Goal: Task Accomplishment & Management: Manage account settings

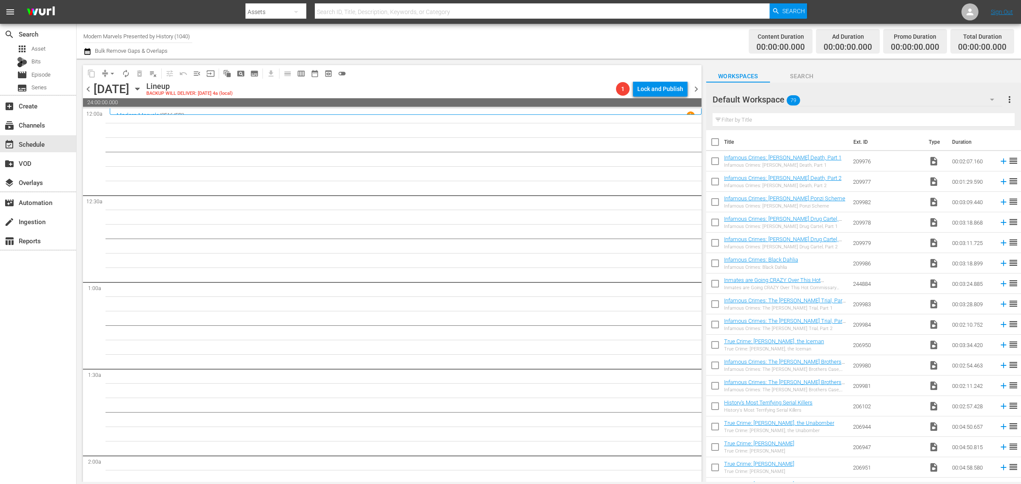
click at [520, 40] on div "Channel Title Modern Marvels Presented by History (1040) Bulk Remove Gaps & Ove…" at bounding box center [337, 41] width 508 height 31
click at [401, 45] on div "Channel Title Modern Marvels Presented by History (1040) Bulk Remove Gaps & Ove…" at bounding box center [337, 41] width 508 height 31
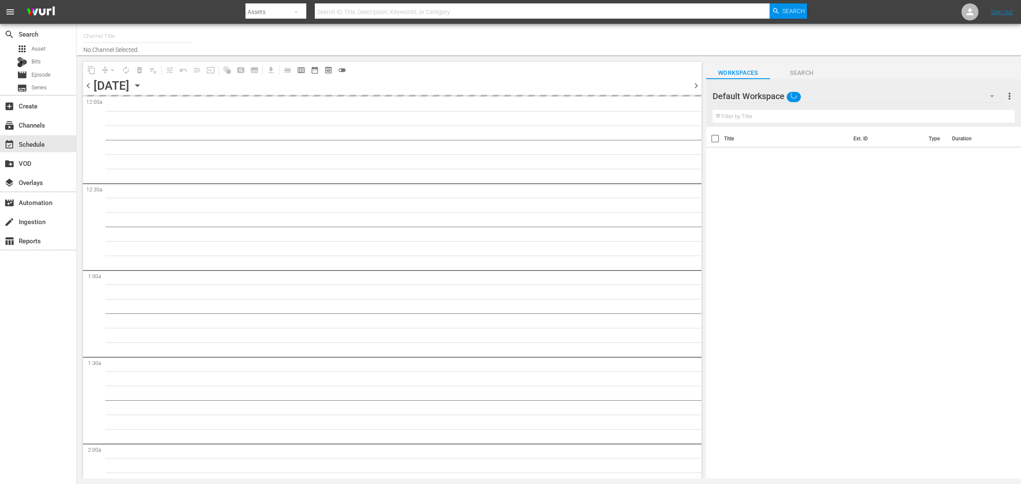
type input "Modern Marvels Presented by History (1040)"
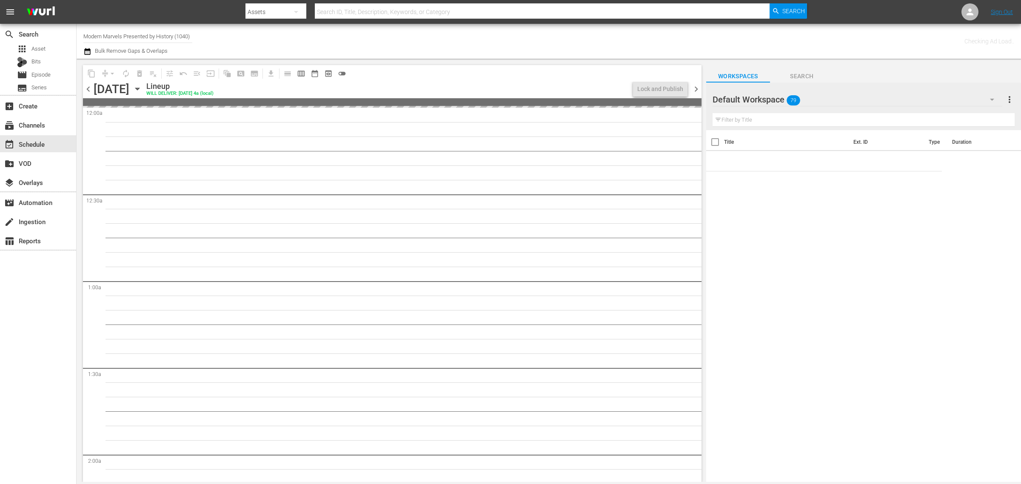
click at [498, 37] on div "Channel Title Modern Marvels Presented by History (1040) Bulk Remove Gaps & Ove…" at bounding box center [337, 41] width 508 height 31
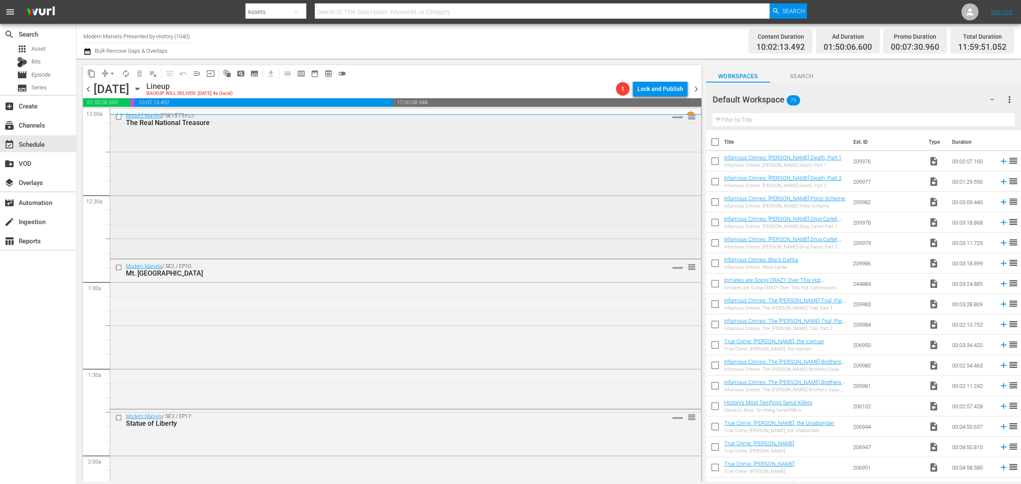
click at [203, 198] on div "Modern Marvels / SE15 / EP22: The Real National Treasure VARIANT reorder" at bounding box center [405, 183] width 591 height 148
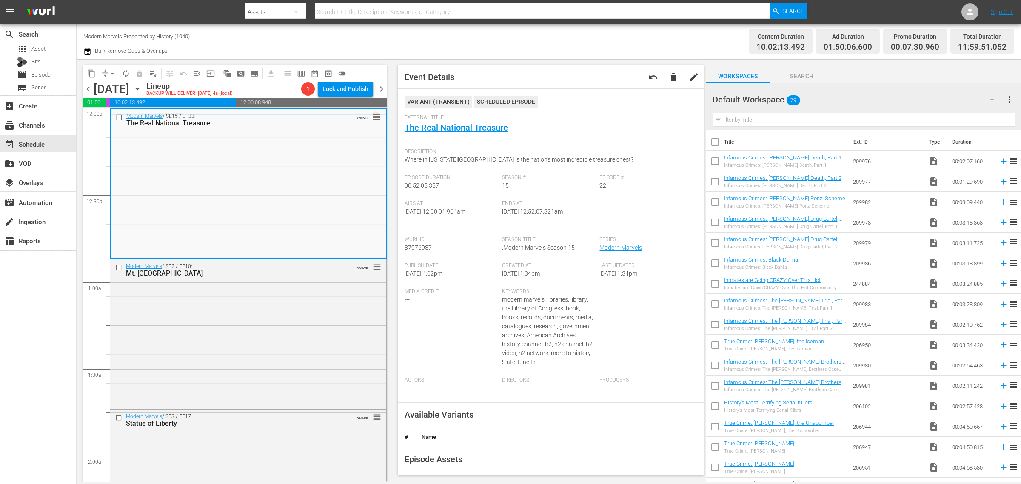
click at [522, 42] on div "Channel Title Modern Marvels Presented by History (1040) Bulk Remove Gaps & Ove…" at bounding box center [337, 41] width 508 height 31
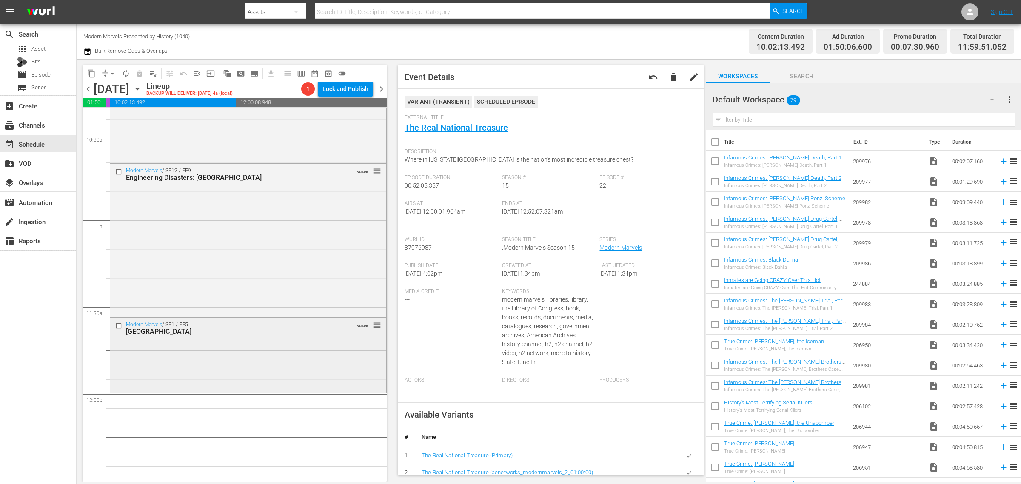
scroll to position [1702, 0]
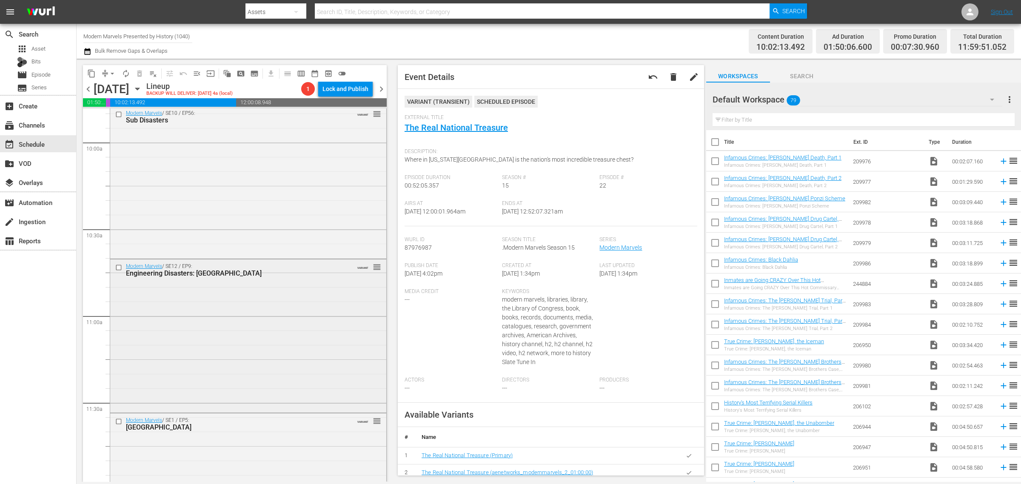
click at [157, 363] on div "Modern Marvels / SE12 / EP9: Engineering Disasters: New Orleans VARIANT reorder" at bounding box center [248, 335] width 276 height 151
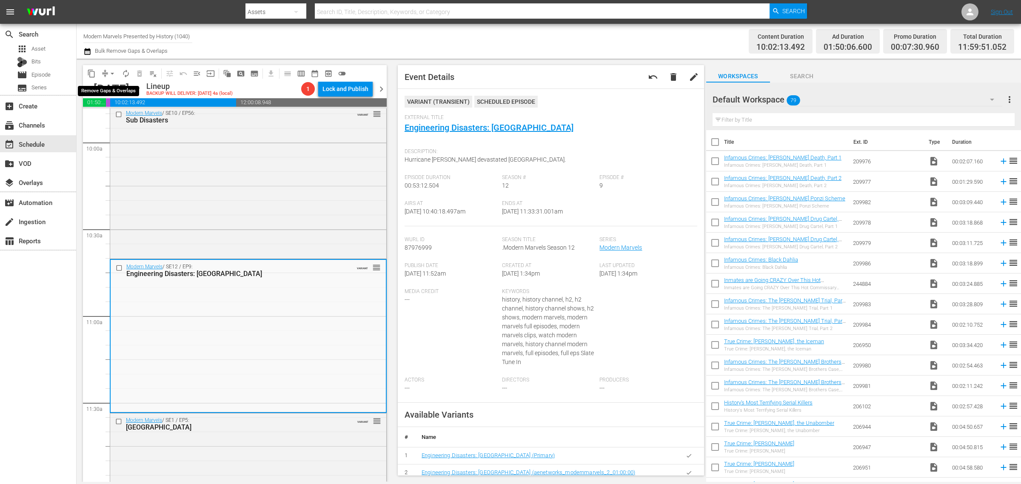
click at [112, 70] on span "arrow_drop_down" at bounding box center [112, 73] width 9 height 9
click at [117, 83] on li "Align to Midnight" at bounding box center [112, 90] width 89 height 14
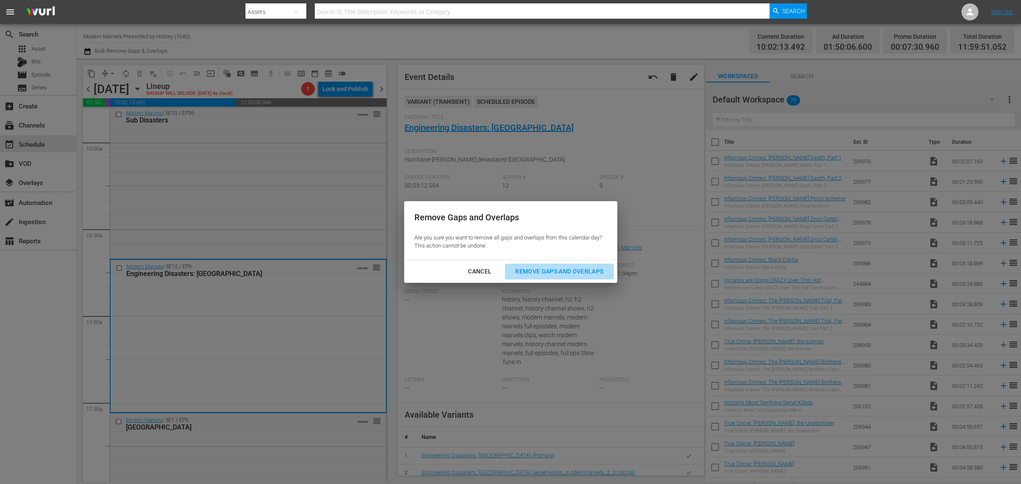
click at [582, 269] on div "Remove Gaps and Overlaps" at bounding box center [559, 271] width 102 height 11
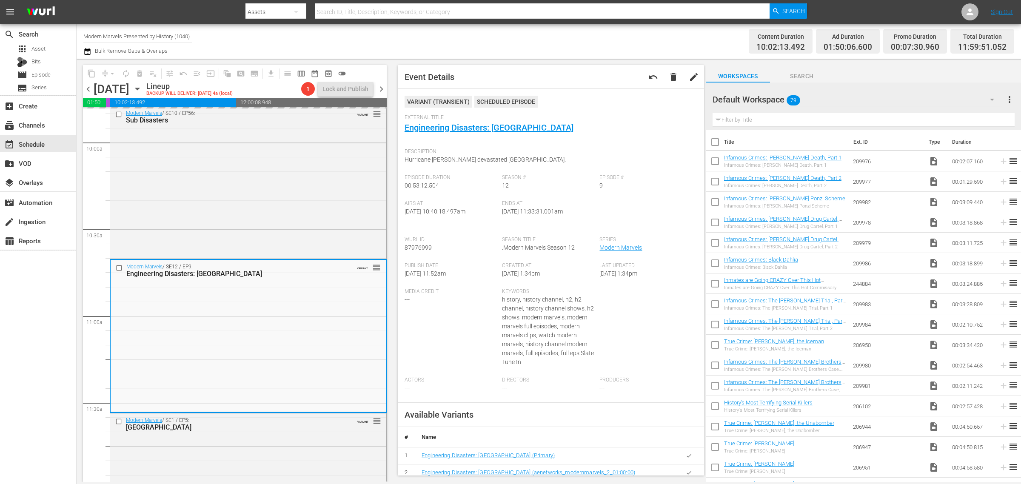
click at [516, 36] on div "Channel Title Modern Marvels Presented by History (1040) Bulk Remove Gaps & Ove…" at bounding box center [337, 41] width 508 height 31
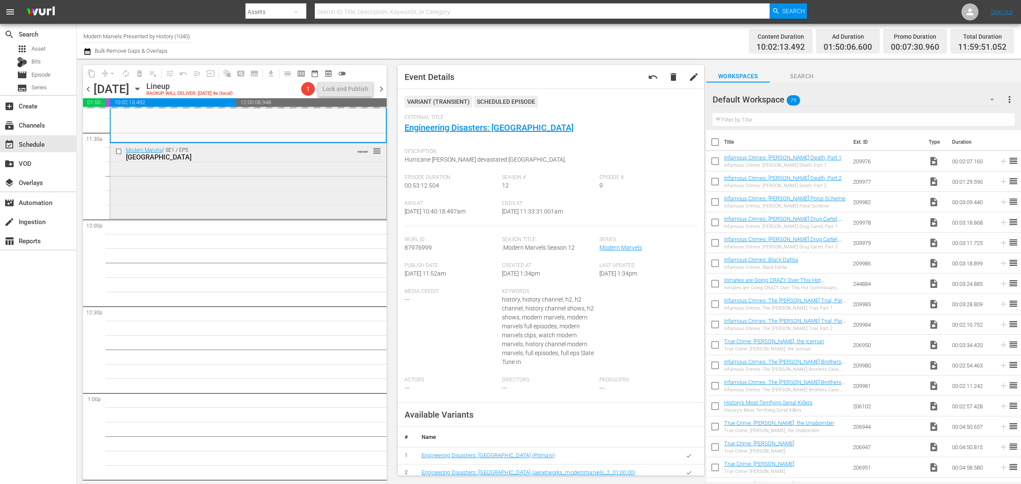
scroll to position [1915, 0]
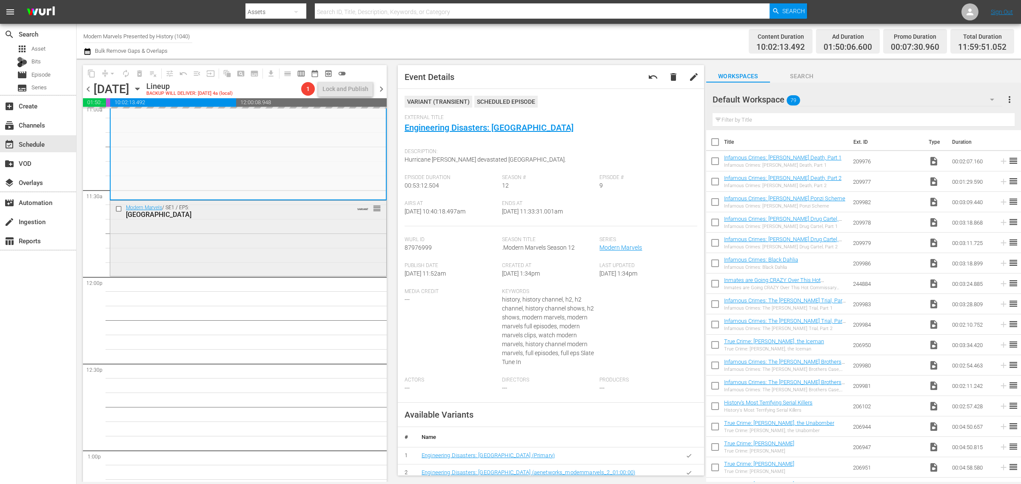
click at [219, 233] on div "Modern Marvels / SE1 / EP5: Mackinac Bridge VARIANT reorder" at bounding box center [248, 238] width 276 height 74
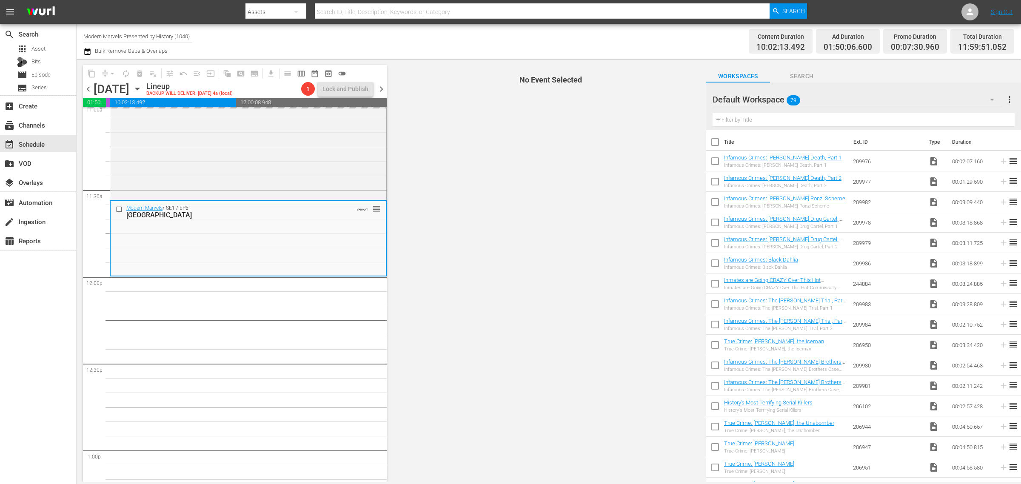
click at [631, 40] on div "Content Duration 10:02:13.492 Ad Duration 01:50:06.600 Promo Duration 00:07:30.…" at bounding box center [802, 41] width 423 height 31
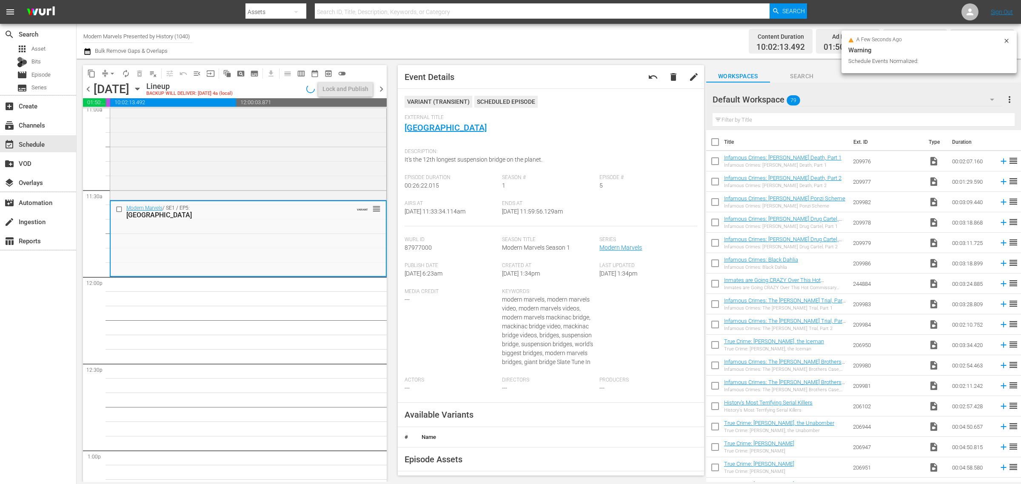
scroll to position [1929, 0]
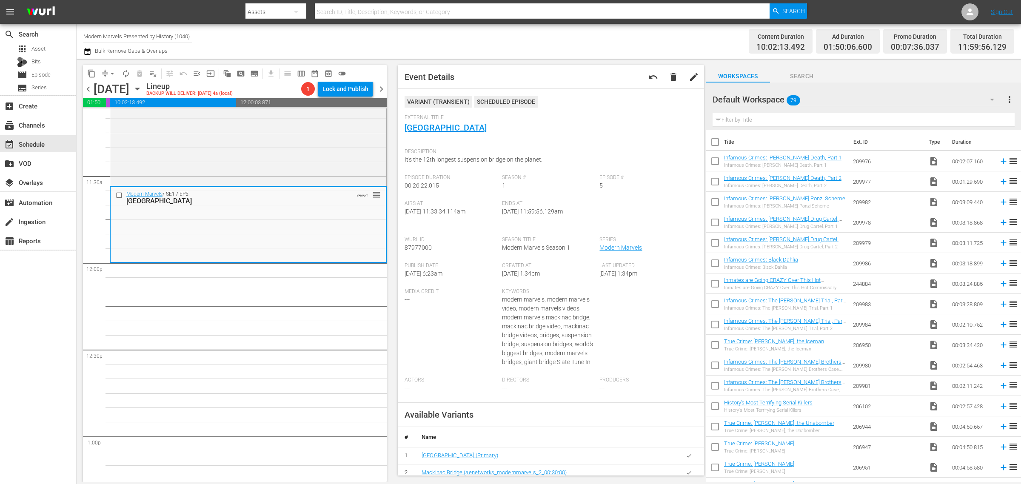
click at [435, 47] on div "Channel Title Modern Marvels Presented by History (1040) Bulk Remove Gaps & Ove…" at bounding box center [337, 41] width 508 height 31
click at [111, 71] on span "arrow_drop_down" at bounding box center [112, 73] width 9 height 9
click at [111, 84] on li "Align to Midnight" at bounding box center [112, 90] width 89 height 14
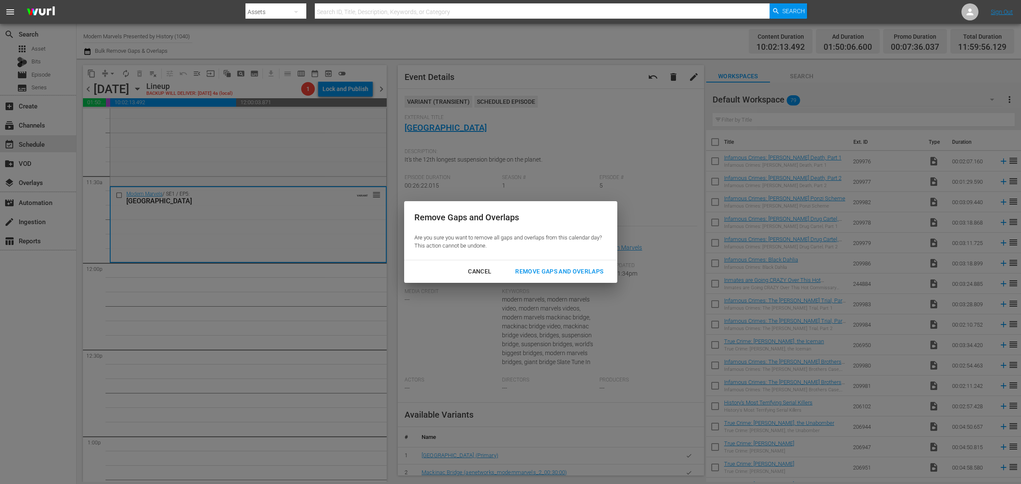
click at [533, 267] on div "Remove Gaps and Overlaps" at bounding box center [559, 271] width 102 height 11
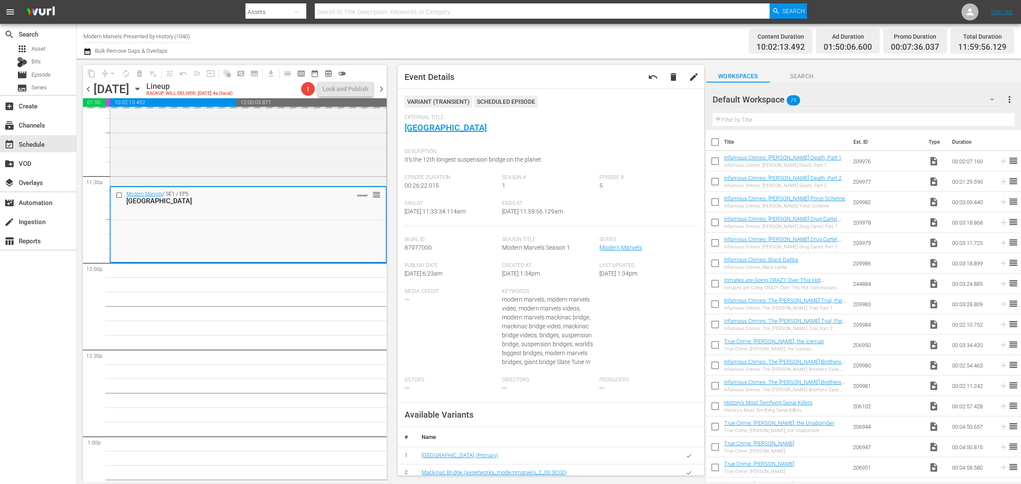
click at [531, 34] on div "Channel Title Modern Marvels Presented by History (1040) Bulk Remove Gaps & Ove…" at bounding box center [337, 41] width 508 height 31
click at [503, 29] on div "Channel Title Modern Marvels Presented by History (1040) Bulk Remove Gaps & Ove…" at bounding box center [337, 41] width 508 height 31
click at [127, 75] on span "autorenew_outlined" at bounding box center [126, 73] width 9 height 9
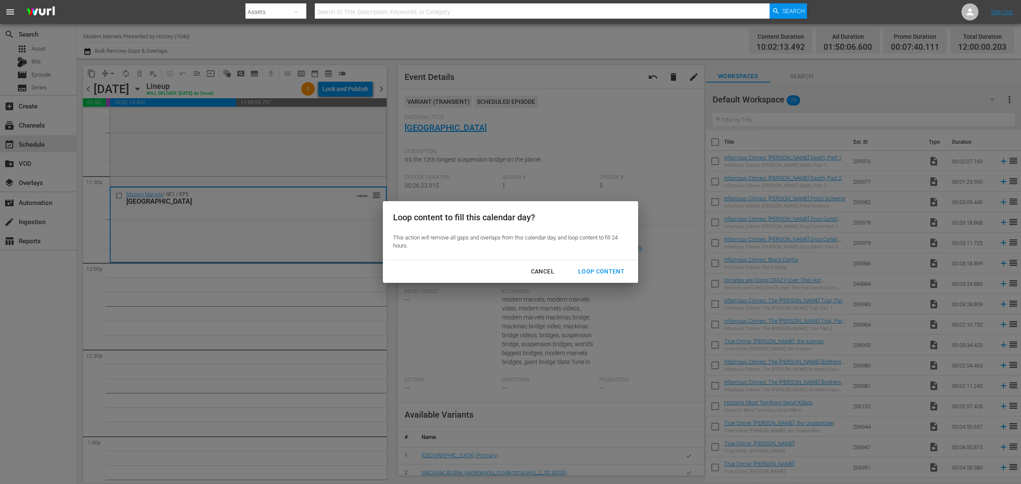
click at [597, 266] on div "Loop Content" at bounding box center [601, 271] width 60 height 11
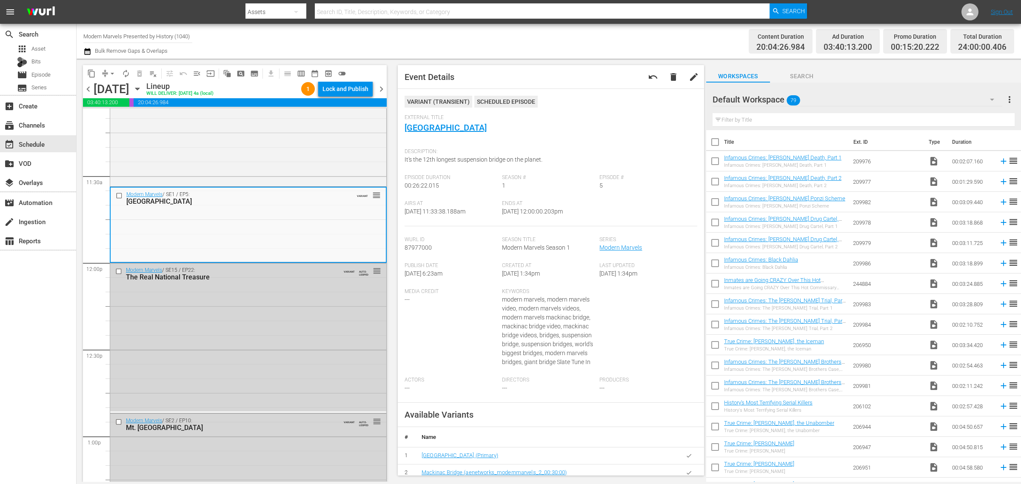
click at [337, 86] on div "Lock and Publish" at bounding box center [346, 88] width 46 height 15
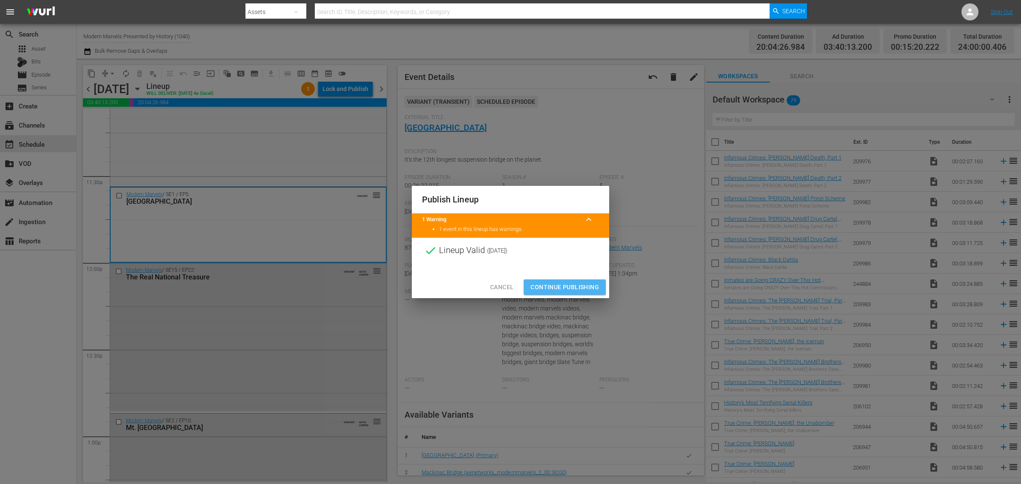
click at [577, 288] on span "Continue Publishing" at bounding box center [565, 287] width 69 height 11
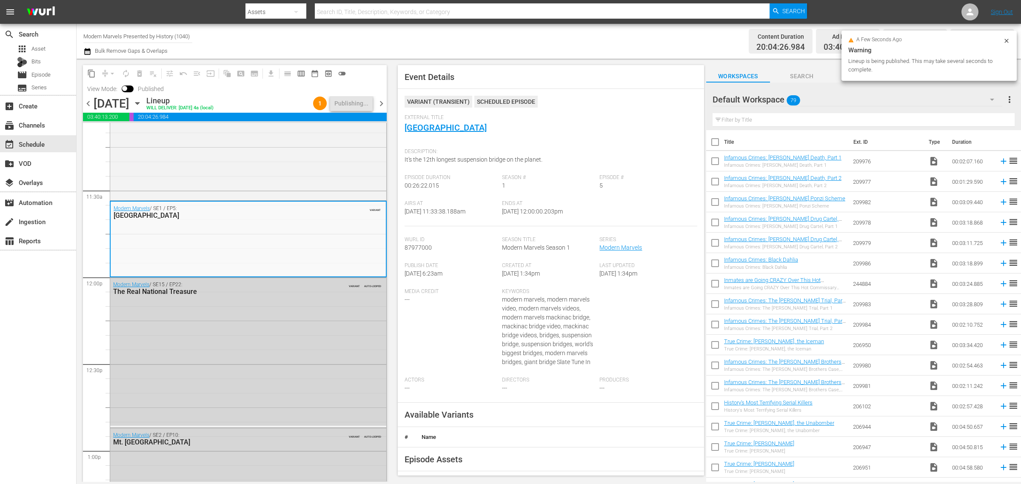
click at [530, 37] on div "Channel Title Modern Marvels Presented by History (1040) Bulk Remove Gaps & Ove…" at bounding box center [337, 41] width 508 height 31
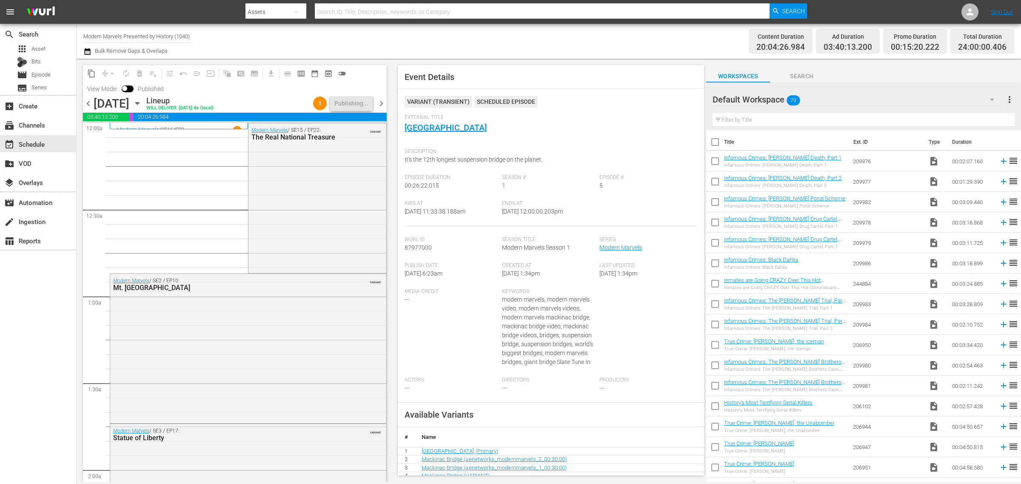
click at [514, 32] on div "Channel Title Modern Marvels Presented by History (1040) Bulk Remove Gaps & Ove…" at bounding box center [337, 41] width 508 height 31
click at [588, 41] on div "Channel Title Modern Marvels Presented by History (1040) Bulk Remove Gaps & Ove…" at bounding box center [337, 41] width 508 height 31
click at [382, 102] on span "chevron_right" at bounding box center [381, 103] width 11 height 11
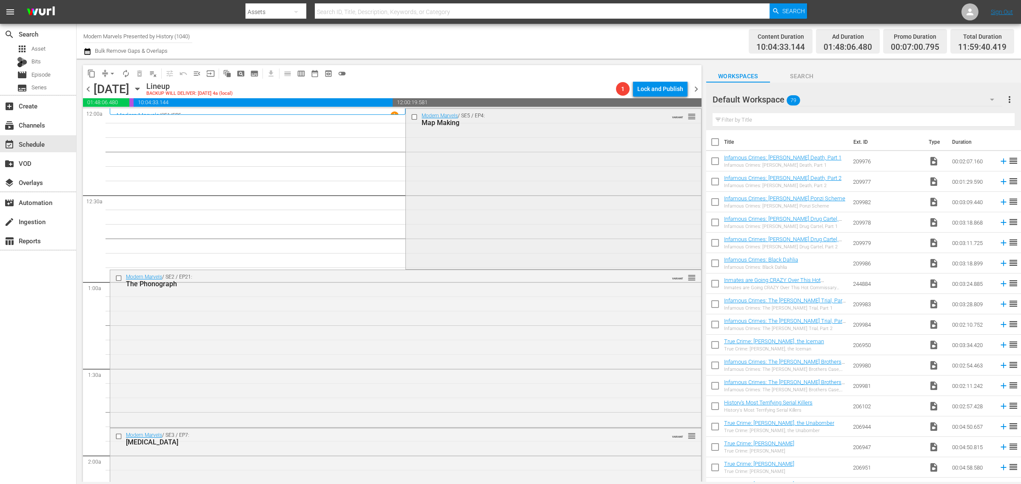
click at [454, 176] on div "Modern Marvels / SE5 / EP4: Map Making VARIANT reorder" at bounding box center [553, 188] width 295 height 159
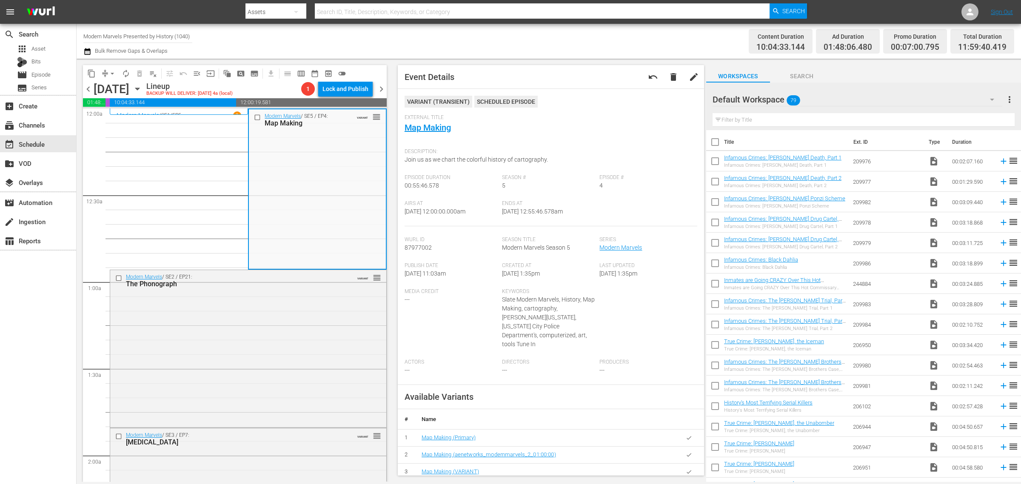
click at [612, 40] on div "Content Duration 10:04:33.144 Ad Duration 01:48:06.480 Promo Duration 00:07:00.…" at bounding box center [802, 41] width 423 height 31
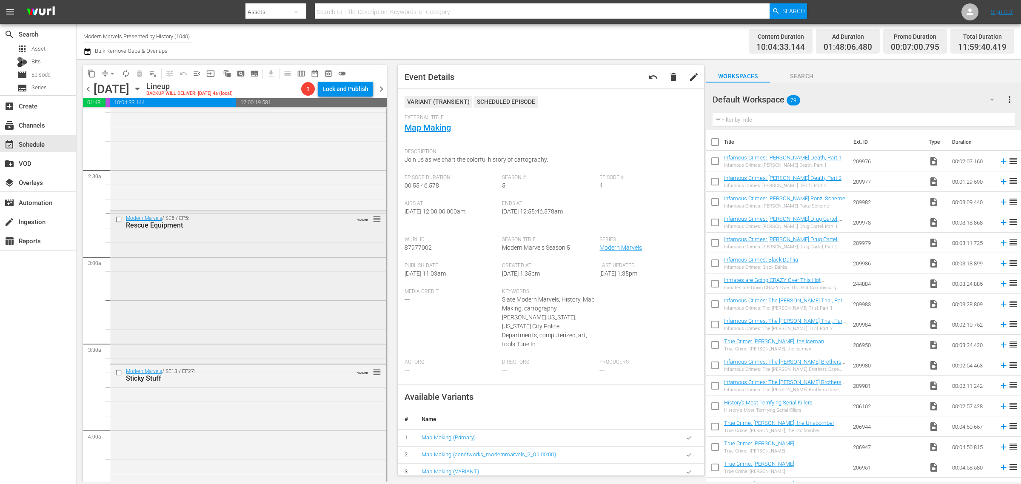
scroll to position [798, 0]
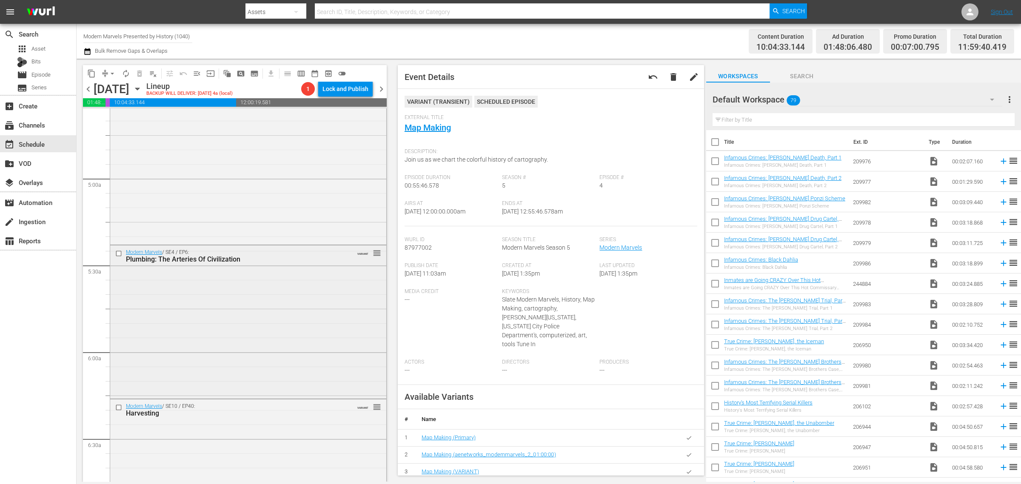
click at [256, 338] on div "Modern Marvels / SE4 / EP6: Plumbing: The Arteries Of Civilization VARIANT reor…" at bounding box center [248, 321] width 276 height 151
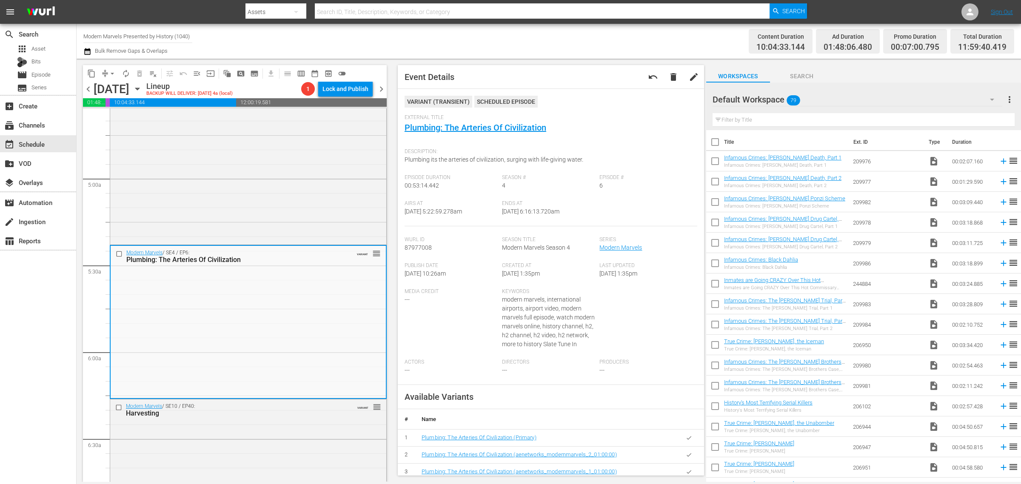
click at [561, 39] on div "Channel Title Modern Marvels Presented by History (1040) Bulk Remove Gaps & Ove…" at bounding box center [337, 41] width 508 height 31
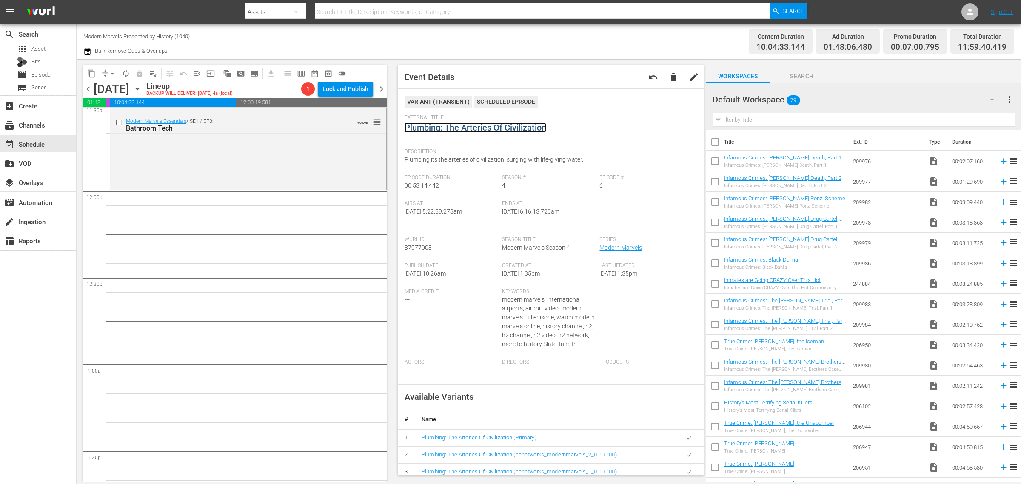
scroll to position [1915, 0]
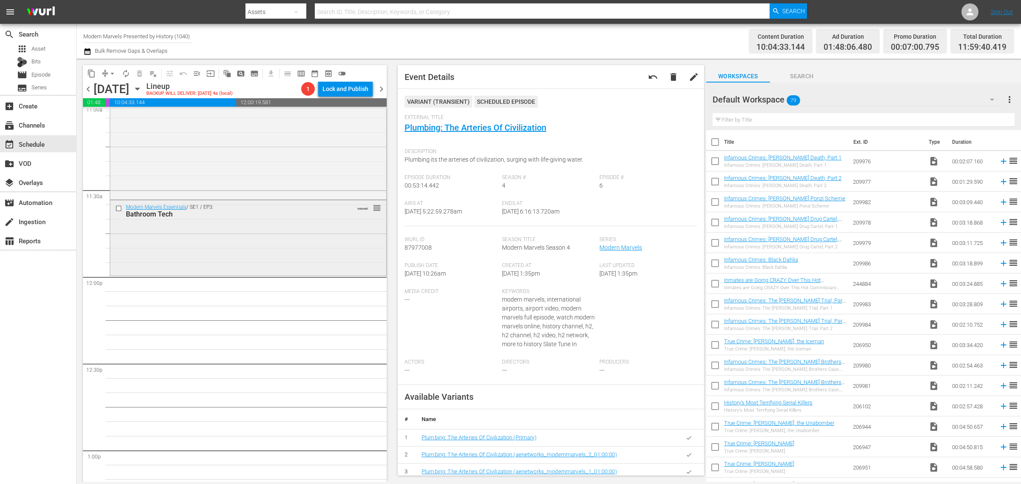
click at [277, 261] on div "Modern Marvels Essentials / SE1 / EP3: Bathroom Tech VARIANT reorder" at bounding box center [248, 237] width 276 height 74
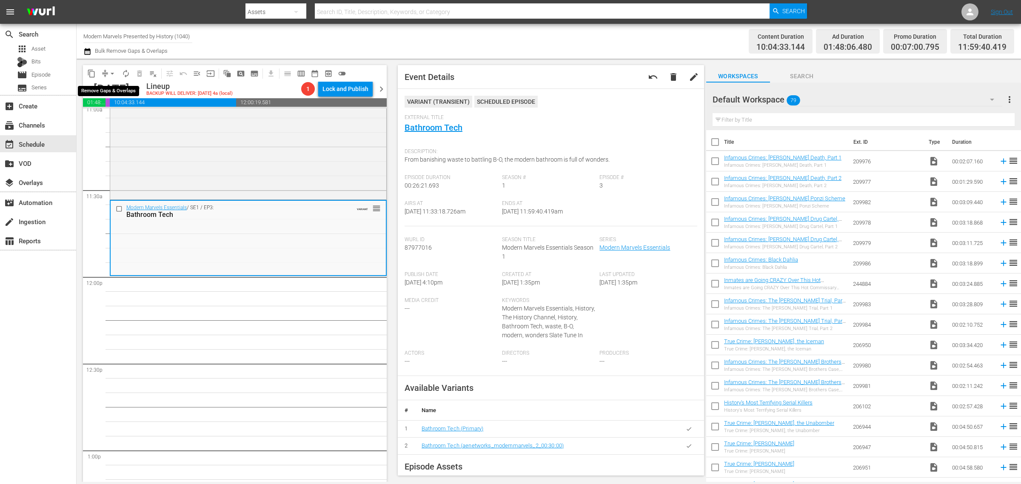
drag, startPoint x: 110, startPoint y: 67, endPoint x: 109, endPoint y: 74, distance: 6.8
click at [109, 67] on button "arrow_drop_down" at bounding box center [113, 74] width 14 height 14
click at [109, 88] on li "Align to Midnight" at bounding box center [112, 90] width 89 height 14
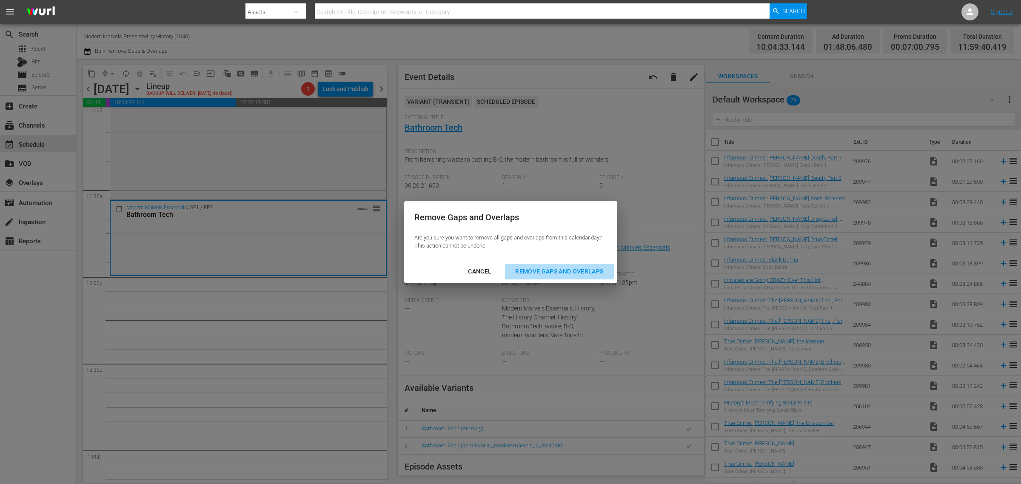
click at [530, 264] on button "Remove Gaps and Overlaps" at bounding box center [559, 272] width 108 height 16
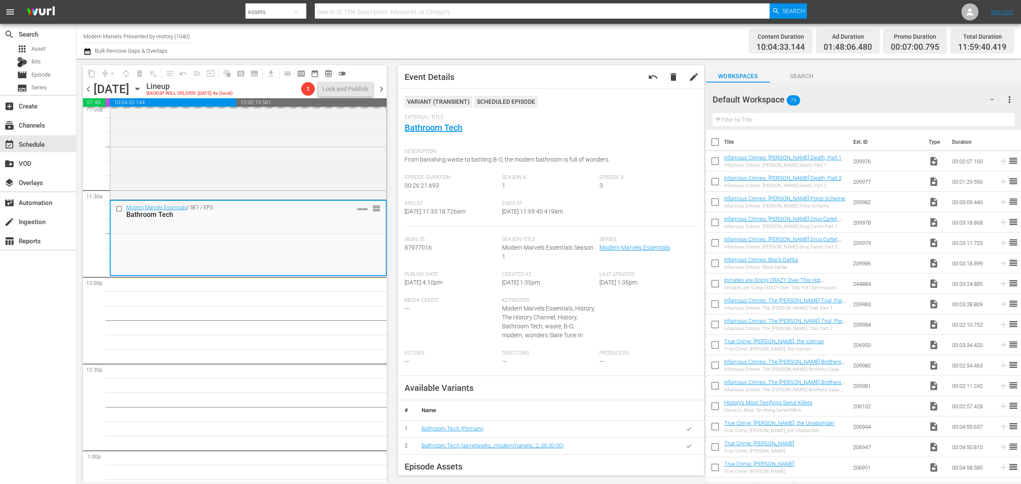
click at [688, 43] on div "Content Duration 10:04:33.144 Ad Duration 01:48:06.480 Promo Duration 00:07:00.…" at bounding box center [802, 41] width 423 height 31
click at [871, 9] on nav "menu Search By Assets Search ID, Title, Description, Keywords, or Category Sear…" at bounding box center [510, 12] width 1021 height 24
click at [110, 70] on span "arrow_drop_down" at bounding box center [112, 73] width 9 height 9
click at [116, 91] on li "Align to Midnight" at bounding box center [112, 90] width 89 height 14
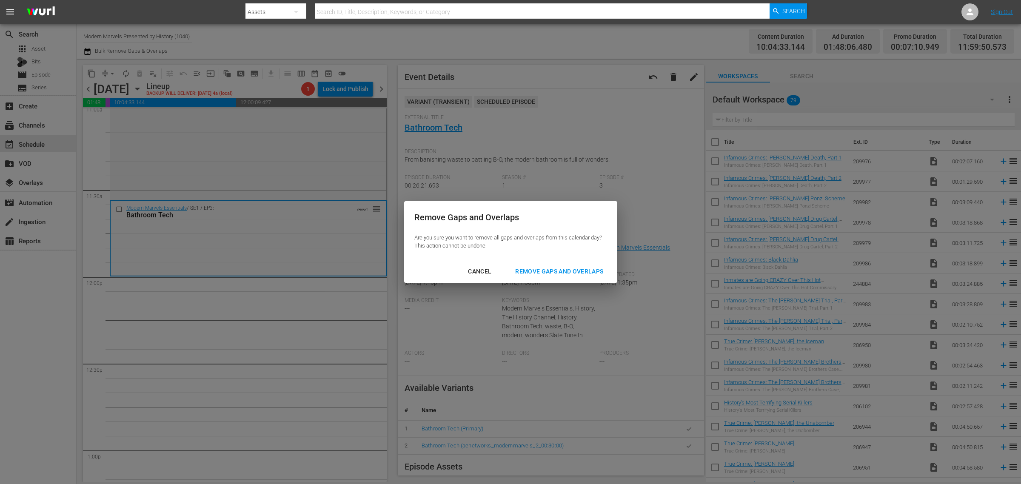
click at [566, 269] on div "Remove Gaps and Overlaps" at bounding box center [559, 271] width 102 height 11
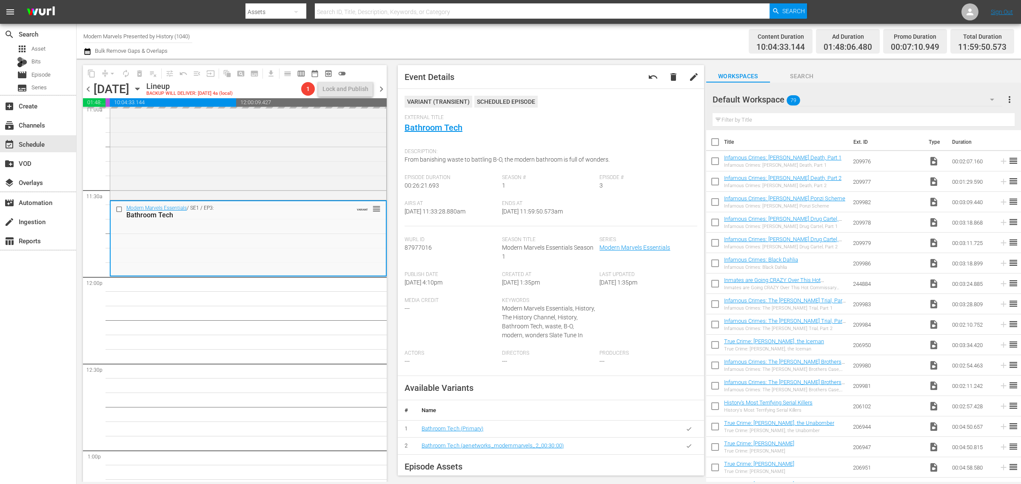
click at [690, 33] on div "Content Duration 10:04:33.144 Ad Duration 01:48:06.480 Promo Duration 00:07:10.…" at bounding box center [802, 41] width 423 height 31
click at [551, 39] on div "Channel Title Modern Marvels Presented by History (1040) Bulk Remove Gaps & Ove…" at bounding box center [337, 41] width 508 height 31
click at [123, 74] on span "autorenew_outlined" at bounding box center [126, 73] width 9 height 9
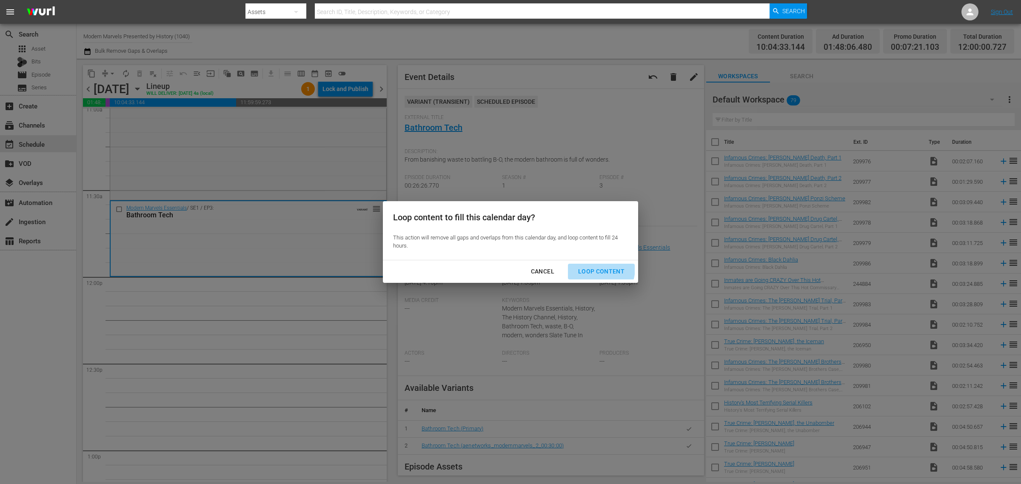
click at [592, 267] on div "Loop Content" at bounding box center [601, 271] width 60 height 11
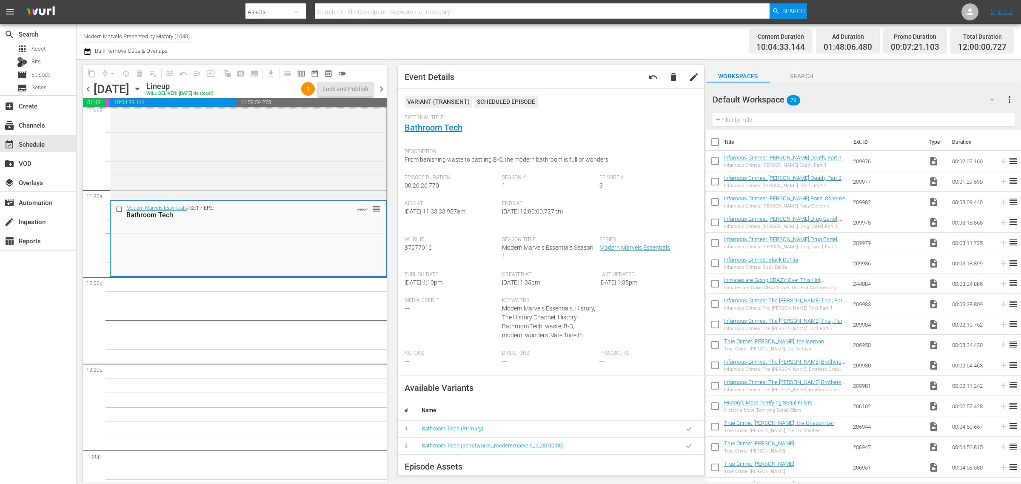
click at [462, 47] on div "Channel Title Modern Marvels Presented by History (1040) Bulk Remove Gaps & Ove…" at bounding box center [337, 41] width 508 height 31
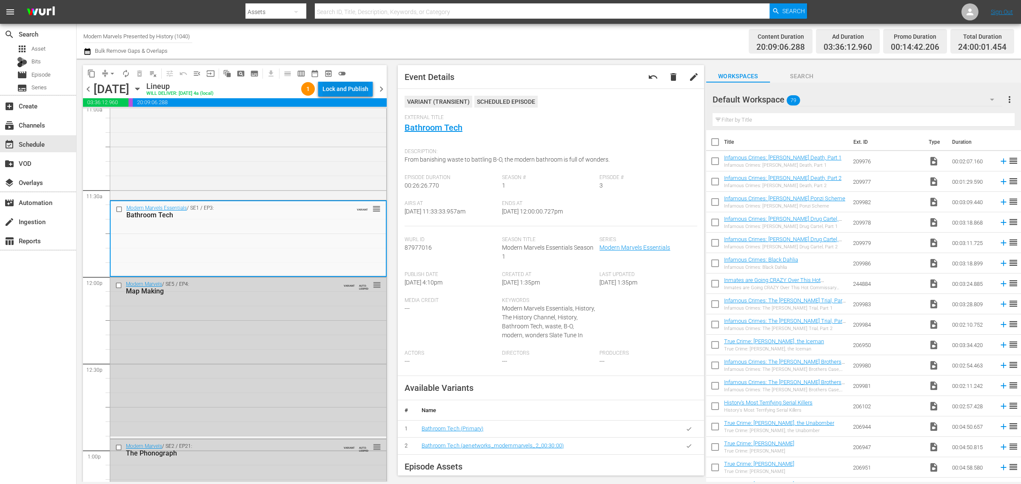
click at [331, 82] on div "Lock and Publish" at bounding box center [346, 88] width 46 height 15
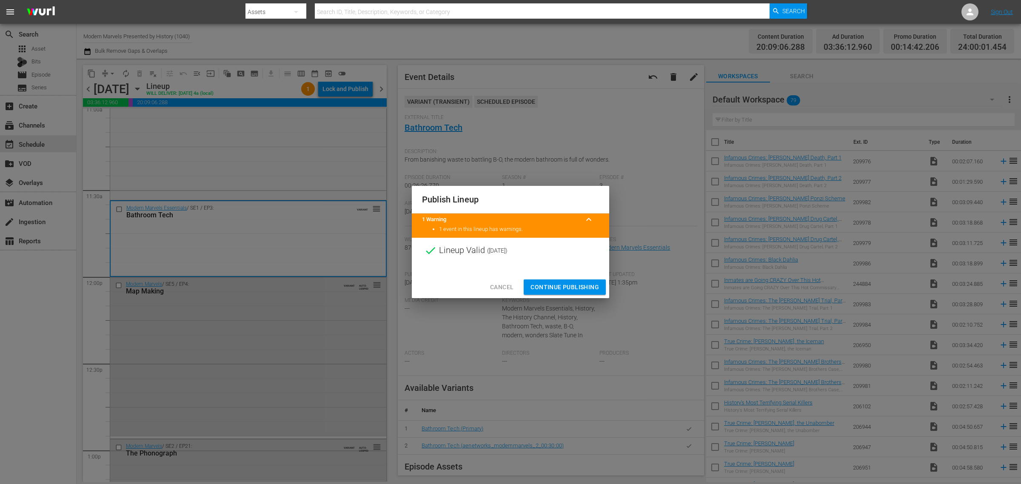
click at [563, 288] on span "Continue Publishing" at bounding box center [565, 287] width 69 height 11
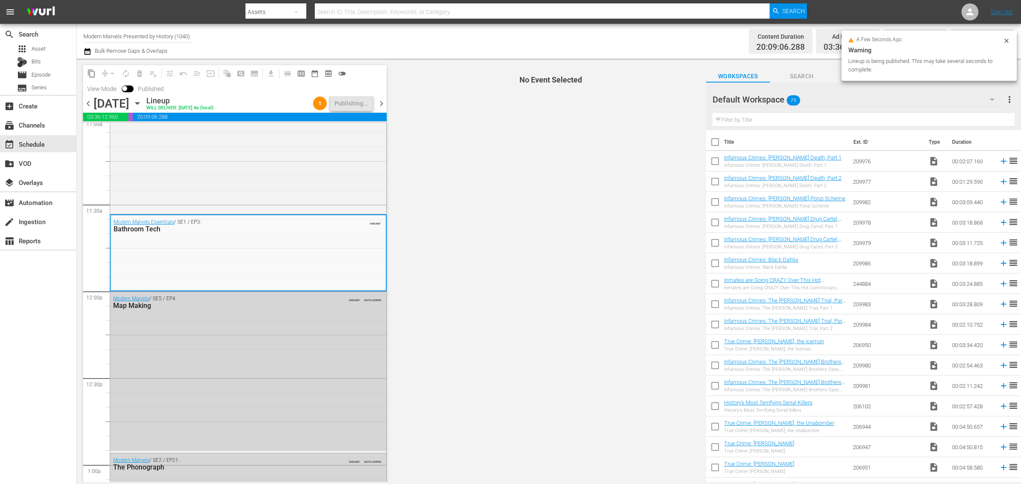
click at [477, 43] on div "Channel Title Modern Marvels Presented by History (1040) Bulk Remove Gaps & Ove…" at bounding box center [337, 41] width 508 height 31
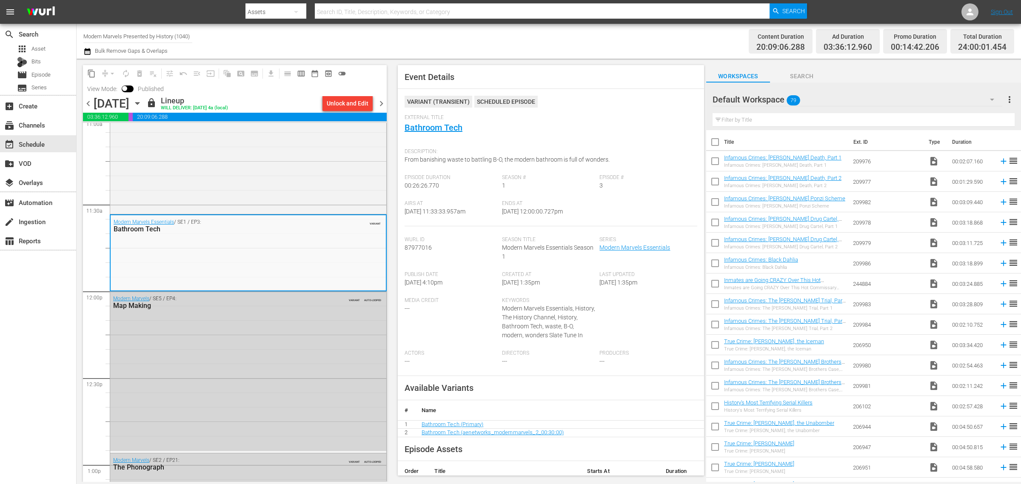
click at [571, 52] on div "Channel Title Modern Marvels Presented by History (1040) Bulk Remove Gaps & Ove…" at bounding box center [337, 41] width 508 height 31
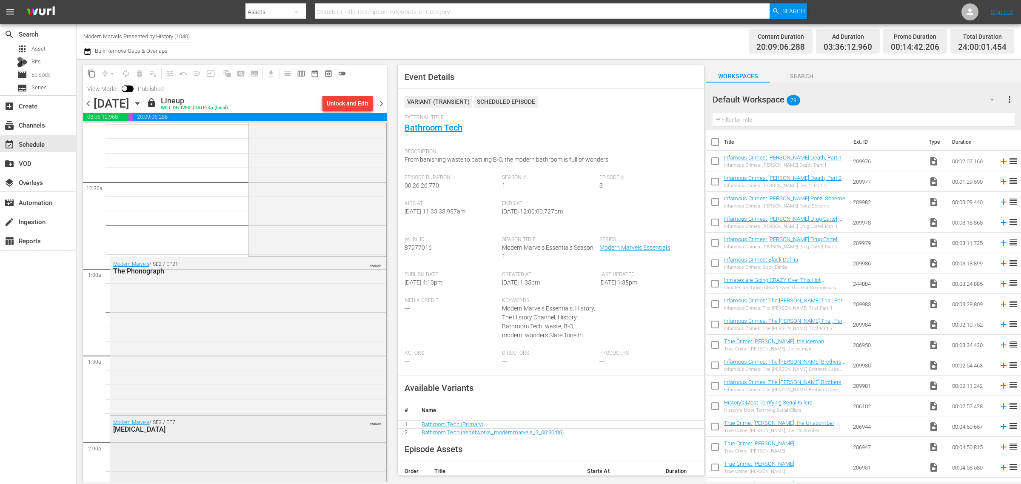
scroll to position [0, 0]
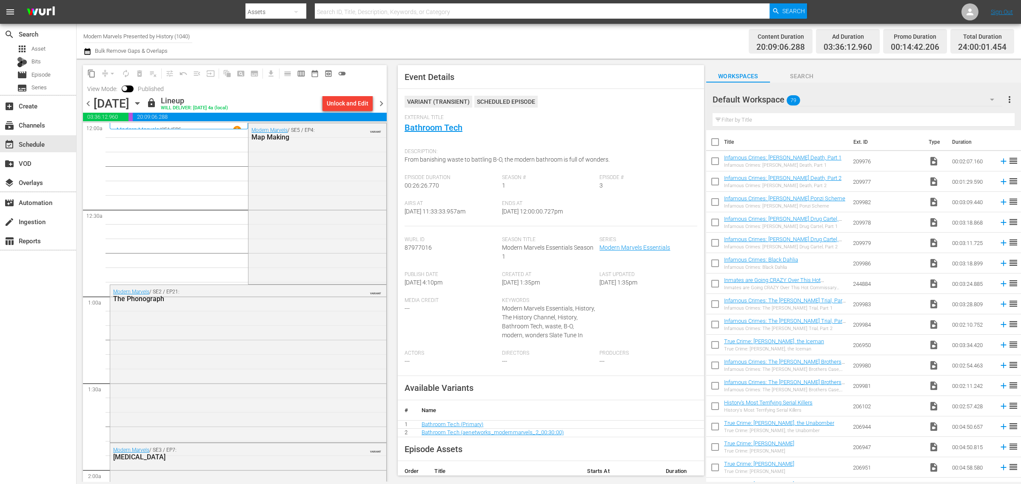
click at [383, 100] on span "chevron_right" at bounding box center [381, 103] width 11 height 11
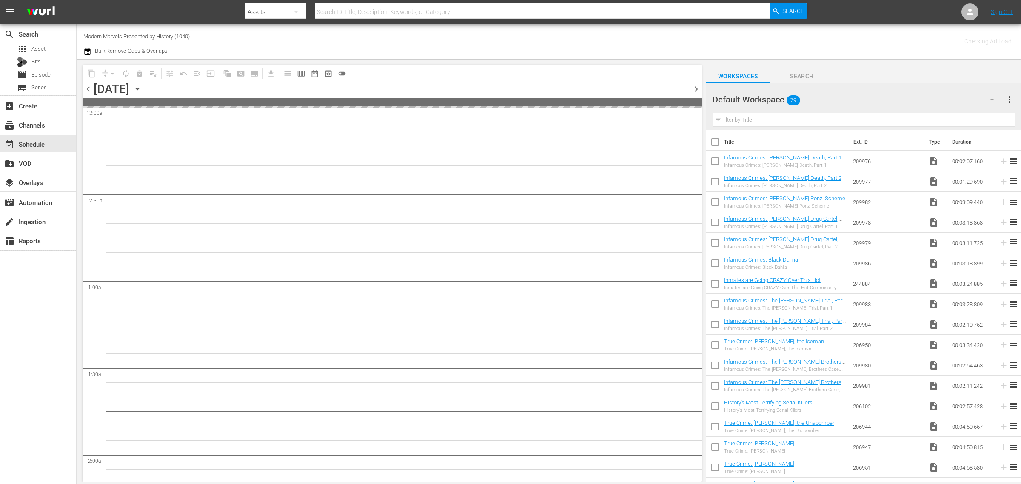
click at [572, 41] on div "Channel Title Modern Marvels Presented by History (1040) Bulk Remove Gaps & Ove…" at bounding box center [337, 41] width 508 height 31
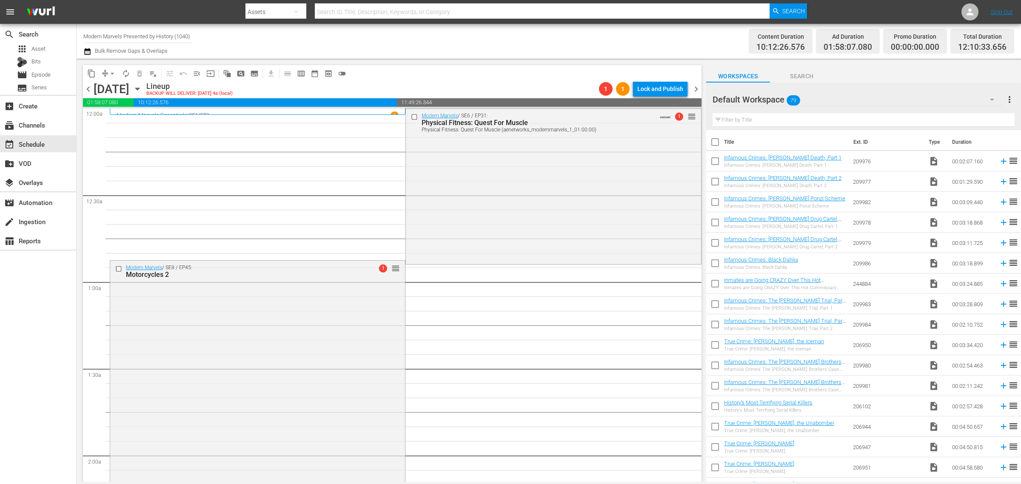
click at [513, 35] on div "Channel Title Modern Marvels Presented by History (1040) Bulk Remove Gaps & Ove…" at bounding box center [337, 41] width 508 height 31
click at [109, 73] on span "arrow_drop_down" at bounding box center [112, 73] width 9 height 9
click at [111, 85] on li "Align to Midnight" at bounding box center [112, 90] width 89 height 14
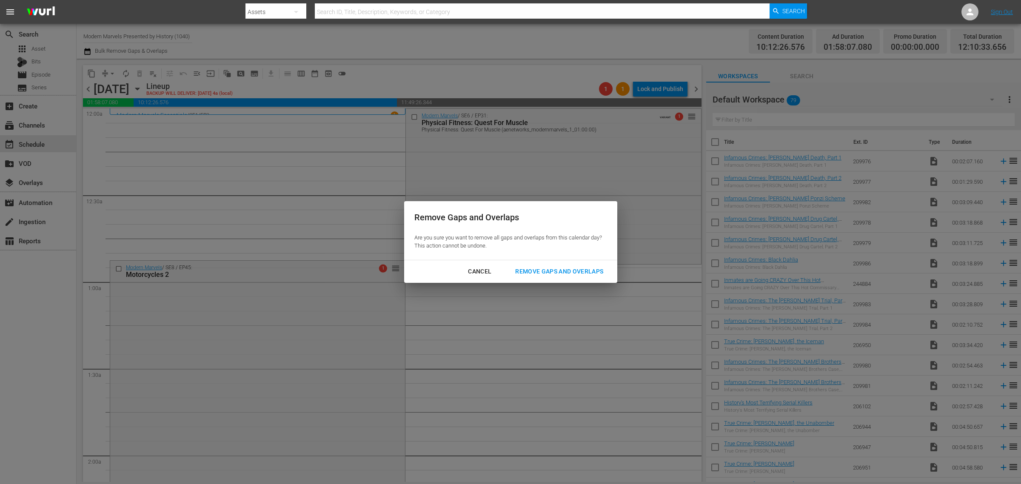
click at [552, 272] on div "Remove Gaps and Overlaps" at bounding box center [559, 271] width 102 height 11
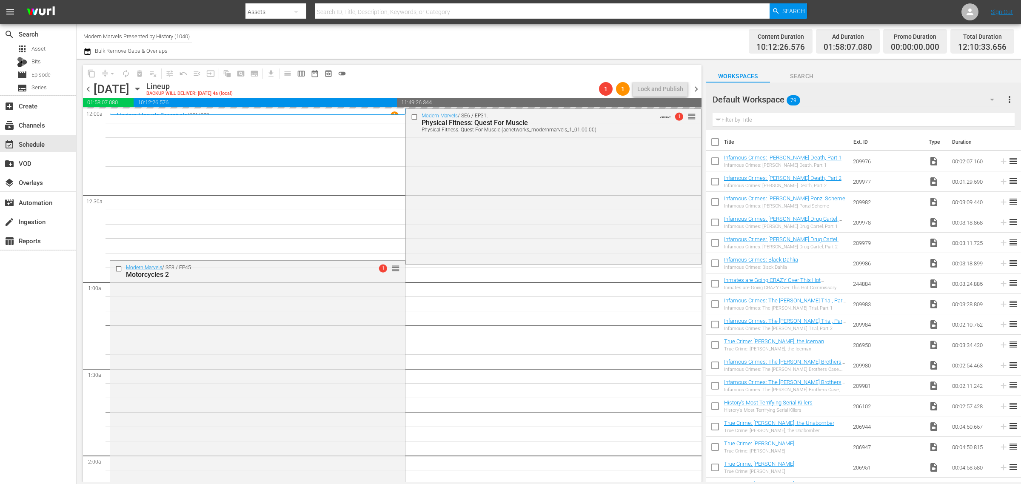
click at [480, 45] on div "Channel Title Modern Marvels Presented by History (1040) Bulk Remove Gaps & Ove…" at bounding box center [337, 41] width 508 height 31
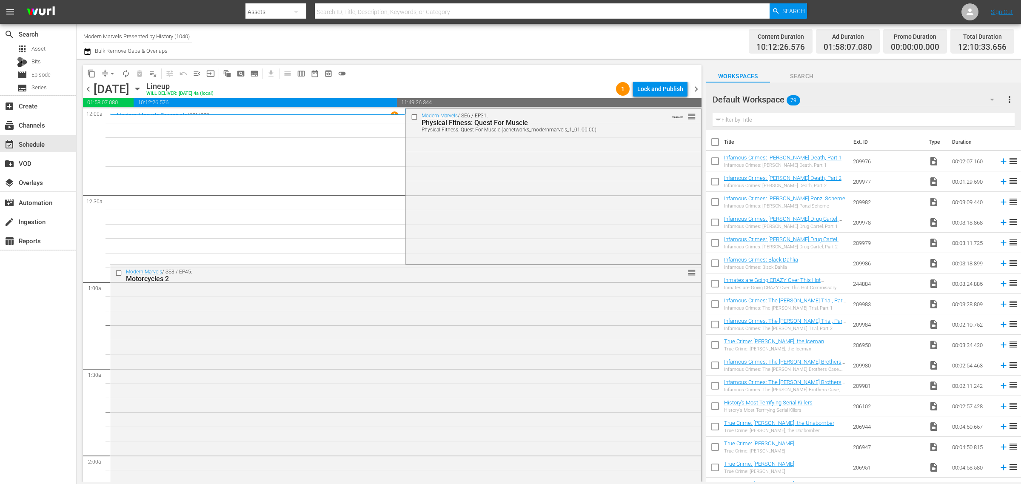
click at [540, 44] on div "Channel Title Modern Marvels Presented by History (1040) Bulk Remove Gaps & Ove…" at bounding box center [337, 41] width 508 height 31
click at [485, 182] on div "Modern Marvels / SE6 / EP31: Physical Fitness: Quest For Muscle Physical Fitnes…" at bounding box center [553, 186] width 295 height 154
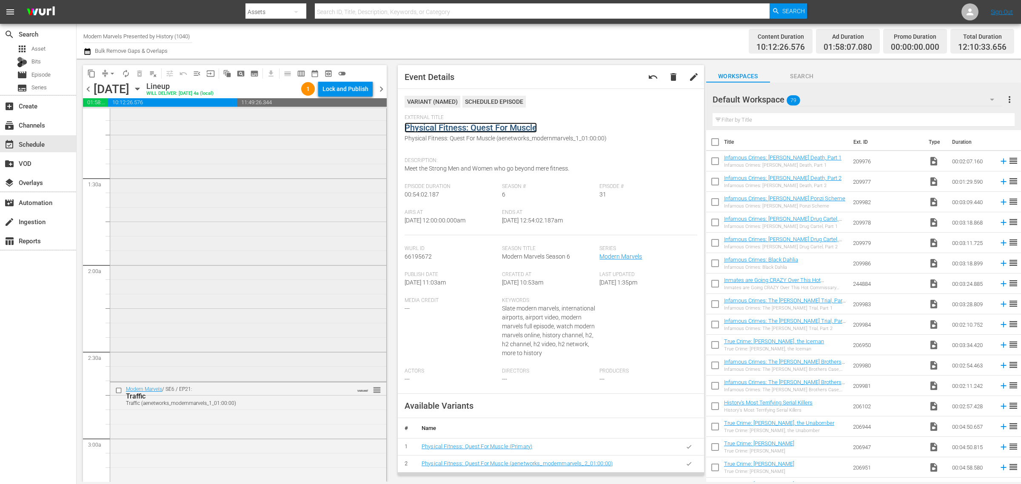
scroll to position [213, 0]
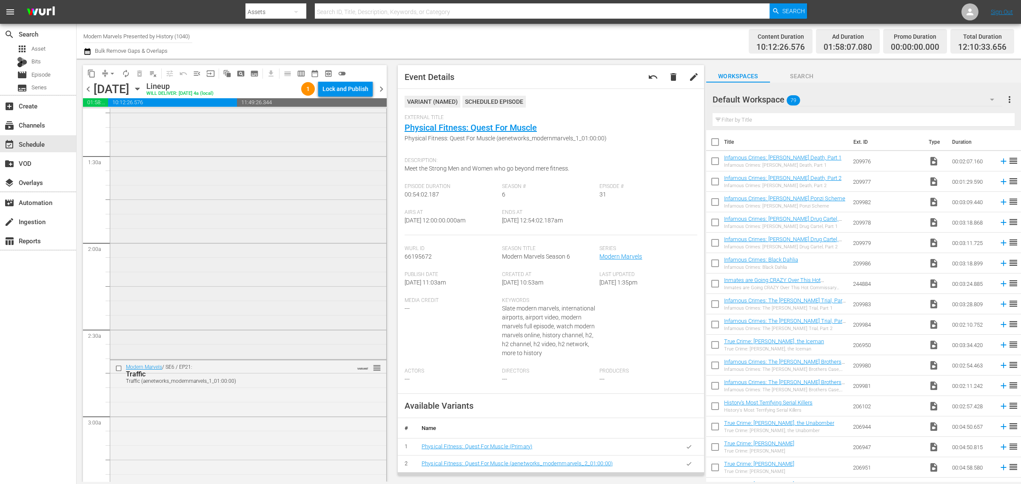
click at [214, 248] on div "Modern Marvels / SE8 / EP45: Motorcycles 2 reorder" at bounding box center [248, 204] width 276 height 305
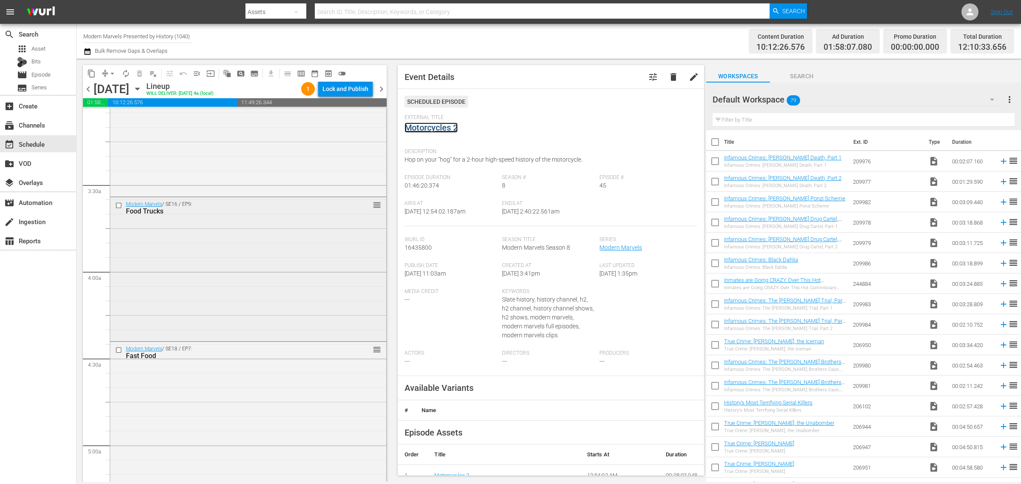
scroll to position [532, 0]
click at [235, 243] on div "Modern Marvels / SE16 / EP9: Food Trucks reorder" at bounding box center [248, 268] width 276 height 143
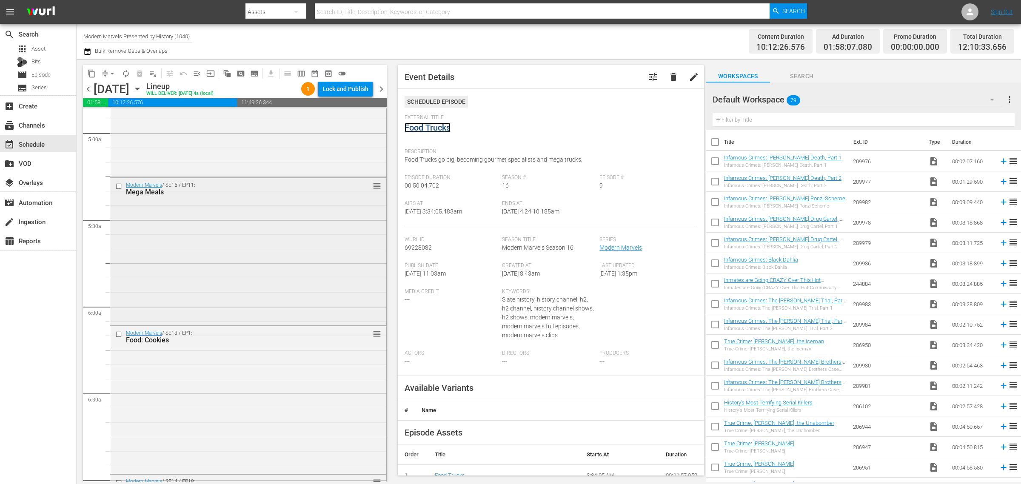
scroll to position [851, 0]
click at [223, 217] on div "Modern Marvels / SE15 / EP11: Mega Meals reorder" at bounding box center [248, 244] width 276 height 146
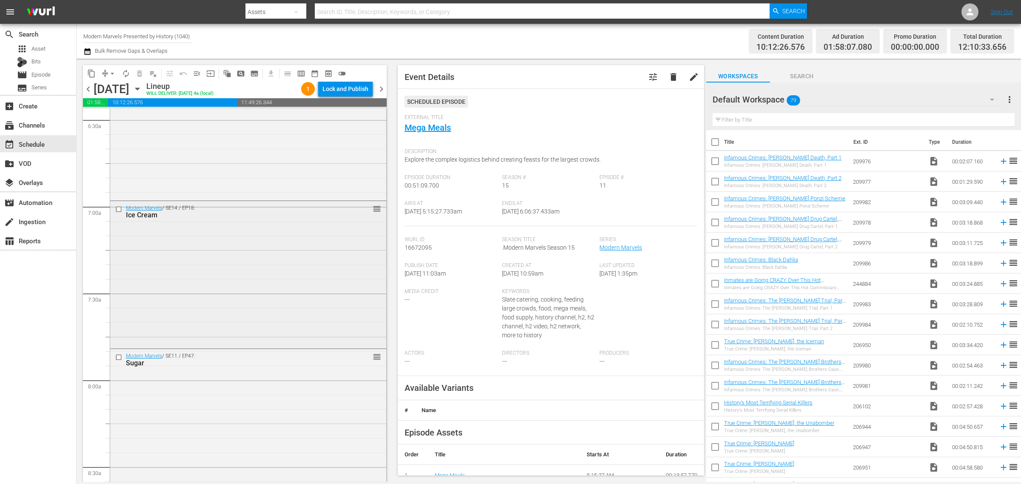
click at [241, 271] on div "Modern Marvels / SE14 / EP18: Ice Cream reorder" at bounding box center [248, 273] width 276 height 145
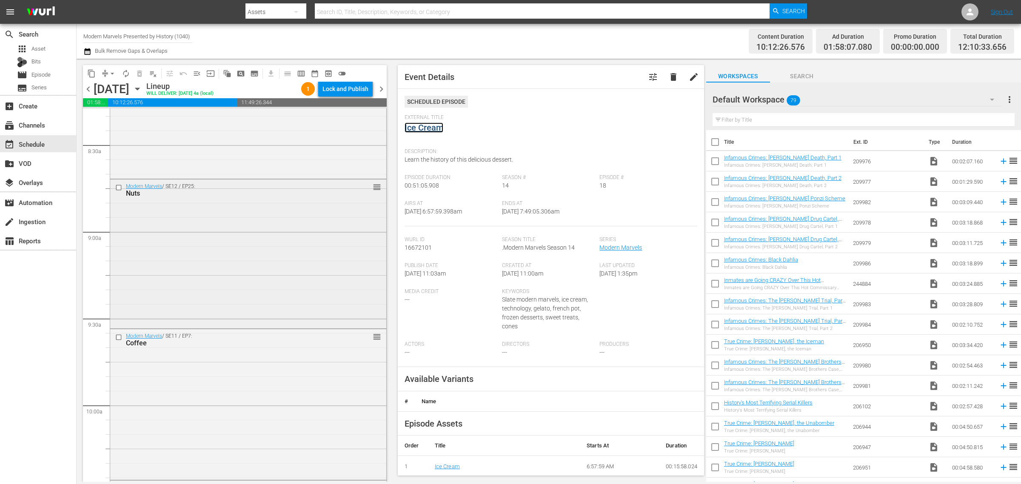
scroll to position [1489, 0]
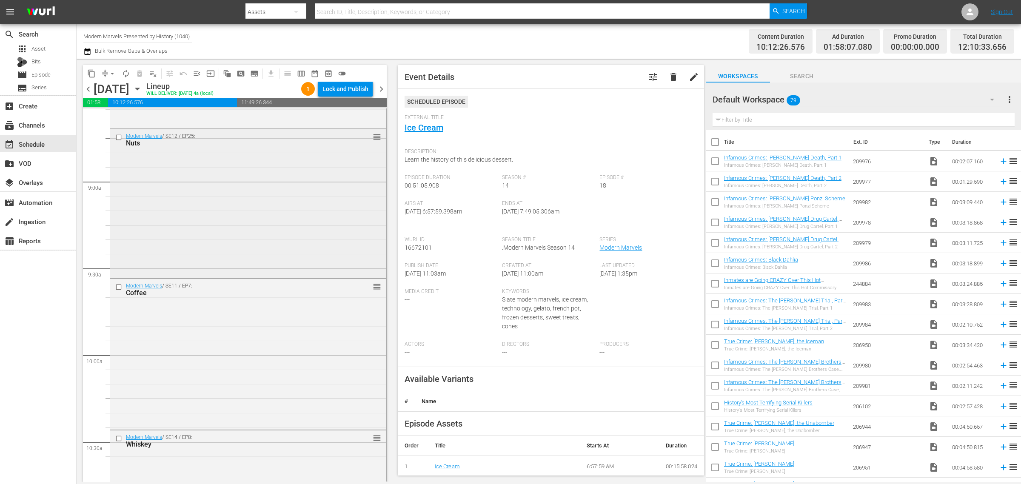
click at [303, 215] on div "Modern Marvels / SE12 / EP25: Nuts reorder" at bounding box center [248, 202] width 276 height 147
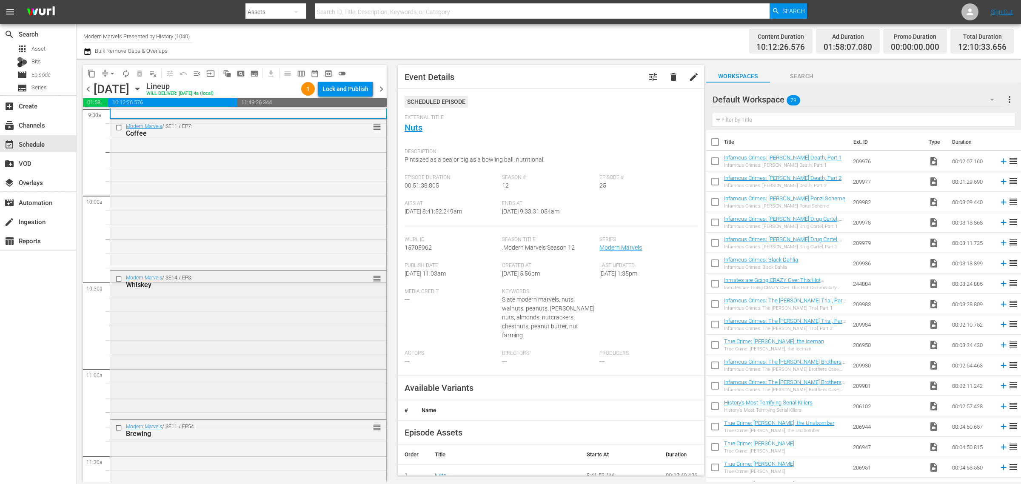
click at [160, 311] on div "Modern Marvels / SE14 / EP8: Whiskey reorder" at bounding box center [248, 344] width 276 height 146
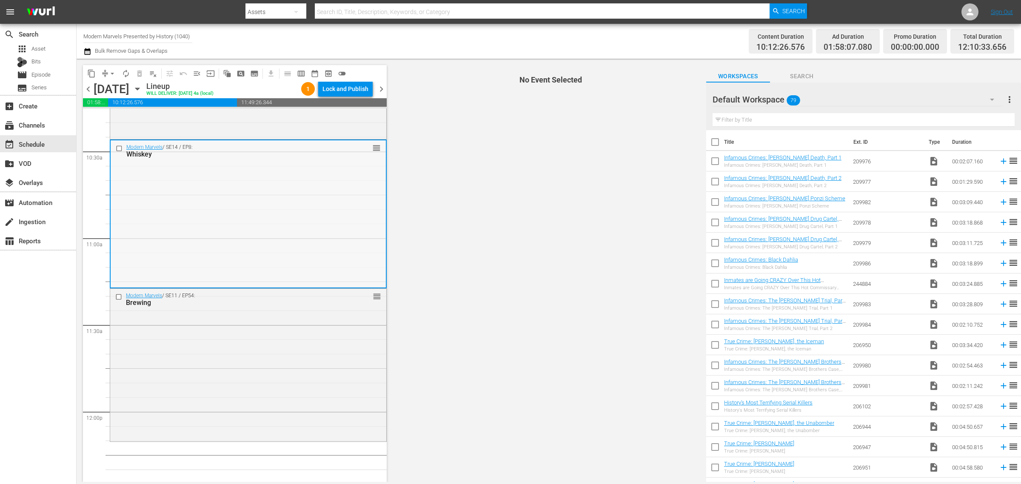
scroll to position [1808, 0]
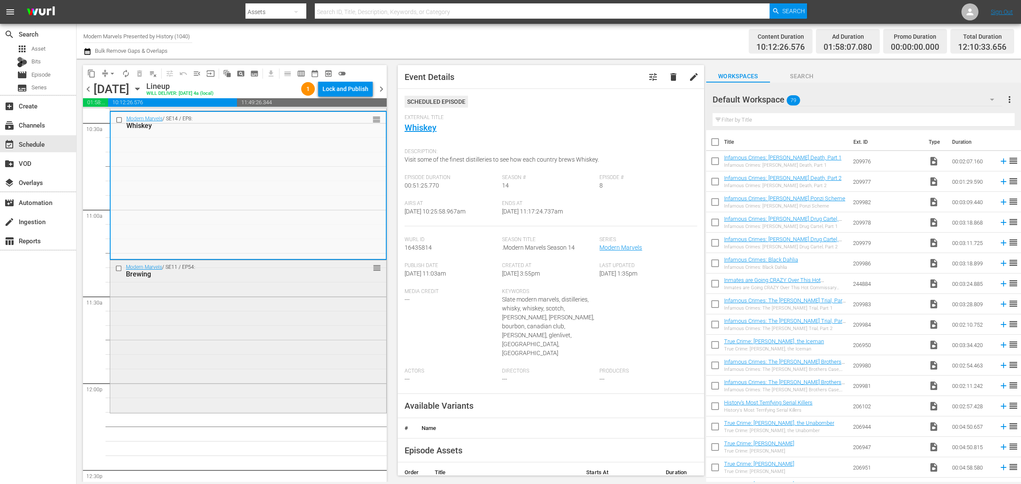
click at [280, 282] on div "Modern Marvels / SE11 / EP54: Brewing reorder" at bounding box center [248, 335] width 276 height 151
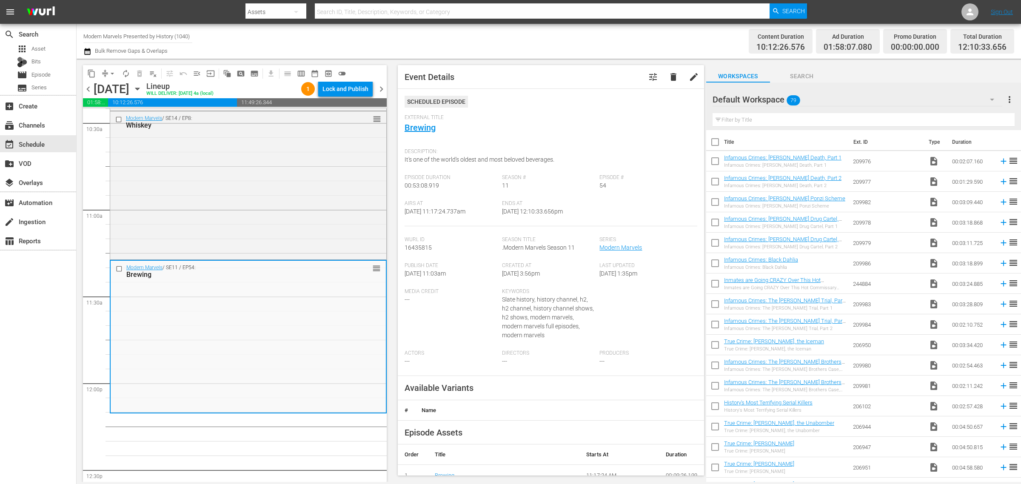
drag, startPoint x: 498, startPoint y: 29, endPoint x: 511, endPoint y: 32, distance: 12.8
click at [498, 29] on div "Channel Title Modern Marvels Presented by History (1040) Bulk Remove Gaps & Ove…" at bounding box center [337, 41] width 508 height 31
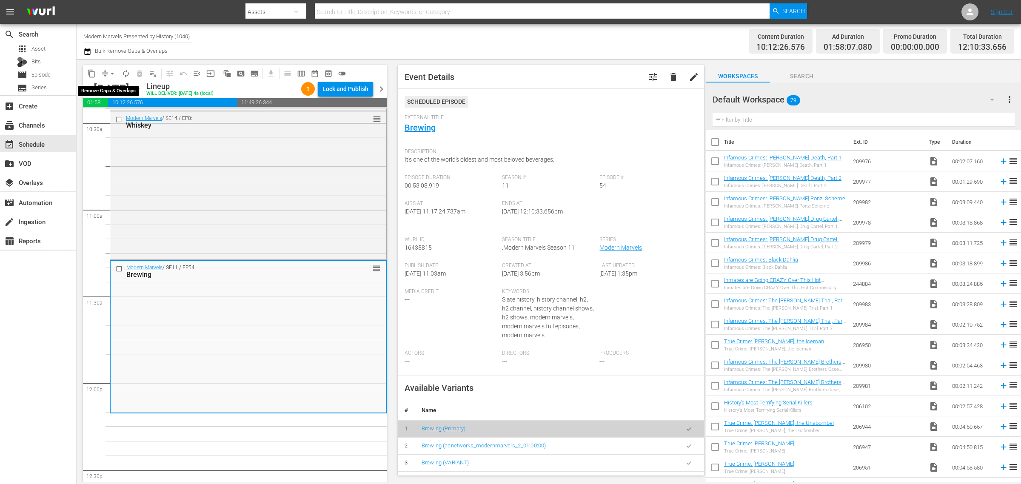
click at [114, 71] on span "arrow_drop_down" at bounding box center [112, 73] width 9 height 9
click at [109, 86] on li "Align to Midnight" at bounding box center [112, 90] width 89 height 14
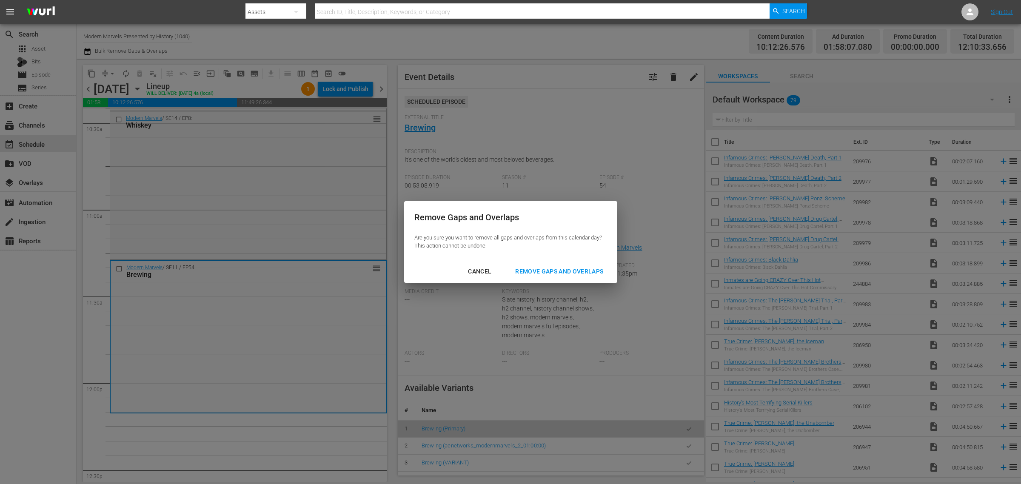
click at [593, 274] on div "Remove Gaps and Overlaps" at bounding box center [559, 271] width 102 height 11
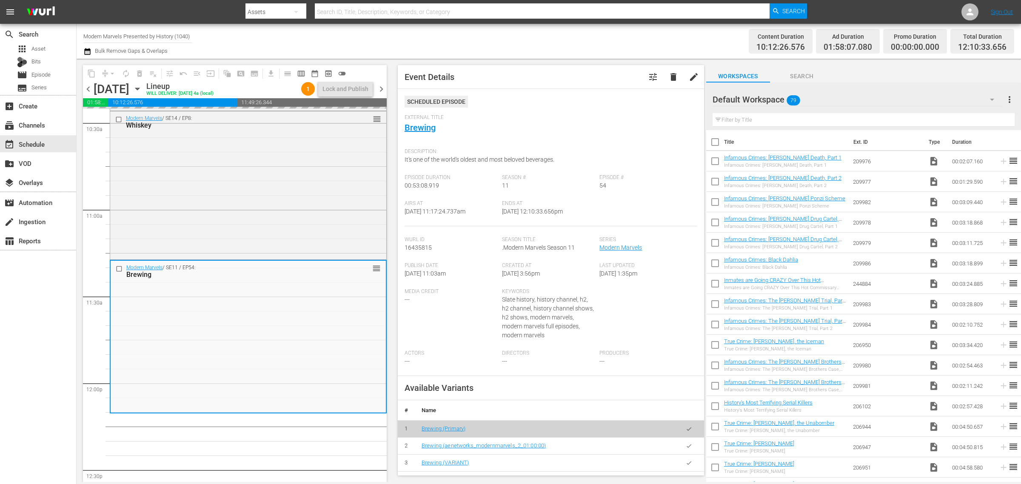
click at [527, 37] on div "Channel Title Modern Marvels Presented by History (1040) Bulk Remove Gaps & Ove…" at bounding box center [337, 41] width 508 height 31
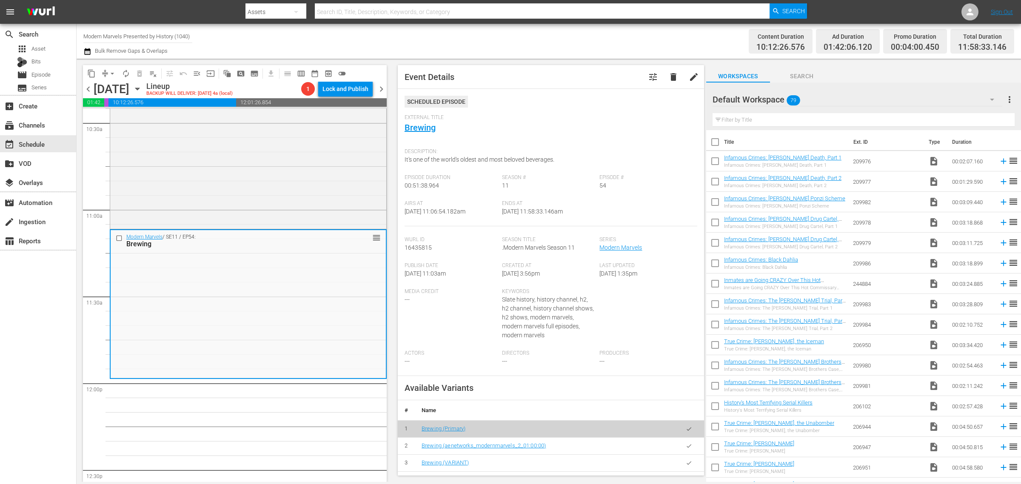
click at [507, 43] on div "Channel Title Modern Marvels Presented by History (1040) Bulk Remove Gaps & Ove…" at bounding box center [337, 41] width 508 height 31
click at [109, 71] on span "arrow_drop_down" at bounding box center [112, 73] width 9 height 9
click at [117, 94] on li "Align to Midnight" at bounding box center [112, 90] width 89 height 14
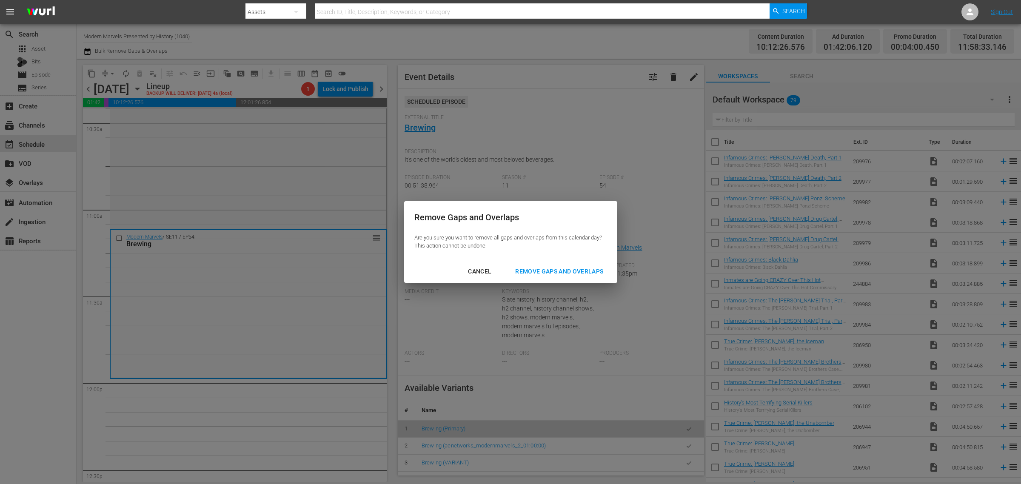
drag, startPoint x: 539, startPoint y: 275, endPoint x: 529, endPoint y: 214, distance: 62.1
click at [539, 274] on div "Remove Gaps and Overlaps" at bounding box center [559, 271] width 102 height 11
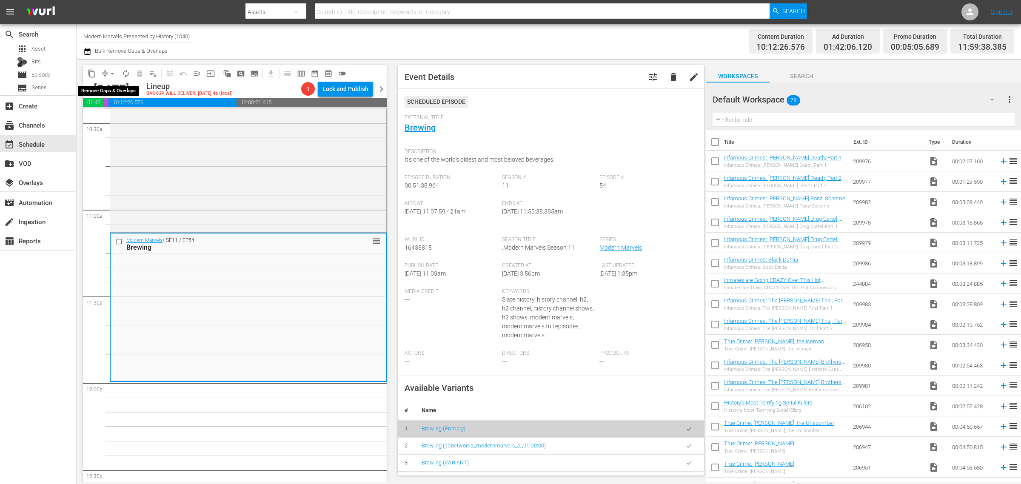
click at [113, 71] on span "arrow_drop_down" at bounding box center [112, 73] width 9 height 9
click at [106, 84] on li "Align to Midnight" at bounding box center [112, 90] width 89 height 14
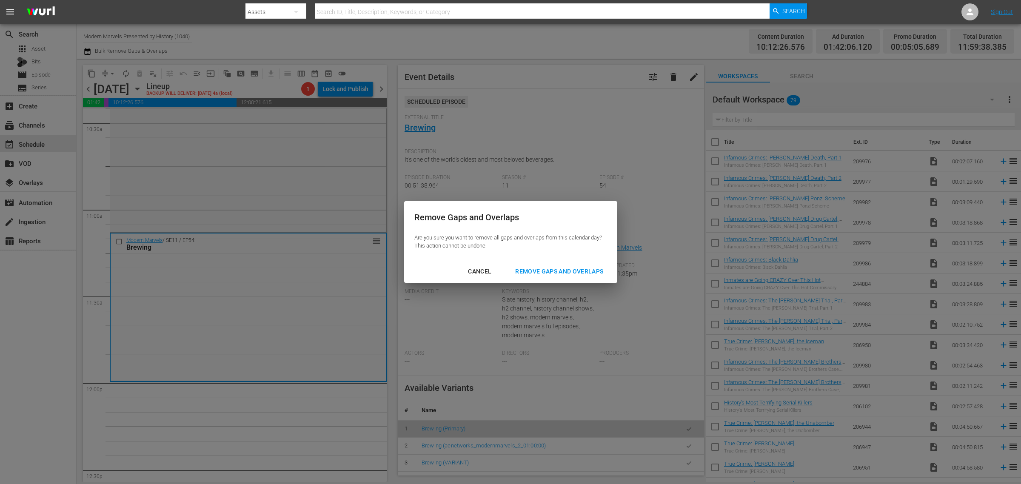
click at [550, 268] on div "Remove Gaps and Overlaps" at bounding box center [559, 271] width 102 height 11
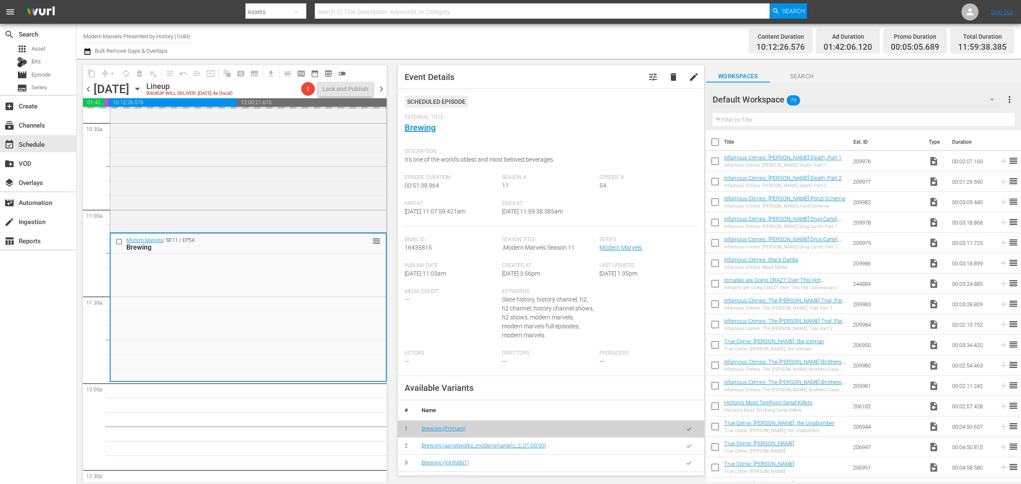
click at [514, 31] on div "Channel Title Modern Marvels Presented by History (1040) Bulk Remove Gaps & Ove…" at bounding box center [337, 41] width 508 height 31
click at [510, 33] on div "Channel Title Modern Marvels Presented by History (1040) Bulk Remove Gaps & Ove…" at bounding box center [337, 41] width 508 height 31
click at [111, 68] on button "arrow_drop_down" at bounding box center [113, 74] width 14 height 14
click at [113, 91] on li "Align to Midnight" at bounding box center [112, 90] width 89 height 14
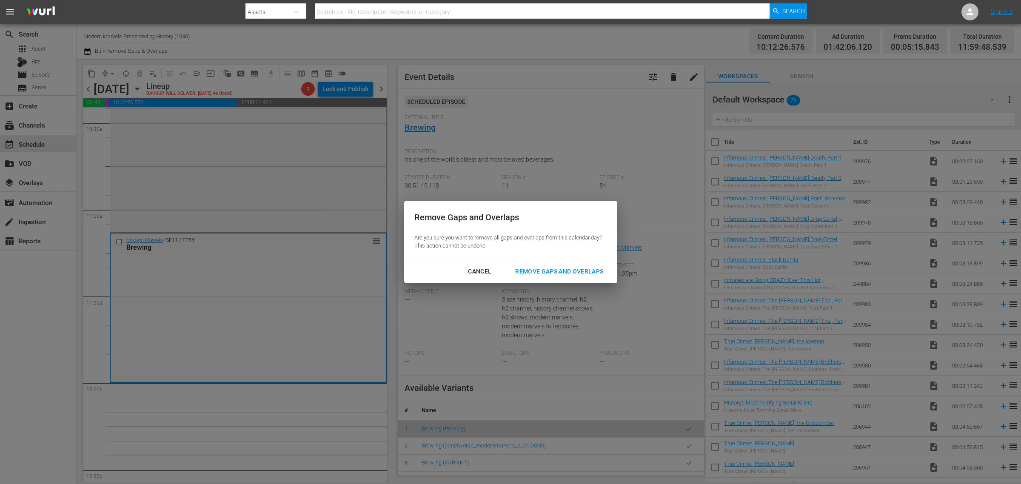
click at [551, 258] on div "Remove Gaps and Overlaps Are you sure you want to remove all gaps and overlaps …" at bounding box center [510, 230] width 213 height 59
click at [551, 267] on div "Remove Gaps and Overlaps" at bounding box center [559, 271] width 102 height 11
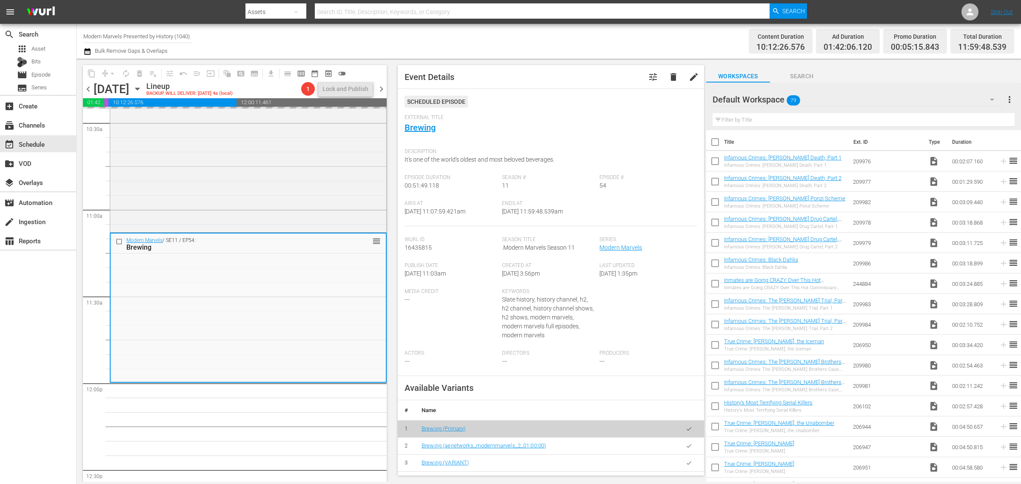
click at [569, 40] on div "Channel Title Modern Marvels Presented by History (1040) Bulk Remove Gaps & Ove…" at bounding box center [337, 41] width 508 height 31
click at [115, 73] on span "arrow_drop_down" at bounding box center [112, 73] width 9 height 9
click at [118, 92] on li "Align to Midnight" at bounding box center [112, 90] width 89 height 14
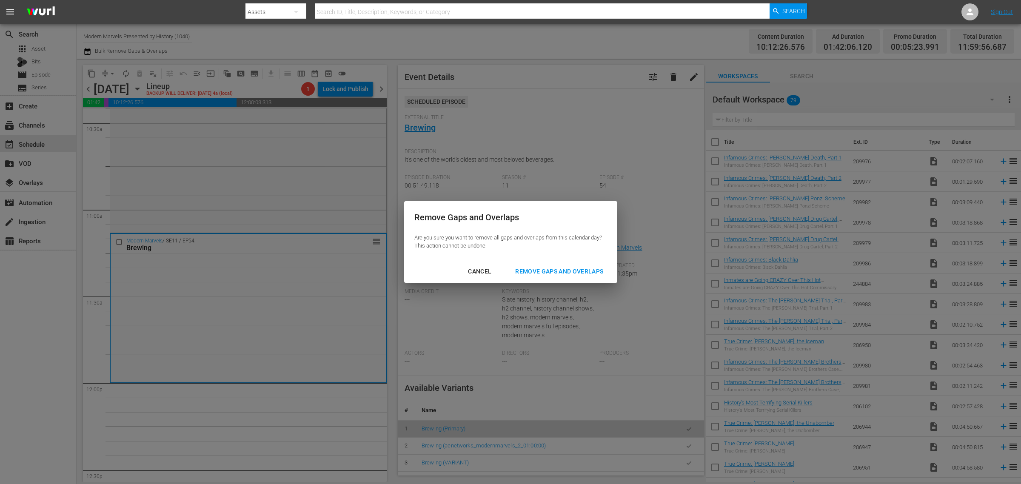
click at [541, 268] on div "Remove Gaps and Overlaps" at bounding box center [559, 271] width 102 height 11
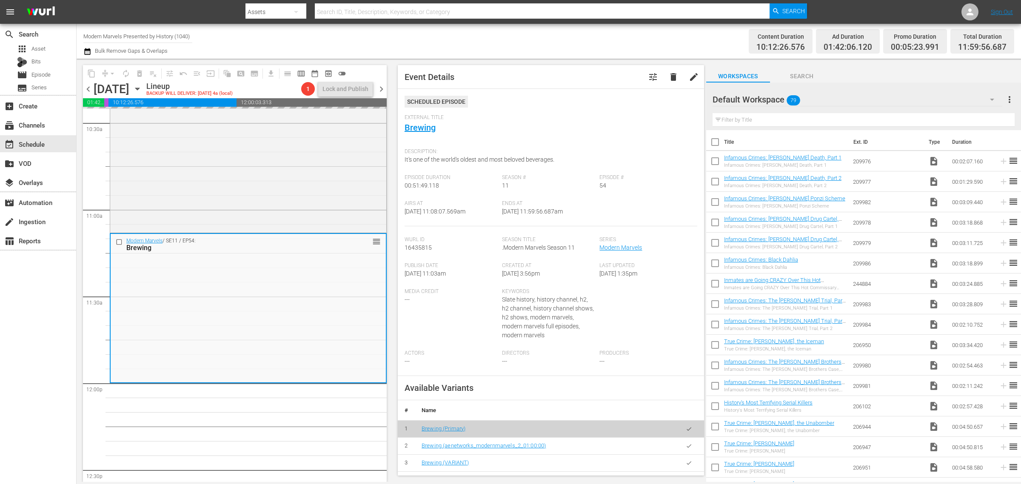
click at [499, 36] on div "Channel Title Modern Marvels Presented by History (1040) Bulk Remove Gaps & Ove…" at bounding box center [337, 41] width 508 height 31
click at [126, 73] on span "autorenew_outlined" at bounding box center [126, 73] width 9 height 9
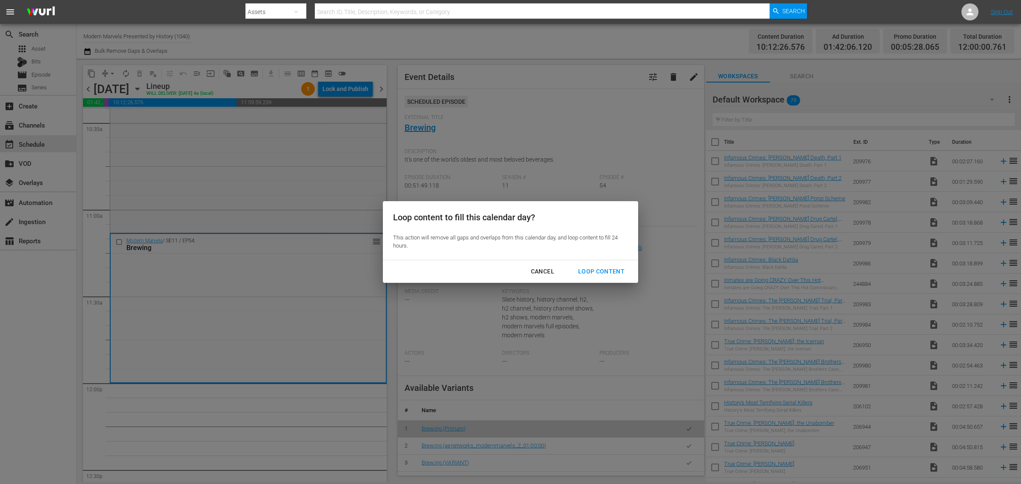
click at [611, 268] on div "Loop Content" at bounding box center [601, 271] width 60 height 11
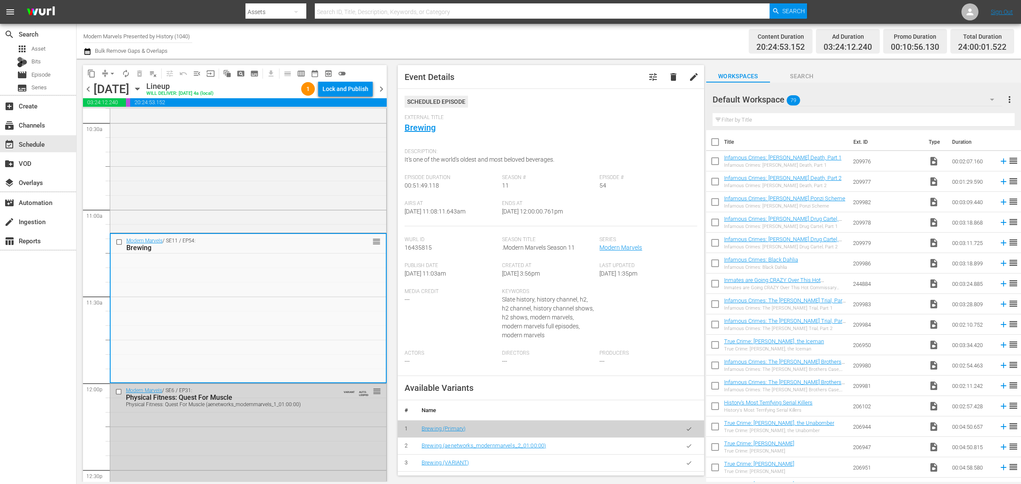
click at [499, 41] on div "Channel Title Modern Marvels Presented by History (1040) Bulk Remove Gaps & Ove…" at bounding box center [337, 41] width 508 height 31
click at [343, 90] on div "Lock and Publish" at bounding box center [346, 88] width 46 height 15
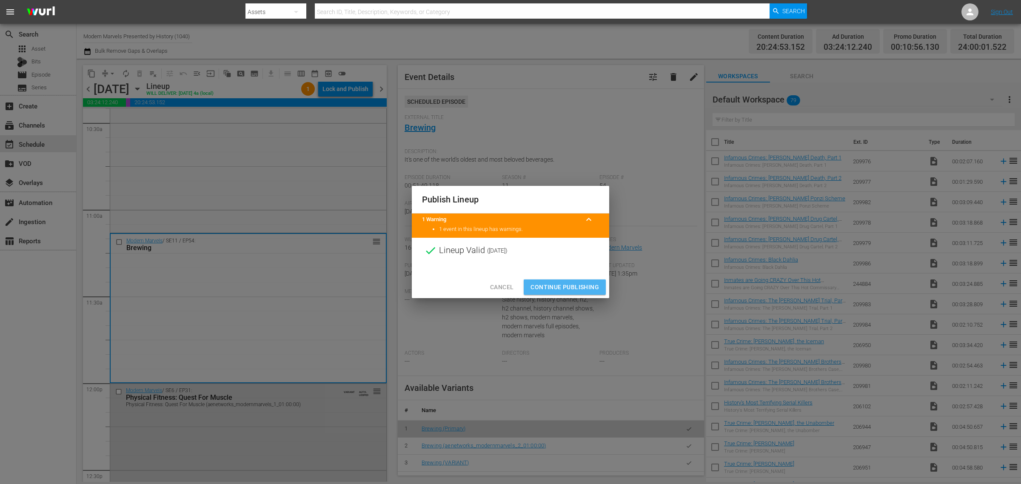
click at [557, 290] on span "Continue Publishing" at bounding box center [565, 287] width 69 height 11
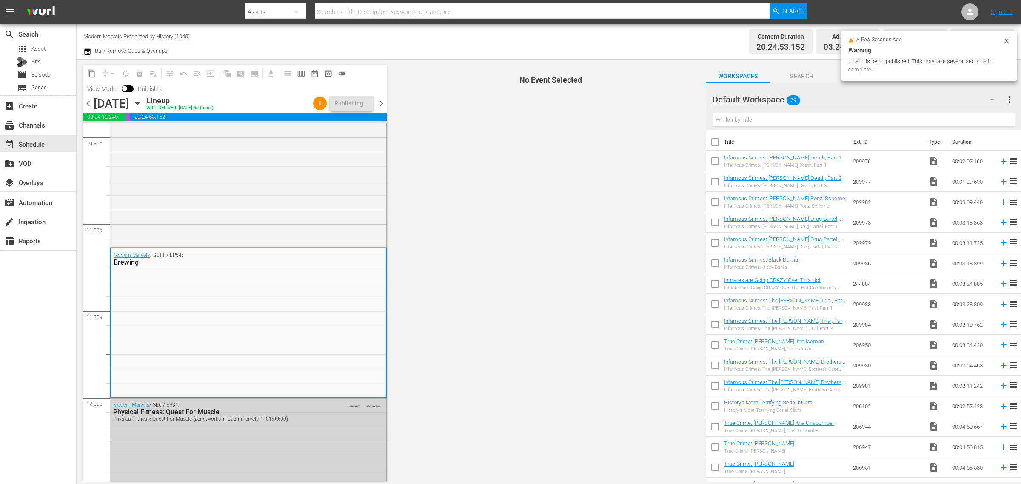
click at [606, 35] on div "Content Duration 20:24:53.152 Ad Duration 03:24:12.240 Promo Duration 00:10:56.…" at bounding box center [802, 41] width 423 height 31
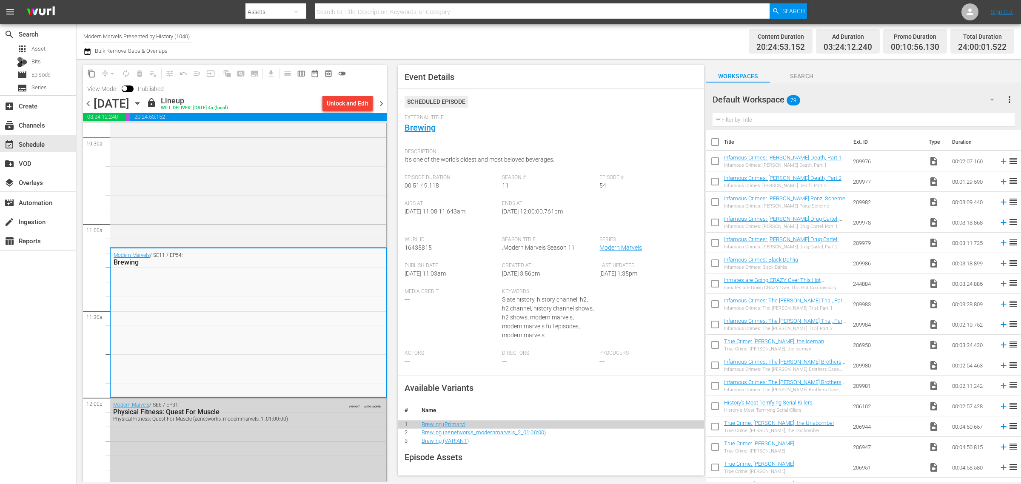
click at [526, 34] on div "Channel Title Modern Marvels Presented by History (1040) Bulk Remove Gaps & Ove…" at bounding box center [337, 41] width 508 height 31
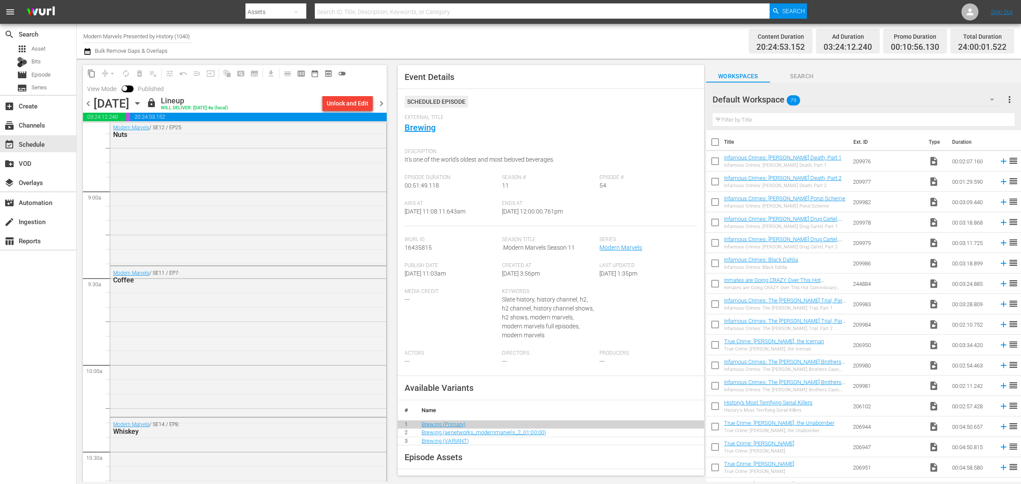
scroll to position [26, 0]
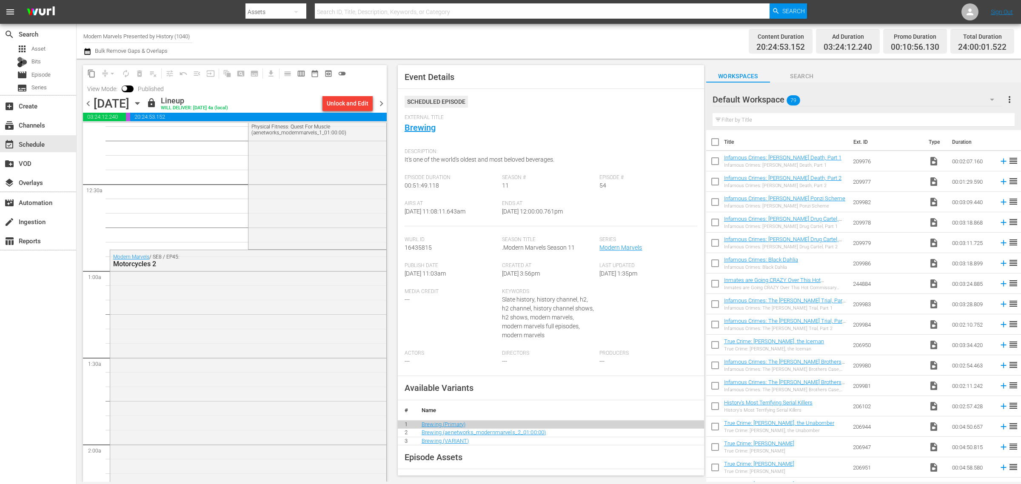
click at [381, 105] on span "chevron_right" at bounding box center [381, 103] width 11 height 11
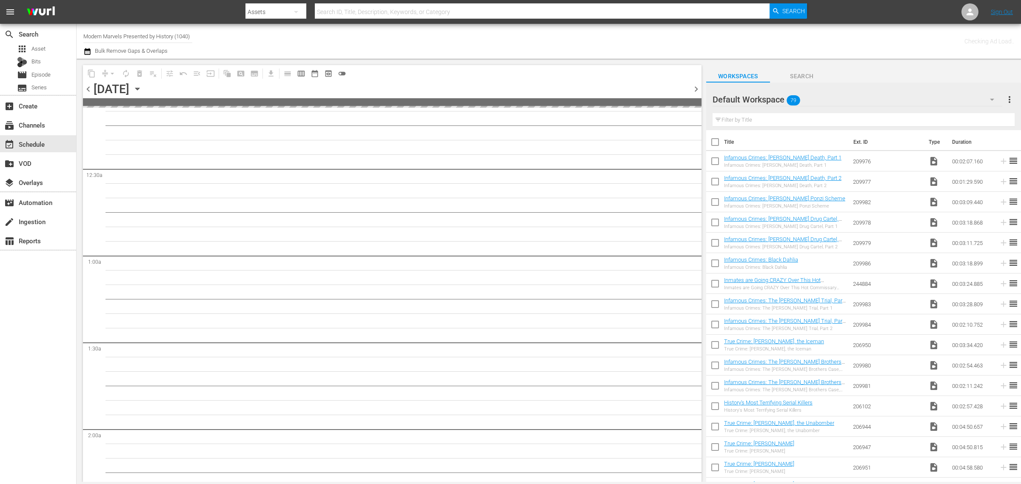
scroll to position [40, 0]
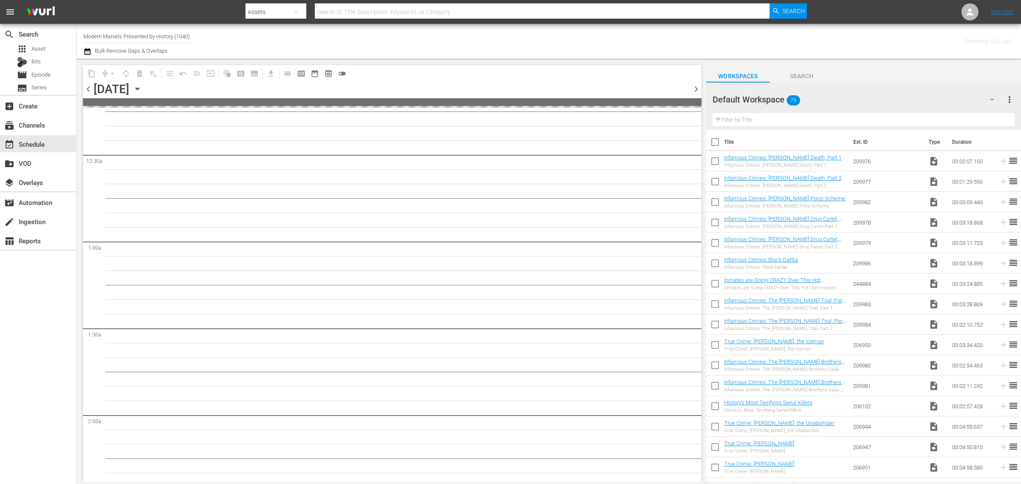
click at [467, 41] on div "Channel Title Modern Marvels Presented by History (1040) Bulk Remove Gaps & Ove…" at bounding box center [337, 41] width 508 height 31
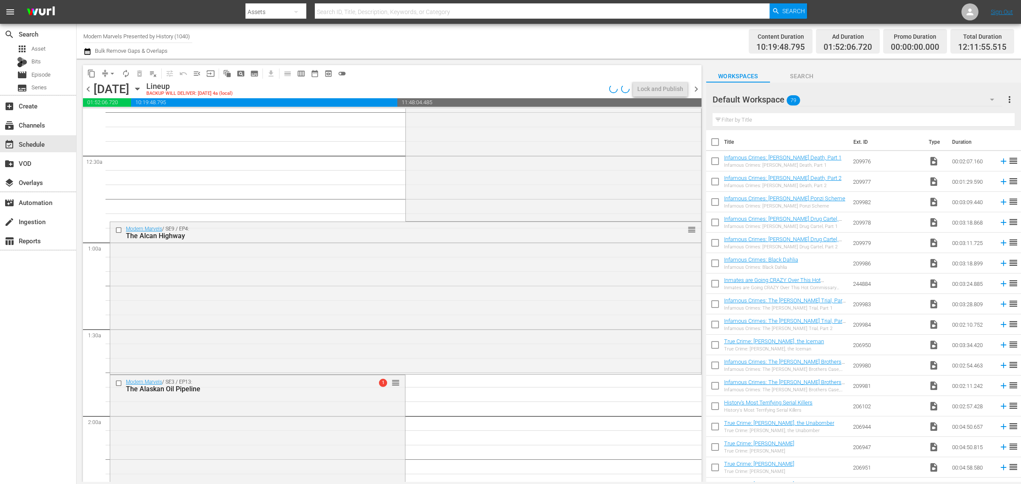
scroll to position [26, 0]
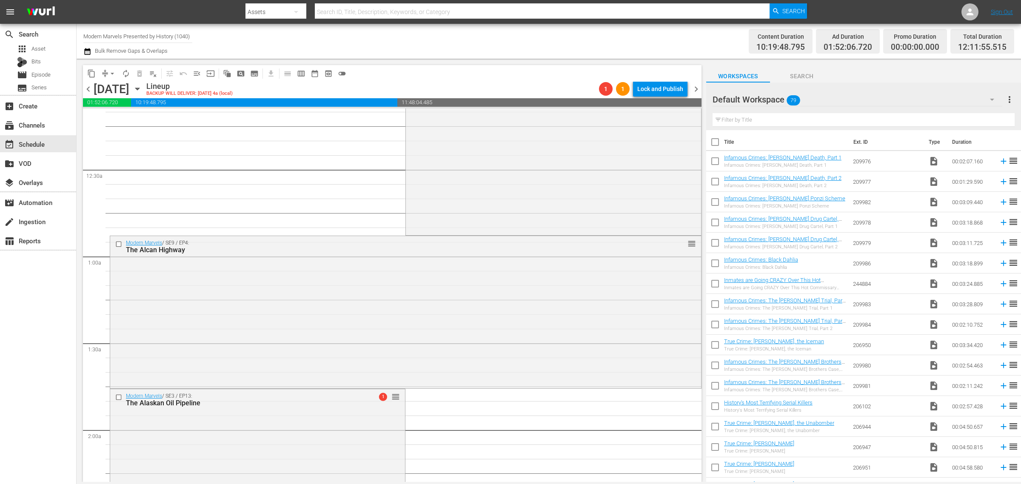
click at [439, 40] on div "Channel Title Modern Marvels Presented by History (1040) Bulk Remove Gaps & Ove…" at bounding box center [337, 41] width 508 height 31
click at [113, 73] on span "arrow_drop_down" at bounding box center [112, 73] width 9 height 9
click at [115, 88] on li "Align to Midnight" at bounding box center [112, 90] width 89 height 14
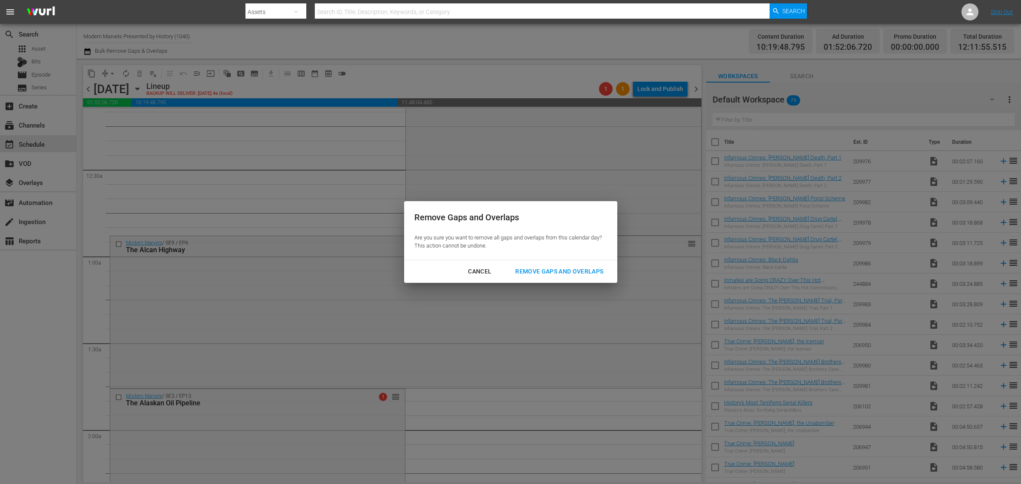
click at [524, 265] on button "Remove Gaps and Overlaps" at bounding box center [559, 272] width 108 height 16
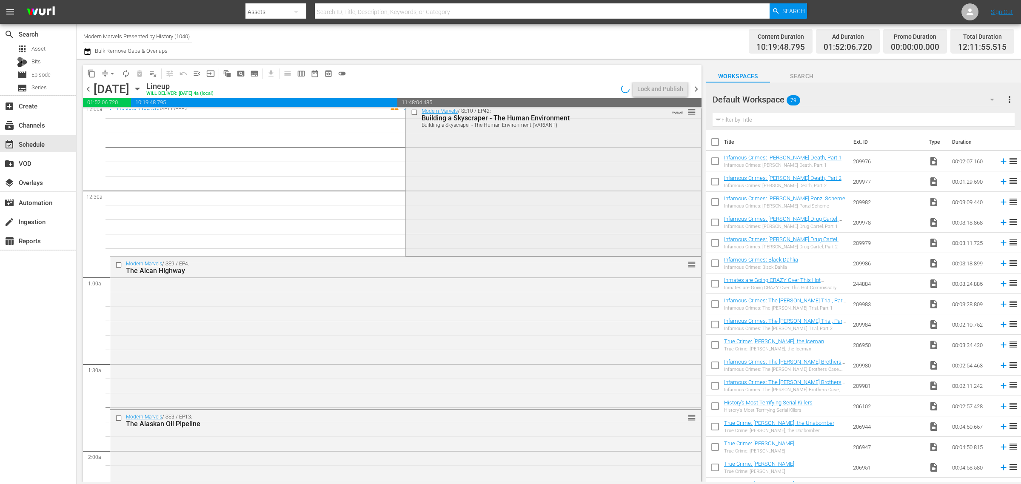
scroll to position [0, 0]
click at [458, 184] on div "Modern Marvels / SE10 / EP42: Building a Skyscraper - The Human Environment Bui…" at bounding box center [553, 184] width 295 height 151
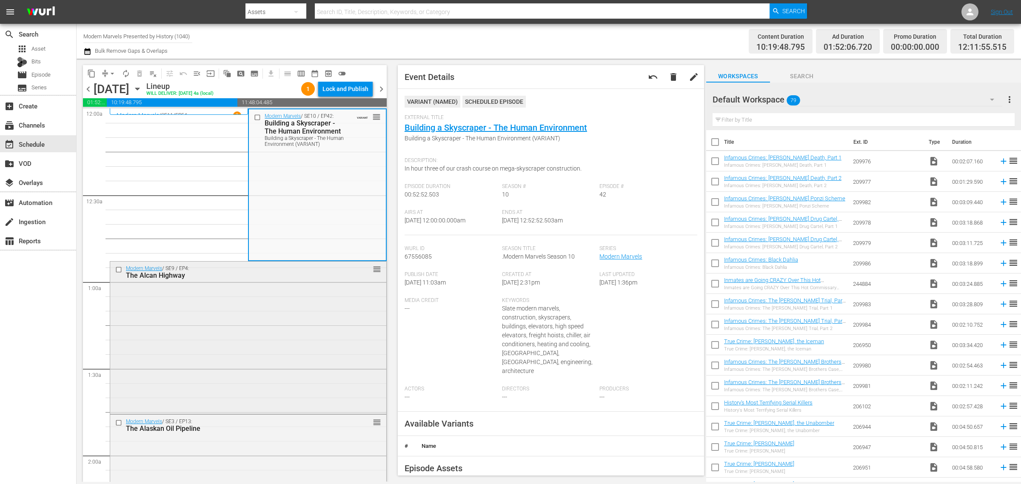
click at [251, 324] on div "Modern Marvels / SE9 / EP4: The Alcan Highway reorder" at bounding box center [248, 337] width 276 height 151
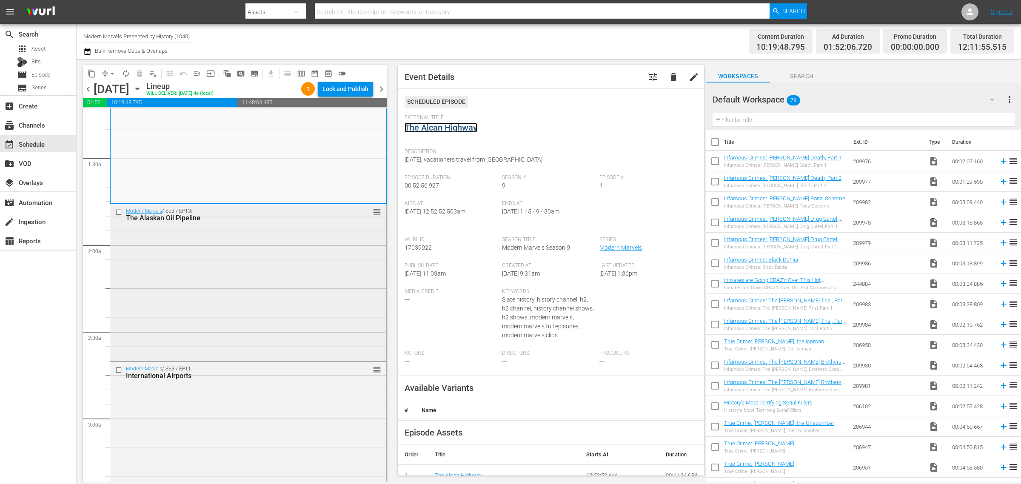
scroll to position [266, 0]
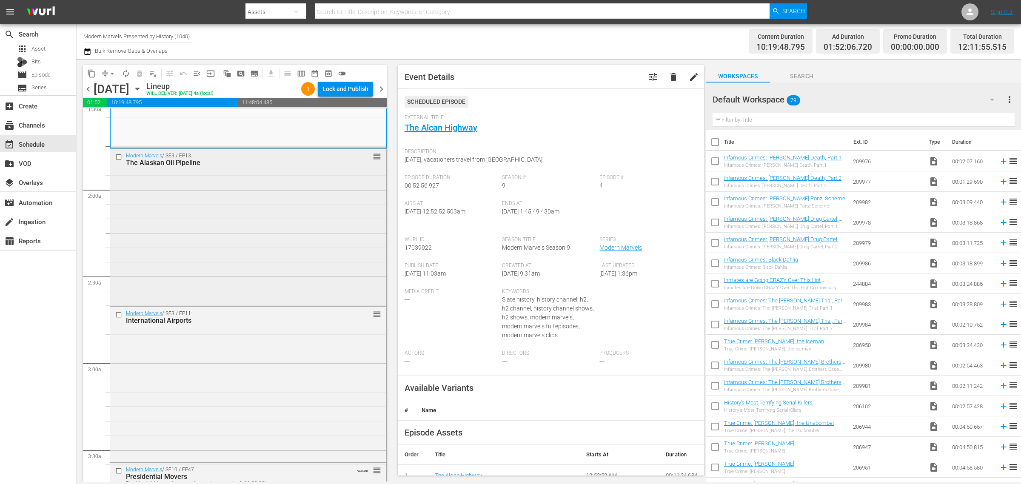
click at [237, 276] on div "Modern Marvels / SE3 / EP13: The Alaskan Oil Pipeline reorder" at bounding box center [248, 226] width 276 height 155
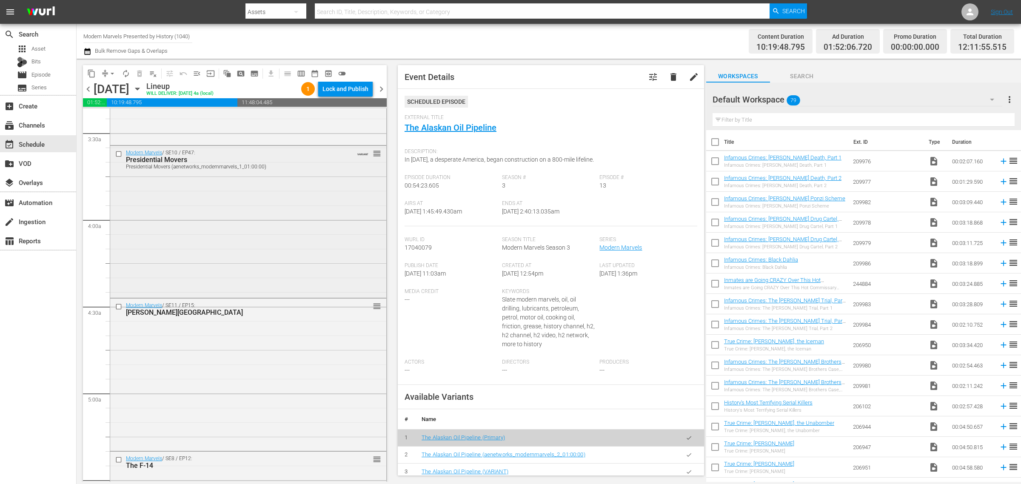
scroll to position [585, 0]
click at [231, 252] on div "Modern Marvels / SE10 / EP47: Presidential Movers Presidential Movers (aenetwor…" at bounding box center [248, 219] width 276 height 151
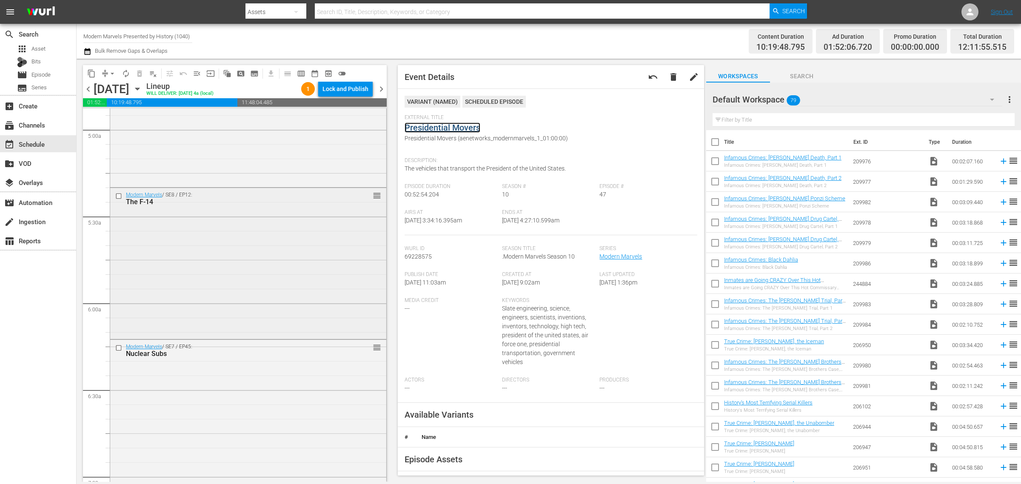
scroll to position [851, 0]
click at [228, 228] on div "Modern Marvels / SE8 / EP12: The F-14 reorder" at bounding box center [248, 258] width 276 height 149
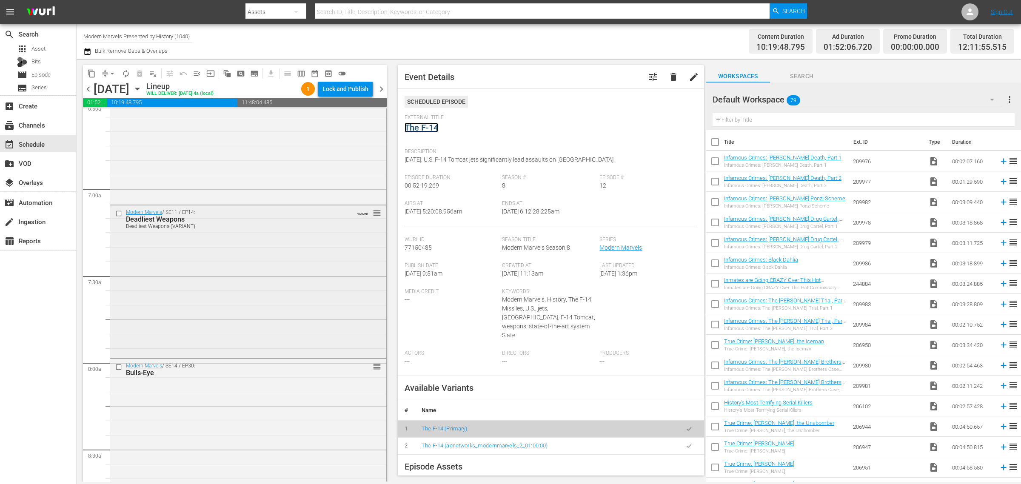
scroll to position [1170, 0]
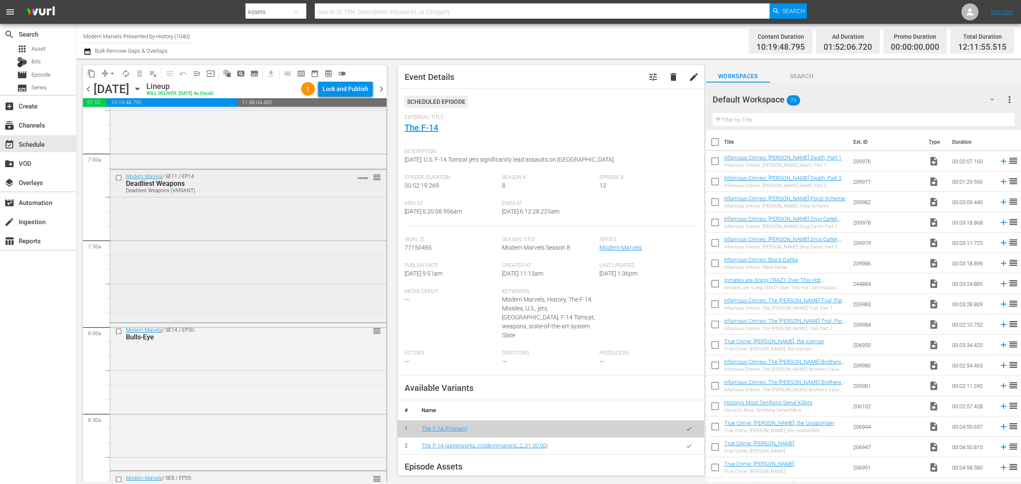
click at [252, 263] on div "Modern Marvels / SE11 / EP14: Deadliest Weapons Deadliest Weapons (VARIANT) VAR…" at bounding box center [248, 245] width 276 height 151
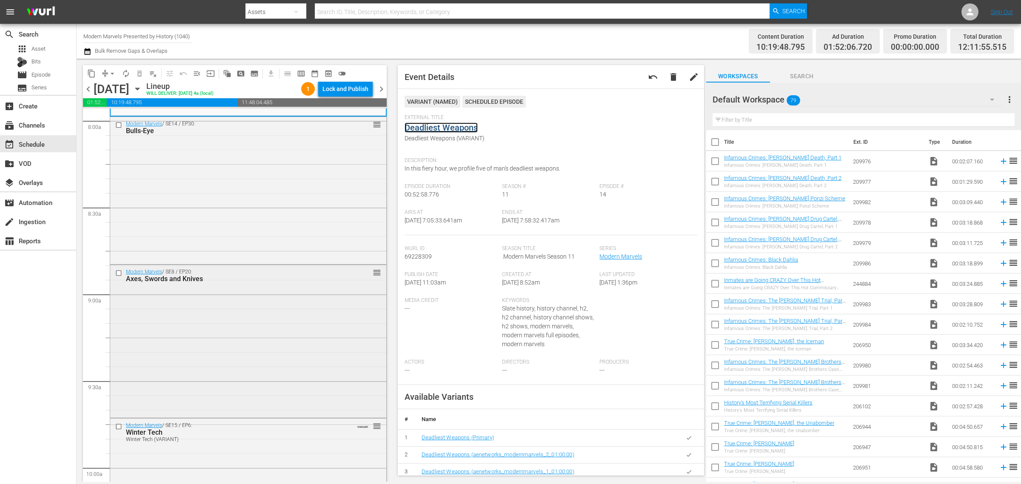
scroll to position [1383, 0]
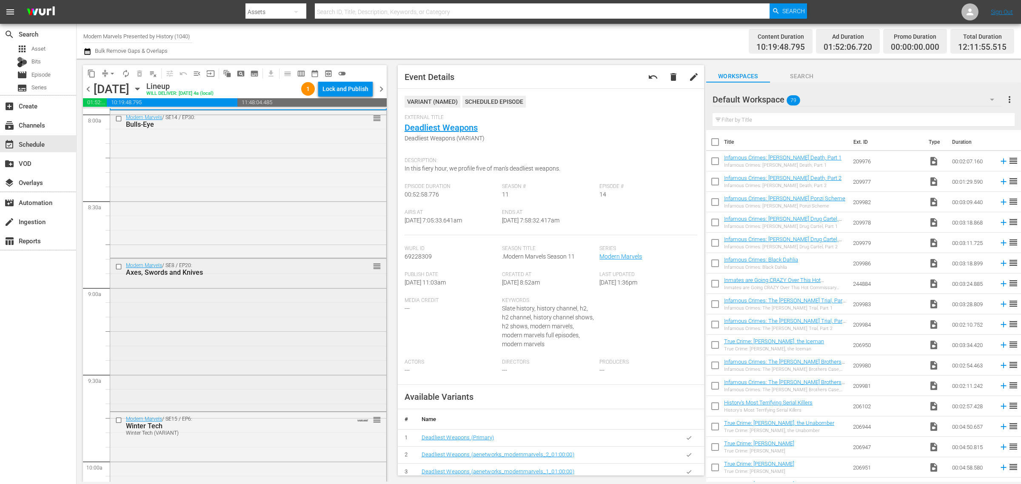
click at [226, 303] on div "Modern Marvels / SE8 / EP20: Axes, Swords and Knives reorder" at bounding box center [248, 334] width 276 height 151
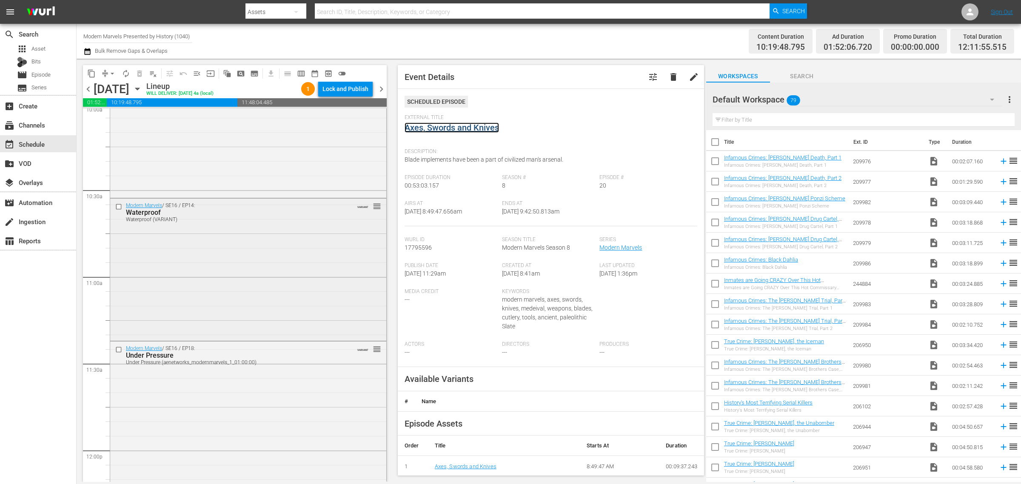
scroll to position [1755, 0]
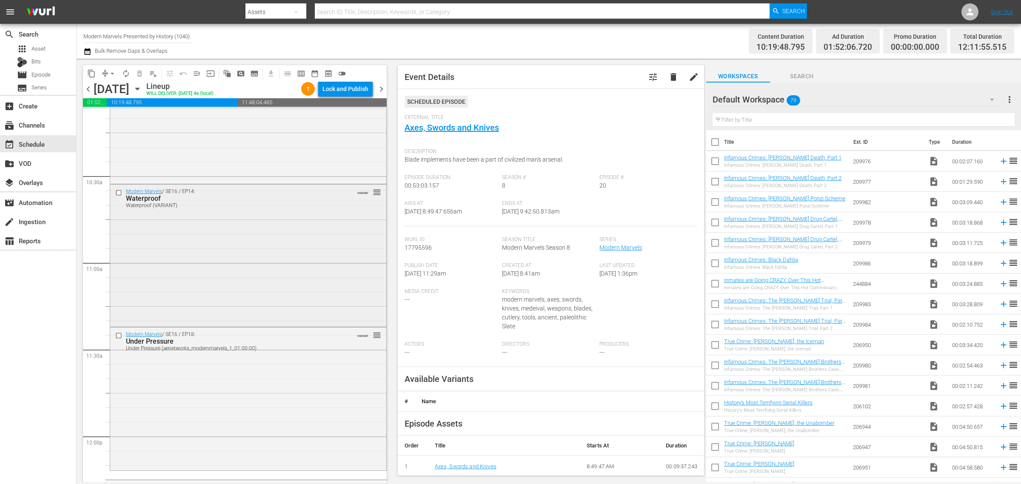
click at [264, 292] on div "Modern Marvels / SE16 / EP14: Waterproof Waterproof (VARIANT) VARIANT reorder" at bounding box center [248, 255] width 276 height 140
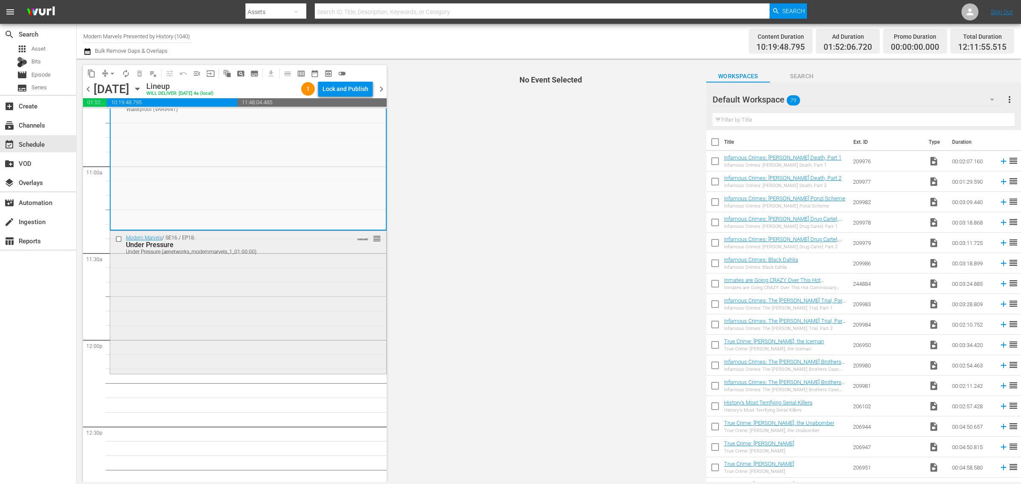
scroll to position [1861, 0]
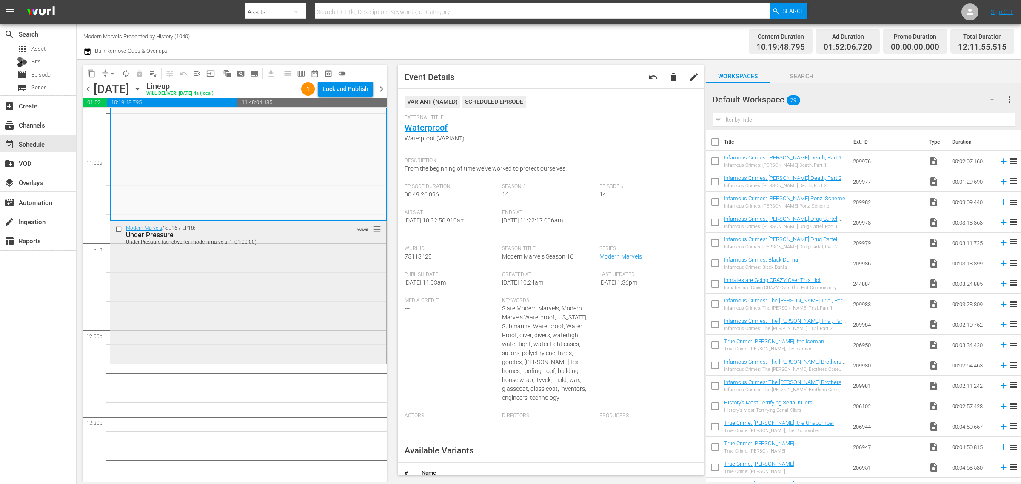
click at [290, 282] on div "Modern Marvels / SE16 / EP18: Under Pressure Under Pressure (aenetworks_modernm…" at bounding box center [248, 291] width 276 height 141
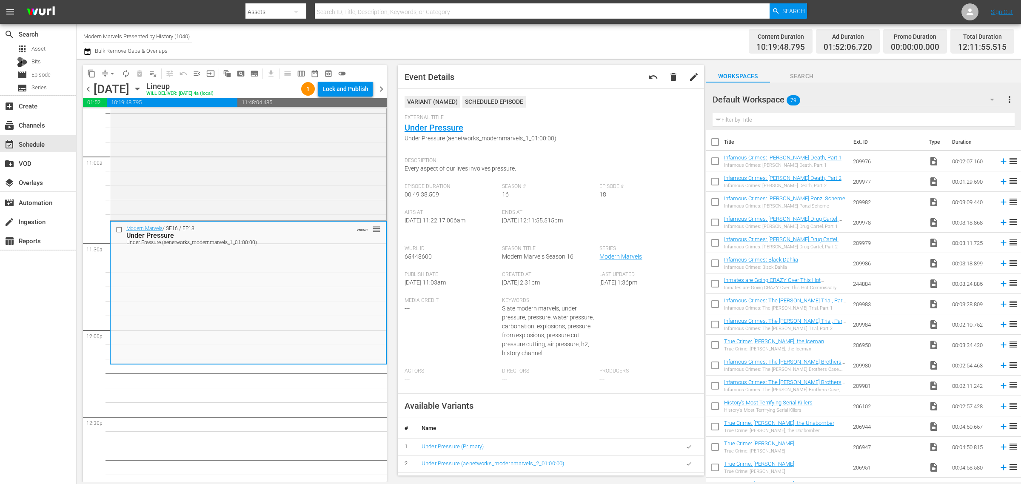
click at [111, 71] on span "arrow_drop_down" at bounding box center [112, 73] width 9 height 9
click at [118, 89] on li "Align to Midnight" at bounding box center [112, 90] width 89 height 14
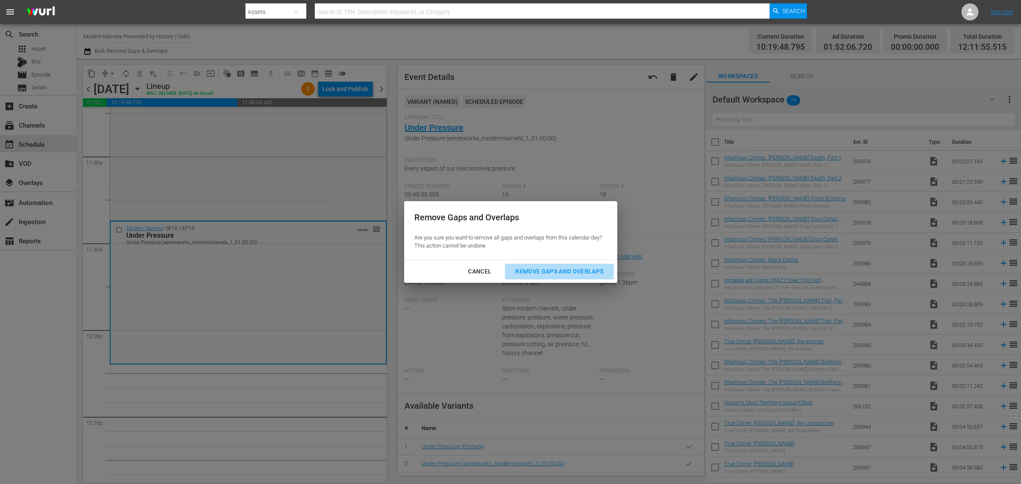
click at [569, 271] on div "Remove Gaps and Overlaps" at bounding box center [559, 271] width 102 height 11
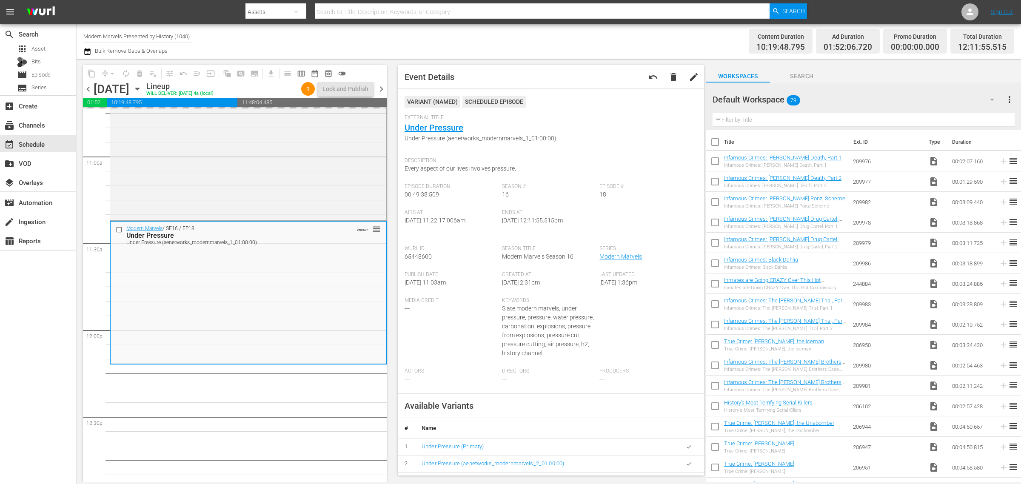
click at [567, 29] on div "Channel Title Modern Marvels Presented by History (1040) Bulk Remove Gaps & Ove…" at bounding box center [337, 41] width 508 height 31
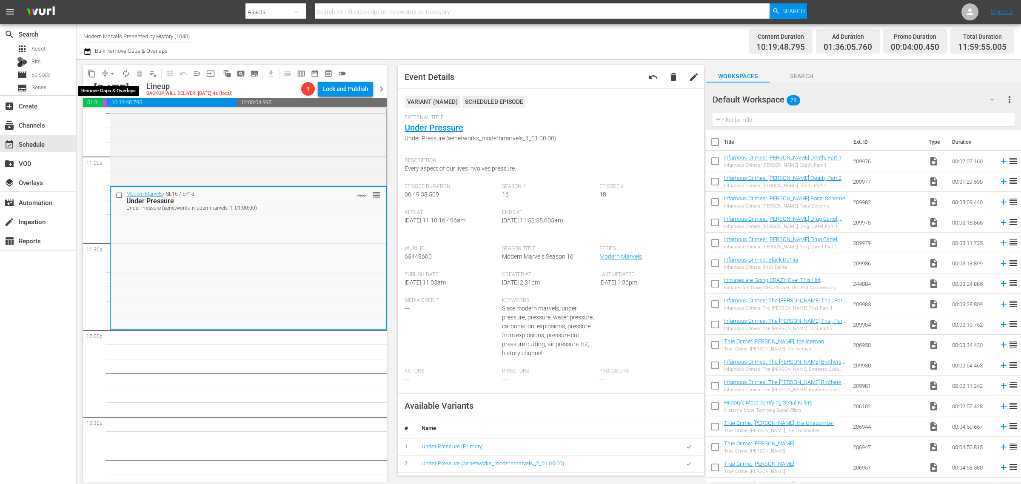
click at [111, 73] on span "arrow_drop_down" at bounding box center [112, 73] width 9 height 9
click at [122, 92] on li "Align to Midnight" at bounding box center [112, 90] width 89 height 14
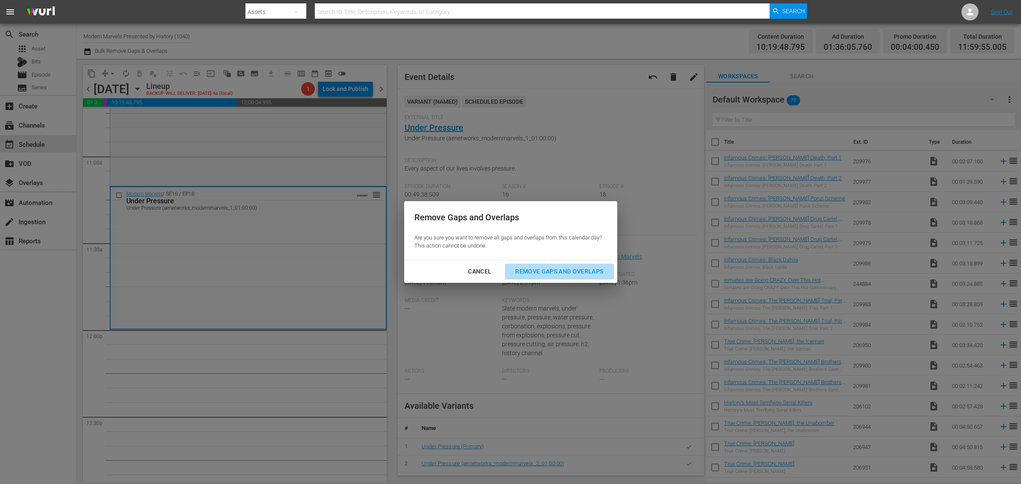
click at [567, 268] on div "Remove Gaps and Overlaps" at bounding box center [559, 271] width 102 height 11
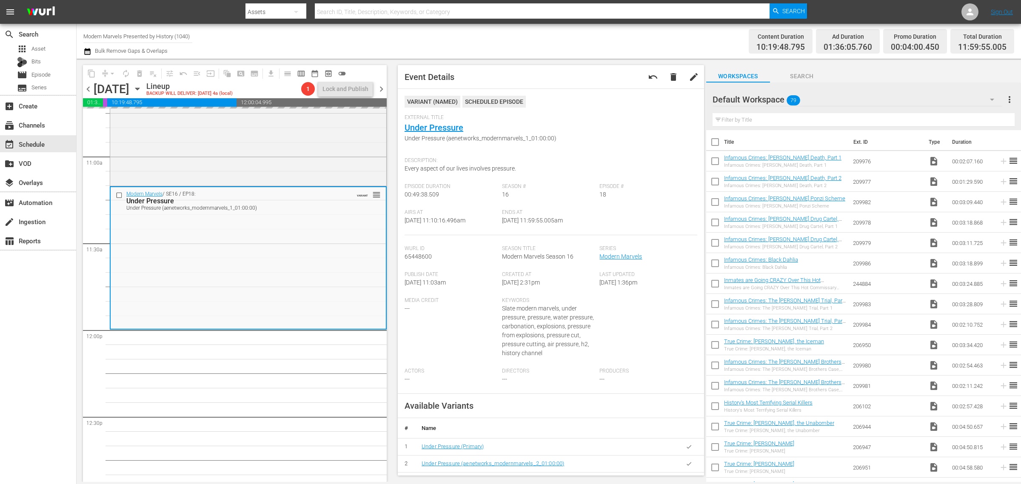
click at [543, 28] on div "Channel Title Modern Marvels Presented by History (1040) Bulk Remove Gaps & Ove…" at bounding box center [337, 41] width 508 height 31
click at [565, 30] on div "Channel Title Modern Marvels Presented by History (1040) Bulk Remove Gaps & Ove…" at bounding box center [337, 41] width 508 height 31
click at [415, 39] on div "Channel Title Modern Marvels Presented by History (1040) Bulk Remove Gaps & Ove…" at bounding box center [337, 41] width 508 height 31
click at [125, 71] on span "autorenew_outlined" at bounding box center [126, 73] width 9 height 9
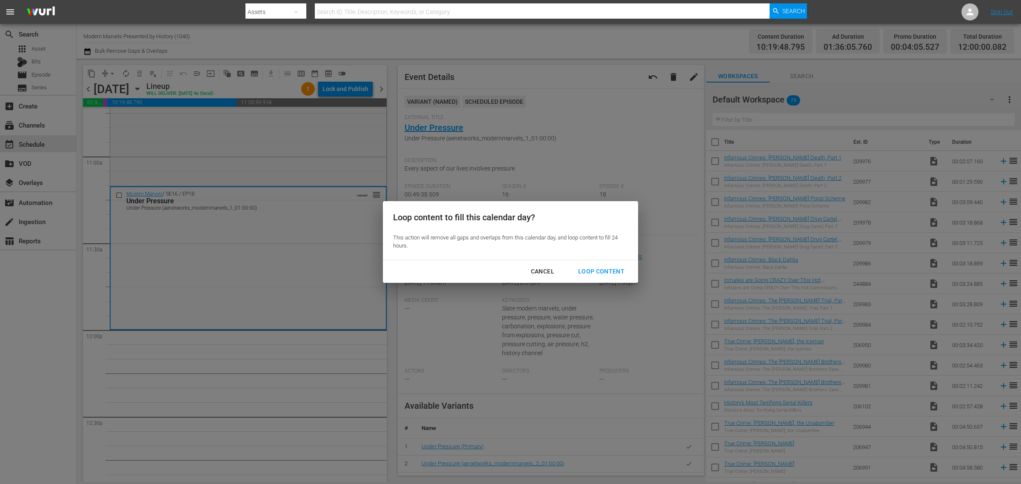
click at [591, 266] on div "Loop Content" at bounding box center [601, 271] width 60 height 11
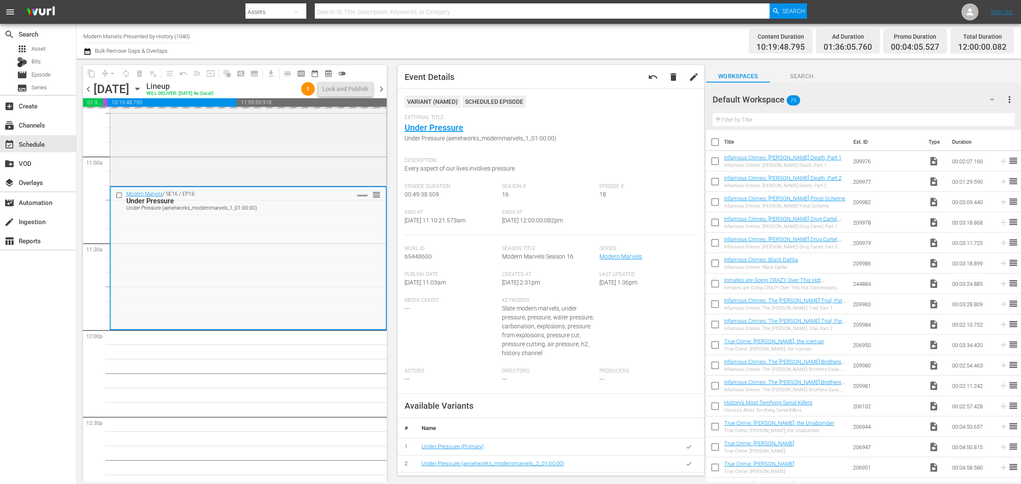
click at [498, 45] on div "Channel Title Modern Marvels Presented by History (1040) Bulk Remove Gaps & Ove…" at bounding box center [337, 41] width 508 height 31
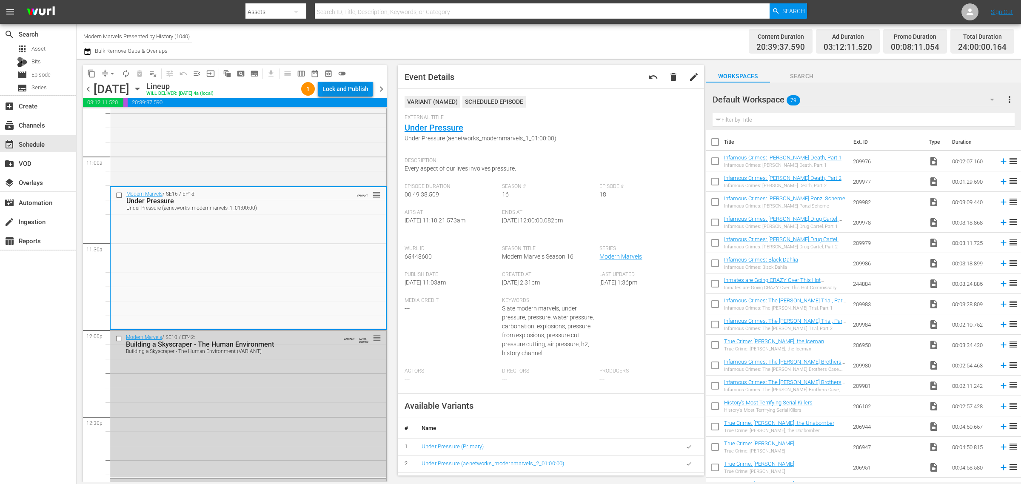
click at [352, 86] on div "Lock and Publish" at bounding box center [346, 88] width 46 height 15
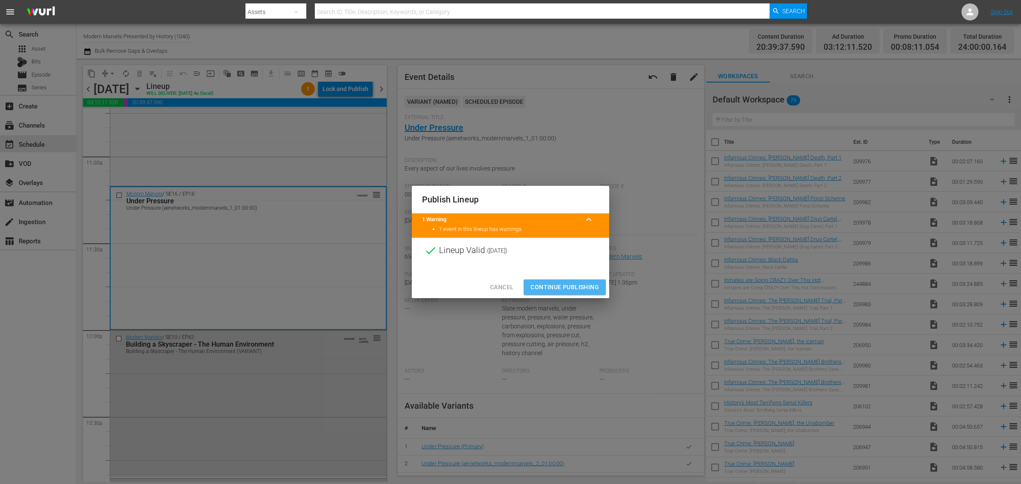
click at [564, 285] on span "Continue Publishing" at bounding box center [565, 287] width 69 height 11
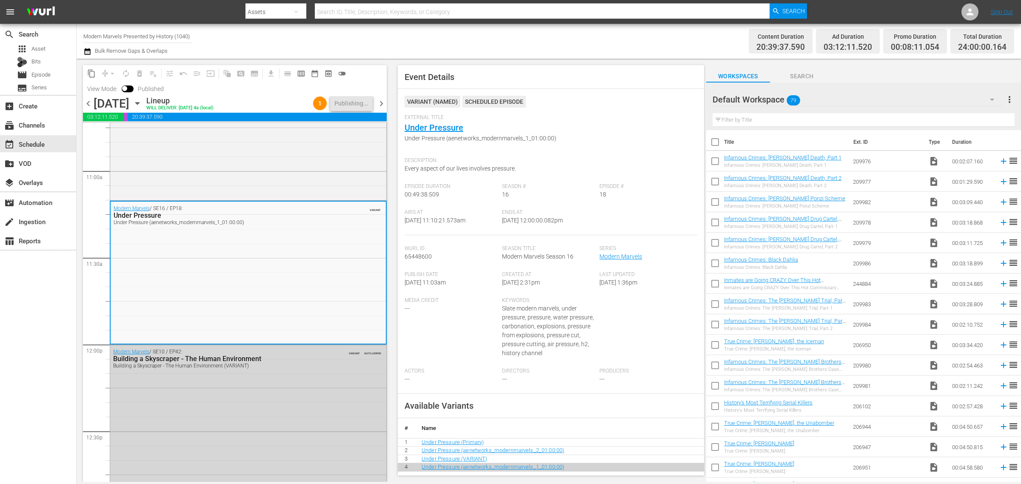
click at [523, 43] on div "Channel Title Modern Marvels Presented by History (1040) Bulk Remove Gaps & Ove…" at bounding box center [337, 41] width 508 height 31
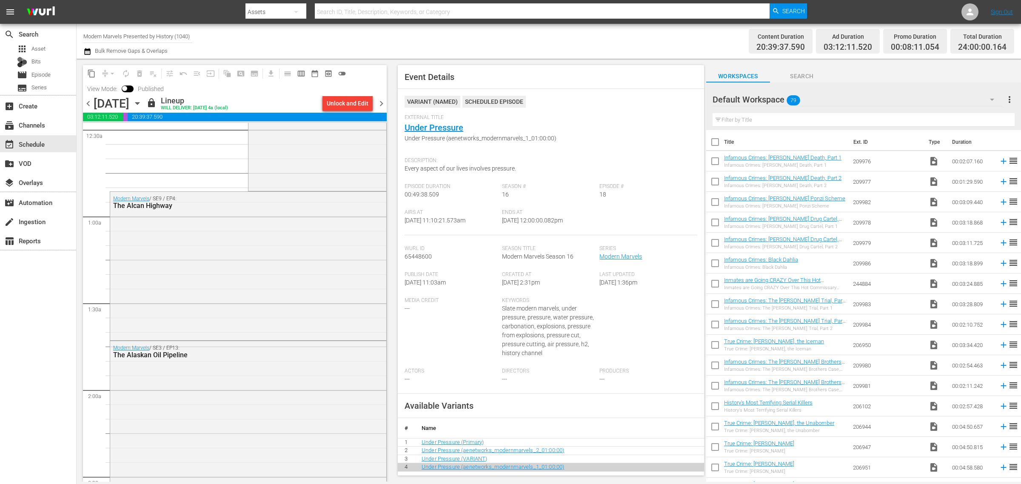
scroll to position [0, 0]
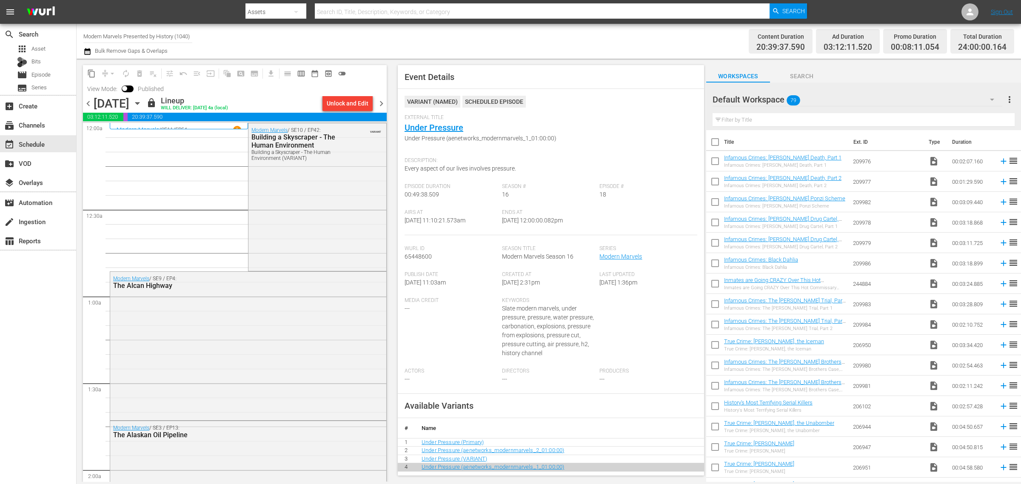
click at [549, 37] on div "Channel Title Modern Marvels Presented by History (1040) Bulk Remove Gaps & Ove…" at bounding box center [337, 41] width 508 height 31
click at [383, 103] on span "chevron_right" at bounding box center [381, 103] width 11 height 11
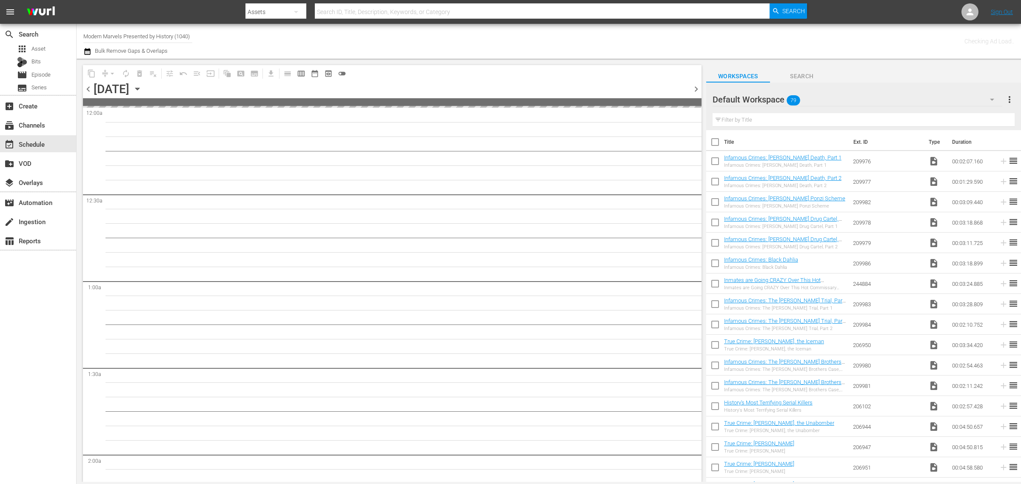
click at [562, 36] on div "Channel Title Modern Marvels Presented by History (1040) Bulk Remove Gaps & Ove…" at bounding box center [337, 41] width 508 height 31
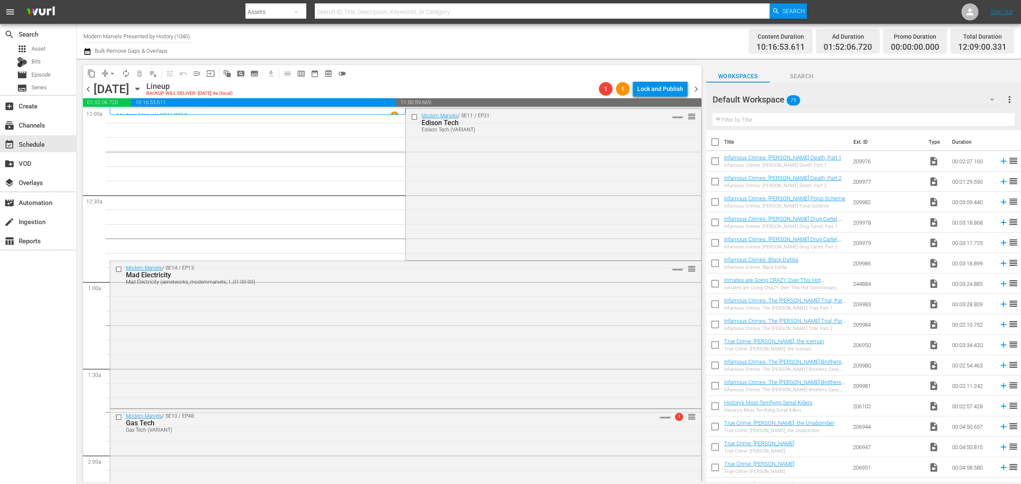
click at [476, 52] on div "Channel Title Modern Marvels Presented by History (1040) Bulk Remove Gaps & Ove…" at bounding box center [337, 41] width 508 height 31
click at [468, 196] on div "Modern Marvels / SE11 / EP31: Edison Tech Edison Tech (VARIANT) VARIANT reorder" at bounding box center [553, 184] width 295 height 150
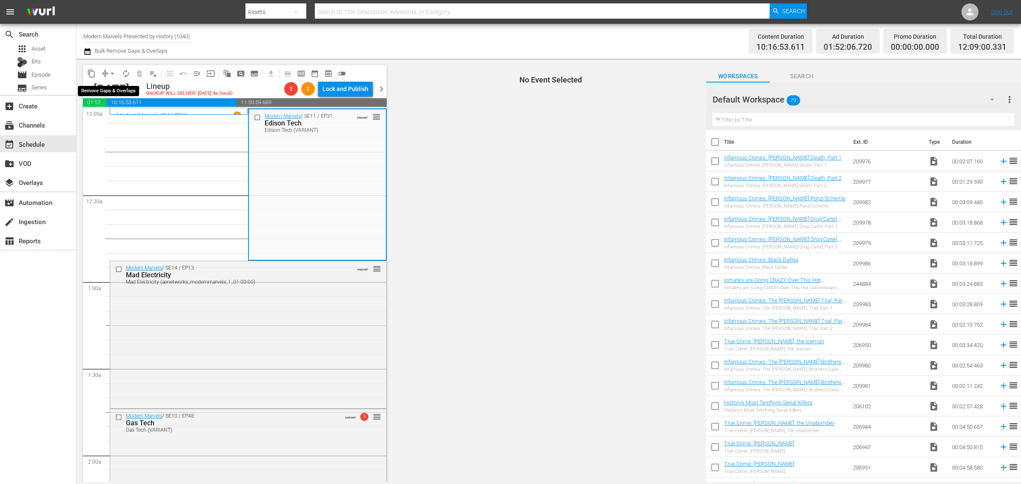
click at [110, 72] on span "arrow_drop_down" at bounding box center [112, 73] width 9 height 9
click at [117, 86] on li "Align to Midnight" at bounding box center [112, 90] width 89 height 14
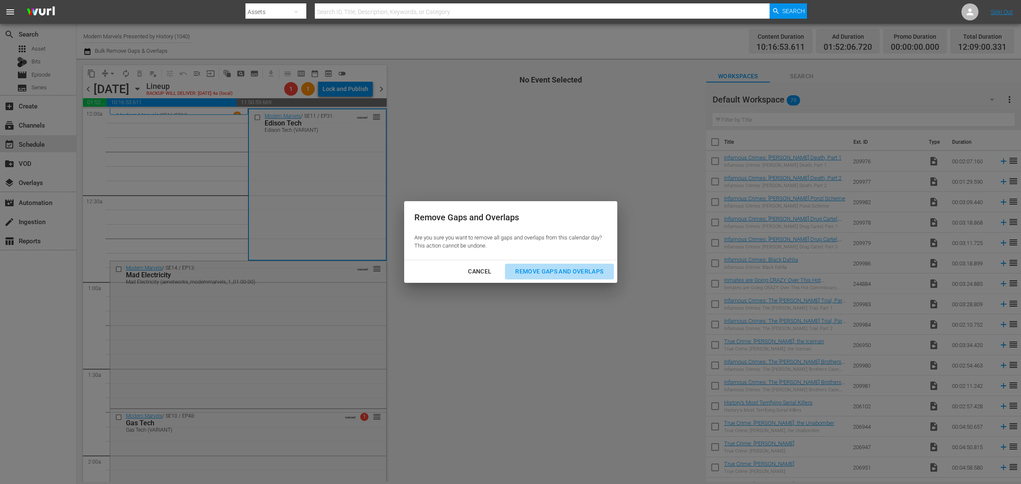
click at [545, 267] on div "Remove Gaps and Overlaps" at bounding box center [559, 271] width 102 height 11
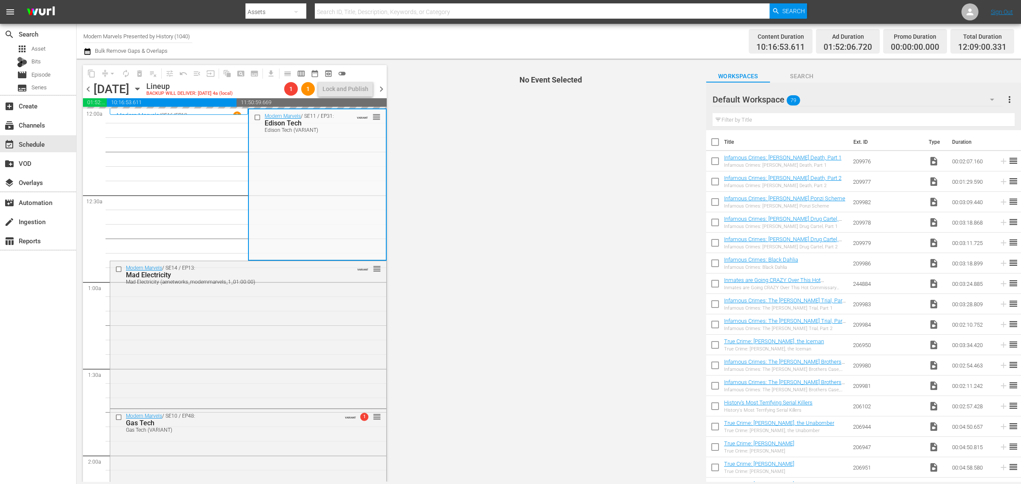
click at [479, 31] on div "Channel Title Modern Marvels Presented by History (1040) Bulk Remove Gaps & Ove…" at bounding box center [337, 41] width 508 height 31
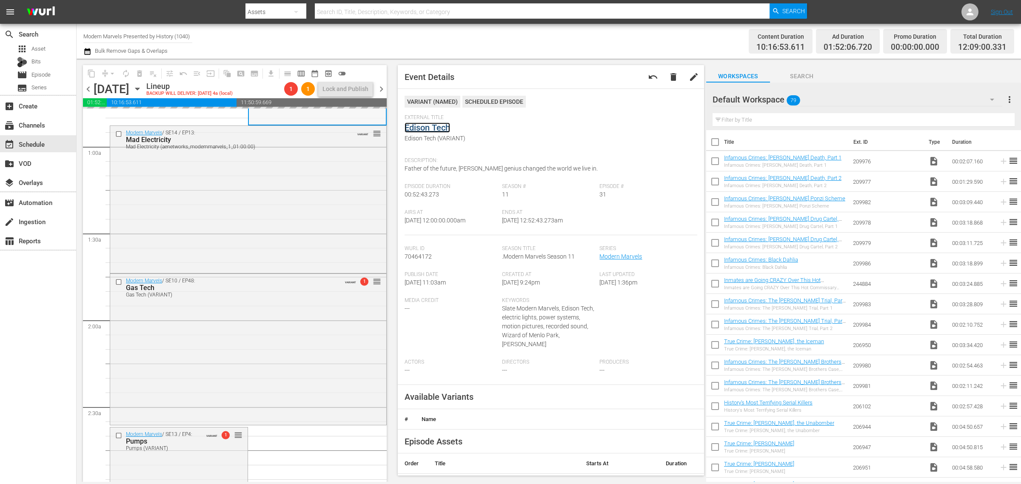
scroll to position [213, 0]
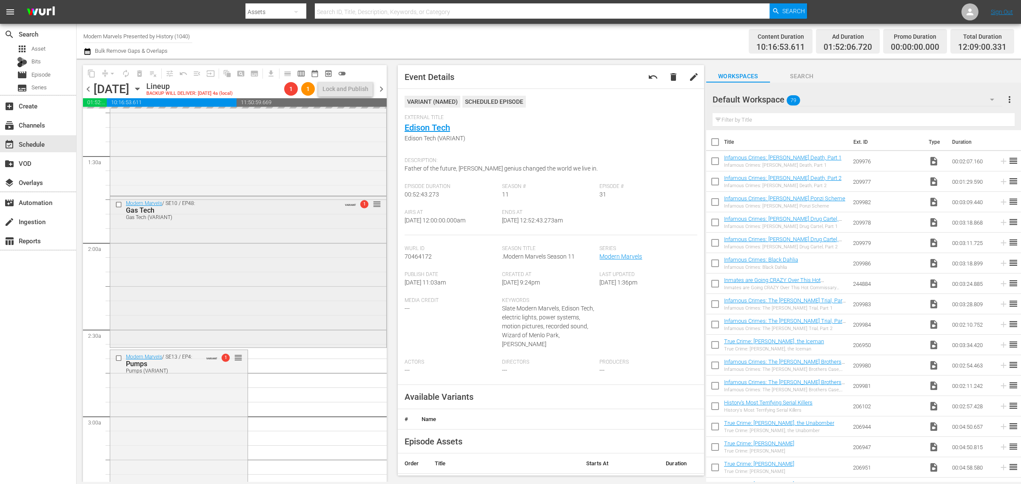
click at [282, 258] on div "Modern Marvels / SE10 / EP48: Gas Tech Gas Tech (VARIANT) VARIANT 1 reorder" at bounding box center [248, 272] width 276 height 150
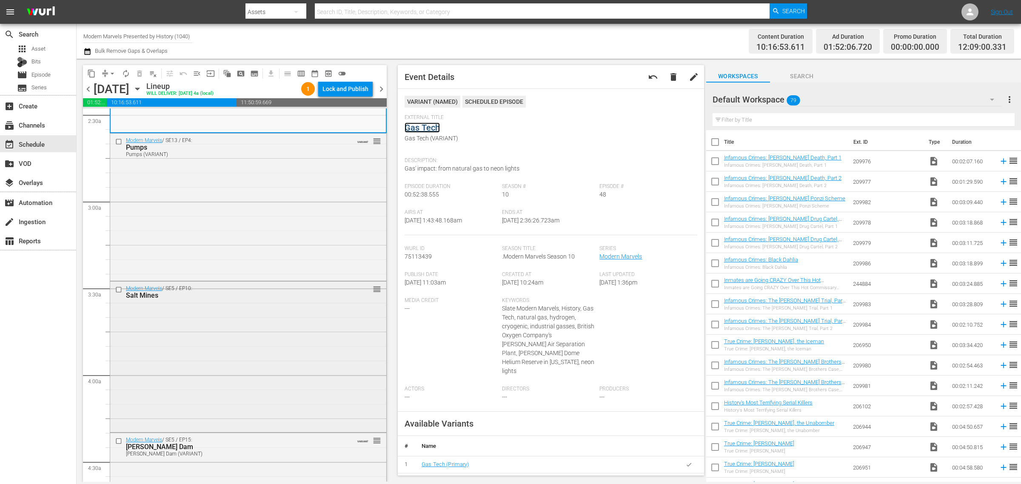
scroll to position [479, 0]
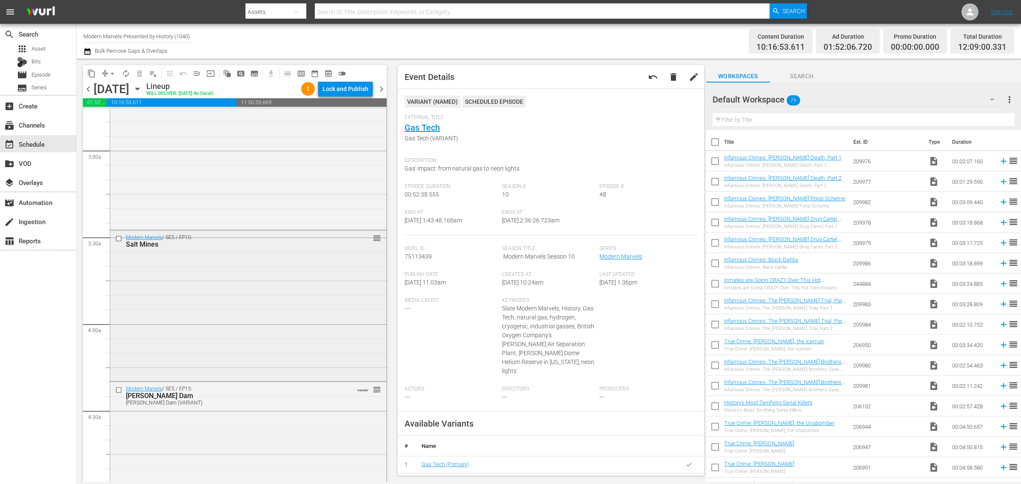
click at [237, 267] on div "Modern Marvels / SE5 / EP10: Salt Mines reorder" at bounding box center [248, 305] width 276 height 149
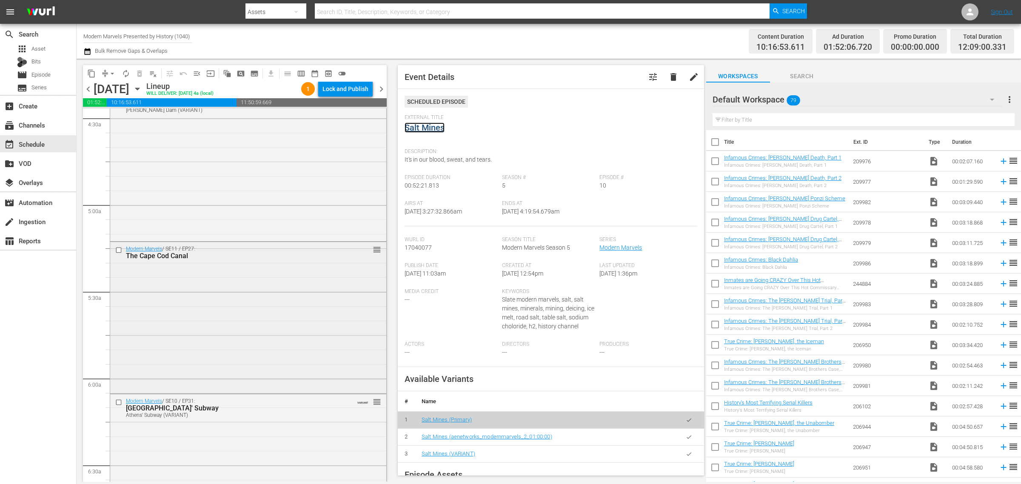
scroll to position [798, 0]
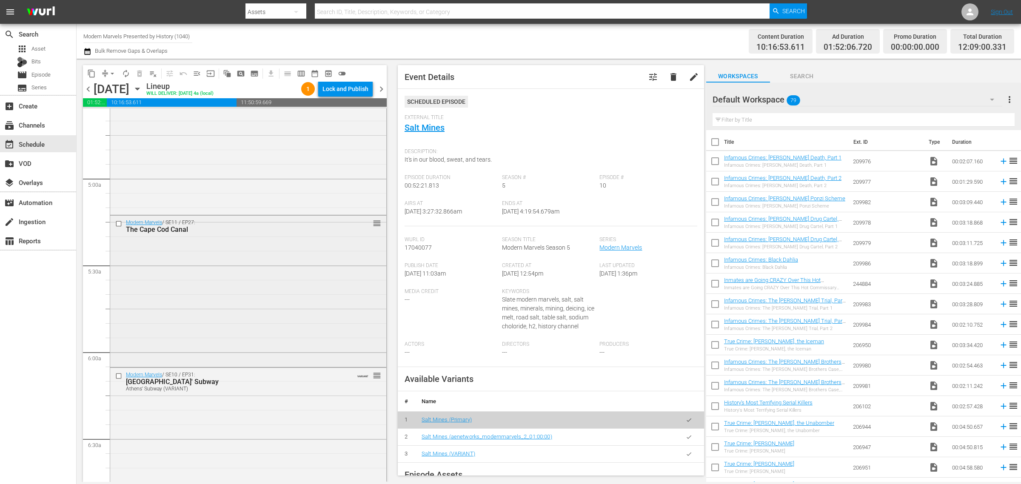
click at [222, 303] on div "Modern Marvels / SE11 / EP27: The Cape Cod Canal reorder" at bounding box center [248, 291] width 276 height 150
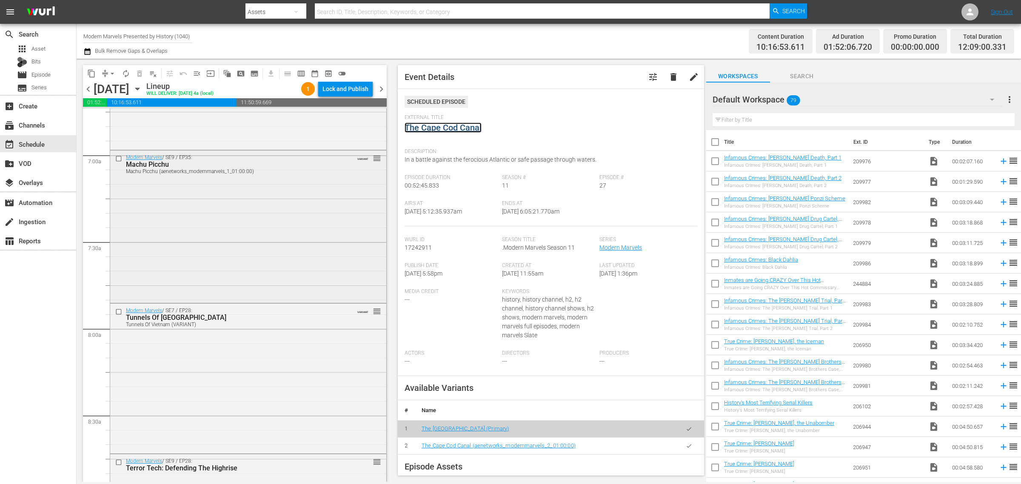
scroll to position [1170, 0]
click at [234, 228] on div "Modern Marvels / SE9 / EP35: Machu Picchu Machu Picchu (aenetworks_modernmarvel…" at bounding box center [248, 224] width 276 height 151
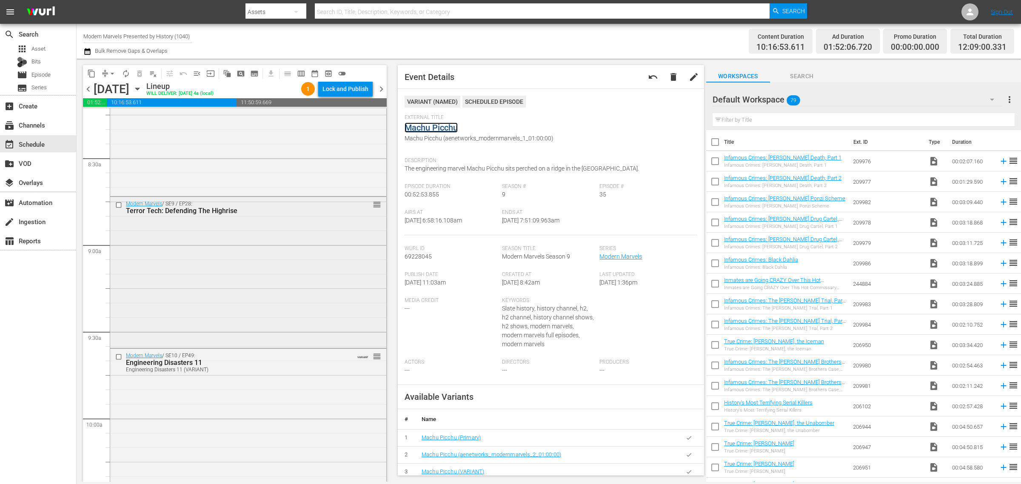
scroll to position [1436, 0]
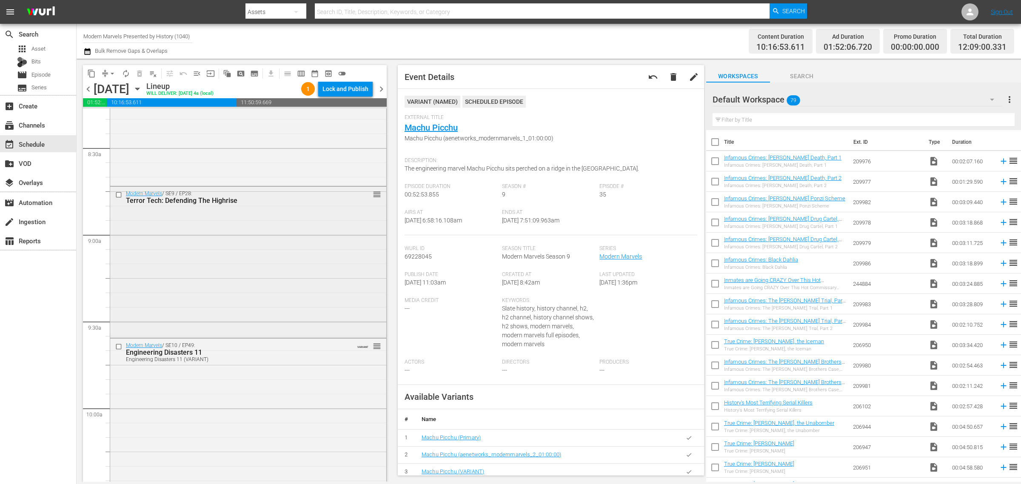
click at [185, 247] on div "Modern Marvels / SE9 / EP28: Terror Tech: Defending The Highrise reorder" at bounding box center [248, 261] width 276 height 149
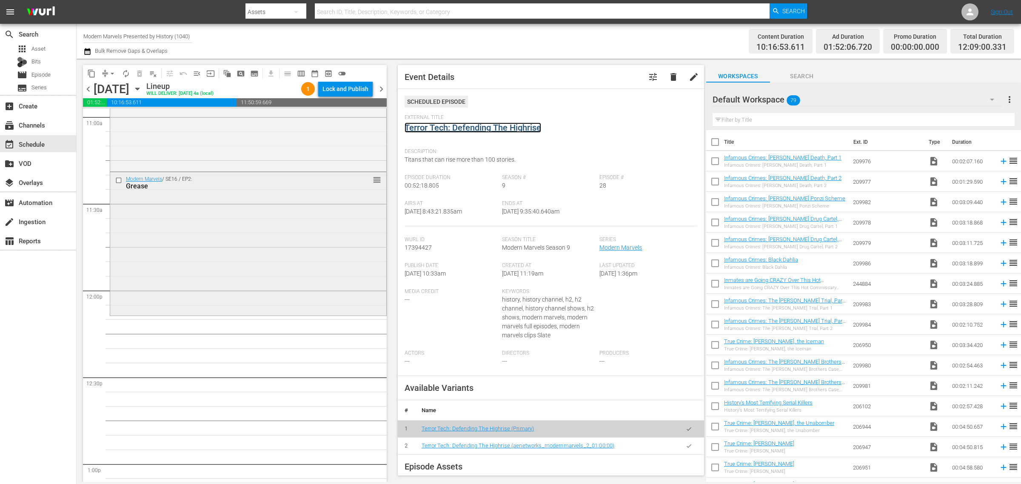
scroll to position [1968, 0]
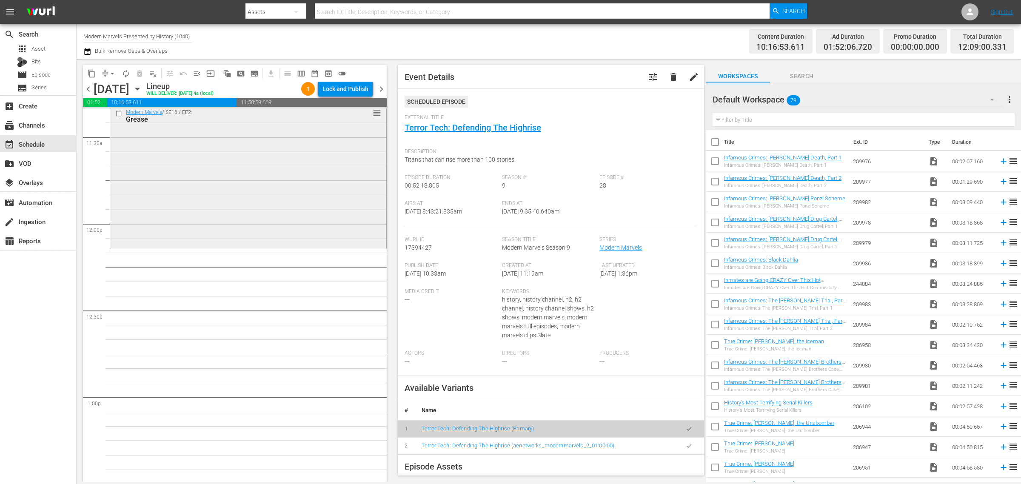
click at [200, 160] on div "Modern Marvels / SE16 / EP2: Grease reorder" at bounding box center [248, 177] width 276 height 142
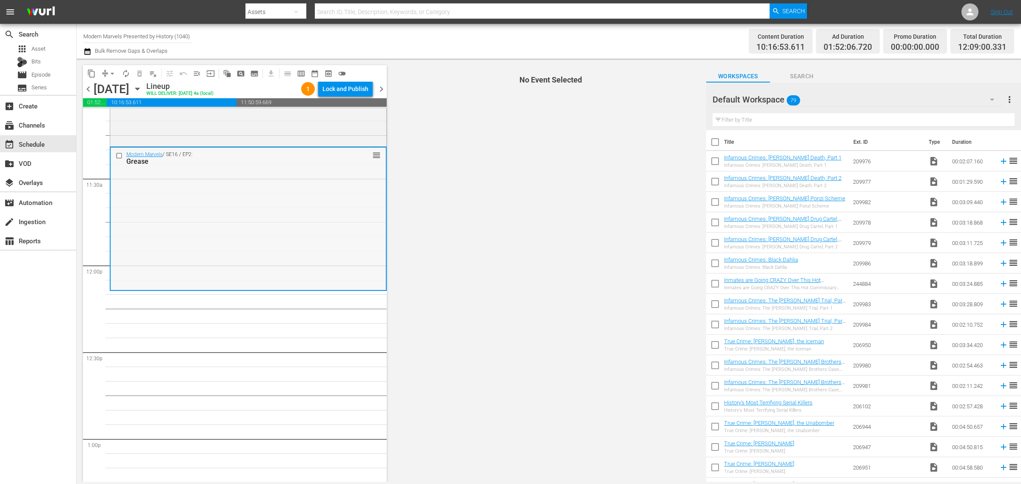
scroll to position [1915, 0]
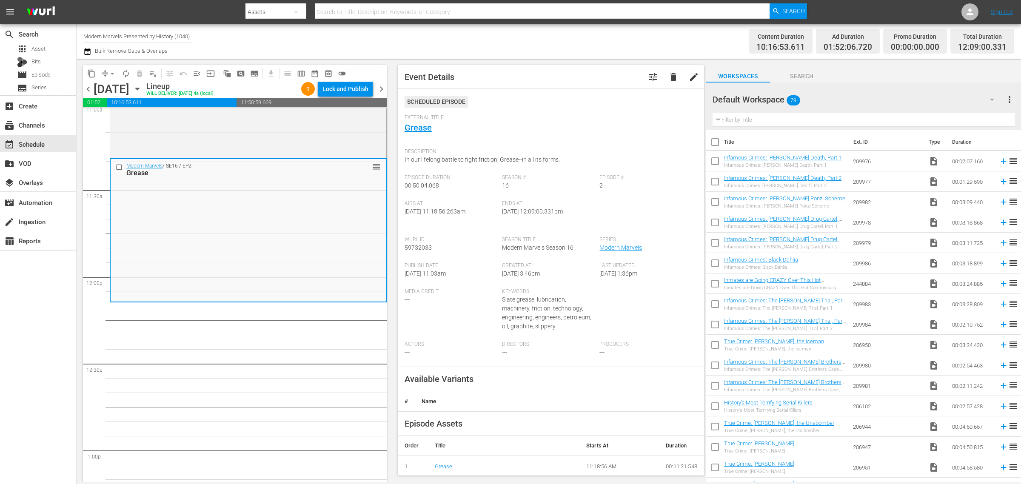
click at [616, 37] on div "Content Duration 10:16:53.611 Ad Duration 01:52:06.720 Promo Duration 00:00:00.…" at bounding box center [802, 41] width 423 height 31
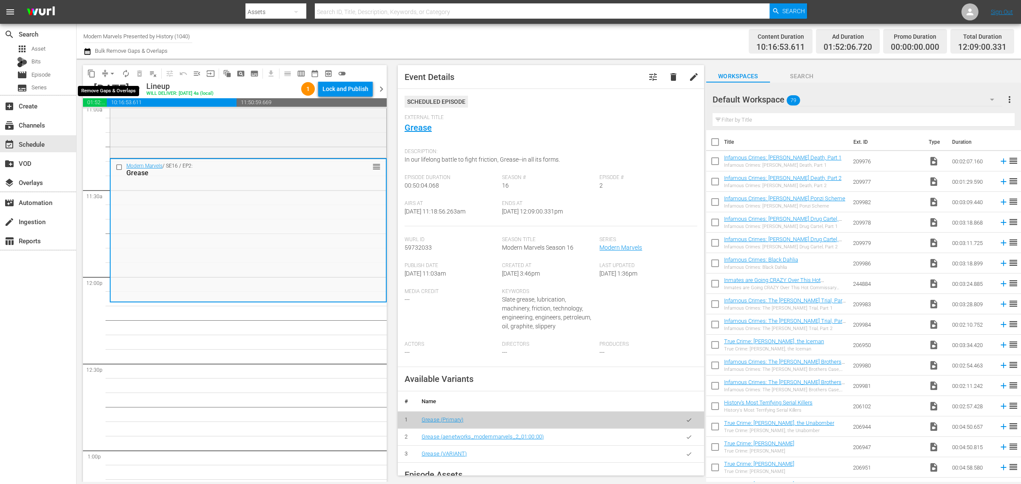
click at [112, 72] on span "arrow_drop_down" at bounding box center [112, 73] width 9 height 9
click at [111, 94] on li "Align to Midnight" at bounding box center [112, 90] width 89 height 14
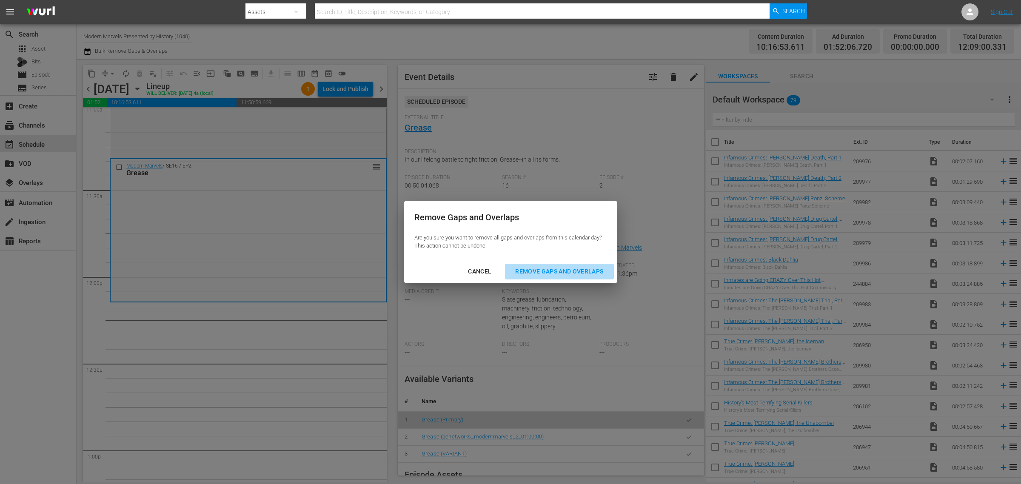
click at [592, 271] on div "Remove Gaps and Overlaps" at bounding box center [559, 271] width 102 height 11
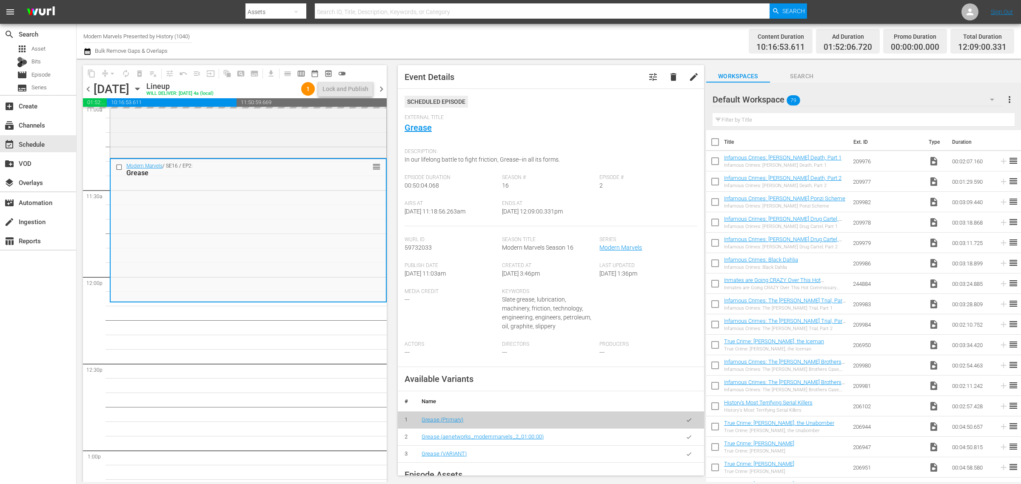
click at [549, 42] on div "Channel Title Modern Marvels Presented by History (1040) Bulk Remove Gaps & Ove…" at bounding box center [337, 41] width 508 height 31
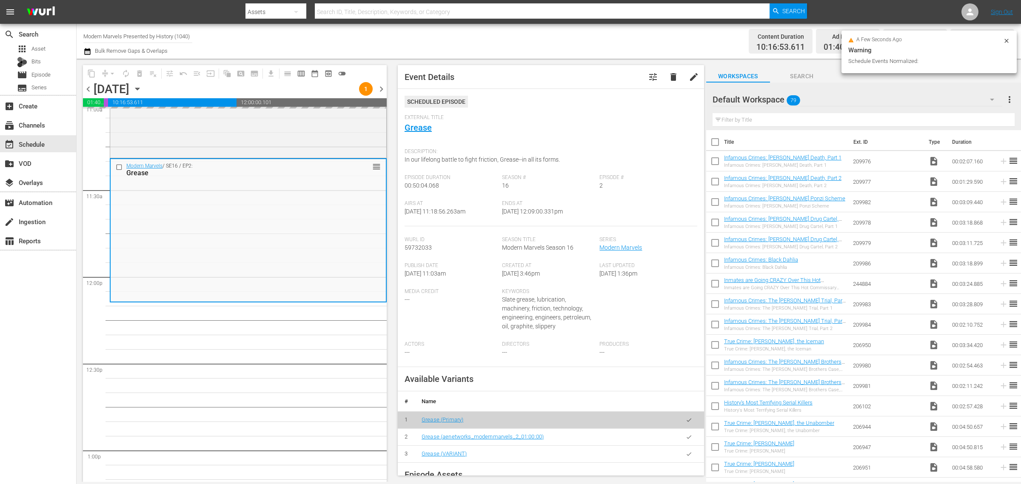
click at [534, 39] on div "Channel Title Modern Marvels Presented by History (1040) Bulk Remove Gaps & Ove…" at bounding box center [337, 41] width 508 height 31
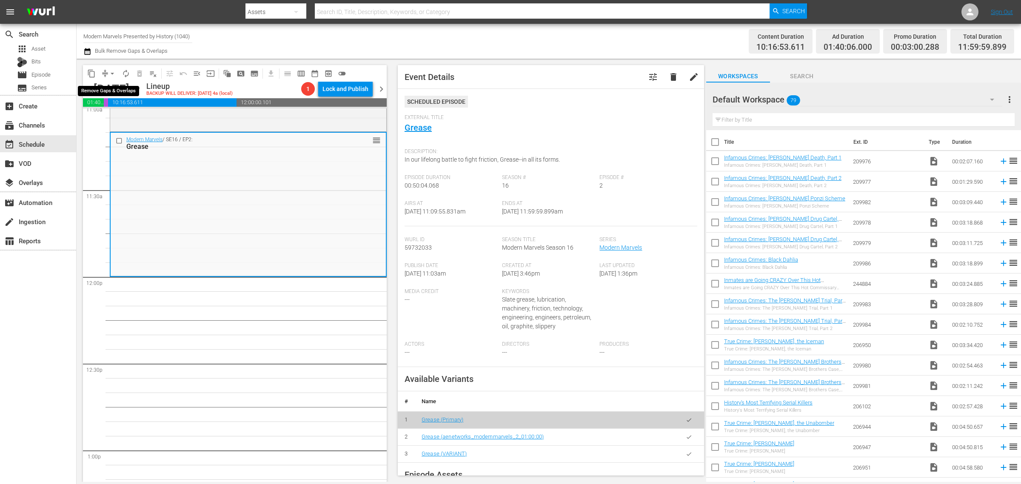
click at [115, 73] on span "arrow_drop_down" at bounding box center [112, 73] width 9 height 9
click at [108, 73] on span "arrow_drop_down" at bounding box center [112, 73] width 9 height 9
click at [117, 87] on li "Align to Midnight" at bounding box center [112, 90] width 89 height 14
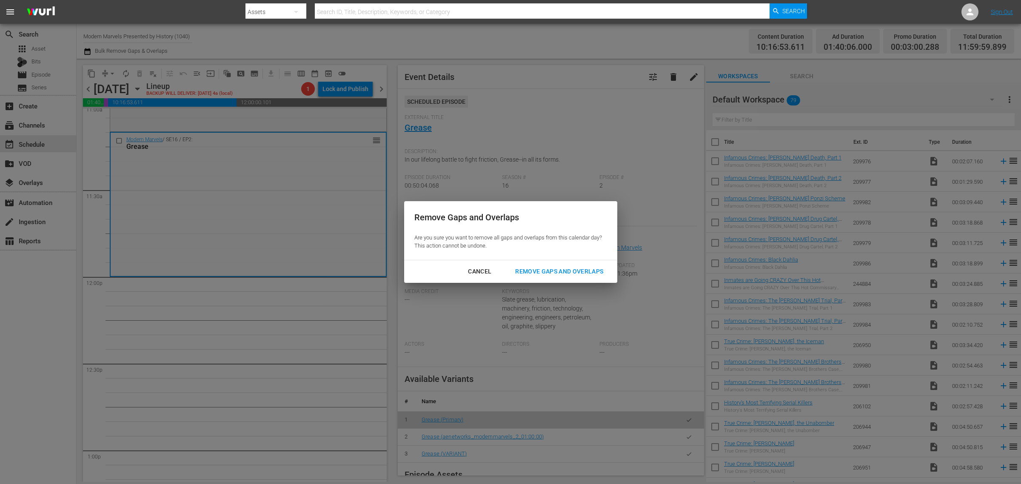
click at [552, 269] on div "Remove Gaps and Overlaps" at bounding box center [559, 271] width 102 height 11
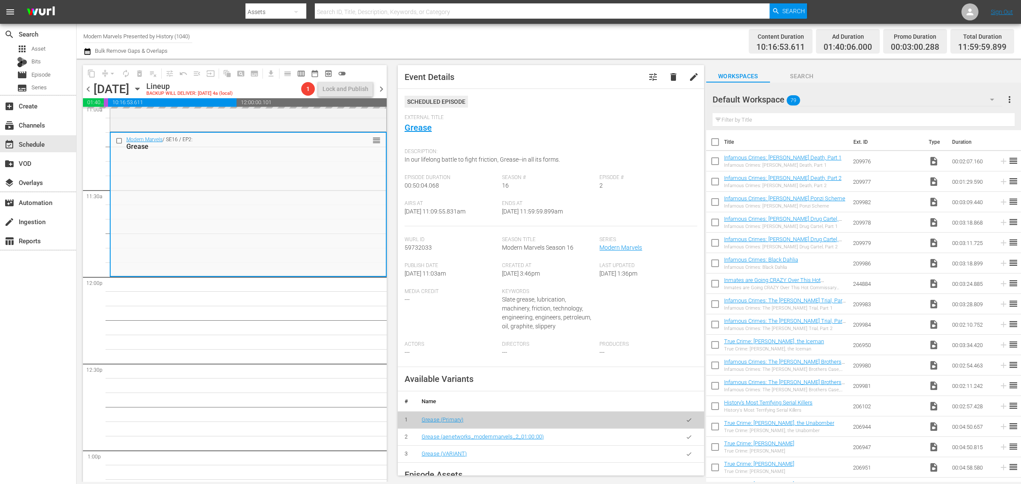
click at [584, 46] on div "Channel Title Modern Marvels Presented by History (1040) Bulk Remove Gaps & Ove…" at bounding box center [337, 41] width 508 height 31
click at [125, 71] on span "autorenew_outlined" at bounding box center [126, 73] width 9 height 9
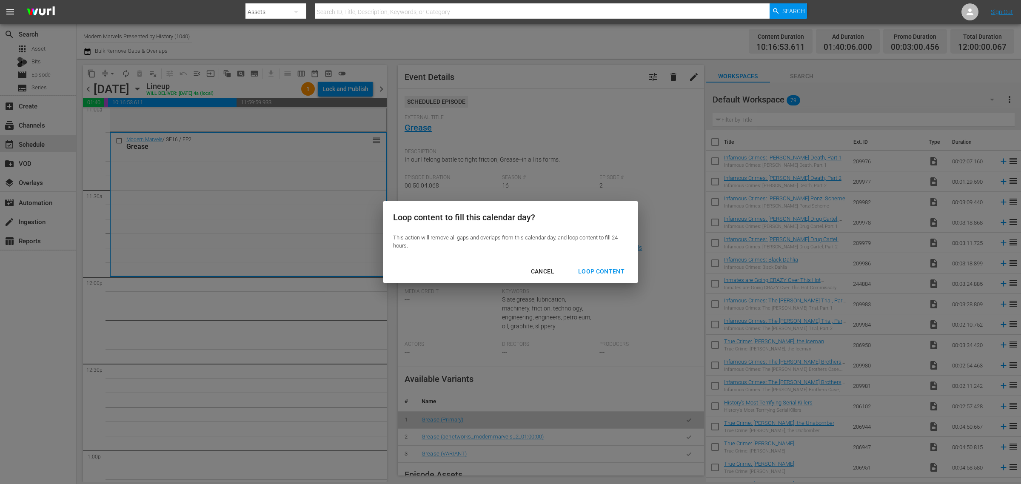
click at [596, 269] on div "Loop Content" at bounding box center [601, 271] width 60 height 11
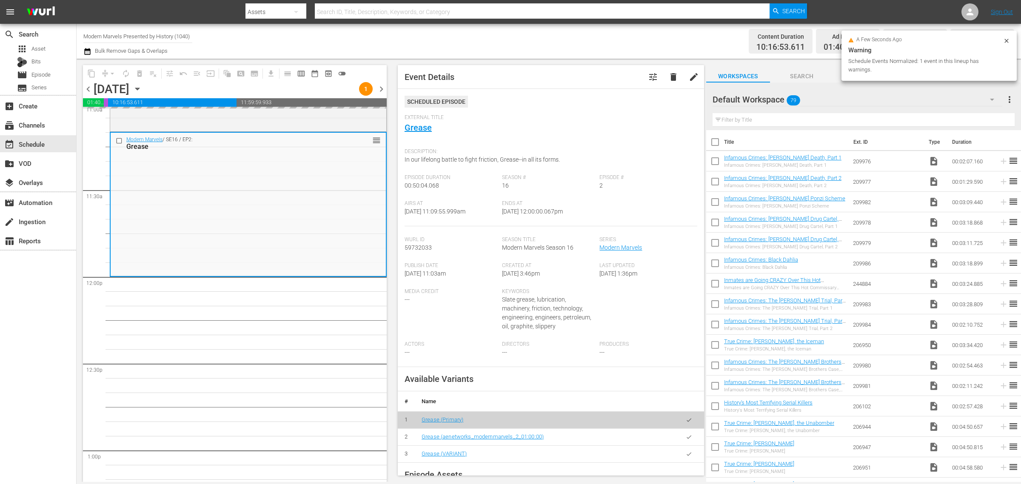
click at [528, 47] on div "Channel Title Modern Marvels Presented by History (1040) Bulk Remove Gaps & Ove…" at bounding box center [337, 41] width 508 height 31
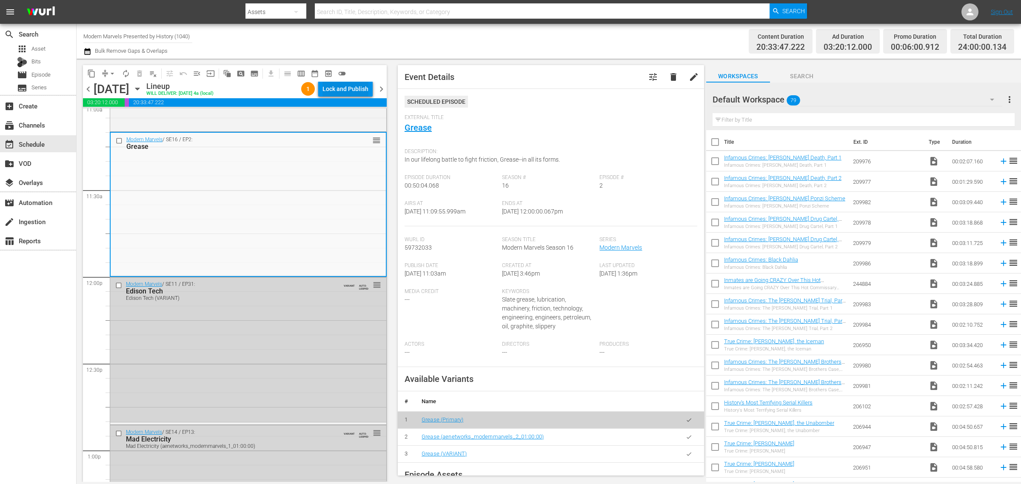
click at [354, 88] on div "Lock and Publish" at bounding box center [346, 88] width 46 height 15
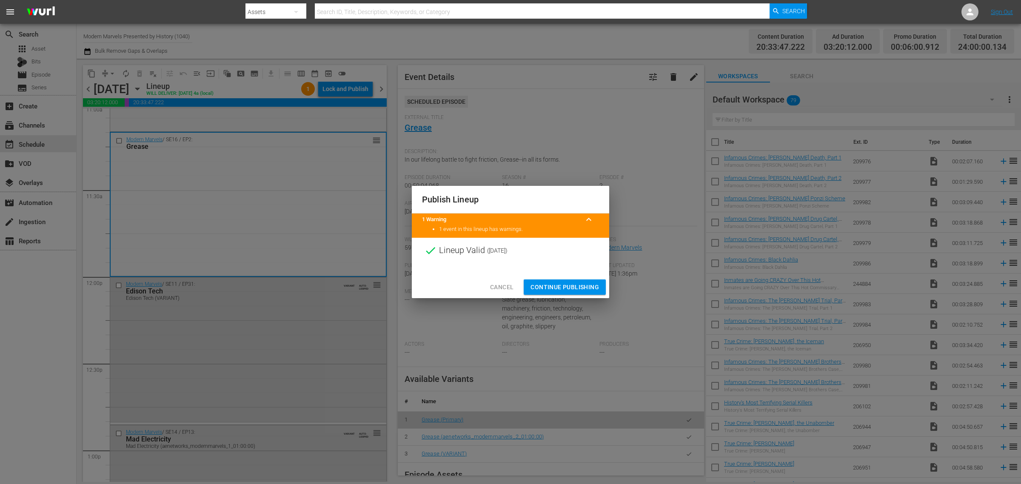
click at [571, 288] on span "Continue Publishing" at bounding box center [565, 287] width 69 height 11
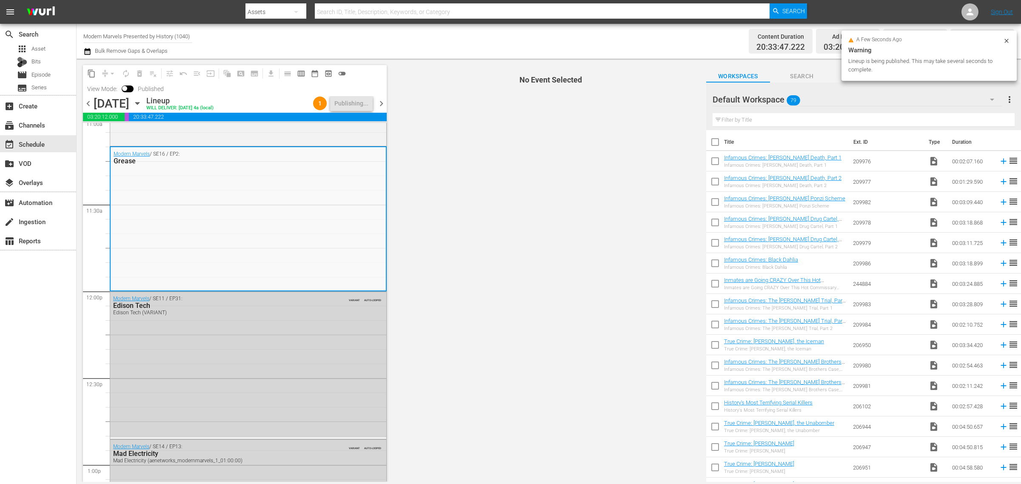
click at [554, 43] on div "Channel Title Modern Marvels Presented by History (1040) Bulk Remove Gaps & Ove…" at bounding box center [337, 41] width 508 height 31
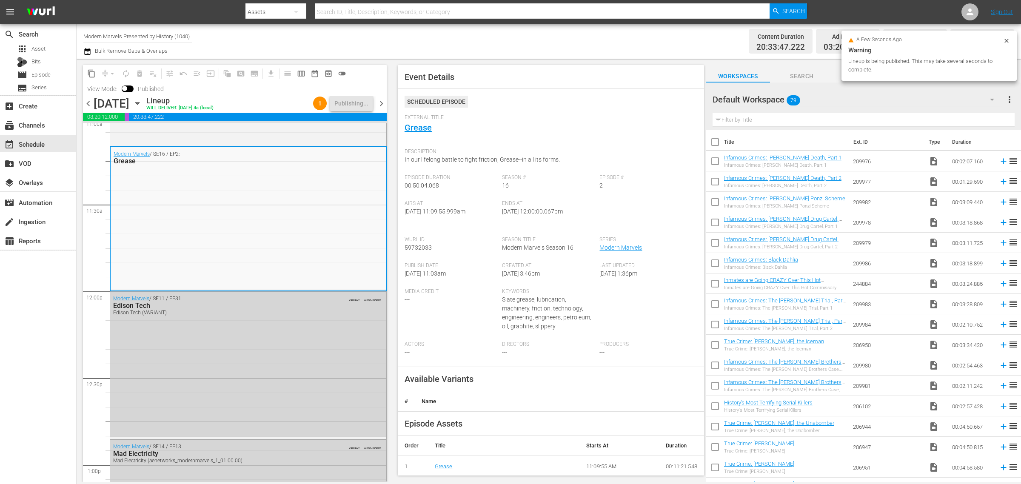
scroll to position [0, 0]
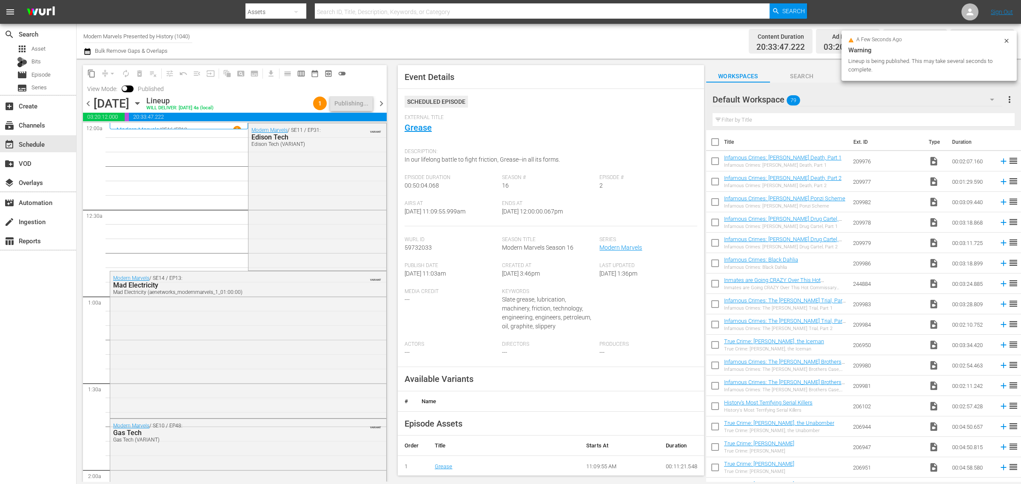
click at [539, 44] on div "Channel Title Modern Marvels Presented by History (1040) Bulk Remove Gaps & Ove…" at bounding box center [337, 41] width 508 height 31
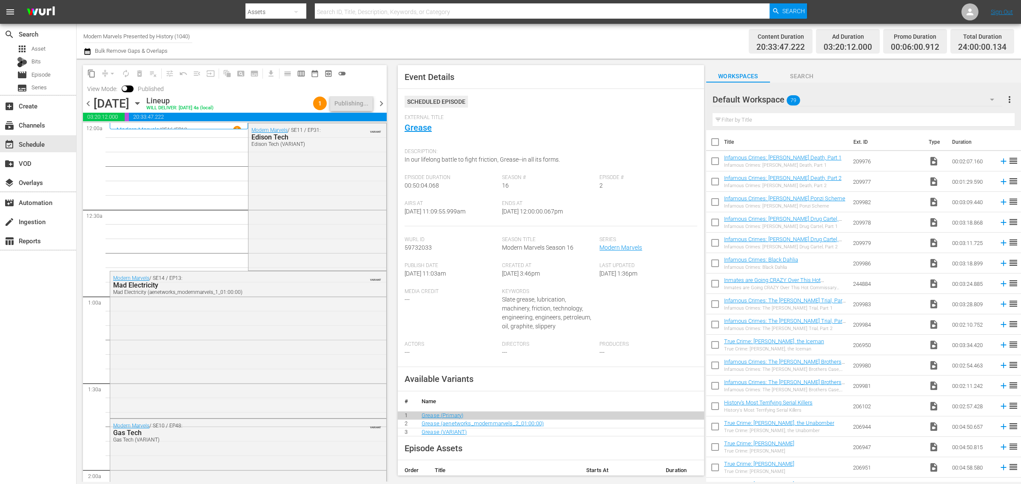
click at [469, 37] on div "Channel Title Modern Marvels Presented by History (1040) Bulk Remove Gaps & Ove…" at bounding box center [337, 41] width 508 height 31
click at [451, 34] on div "Channel Title Modern Marvels Presented by History (1040) Bulk Remove Gaps & Ove…" at bounding box center [337, 41] width 508 height 31
click at [365, 35] on div "Channel Title Modern Marvels Presented by History (1040) Bulk Remove Gaps & Ove…" at bounding box center [337, 41] width 508 height 31
click at [442, 32] on div "Channel Title Modern Marvels Presented by History (1040) Bulk Remove Gaps & Ove…" at bounding box center [337, 41] width 508 height 31
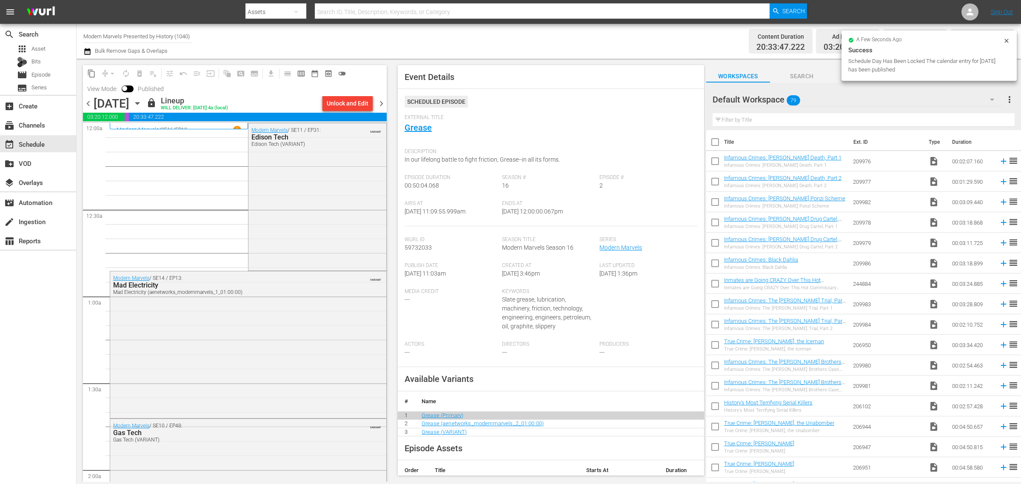
click at [344, 38] on div "Channel Title Modern Marvels Presented by History (1040) Bulk Remove Gaps & Ove…" at bounding box center [337, 41] width 508 height 31
click at [381, 103] on span "chevron_right" at bounding box center [381, 103] width 11 height 11
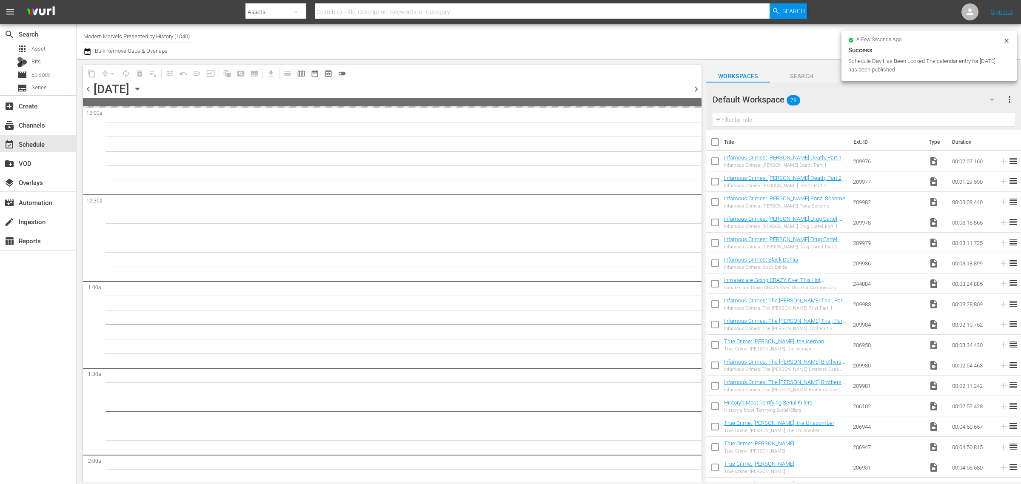
click at [460, 45] on div "Channel Title Modern Marvels Presented by History (1040) Bulk Remove Gaps & Ove…" at bounding box center [337, 41] width 508 height 31
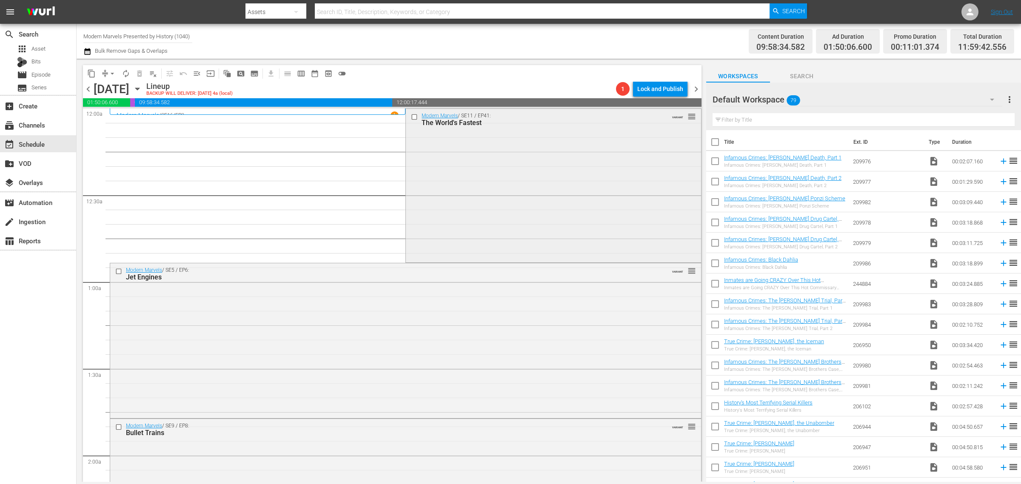
click at [495, 207] on div "Modern Marvels / SE11 / EP41: The World's Fastest VARIANT reorder" at bounding box center [553, 185] width 295 height 152
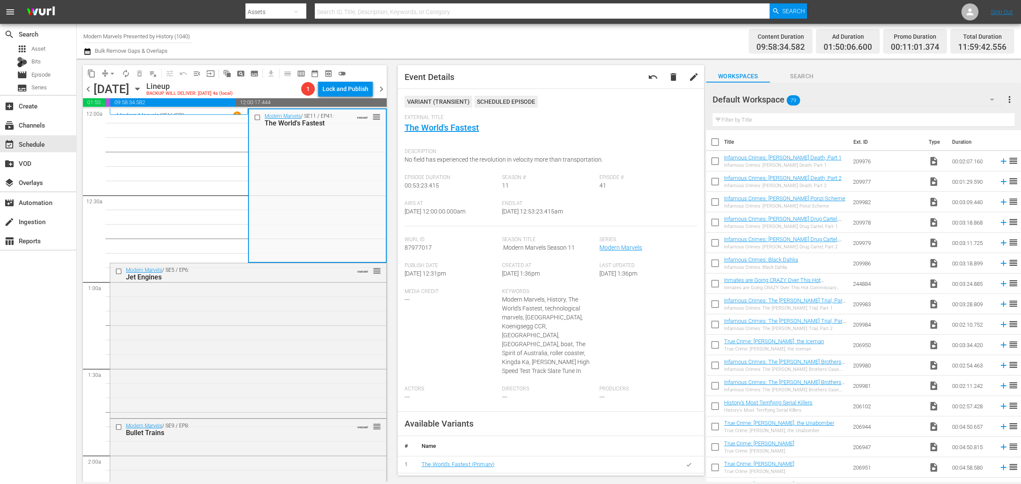
click at [569, 37] on div "Channel Title Modern Marvels Presented by History (1040) Bulk Remove Gaps & Ove…" at bounding box center [337, 41] width 508 height 31
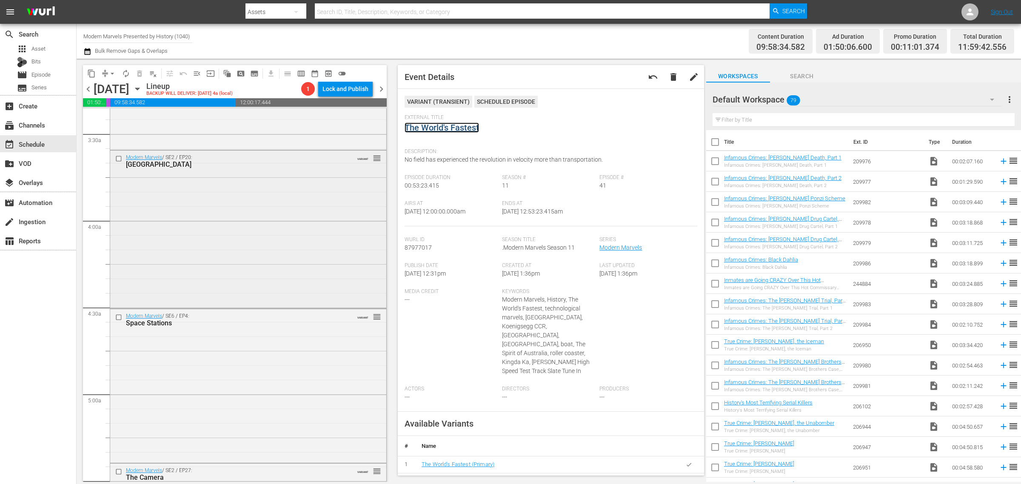
scroll to position [798, 0]
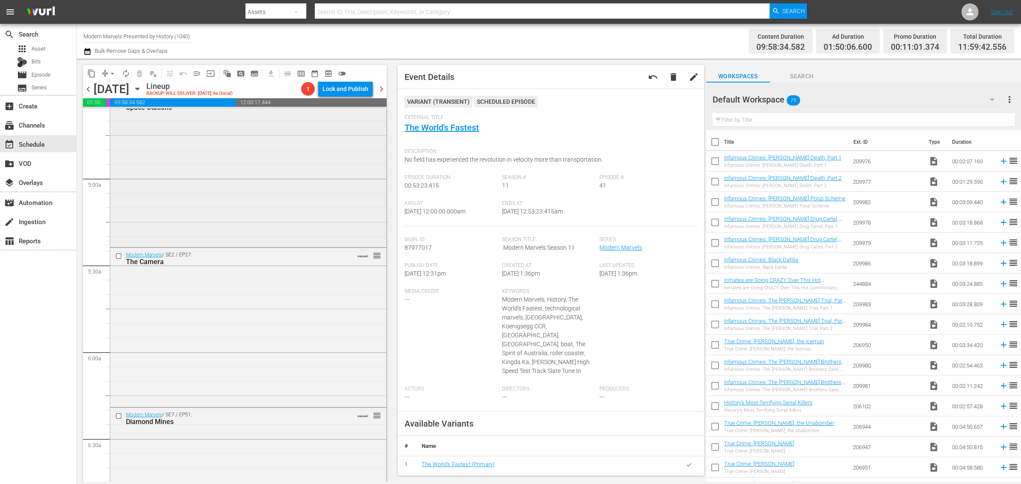
click at [224, 245] on div "Modern Marvels / SE6 / EP4: Space Stations VARIANT reorder" at bounding box center [248, 170] width 276 height 152
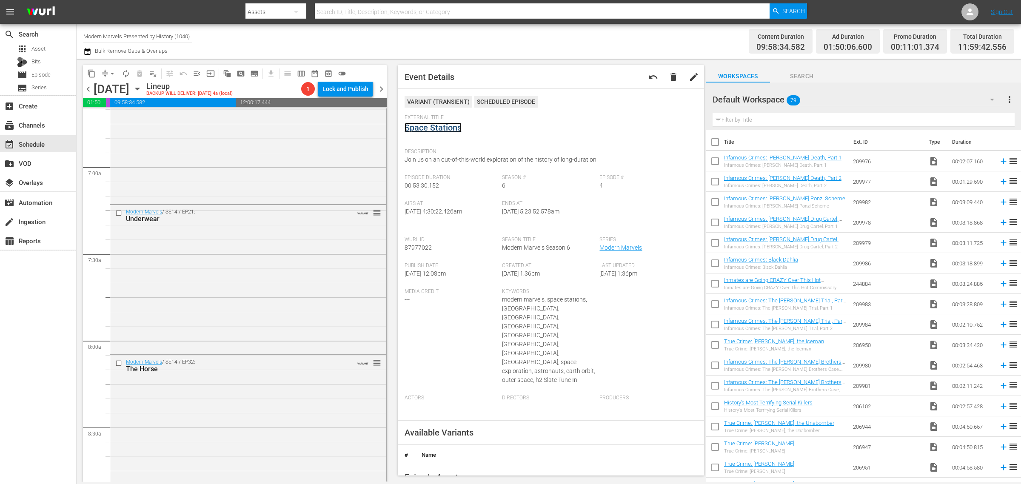
scroll to position [1223, 0]
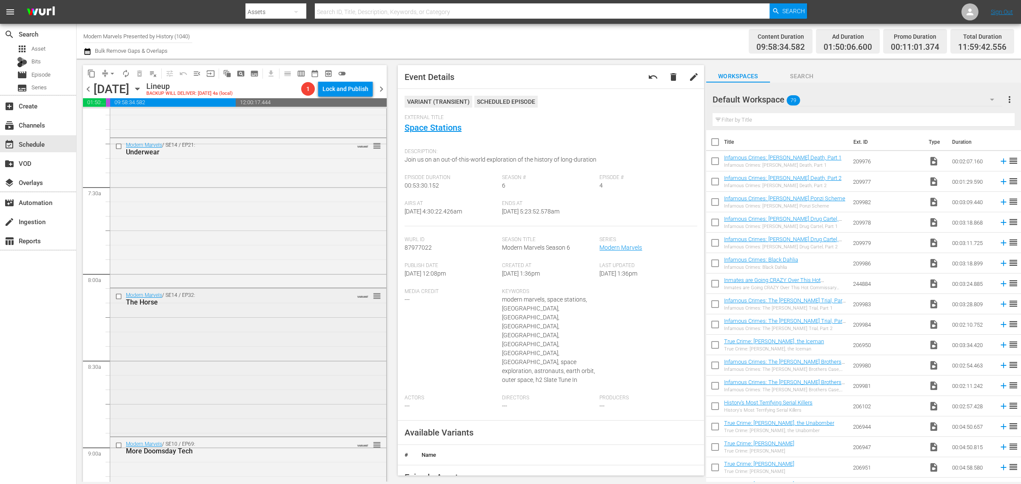
click at [223, 336] on div "Modern Marvels / SE14 / EP32: The Horse VARIANT reorder" at bounding box center [248, 361] width 276 height 147
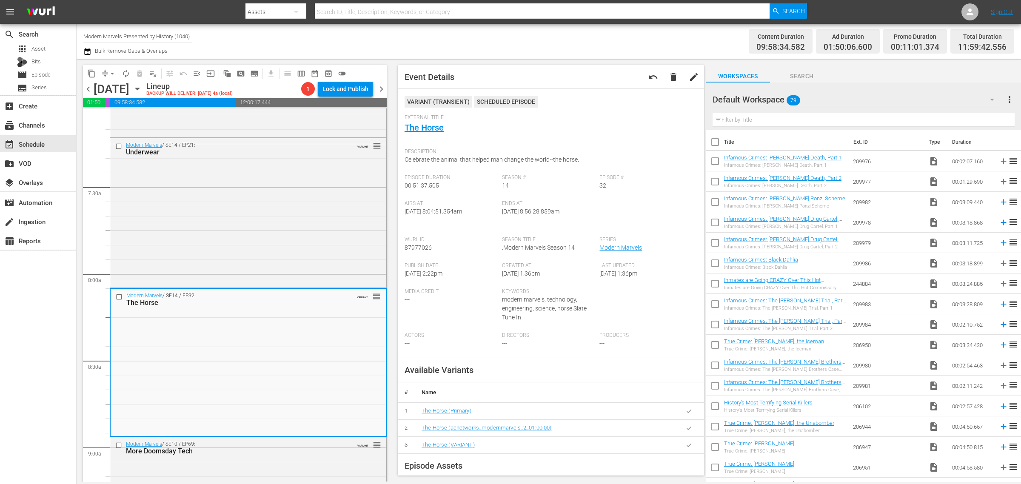
click at [535, 35] on div "Channel Title Modern Marvels Presented by History (1040) Bulk Remove Gaps & Ove…" at bounding box center [337, 41] width 508 height 31
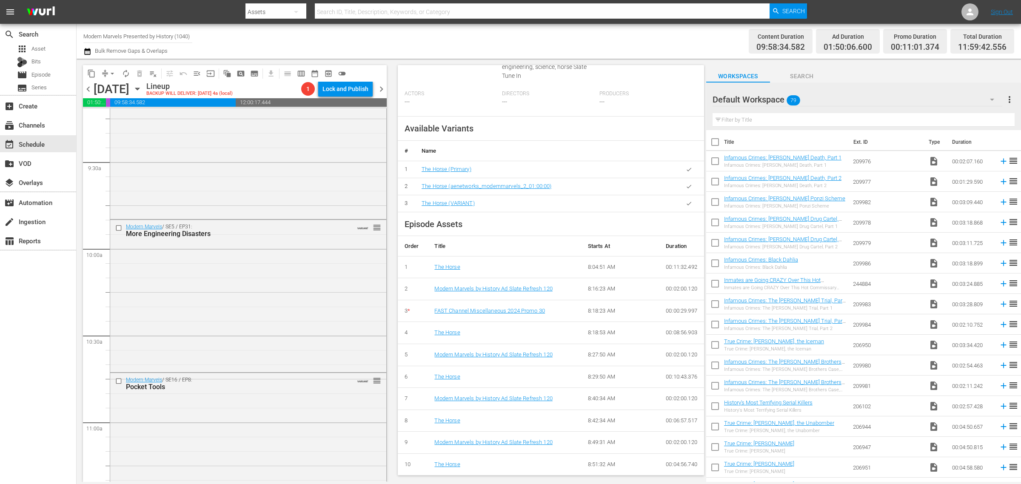
scroll to position [1915, 0]
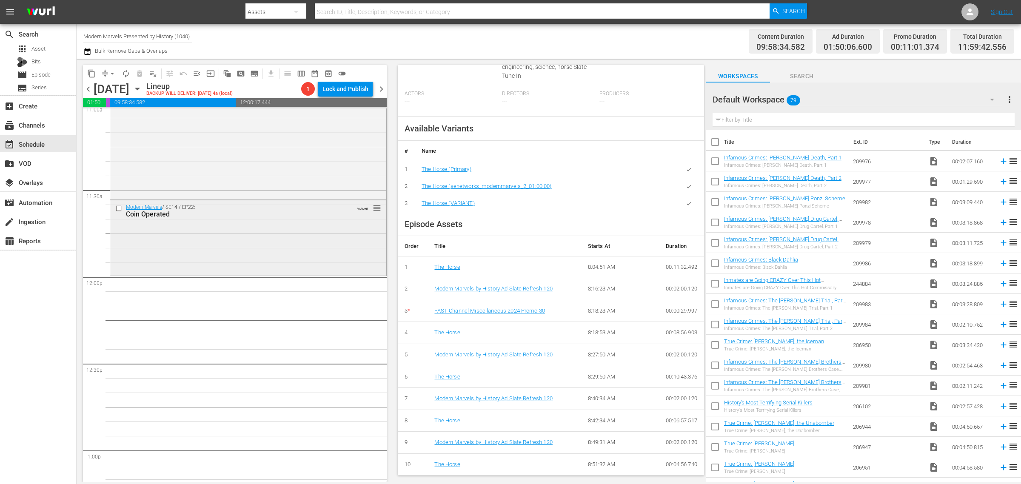
click at [203, 237] on div "Modern Marvels / SE14 / EP22: Coin Operated VARIANT reorder" at bounding box center [248, 237] width 276 height 74
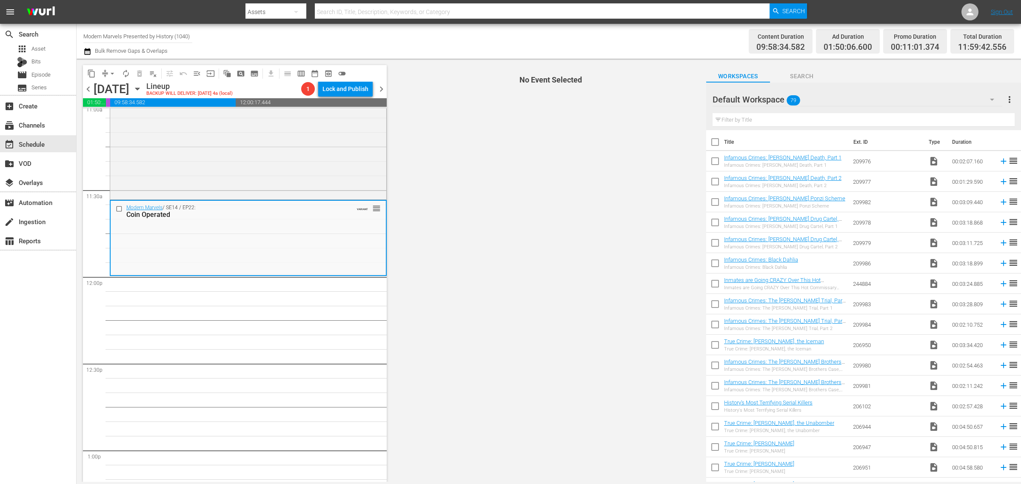
click at [636, 42] on div "Content Duration 09:58:34.582 Ad Duration 01:50:06.600 Promo Duration 00:11:01.…" at bounding box center [802, 41] width 423 height 31
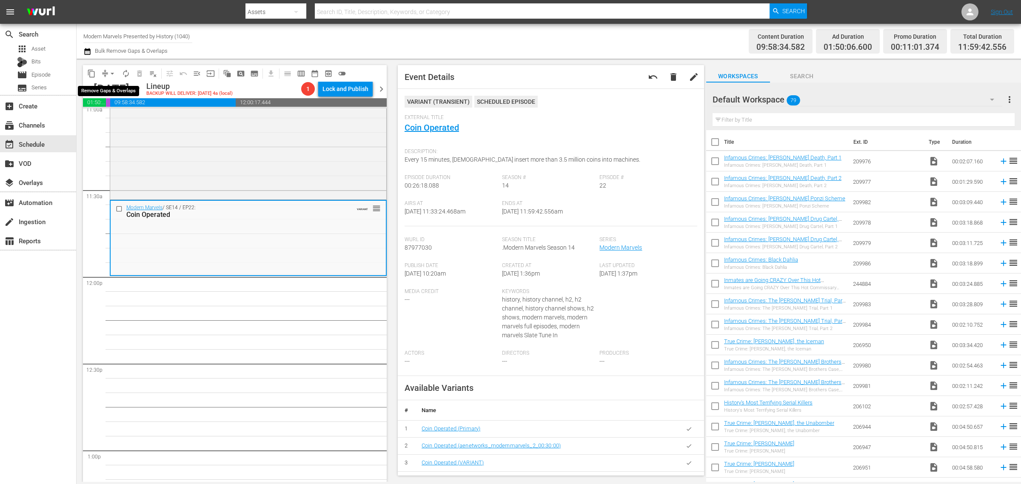
click at [113, 71] on span "arrow_drop_down" at bounding box center [112, 73] width 9 height 9
click at [113, 92] on li "Align to Midnight" at bounding box center [112, 90] width 89 height 14
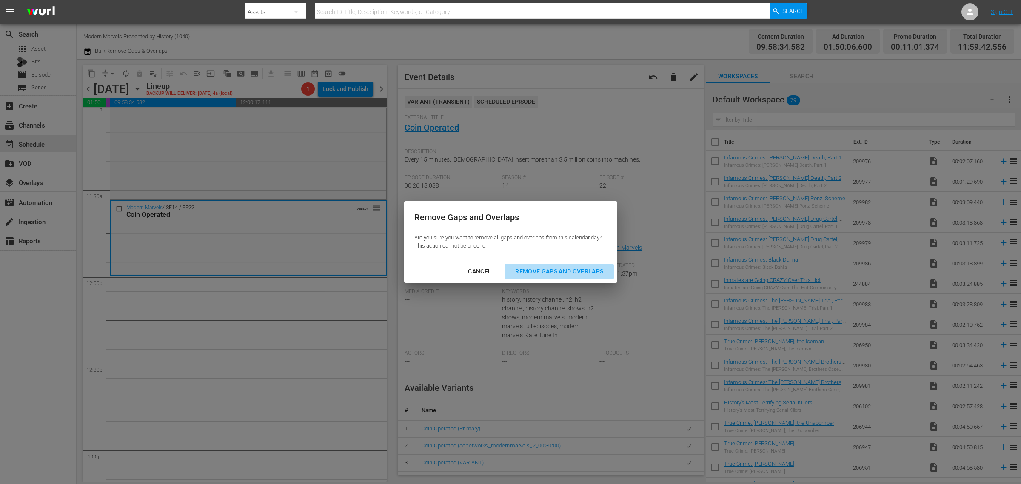
click at [579, 273] on div "Remove Gaps and Overlaps" at bounding box center [559, 271] width 102 height 11
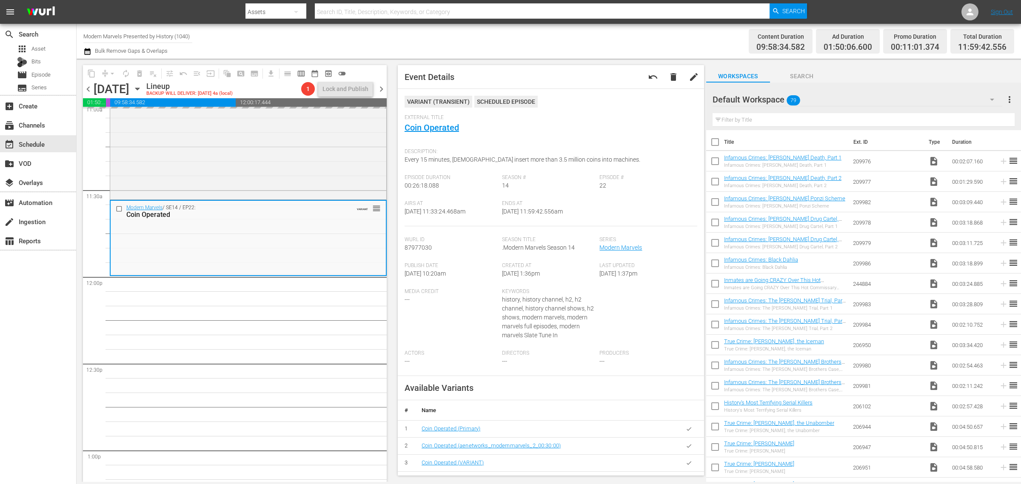
click at [573, 42] on div "Channel Title Modern Marvels Presented by History (1040) Bulk Remove Gaps & Ove…" at bounding box center [337, 41] width 508 height 31
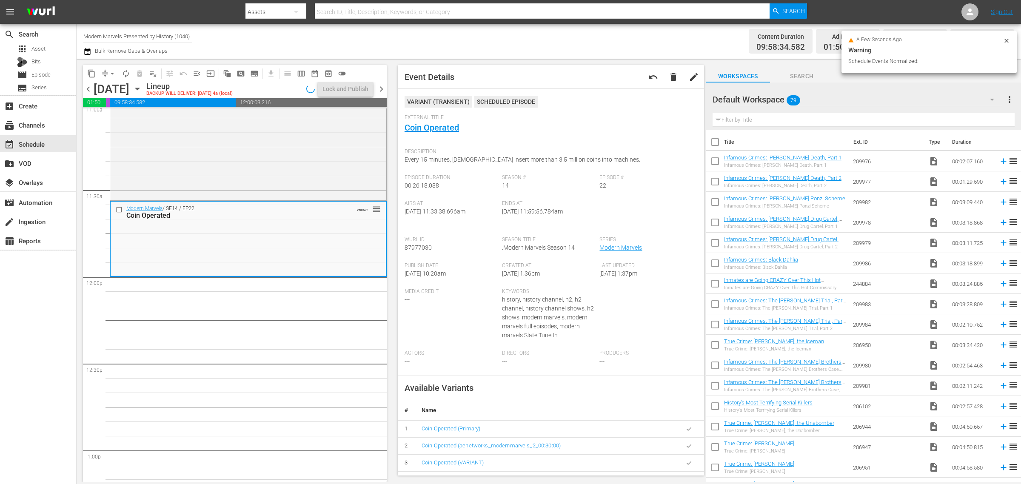
scroll to position [1929, 0]
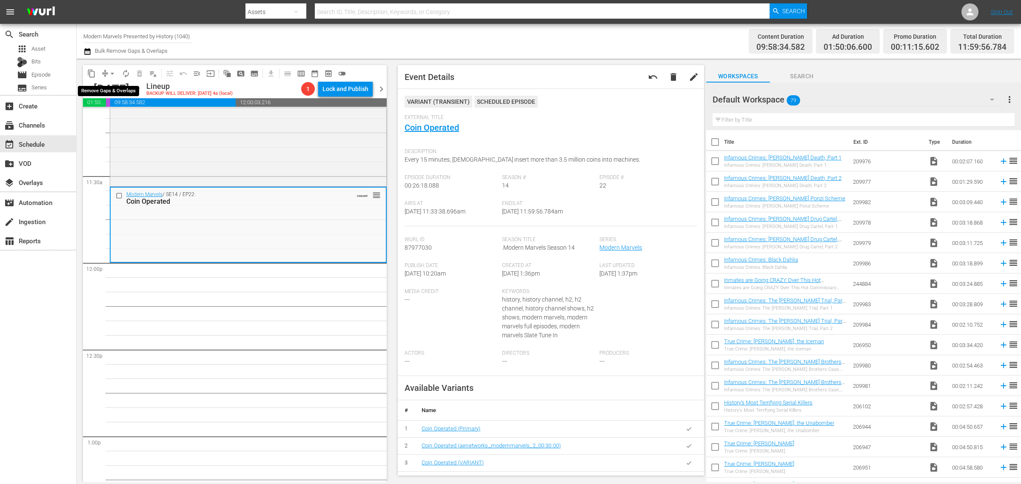
click at [111, 71] on span "arrow_drop_down" at bounding box center [112, 73] width 9 height 9
click at [111, 87] on li "Align to Midnight" at bounding box center [112, 90] width 89 height 14
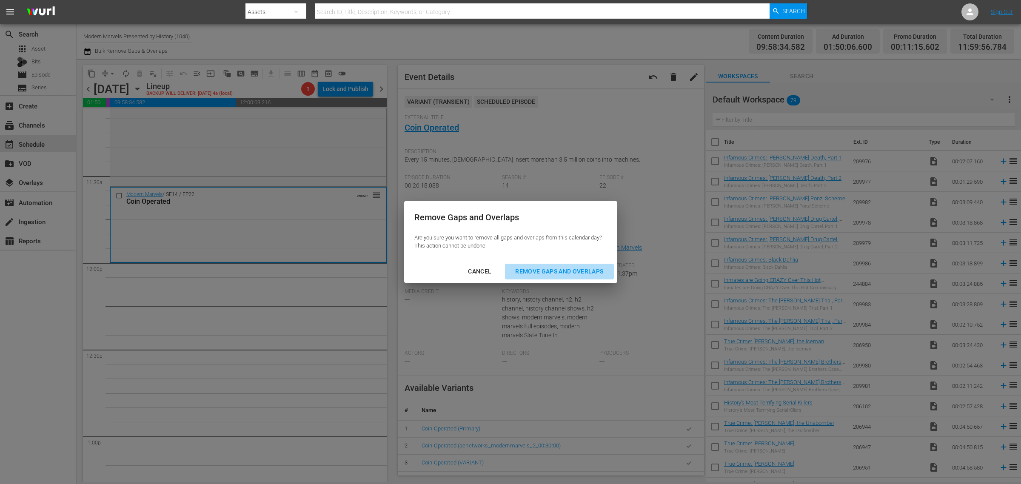
click at [553, 269] on div "Remove Gaps and Overlaps" at bounding box center [559, 271] width 102 height 11
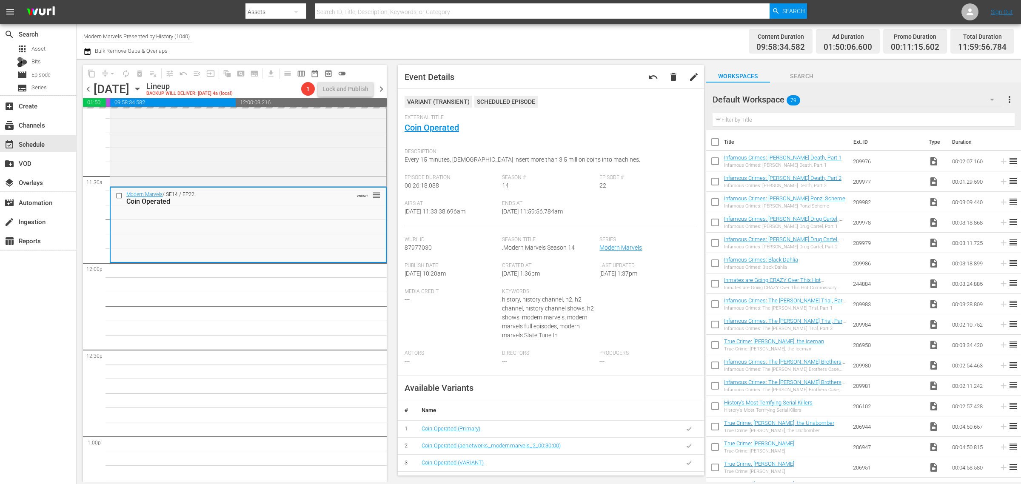
click at [590, 41] on div "Channel Title Modern Marvels Presented by History (1040) Bulk Remove Gaps & Ove…" at bounding box center [337, 41] width 508 height 31
click at [126, 73] on span "autorenew_outlined" at bounding box center [126, 73] width 9 height 9
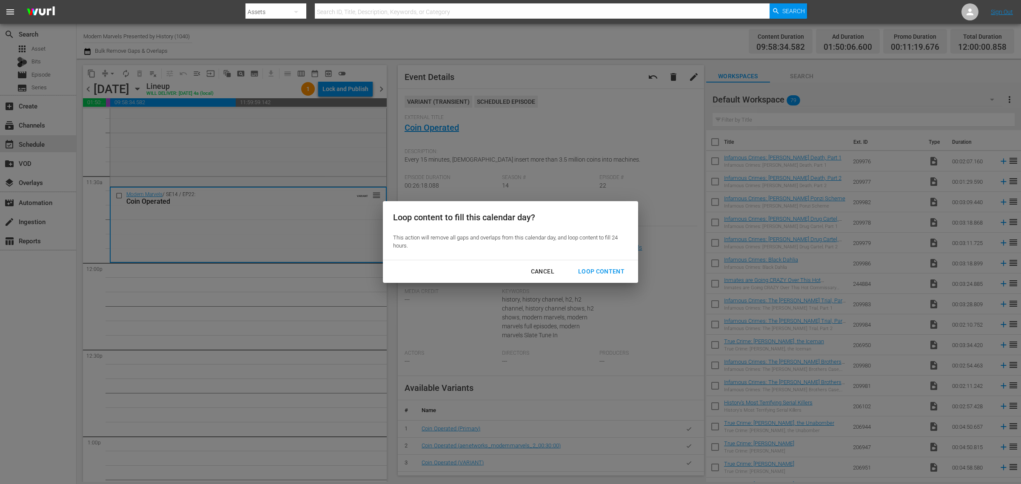
click at [618, 271] on div "Loop Content" at bounding box center [601, 271] width 60 height 11
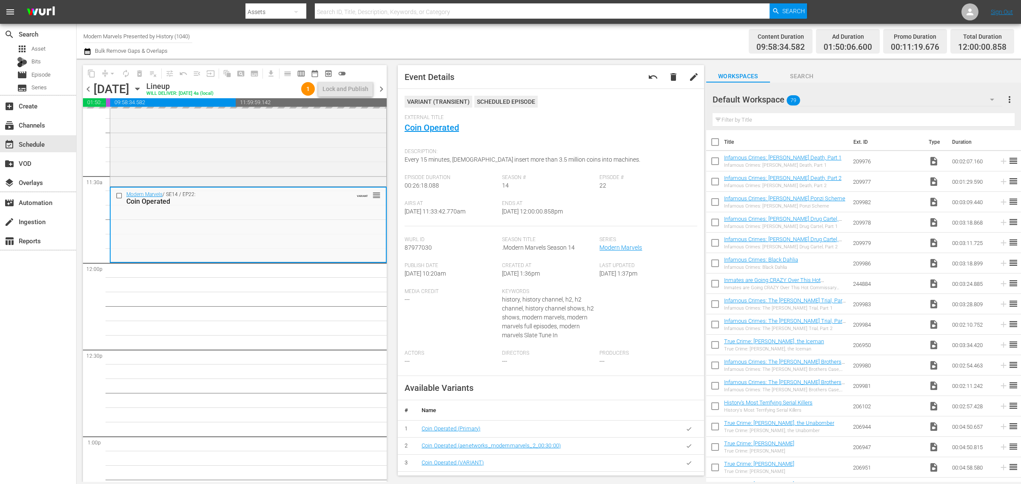
click at [621, 32] on div "Content Duration 09:58:34.582 Ad Duration 01:50:06.600 Promo Duration 00:11:19.…" at bounding box center [802, 41] width 423 height 31
click at [590, 30] on div "Channel Title Modern Marvels Presented by History (1040) Bulk Remove Gaps & Ove…" at bounding box center [337, 41] width 508 height 31
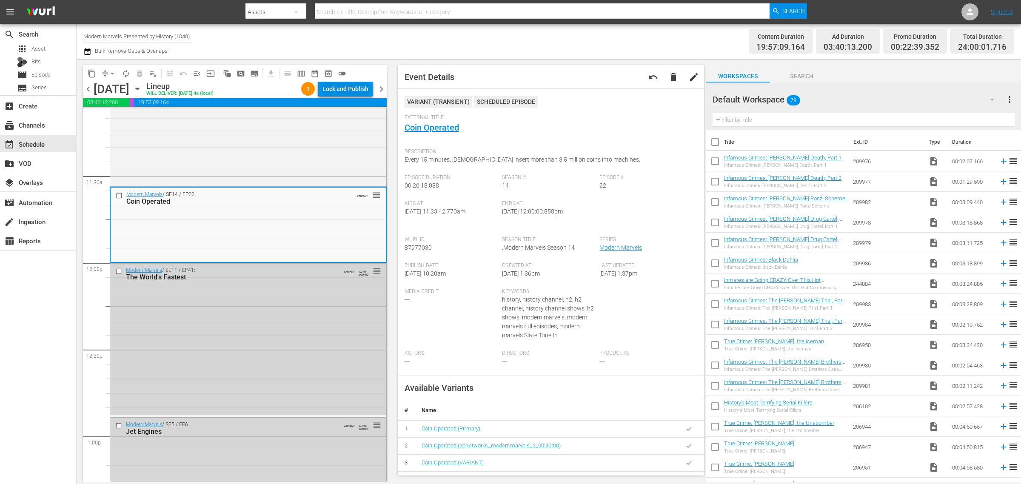
click at [349, 87] on div "Lock and Publish" at bounding box center [346, 88] width 46 height 15
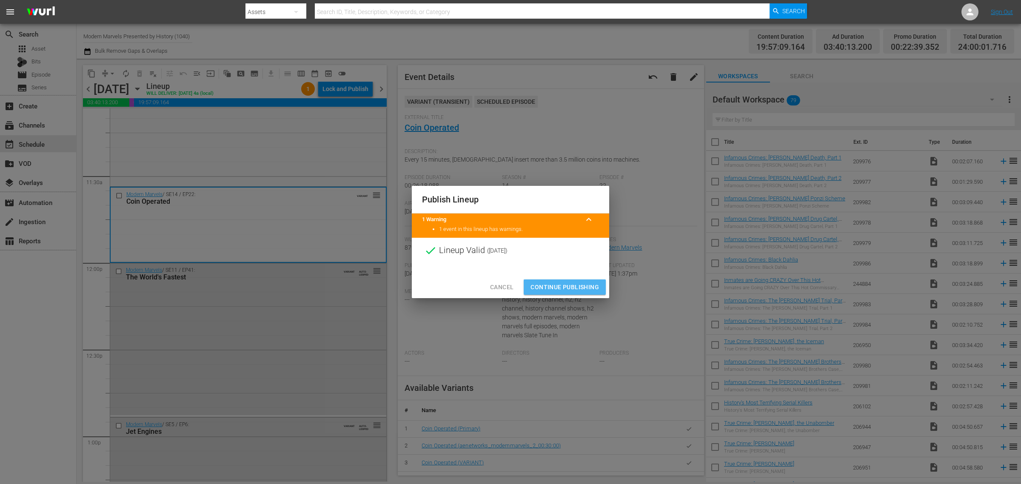
click at [575, 288] on span "Continue Publishing" at bounding box center [565, 287] width 69 height 11
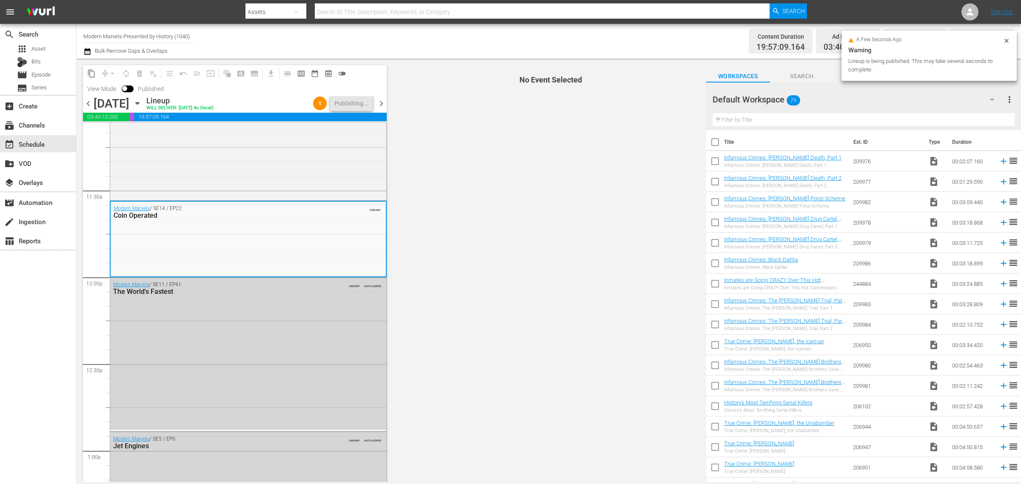
click at [485, 43] on div "Channel Title Modern Marvels Presented by History (1040) Bulk Remove Gaps & Ove…" at bounding box center [337, 41] width 508 height 31
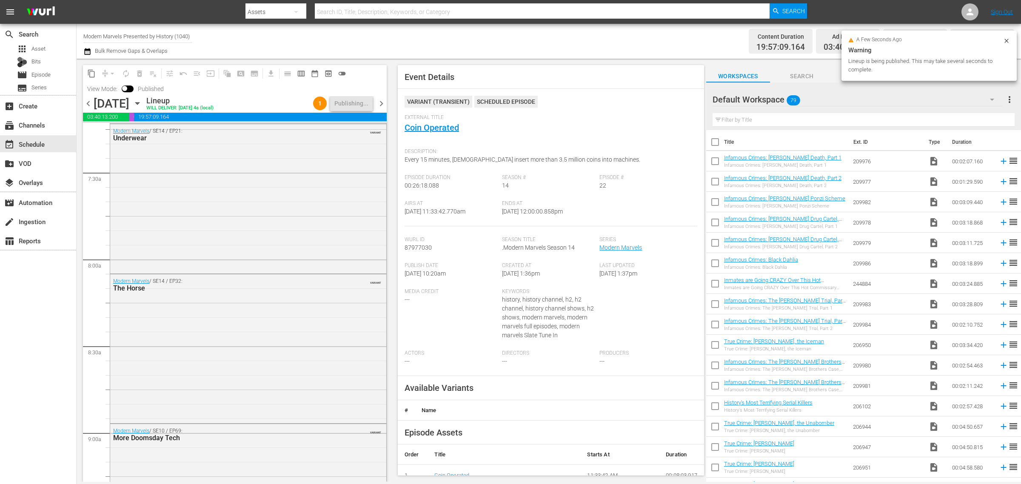
scroll to position [0, 0]
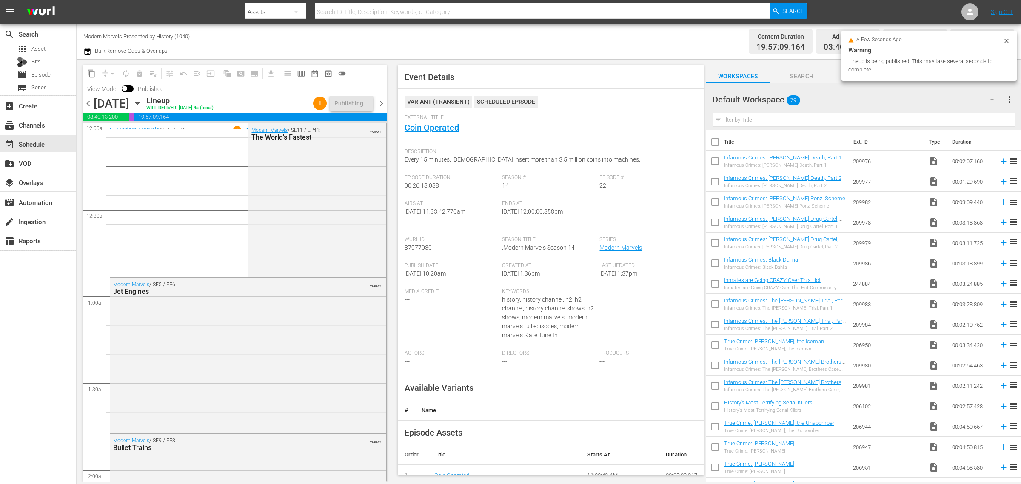
click at [447, 46] on div "Channel Title Modern Marvels Presented by History (1040) Bulk Remove Gaps & Ove…" at bounding box center [337, 41] width 508 height 31
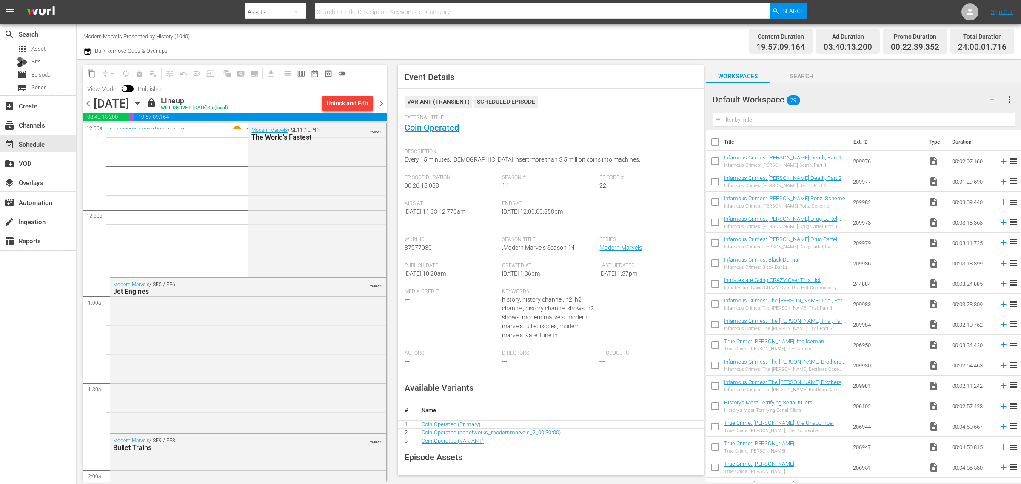
click at [450, 40] on div "Channel Title Modern Marvels Presented by History (1040) Bulk Remove Gaps & Ove…" at bounding box center [337, 41] width 508 height 31
click at [382, 97] on div "chevron_left Saturday, August 30th August 30th lock Lineup WILL DELIVER: 8/29 @…" at bounding box center [235, 104] width 304 height 17
click at [382, 102] on span "chevron_right" at bounding box center [381, 103] width 11 height 11
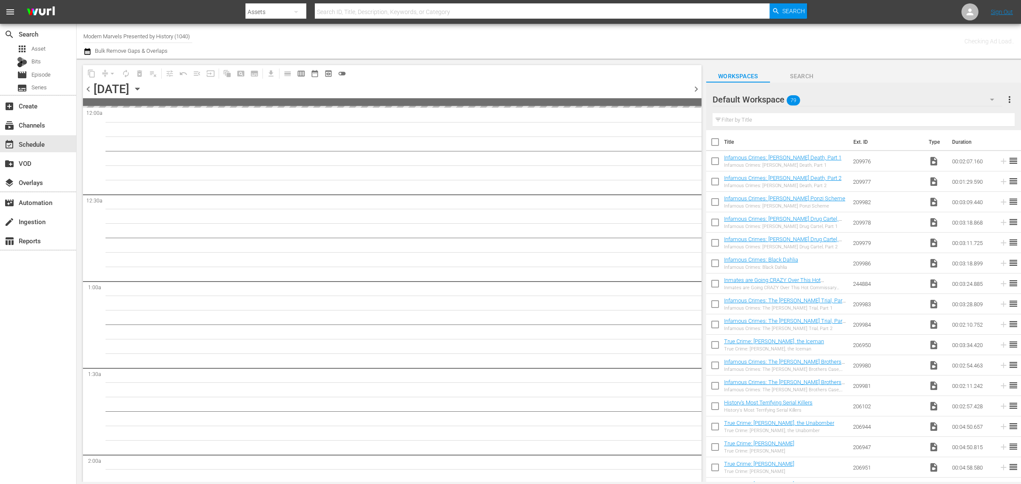
click at [538, 32] on div "Channel Title Modern Marvels Presented by History (1040) Bulk Remove Gaps & Ove…" at bounding box center [337, 41] width 508 height 31
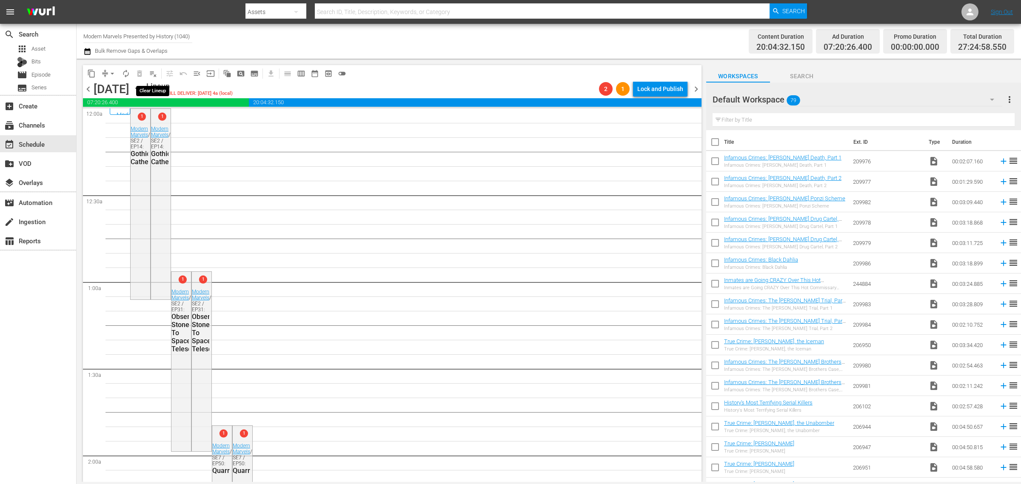
click at [152, 74] on span "playlist_remove_outlined" at bounding box center [153, 73] width 9 height 9
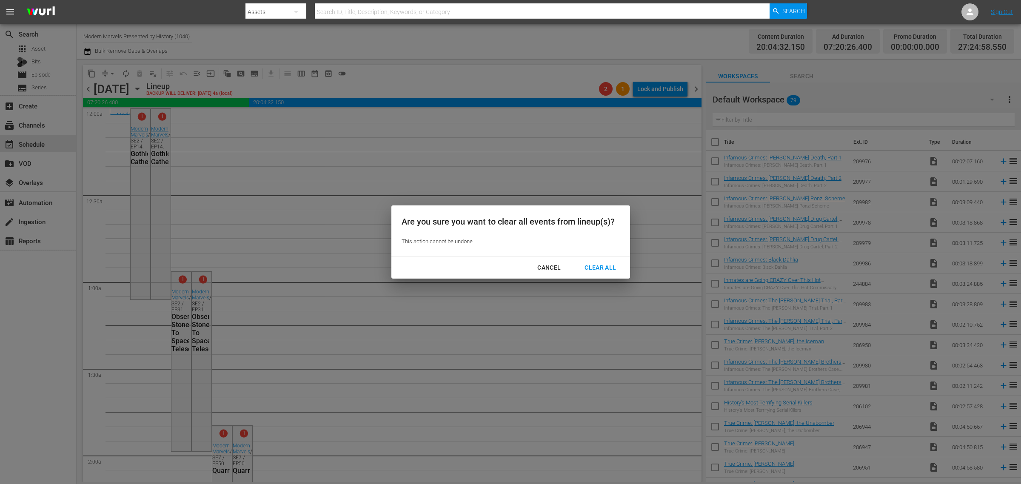
click at [591, 266] on div "Clear All" at bounding box center [600, 268] width 45 height 11
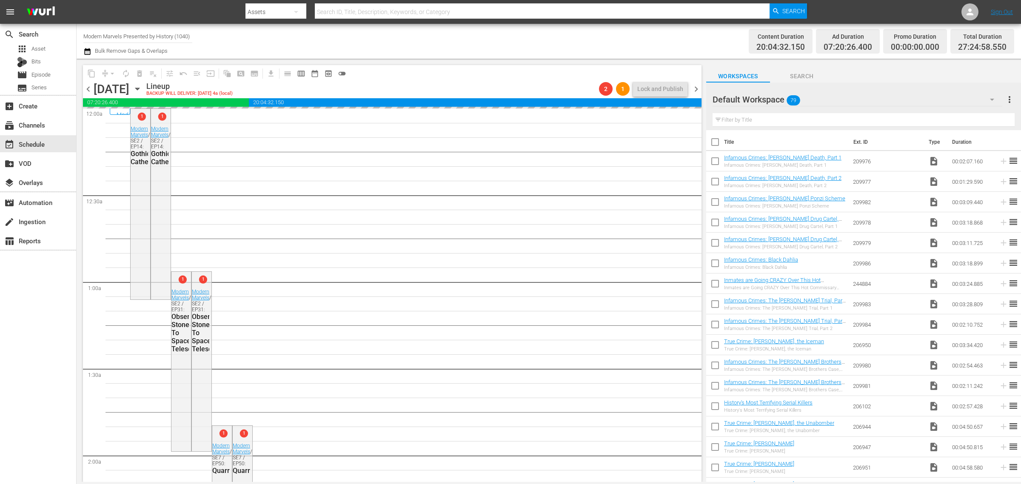
click at [517, 43] on div "Channel Title Modern Marvels Presented by History (1040) Bulk Remove Gaps & Ove…" at bounding box center [337, 41] width 508 height 31
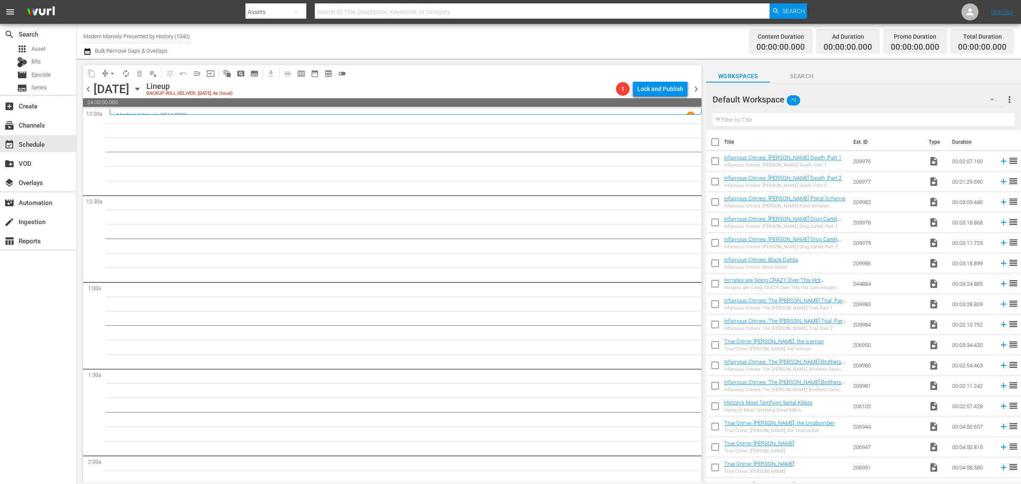
click at [421, 43] on div "Channel Title Modern Marvels Presented by History (1040) Bulk Remove Gaps & Ove…" at bounding box center [337, 41] width 508 height 31
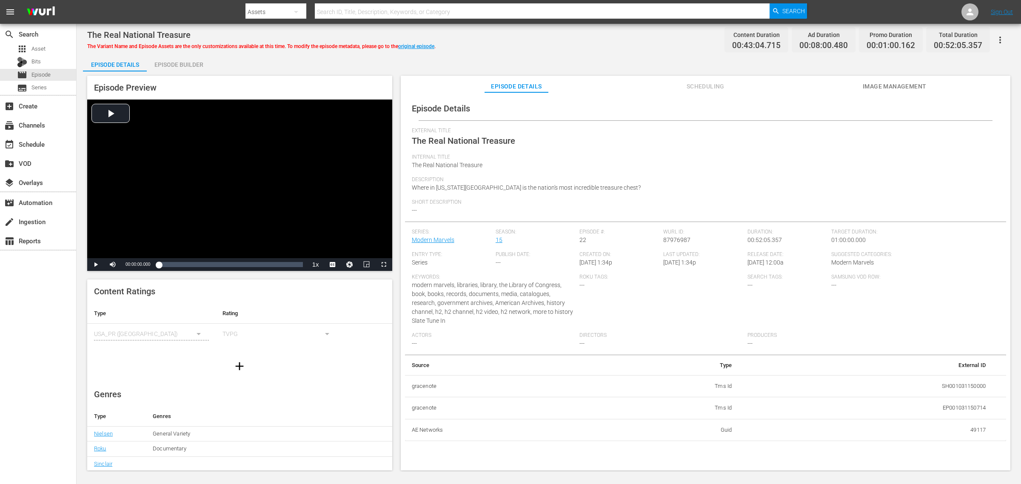
click at [175, 63] on div "Episode Builder" at bounding box center [179, 64] width 64 height 20
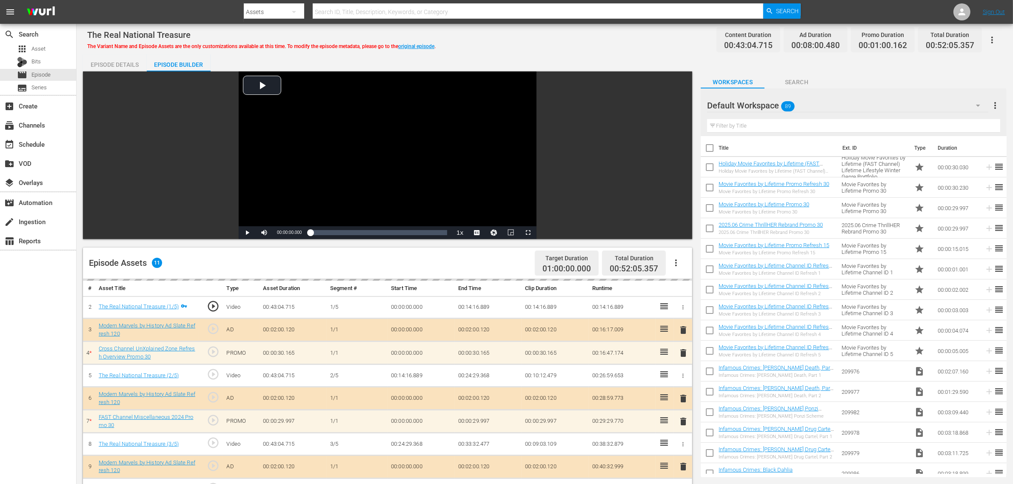
click at [554, 33] on div "The Real National Treasure The Variant Name and Episode Assets are the only cus…" at bounding box center [544, 39] width 915 height 19
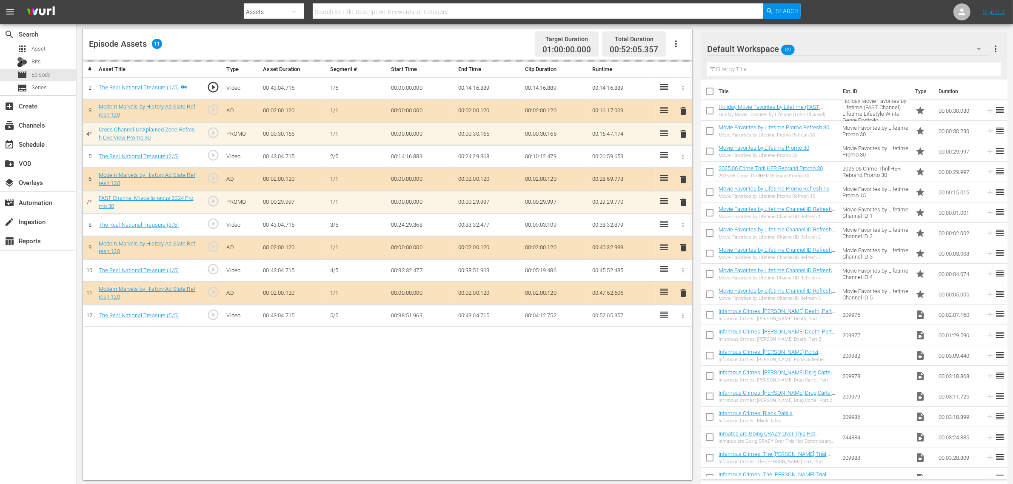
scroll to position [221, 0]
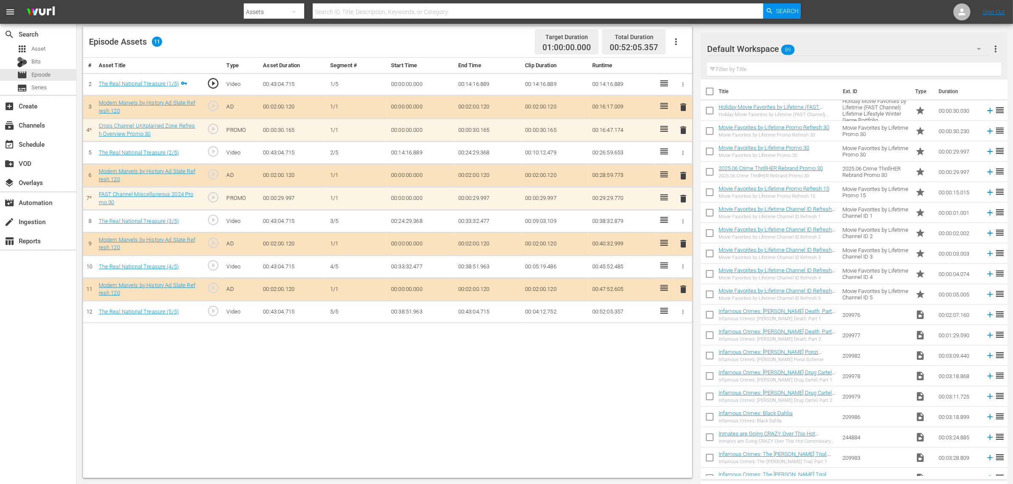
click at [807, 48] on div "Default Workspace 89" at bounding box center [848, 49] width 282 height 24
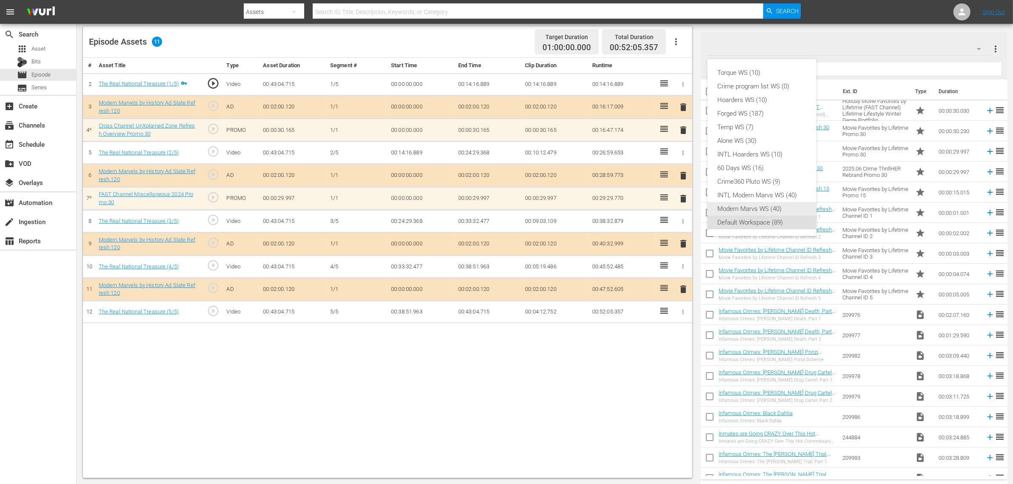
click at [767, 207] on div "Modern Marvs WS (40)" at bounding box center [762, 209] width 88 height 14
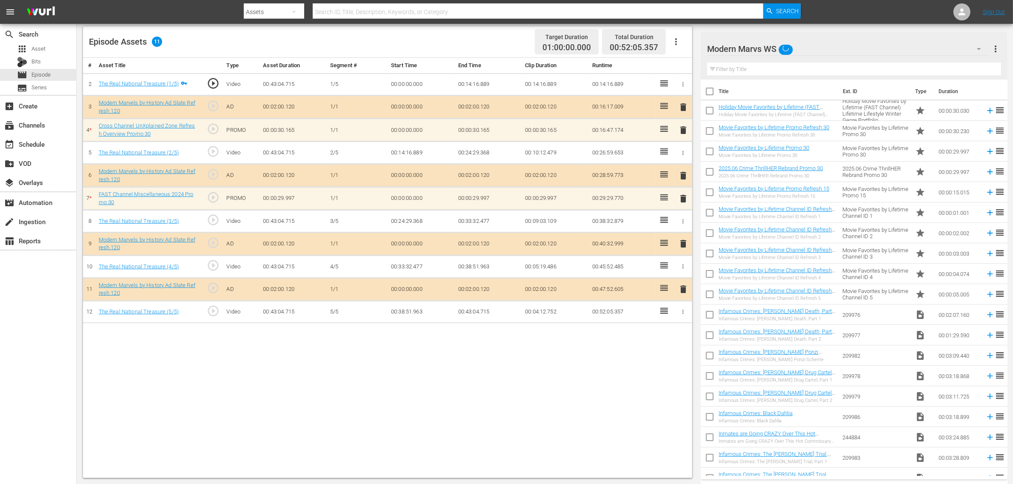
click at [554, 368] on div "# Asset Title Type Asset Duration Segment # Start Time End Time Clip Duration R…" at bounding box center [387, 268] width 609 height 420
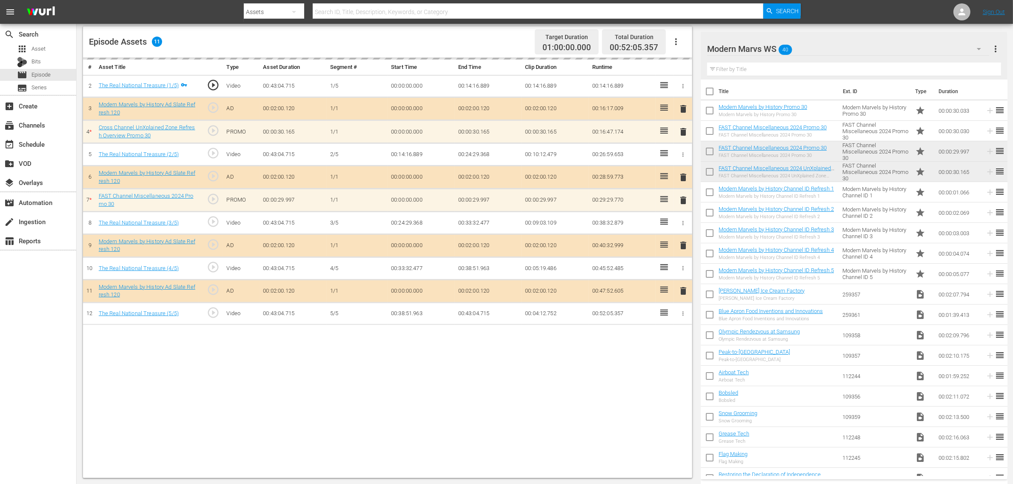
click at [482, 32] on div "Episode Assets 11 Target Duration 01:00:00.000 Total Duration 00:52:05.357" at bounding box center [387, 41] width 609 height 31
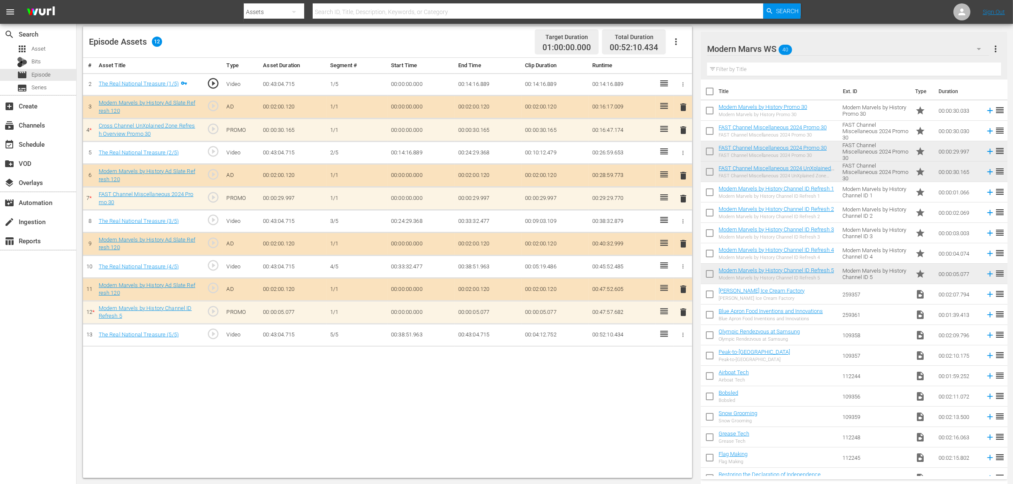
click at [507, 387] on div "# Asset Title Type Asset Duration Segment # Start Time End Time Clip Duration R…" at bounding box center [387, 268] width 609 height 420
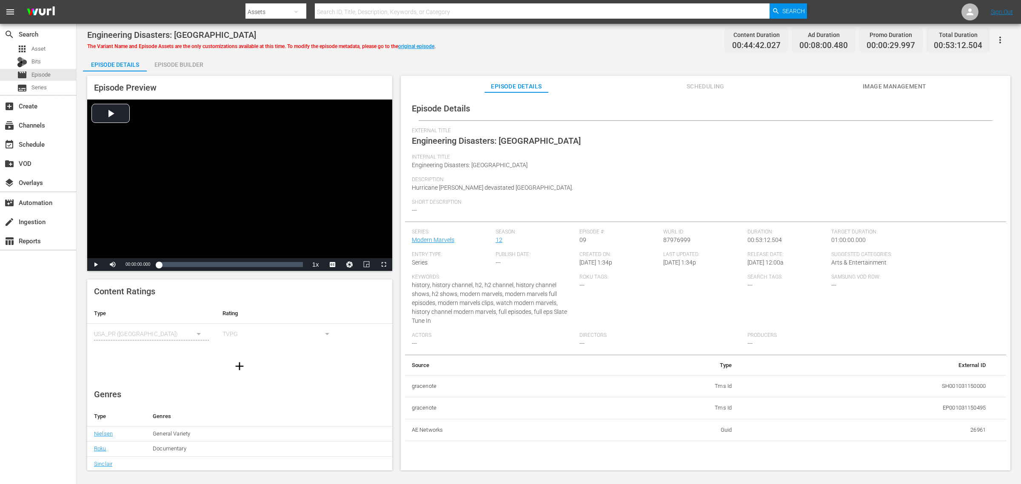
click at [192, 62] on div "Episode Builder" at bounding box center [179, 64] width 64 height 20
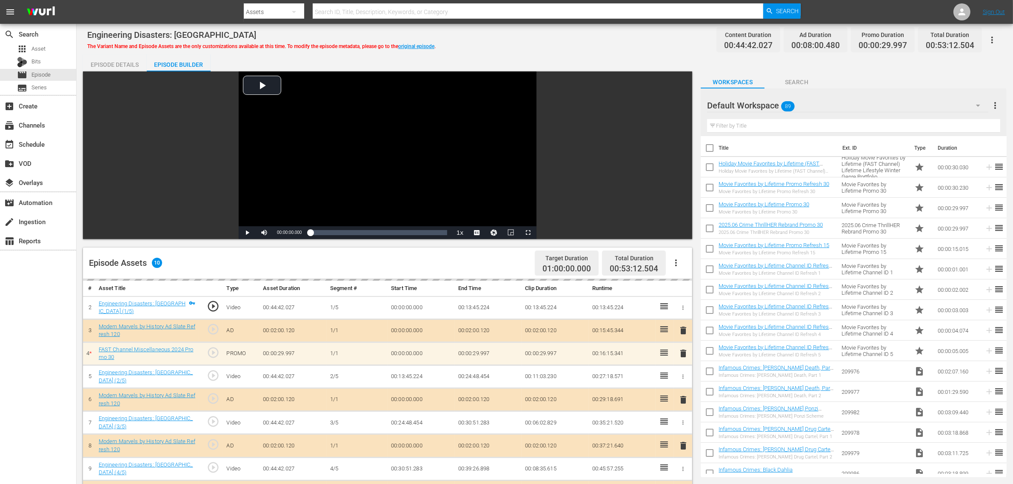
click at [594, 43] on div "Engineering Disasters: New Orleans The Variant Name and Episode Assets are the …" at bounding box center [544, 39] width 915 height 19
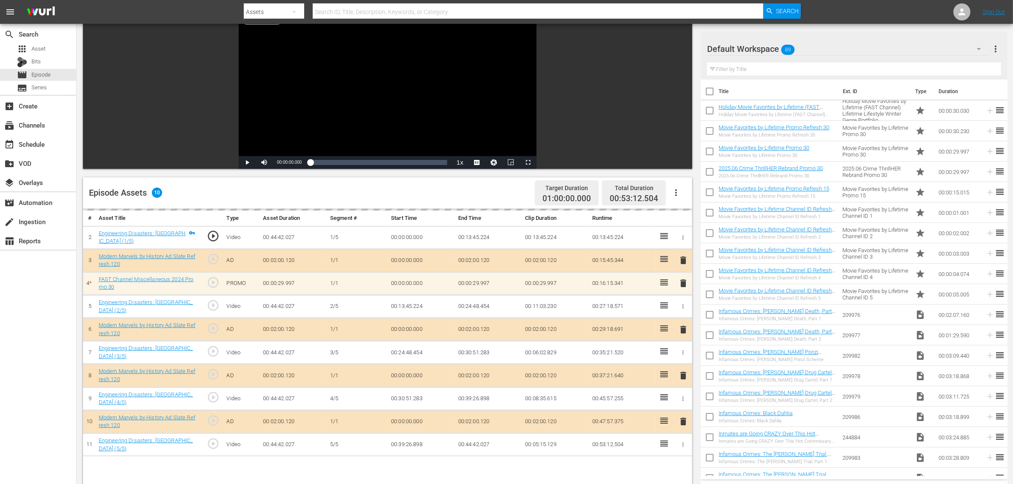
scroll to position [213, 0]
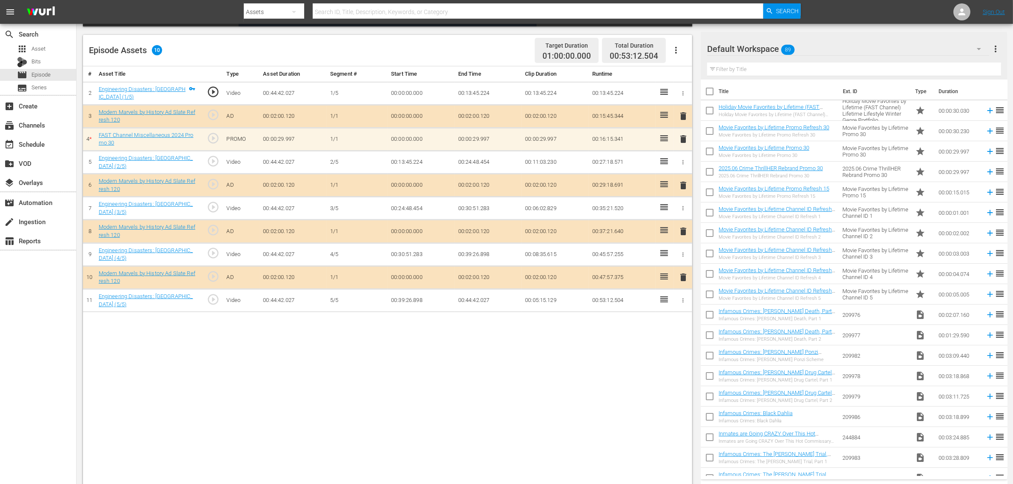
click at [816, 43] on div "Default Workspace 89" at bounding box center [848, 49] width 282 height 24
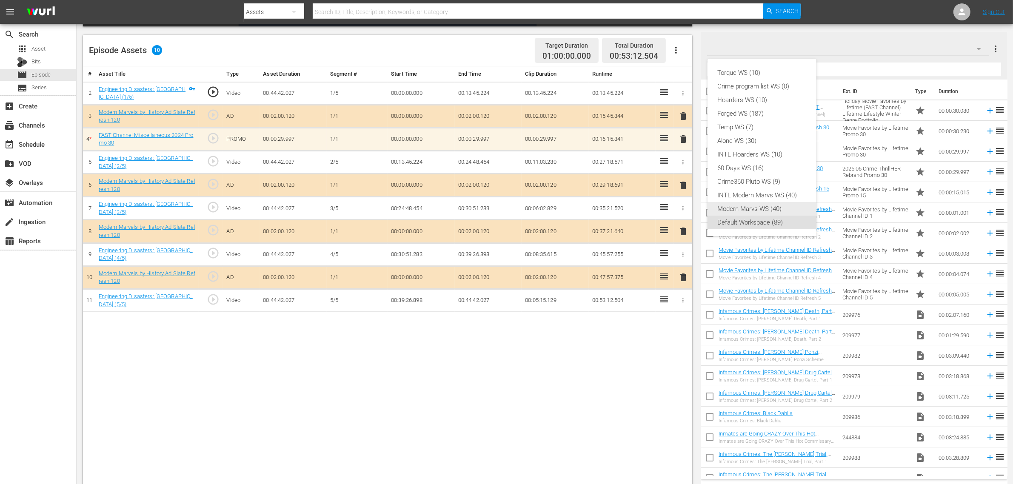
click at [774, 206] on div "Modern Marvs WS (40)" at bounding box center [762, 209] width 88 height 14
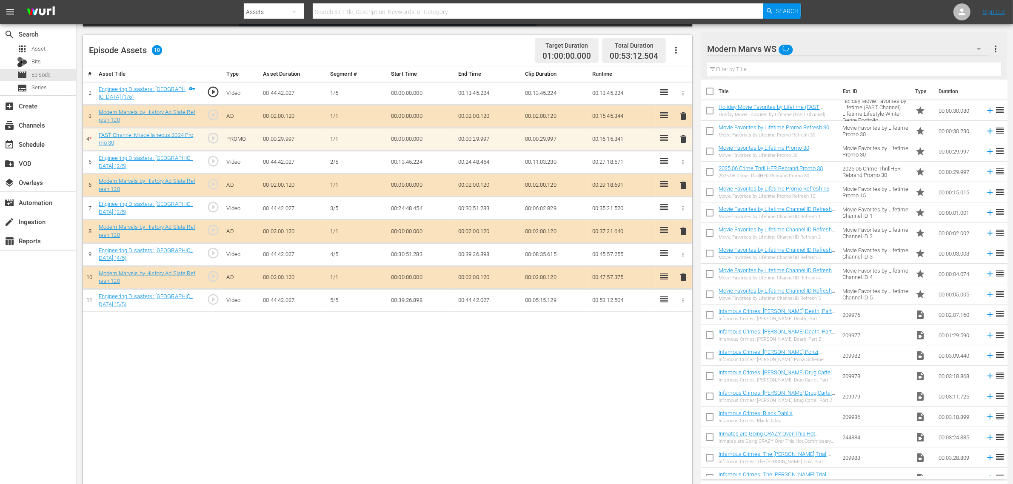
click at [486, 387] on div "Torque WS (10) Crime program list WS (0) Hoarders WS (10) Forged WS (187) Temp …" at bounding box center [506, 242] width 1013 height 484
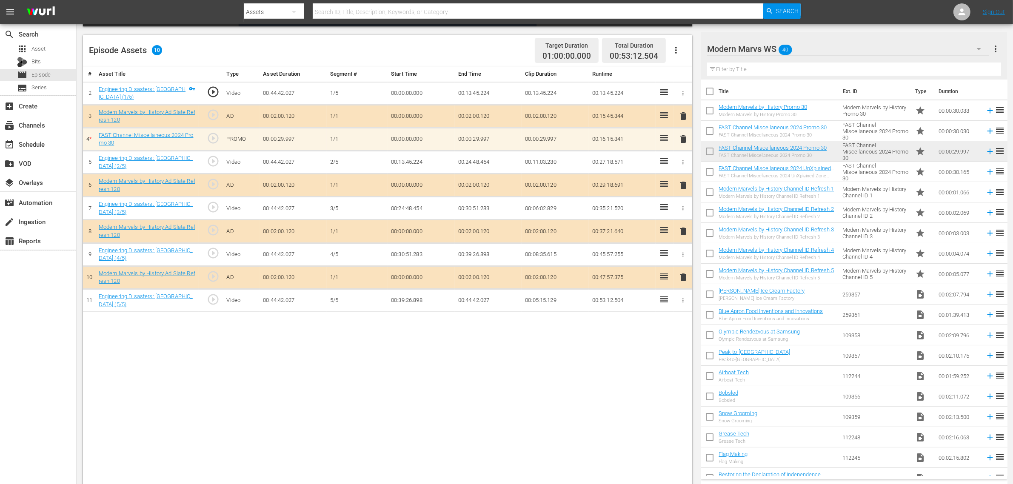
click at [481, 385] on div "# Asset Title Type Asset Duration Segment # Start Time End Time Clip Duration R…" at bounding box center [387, 276] width 609 height 420
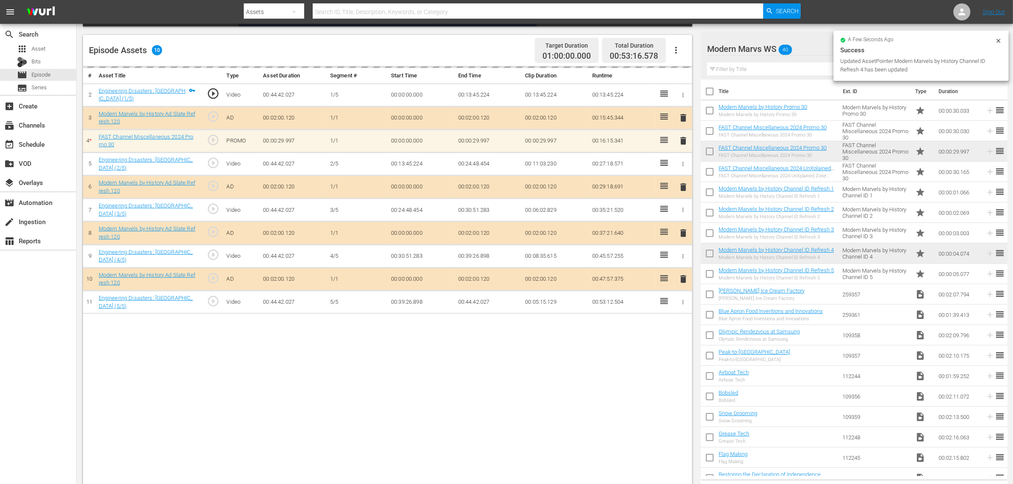
click at [520, 387] on div "# Asset Title Type Asset Duration Segment # Start Time End Time Clip Duration R…" at bounding box center [387, 276] width 609 height 420
click at [471, 49] on div "Episode Assets 10 Target Duration 01:00:00.000 Total Duration 00:53:16.578" at bounding box center [387, 50] width 609 height 31
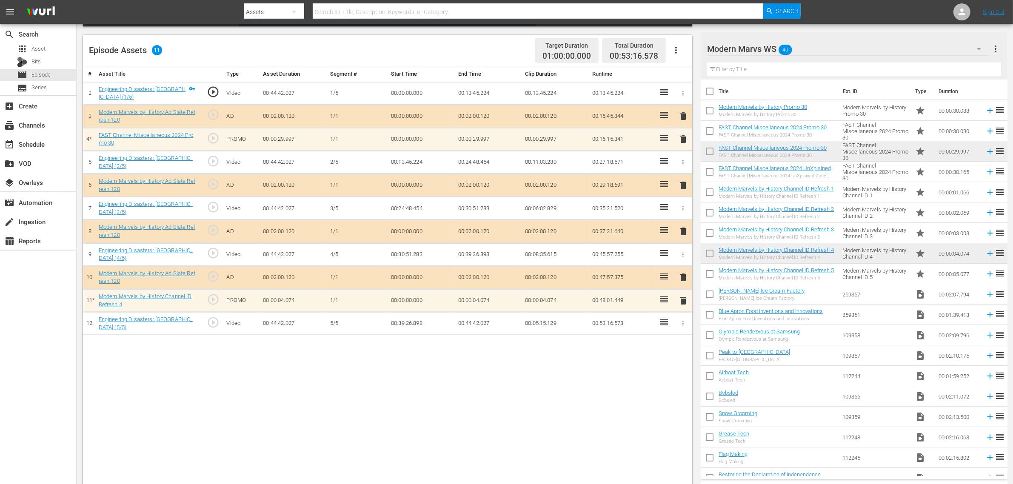
click at [721, 27] on div "Video Player is loading. Play Video Play Mute Current Time 00:00:00.000 / Durat…" at bounding box center [545, 173] width 924 height 628
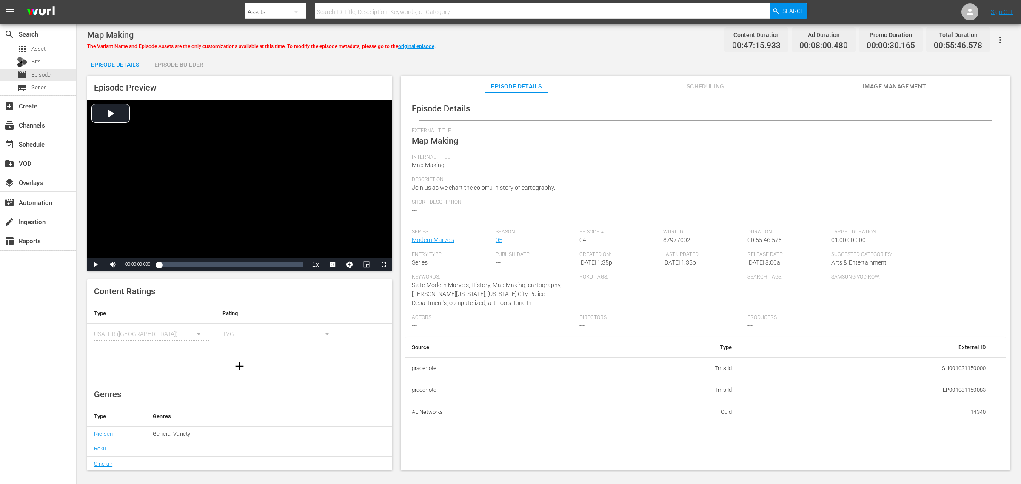
drag, startPoint x: 205, startPoint y: 66, endPoint x: 294, endPoint y: 71, distance: 89.5
click at [205, 65] on div "Episode Builder" at bounding box center [179, 64] width 64 height 20
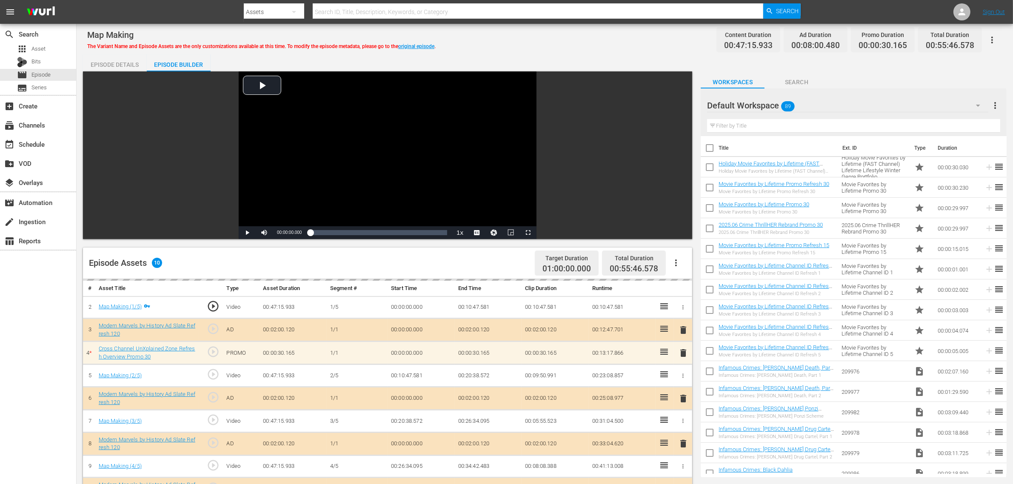
click at [592, 35] on div "Map Making The Variant Name and Episode Assets are the only customizations avai…" at bounding box center [544, 39] width 915 height 19
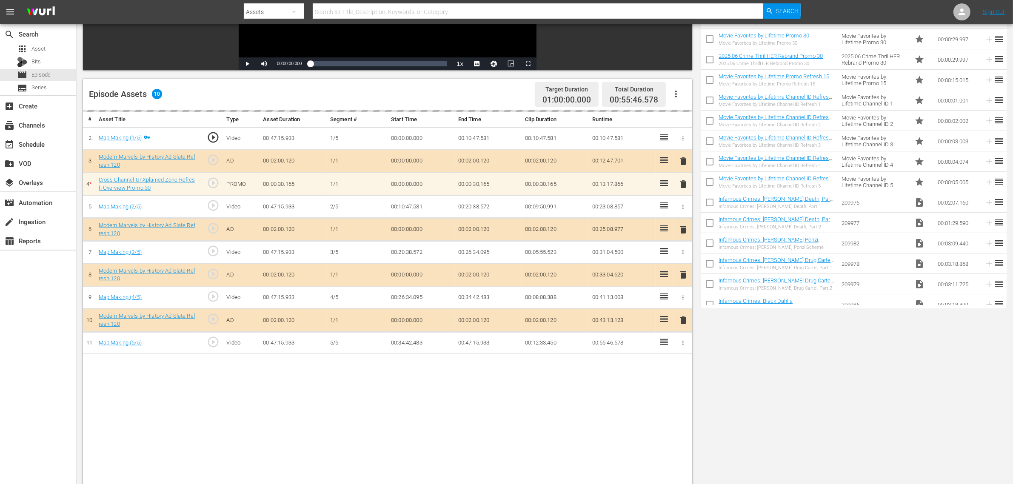
scroll to position [213, 0]
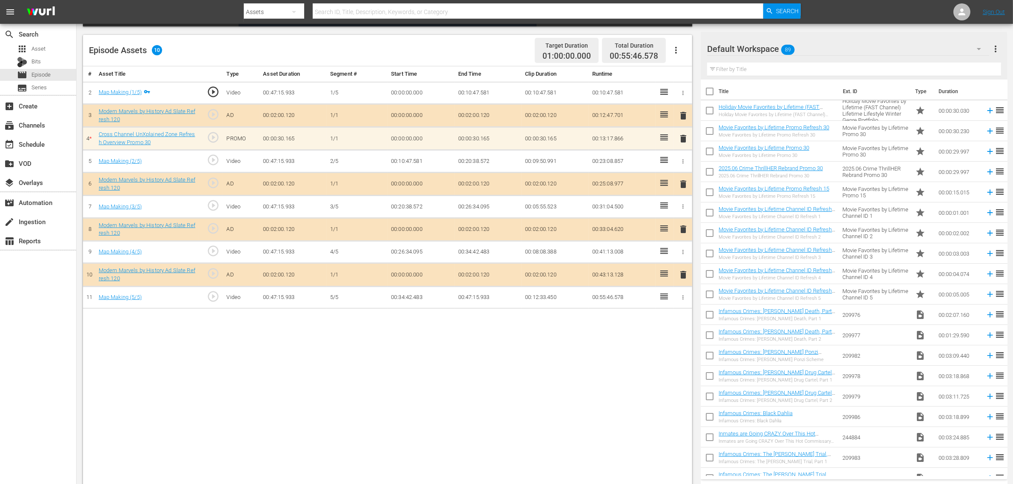
click at [816, 45] on div "Default Workspace 89" at bounding box center [848, 49] width 282 height 24
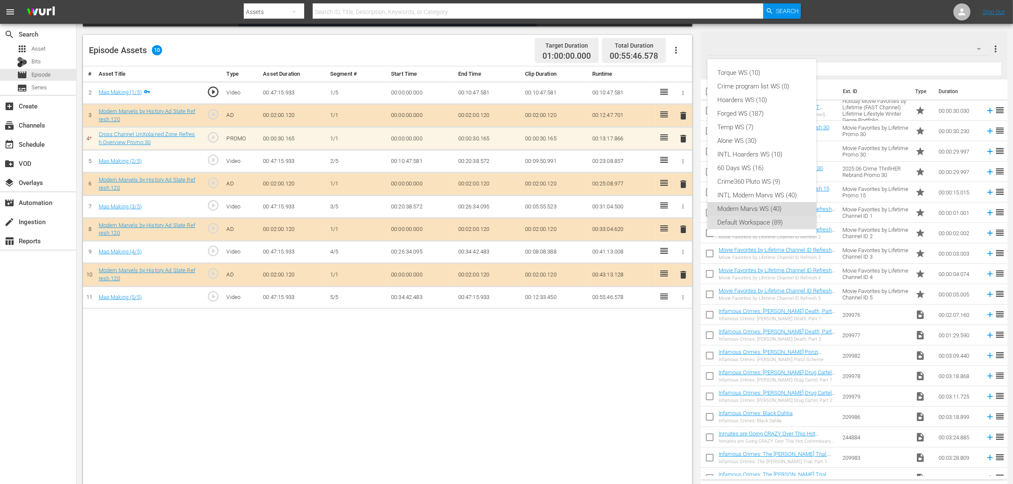
click at [774, 209] on div "Modern Marvs WS (40)" at bounding box center [762, 209] width 88 height 14
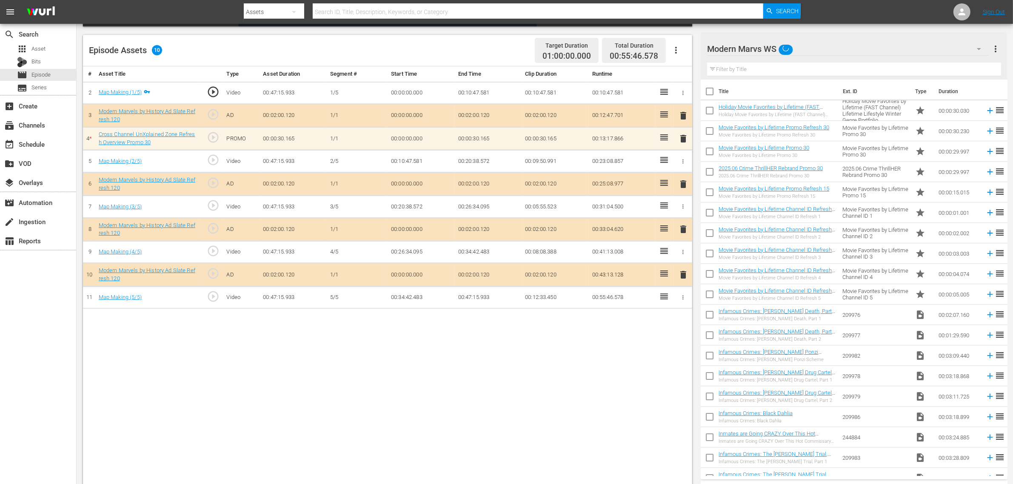
click at [516, 387] on div "Torque WS (10) Crime program list WS (0) Hoarders WS (10) Forged WS (187) Temp …" at bounding box center [506, 242] width 1013 height 484
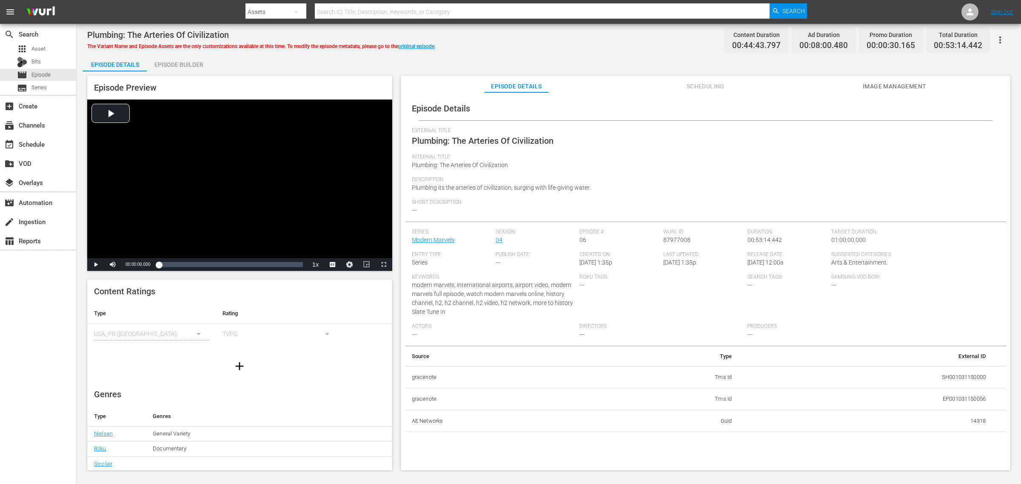
click at [205, 64] on div "Episode Builder" at bounding box center [179, 64] width 64 height 20
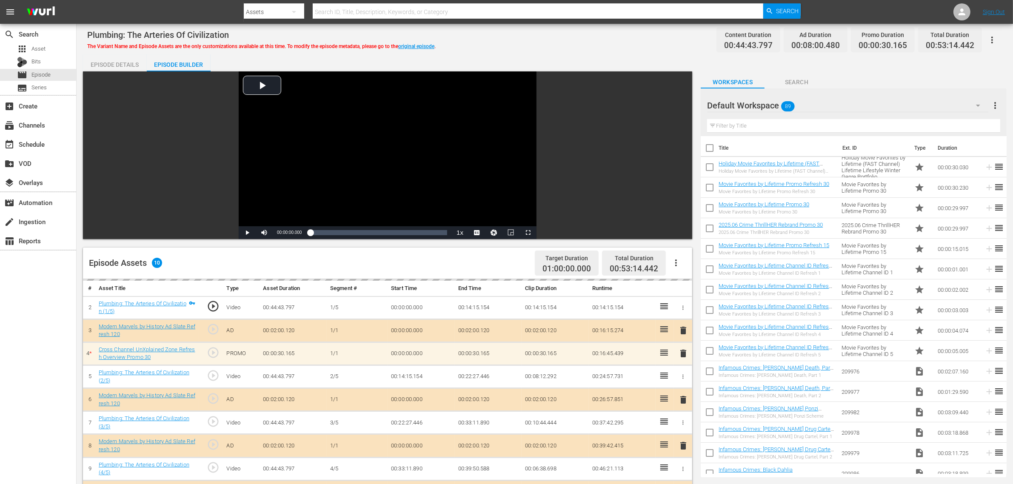
click at [613, 39] on div "Plumbing: The Arteries Of Civilization The Variant Name and Episode Assets are …" at bounding box center [544, 39] width 915 height 19
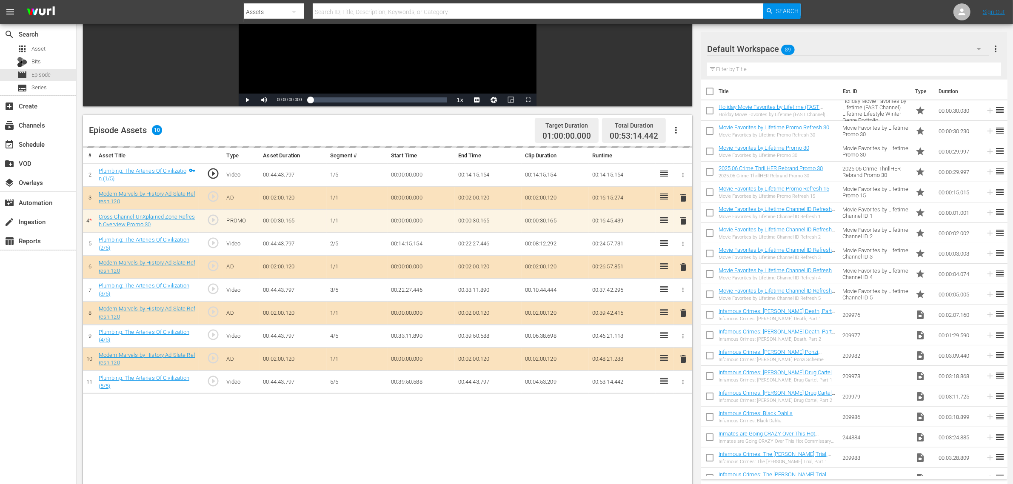
scroll to position [213, 0]
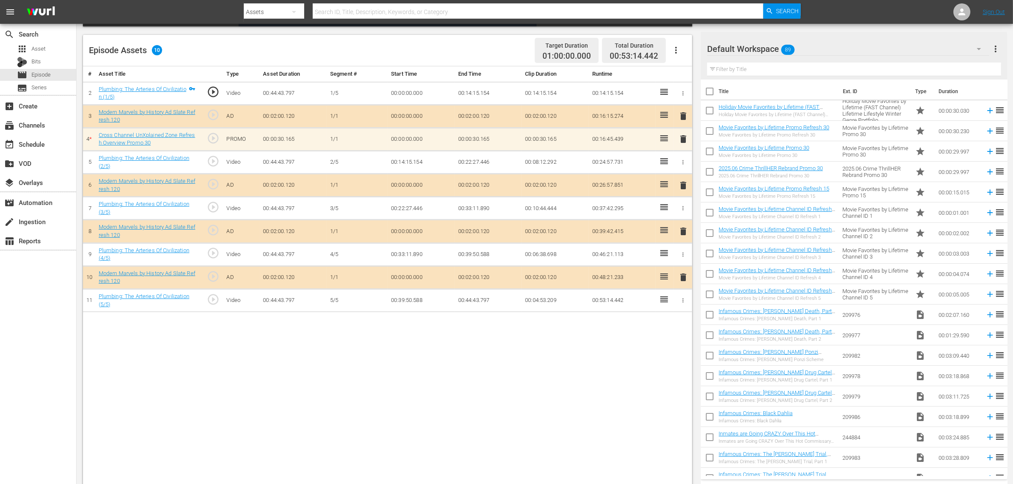
click at [816, 41] on div "Default Workspace 89" at bounding box center [848, 49] width 282 height 24
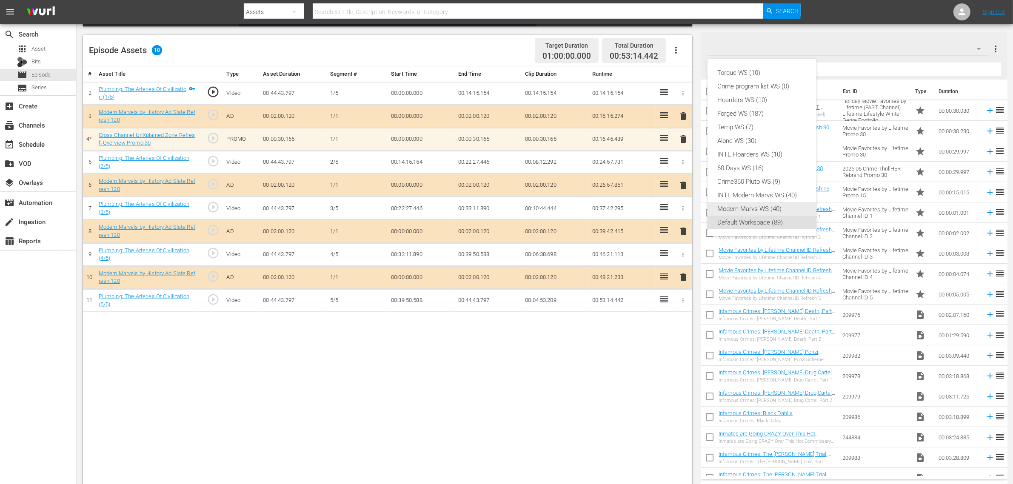
click at [744, 205] on div "Modern Marvs WS (40)" at bounding box center [762, 209] width 88 height 14
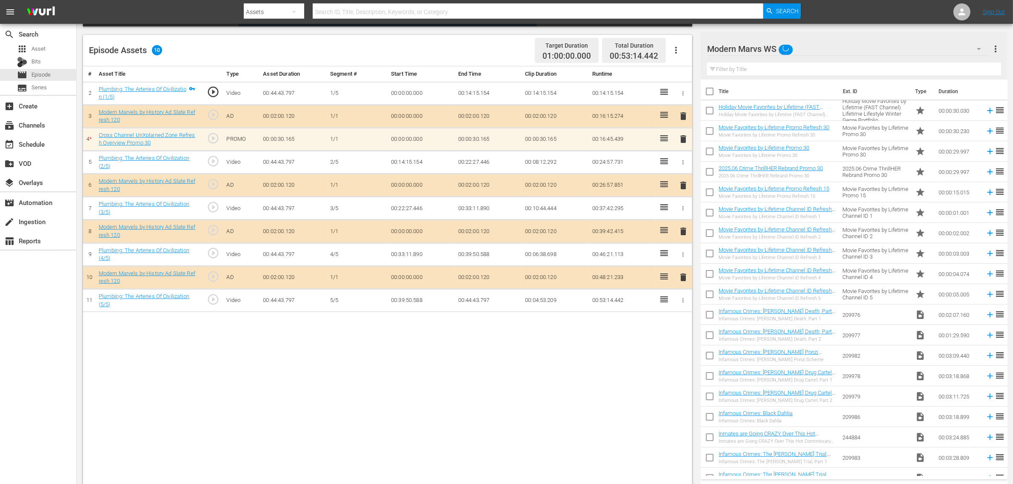
click at [461, 387] on div "Torque WS (10) Crime program list WS (0) Hoarders WS (10) Forged WS (187) Temp …" at bounding box center [506, 242] width 1013 height 484
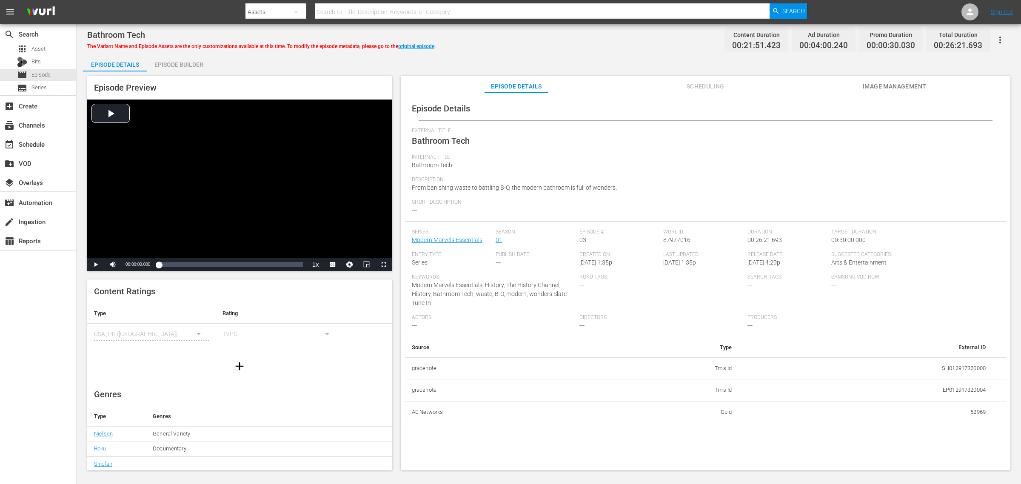
click at [816, 95] on div "Episode Details External Title Bathroom Tech Internal Title Bathroom Tech Descr…" at bounding box center [706, 285] width 610 height 386
click at [816, 88] on span "Image Management" at bounding box center [895, 86] width 64 height 11
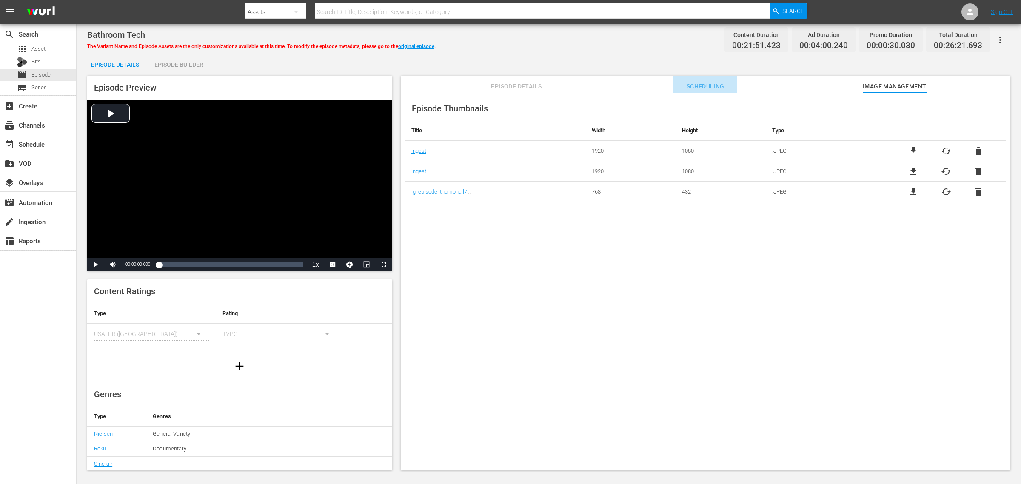
click at [718, 84] on span "Scheduling" at bounding box center [706, 86] width 64 height 11
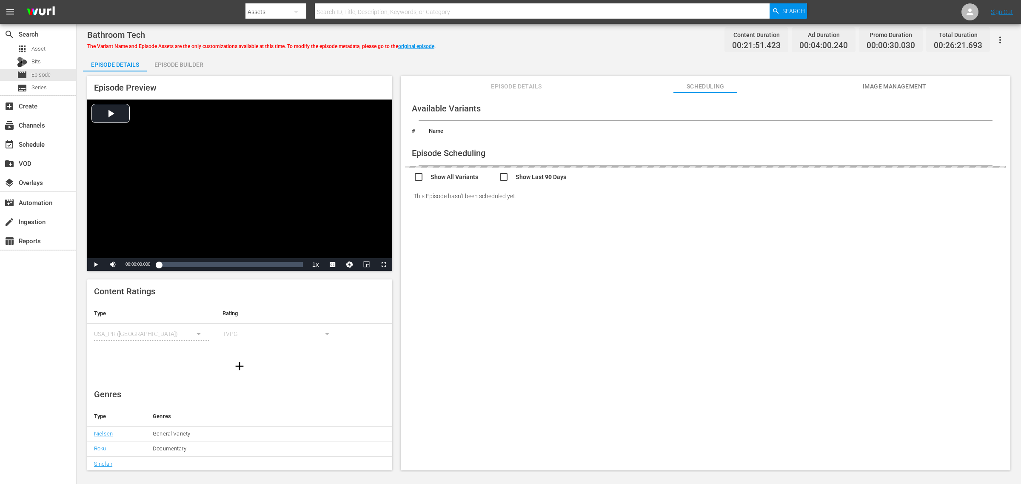
click at [517, 86] on span "Episode Details" at bounding box center [517, 86] width 64 height 11
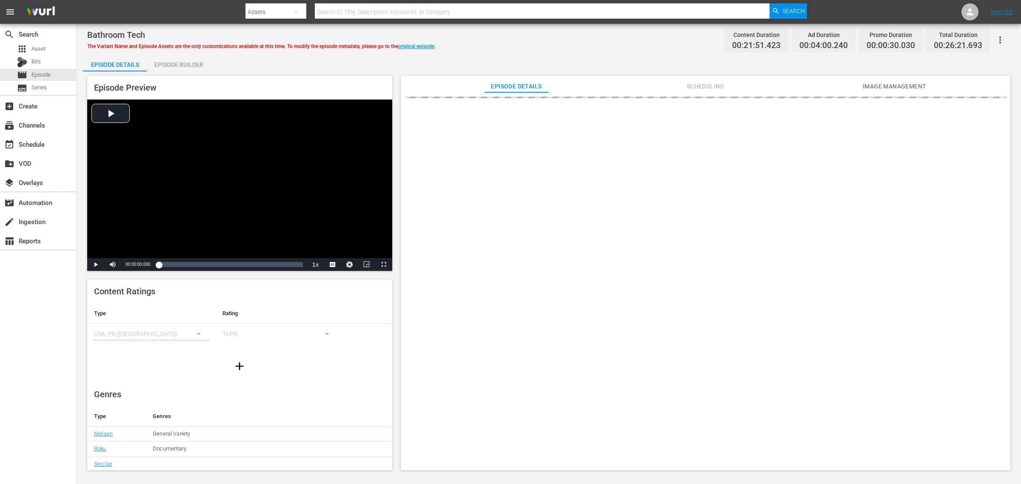
click at [615, 28] on div "Bathroom Tech The Variant Name and Episode Assets are the only customizations a…" at bounding box center [549, 248] width 945 height 448
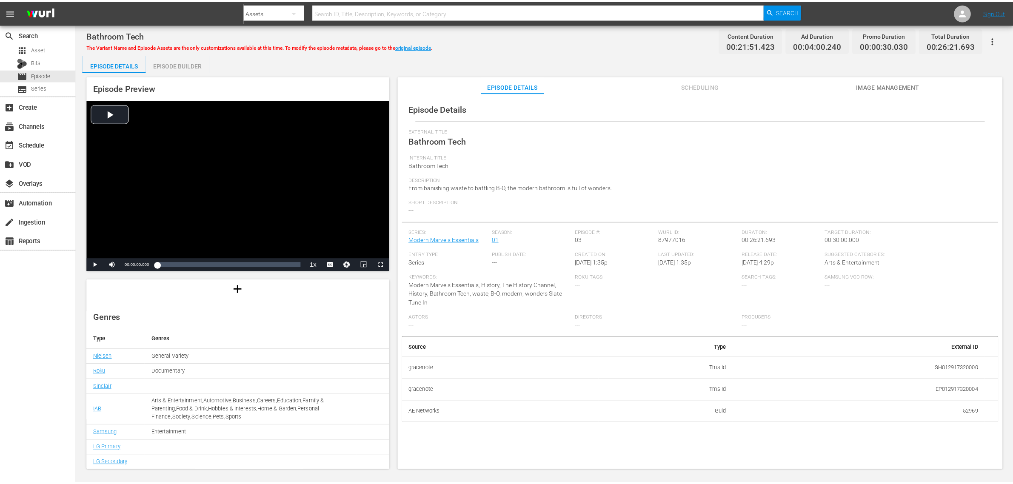
scroll to position [79, 0]
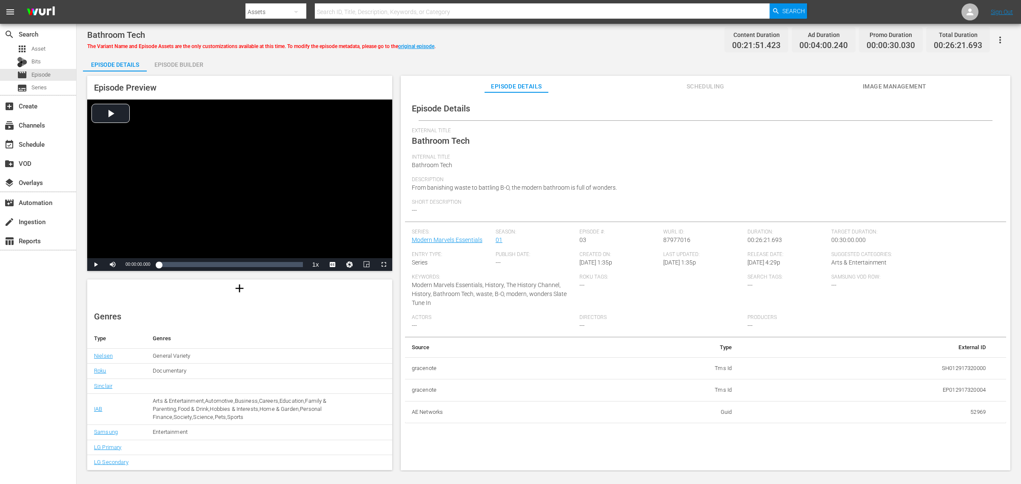
click at [182, 59] on div "Episode Builder" at bounding box center [179, 64] width 64 height 20
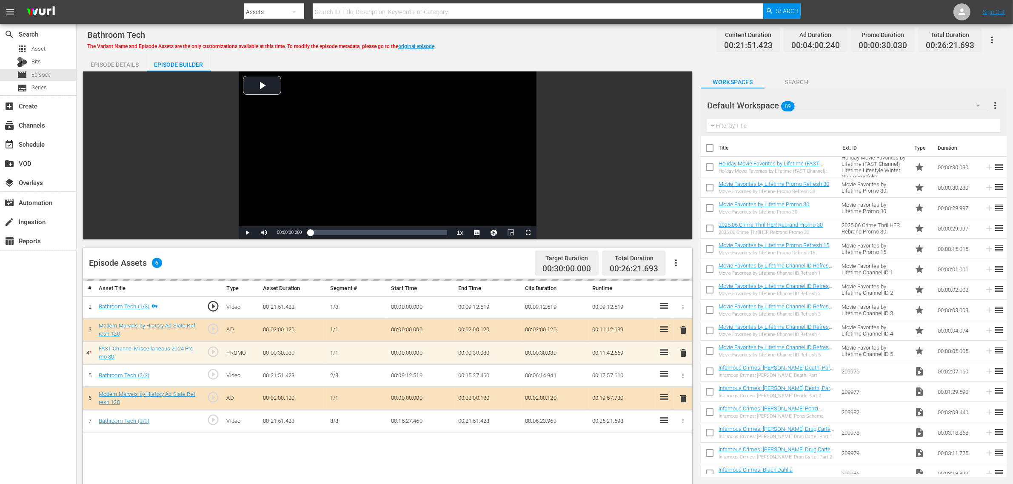
scroll to position [77, 0]
click at [597, 37] on div "Bathroom Tech The Variant Name and Episode Assets are the only customizations a…" at bounding box center [544, 39] width 915 height 19
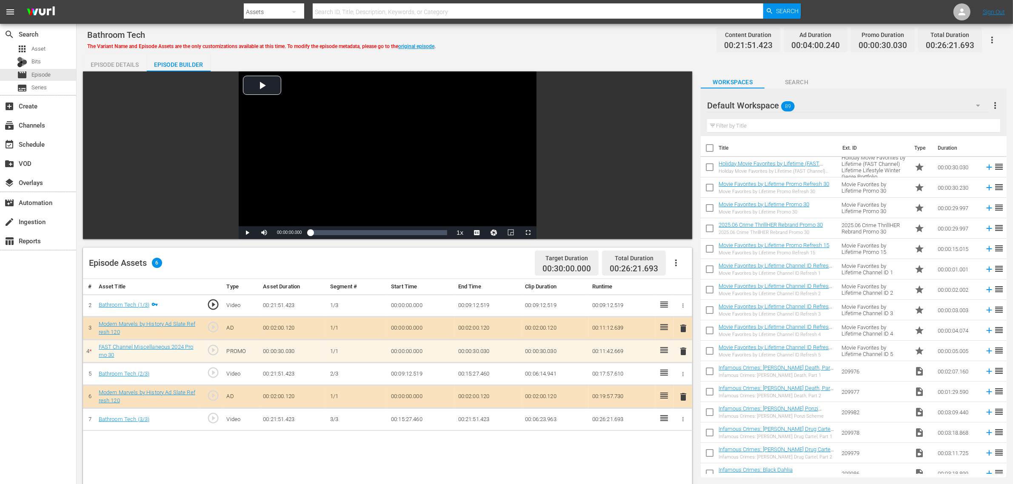
click at [816, 107] on div "Default Workspace 89" at bounding box center [847, 106] width 281 height 24
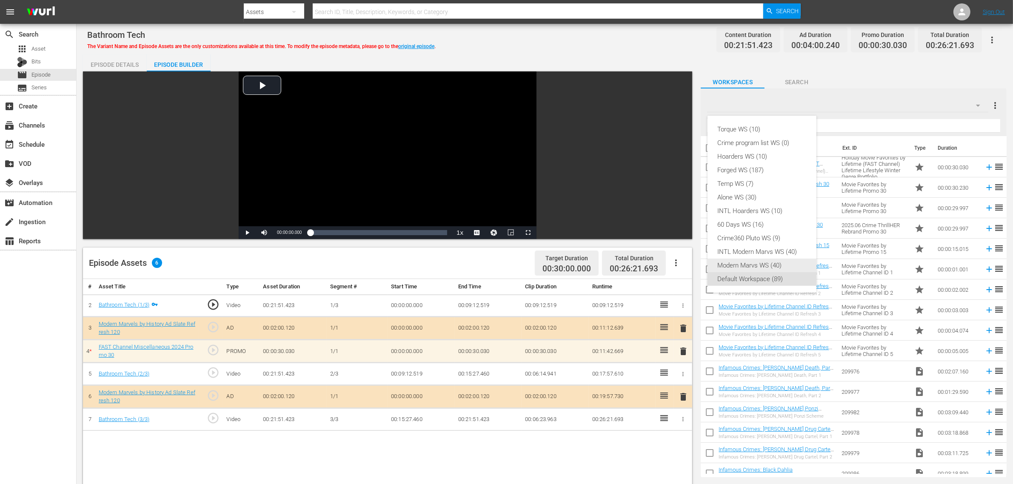
click at [768, 260] on div "Modern Marvs WS (40)" at bounding box center [762, 266] width 88 height 14
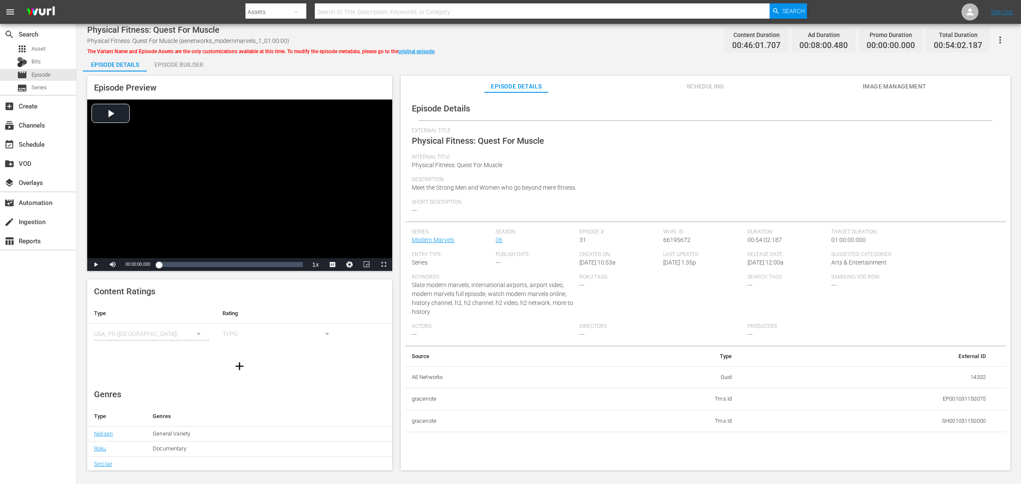
click at [516, 32] on div "Physical Fitness: Quest For Muscle Physical Fitness: Quest For Muscle (aenetwor…" at bounding box center [548, 39] width 923 height 19
click at [173, 66] on div "Episode Builder" at bounding box center [179, 64] width 64 height 20
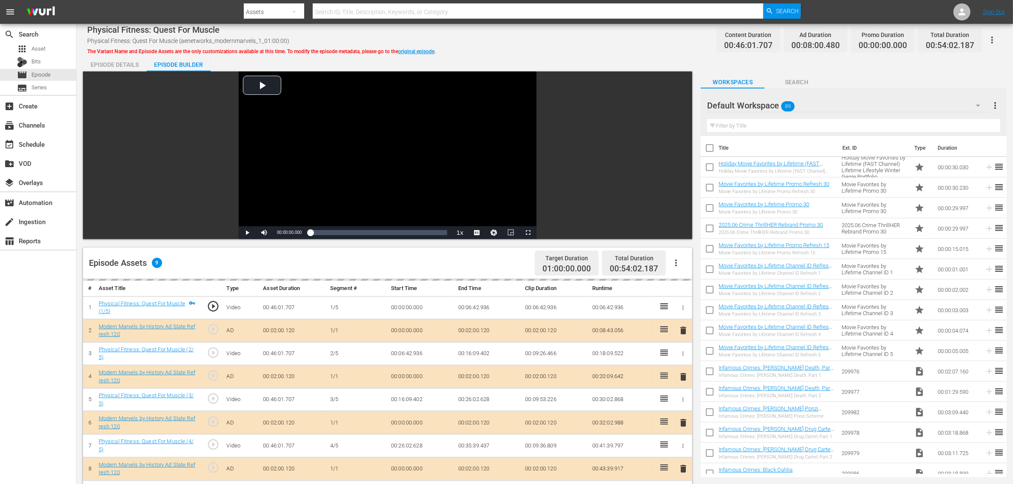
click at [591, 60] on div "Episode Details Episode Builder Episode Preview Video Player is loading. Play V…" at bounding box center [545, 376] width 924 height 645
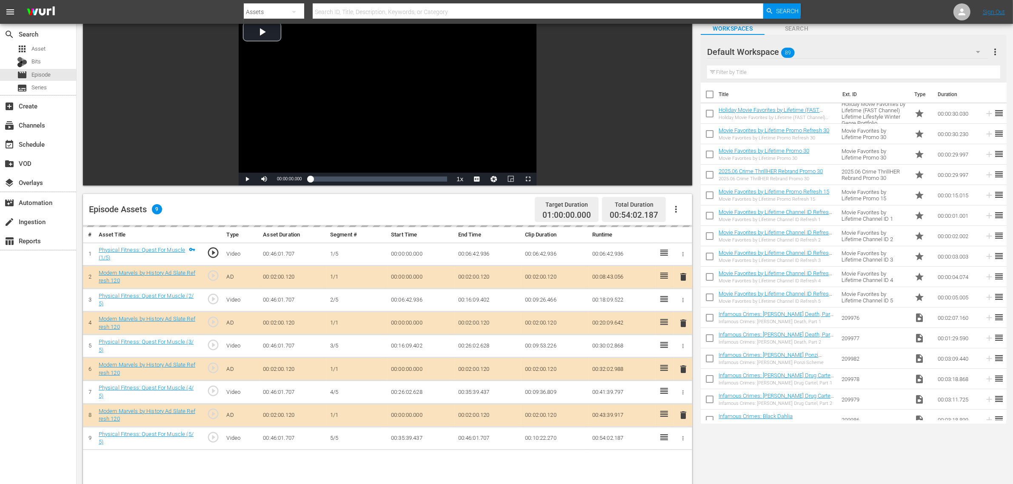
scroll to position [213, 0]
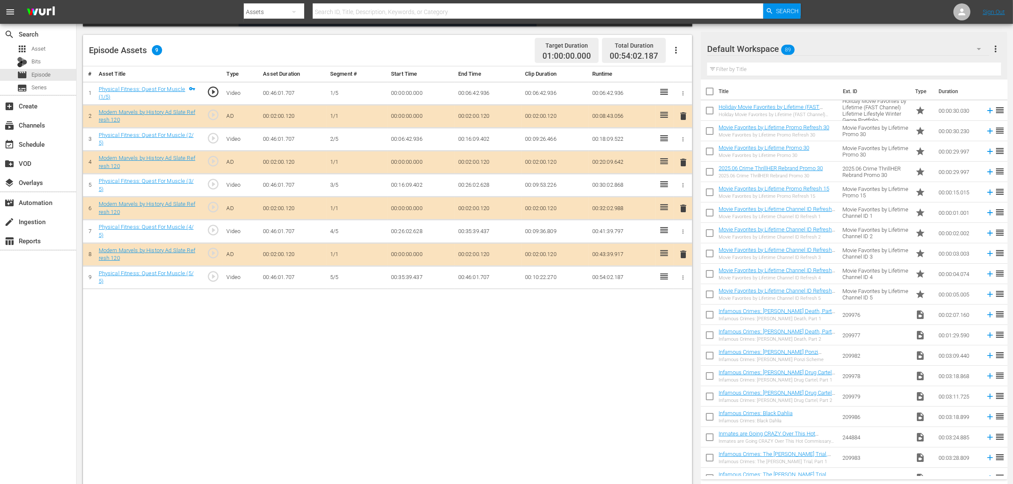
click at [682, 162] on span "delete" at bounding box center [683, 162] width 10 height 10
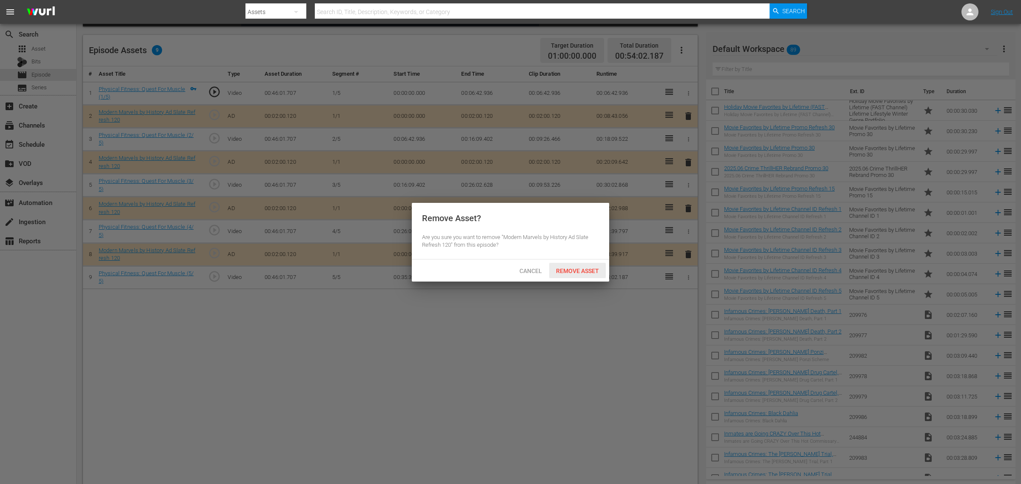
click at [574, 274] on span "Remove Asset" at bounding box center [577, 271] width 57 height 7
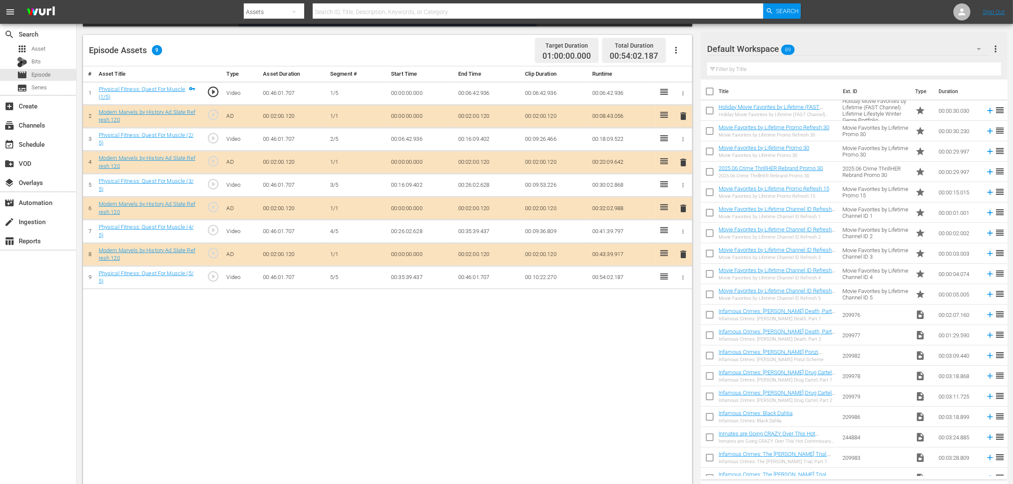
click at [816, 48] on body "menu Search By Assets Search ID, Title, Description, Keywords, or Category Sear…" at bounding box center [506, 29] width 1013 height 484
click at [816, 48] on div "Default Workspace 89" at bounding box center [848, 49] width 282 height 24
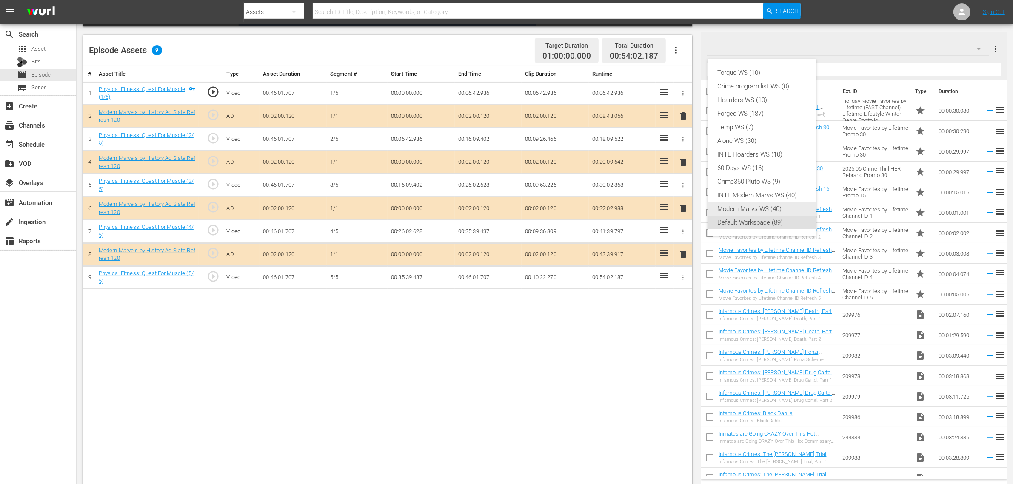
click at [768, 207] on div "Modern Marvs WS (40)" at bounding box center [762, 209] width 88 height 14
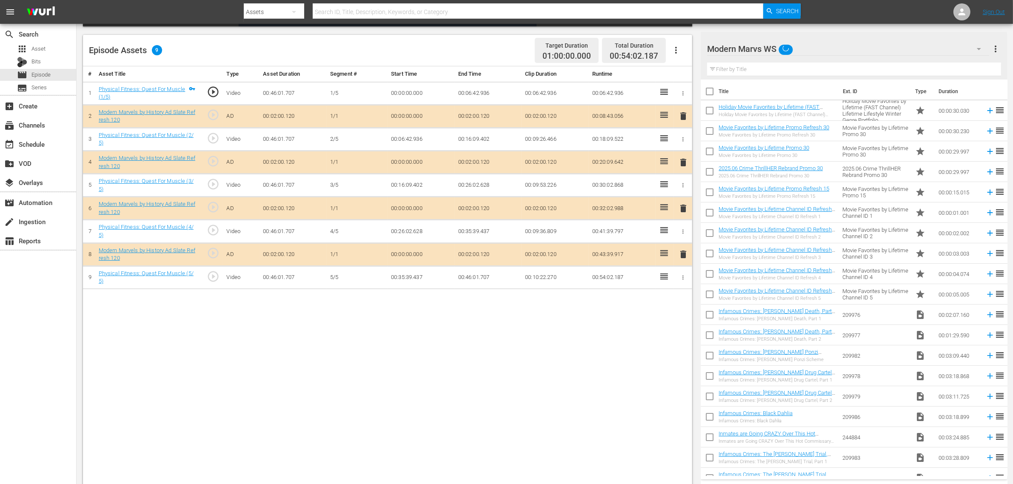
click at [601, 333] on div "Torque WS (10) Crime program list WS (0) Hoarders WS (10) Forged WS (187) Temp …" at bounding box center [506, 242] width 1013 height 484
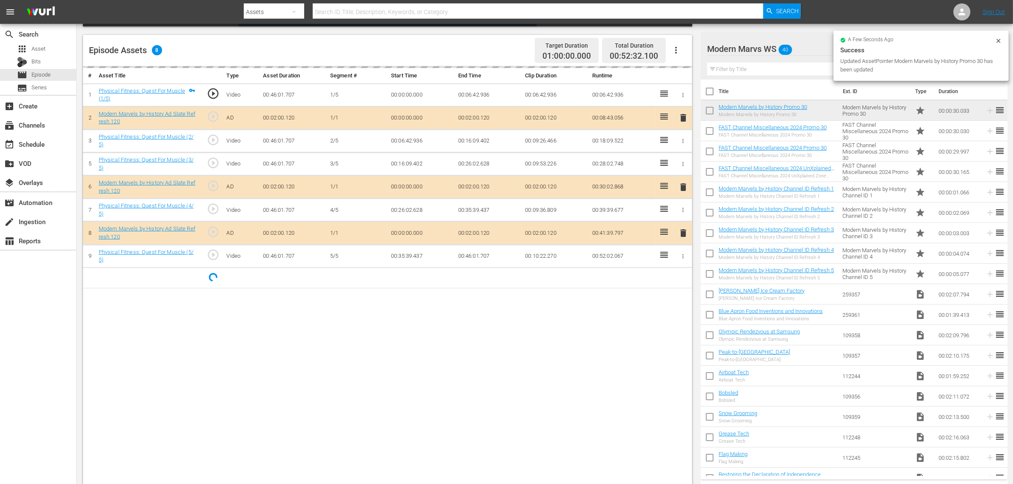
click at [573, 352] on div "# Asset Title Type Asset Duration Segment # Start Time End Time Clip Duration R…" at bounding box center [387, 276] width 609 height 420
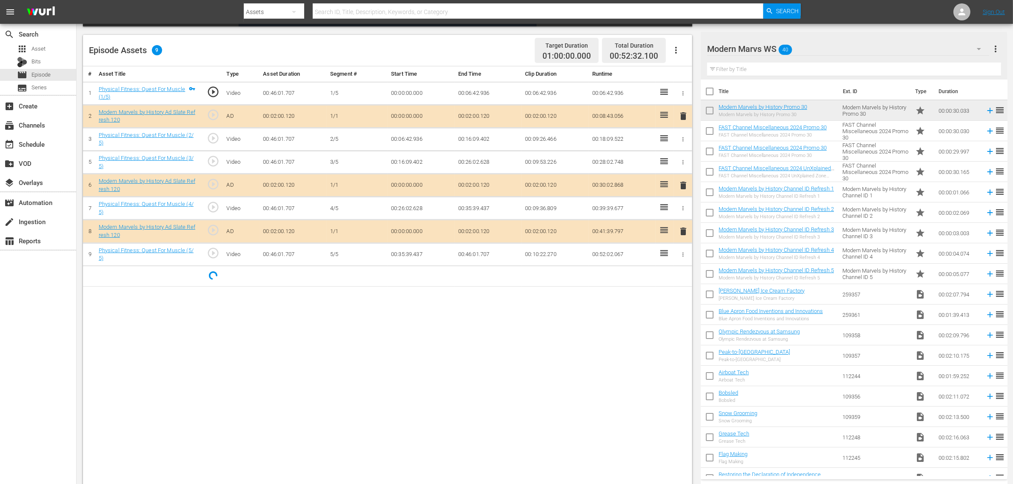
click at [481, 47] on div "Episode Assets 9 Target Duration 01:00:00.000 Total Duration 00:52:32.100" at bounding box center [387, 50] width 609 height 31
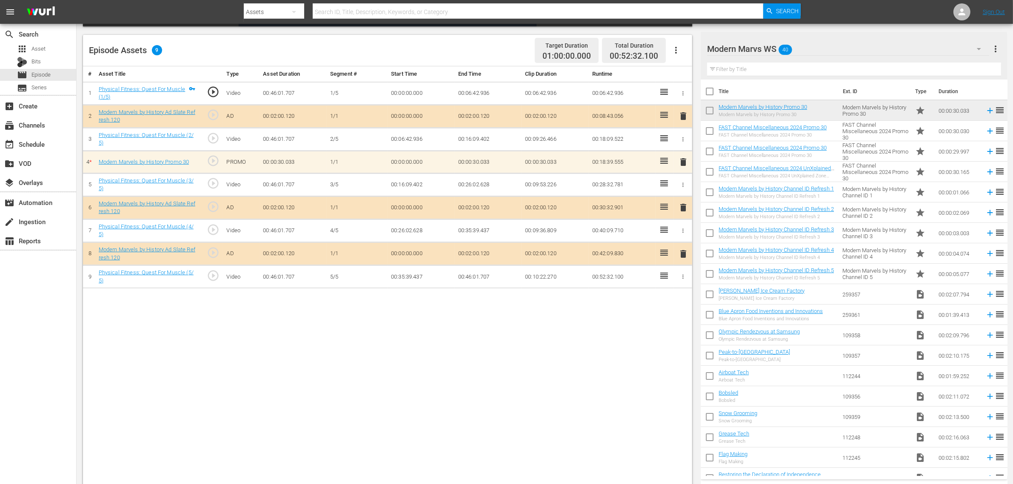
click at [816, 13] on nav "menu Search By Assets Search ID, Title, Description, Keywords, or Category Sear…" at bounding box center [506, 12] width 1013 height 24
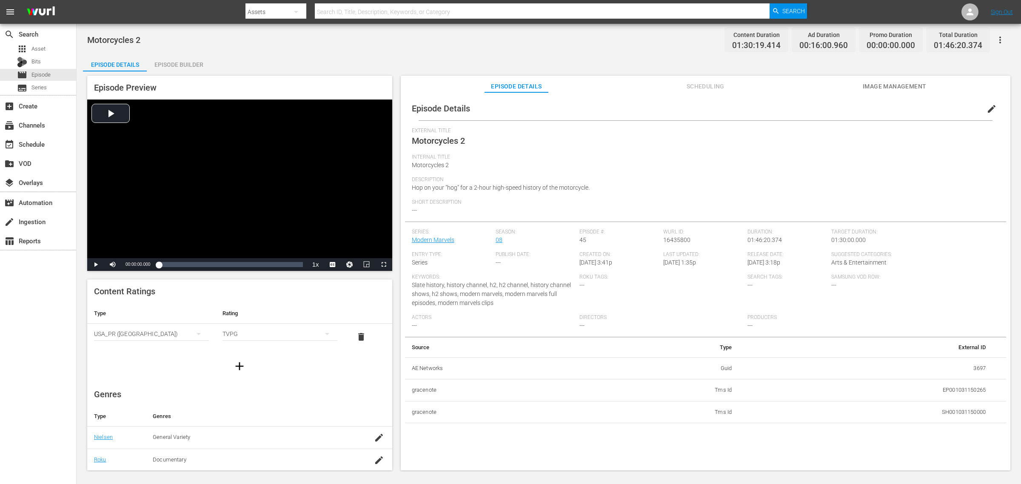
click at [191, 64] on div "Episode Builder" at bounding box center [179, 64] width 64 height 20
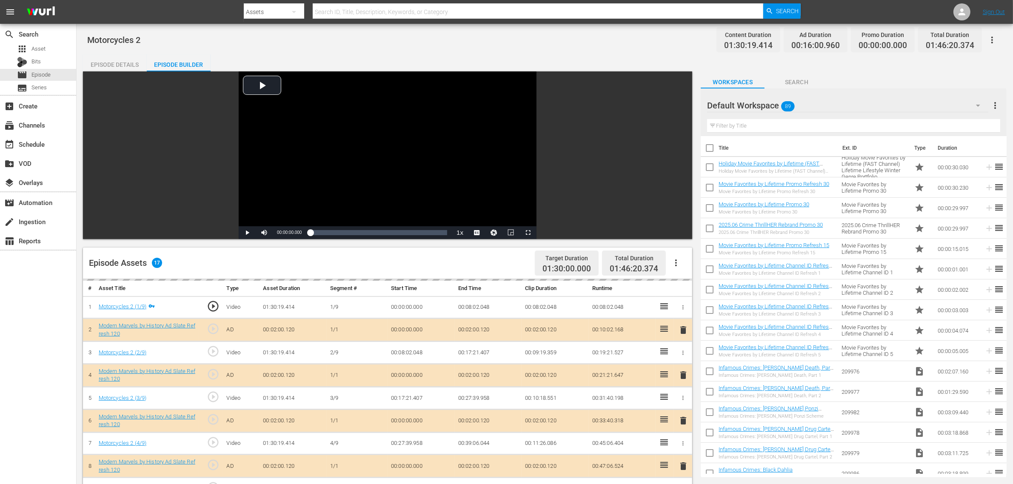
click at [816, 108] on div "Default Workspace 89" at bounding box center [847, 106] width 281 height 24
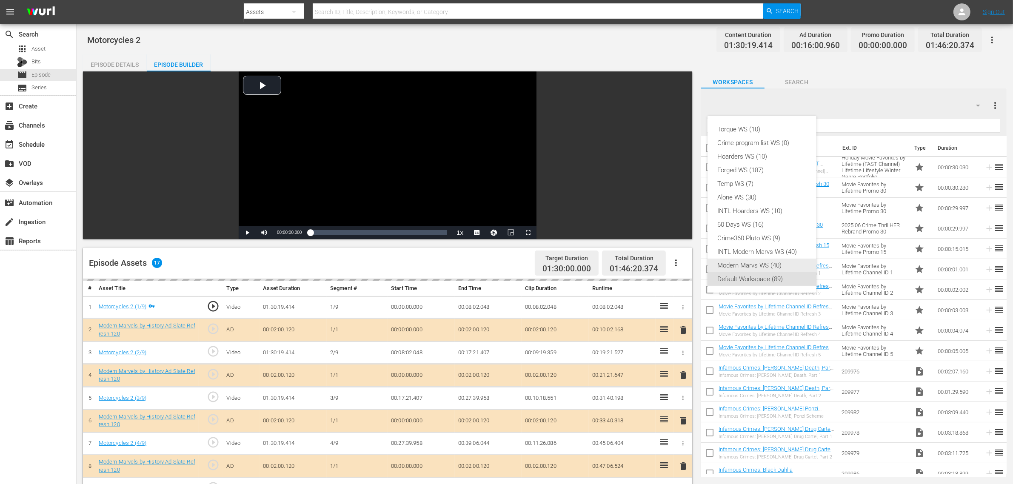
click at [771, 263] on div "Modern Marvs WS (40)" at bounding box center [762, 266] width 88 height 14
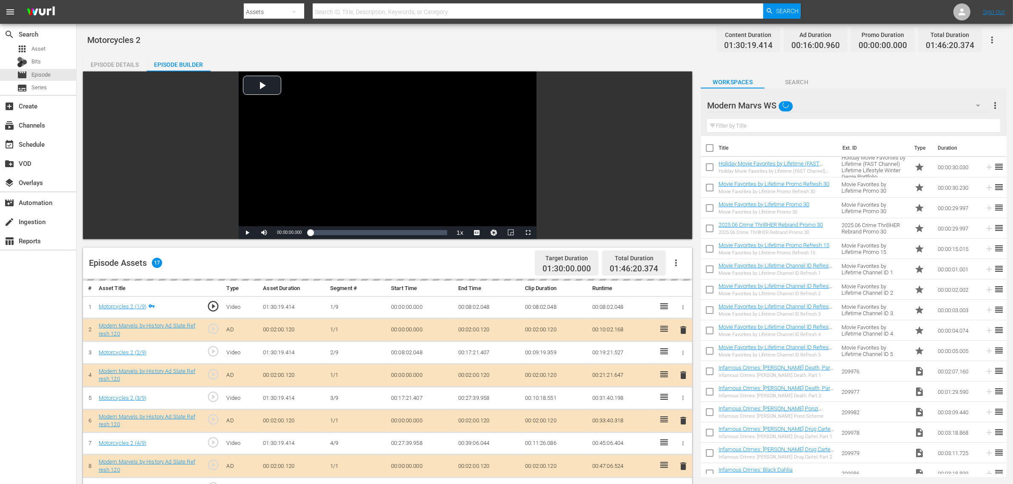
click at [464, 260] on div "Torque WS (10) Crime program list WS (0) Hoarders WS (10) Forged WS (187) Temp …" at bounding box center [506, 242] width 1013 height 484
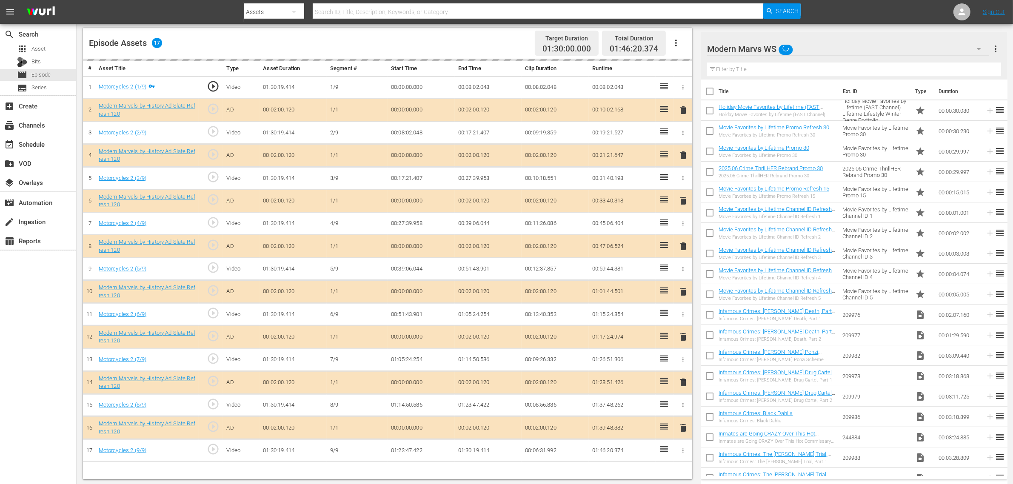
scroll to position [221, 0]
click at [684, 248] on div "delete" at bounding box center [682, 245] width 11 height 12
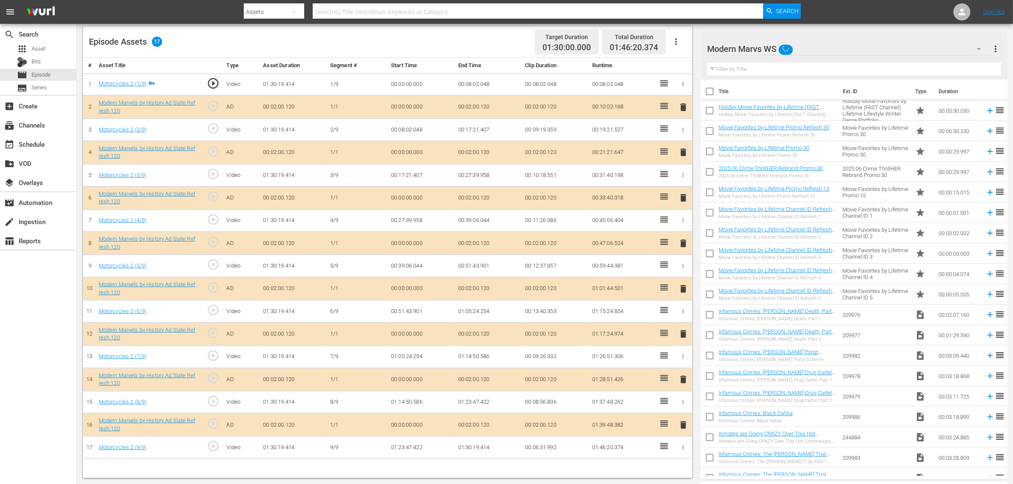
click at [684, 247] on span "delete" at bounding box center [683, 243] width 10 height 10
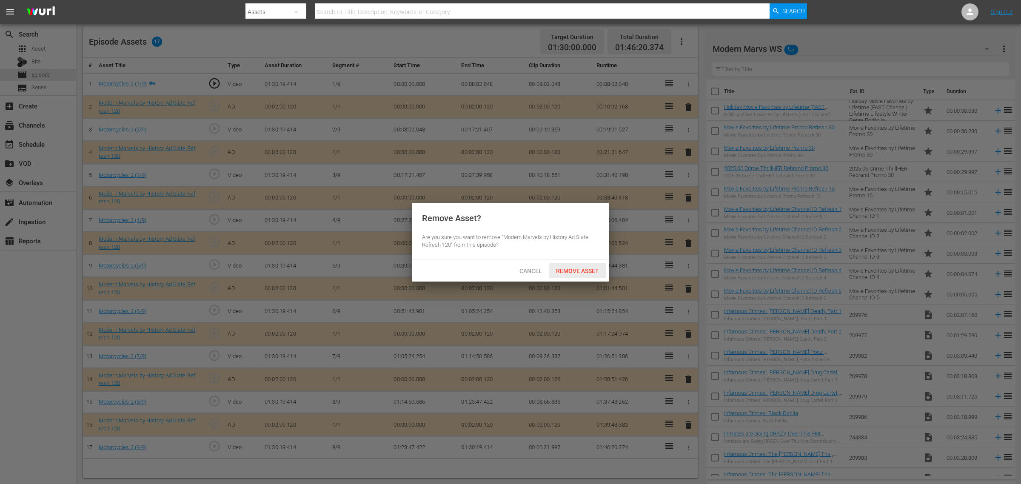
click at [577, 271] on span "Remove Asset" at bounding box center [577, 271] width 57 height 7
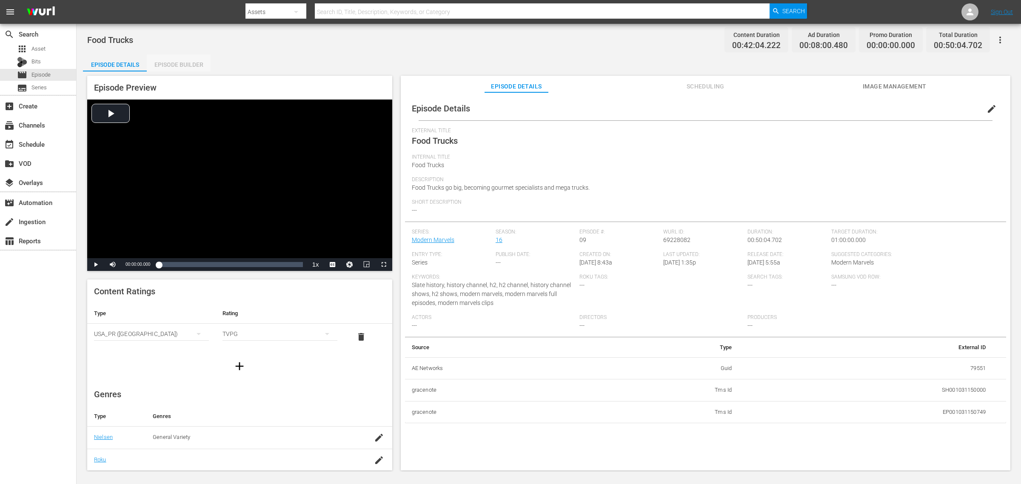
click at [184, 63] on div "Episode Builder" at bounding box center [179, 64] width 64 height 20
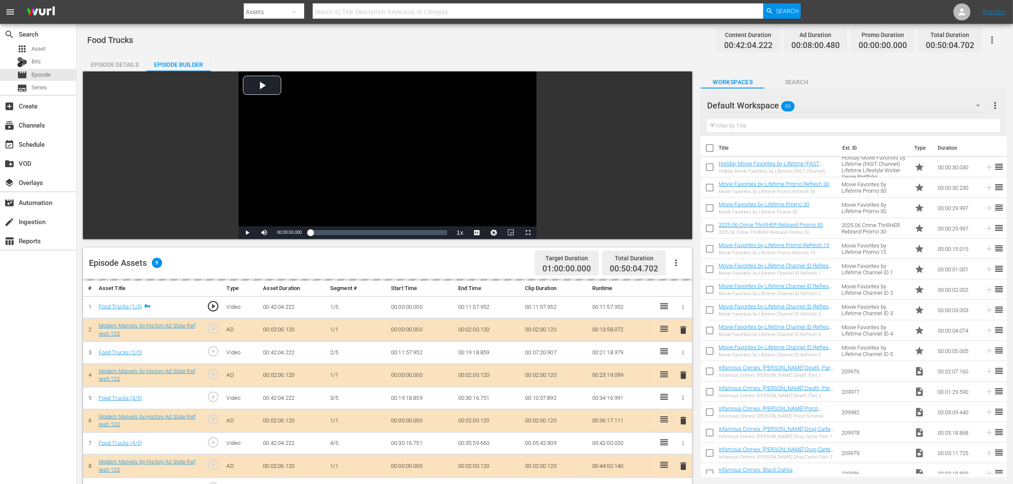
click at [816, 103] on div "Default Workspace 89" at bounding box center [847, 106] width 281 height 24
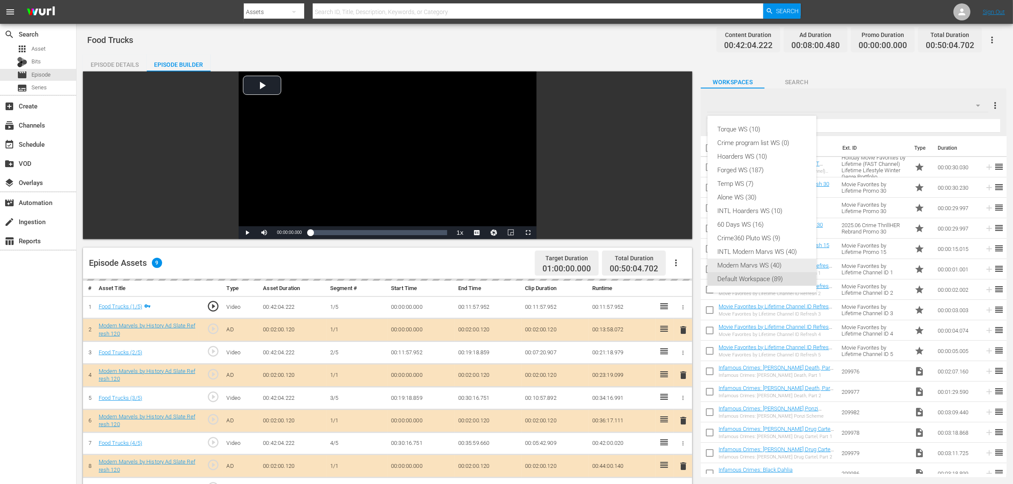
click at [777, 264] on div "Modern Marvs WS (40)" at bounding box center [762, 266] width 88 height 14
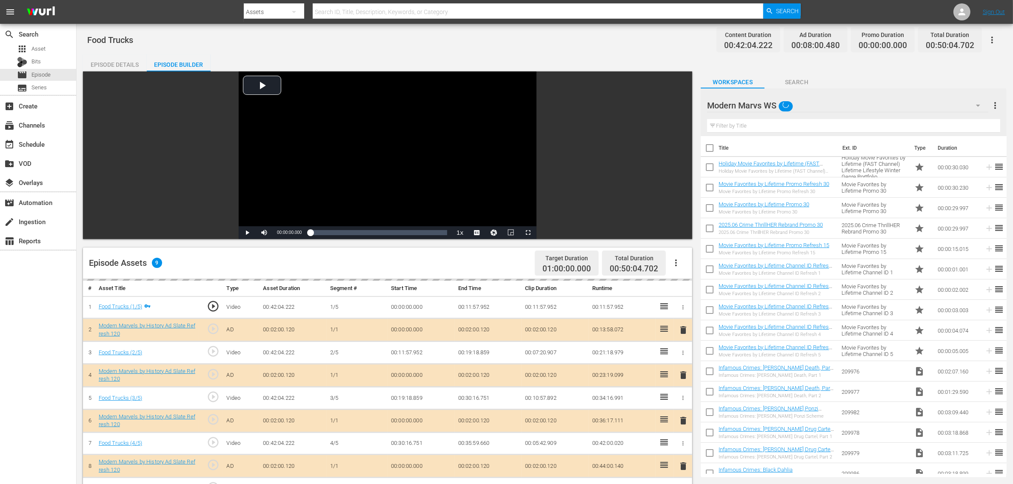
click at [580, 54] on div "Food Trucks Content Duration 00:42:04.222 Ad Duration 00:08:00.480 Promo Durati…" at bounding box center [545, 365] width 936 height 682
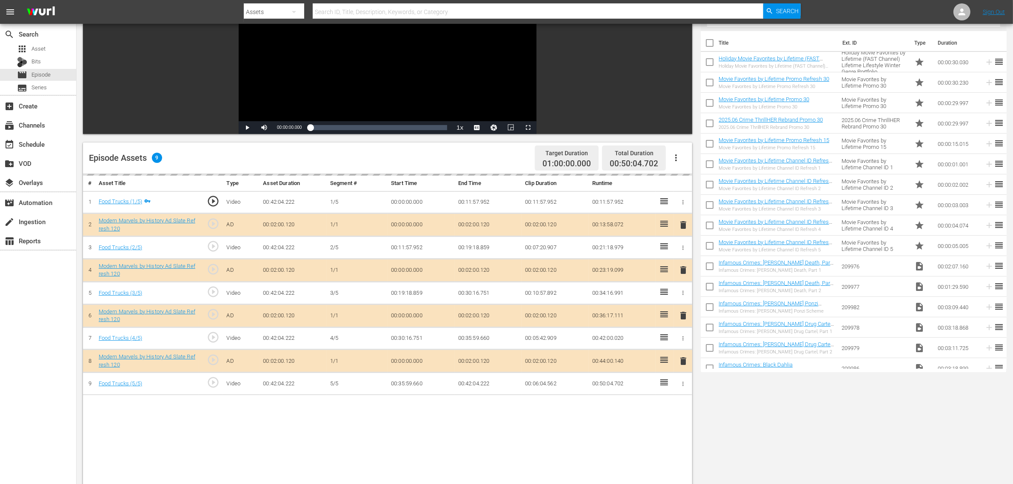
scroll to position [221, 0]
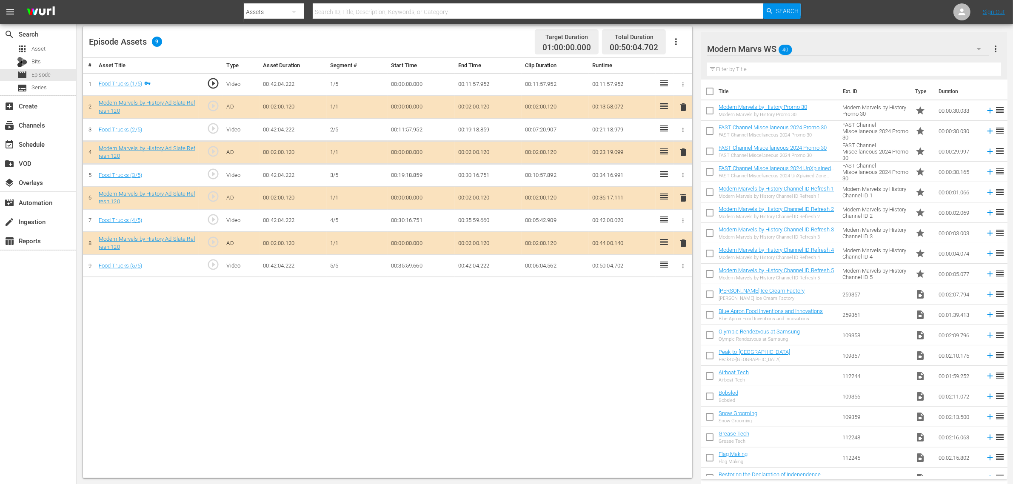
click at [684, 199] on span "delete" at bounding box center [683, 198] width 10 height 10
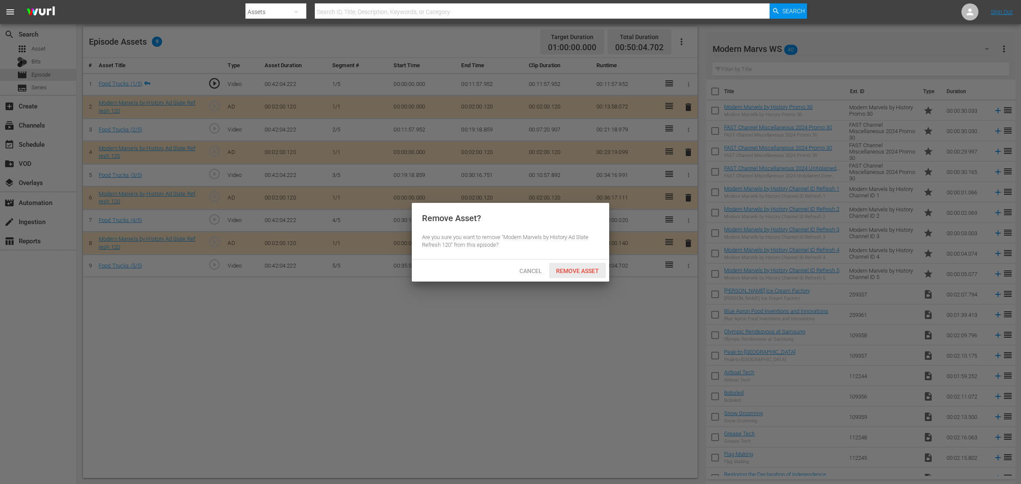
click at [585, 273] on span "Remove Asset" at bounding box center [577, 271] width 57 height 7
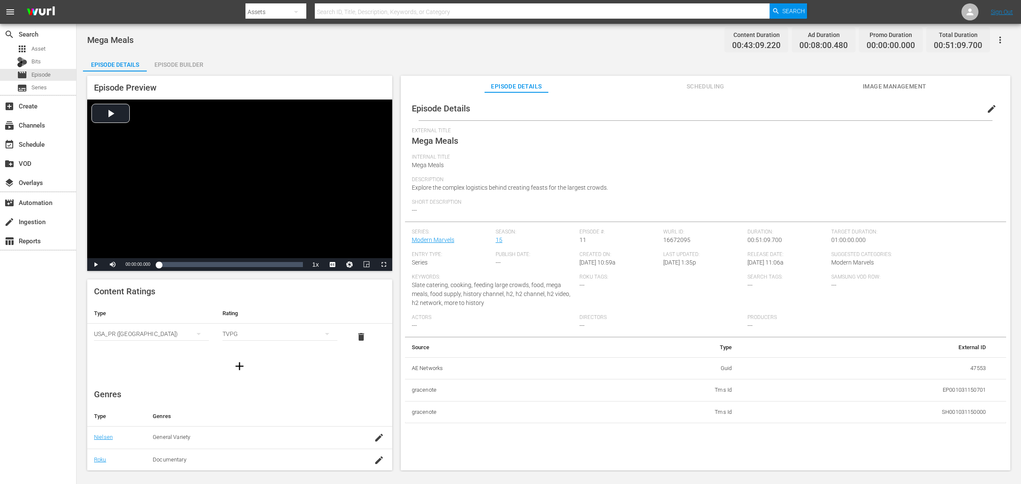
click at [576, 40] on div "Mega Meals Content Duration 00:43:09.220 Ad Duration 00:08:00.480 Promo Duratio…" at bounding box center [548, 39] width 923 height 19
click at [167, 65] on div "Episode Builder" at bounding box center [179, 64] width 64 height 20
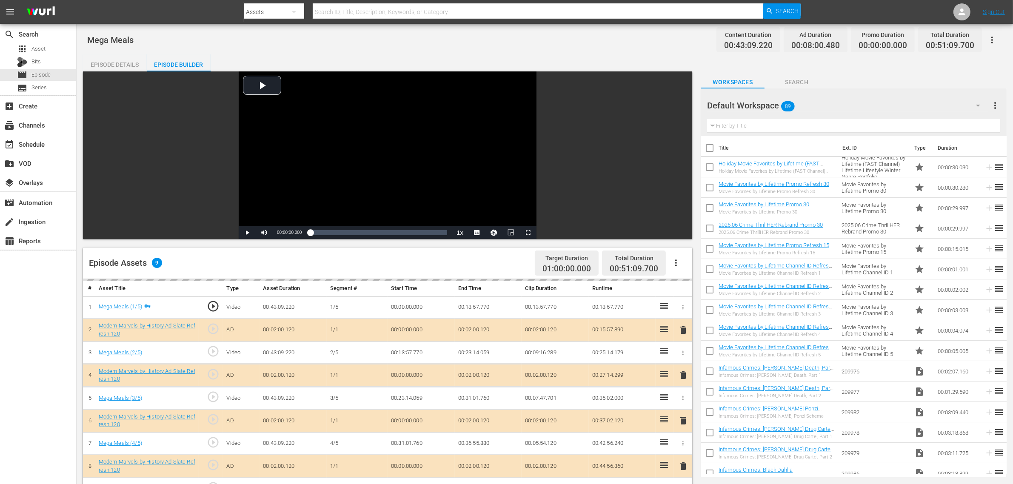
click at [469, 38] on div "Mega Meals Content Duration 00:43:09.220 Ad Duration 00:08:00.480 Promo Duratio…" at bounding box center [544, 39] width 915 height 19
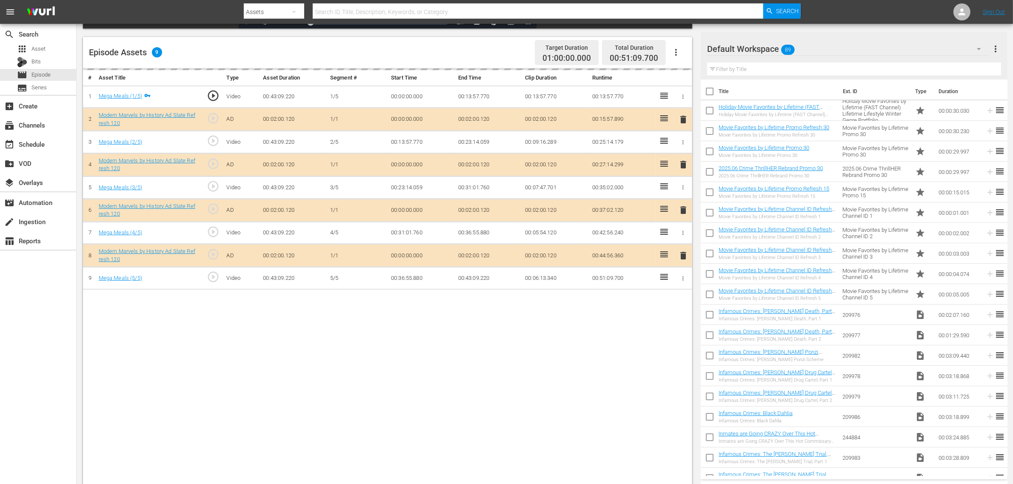
scroll to position [213, 0]
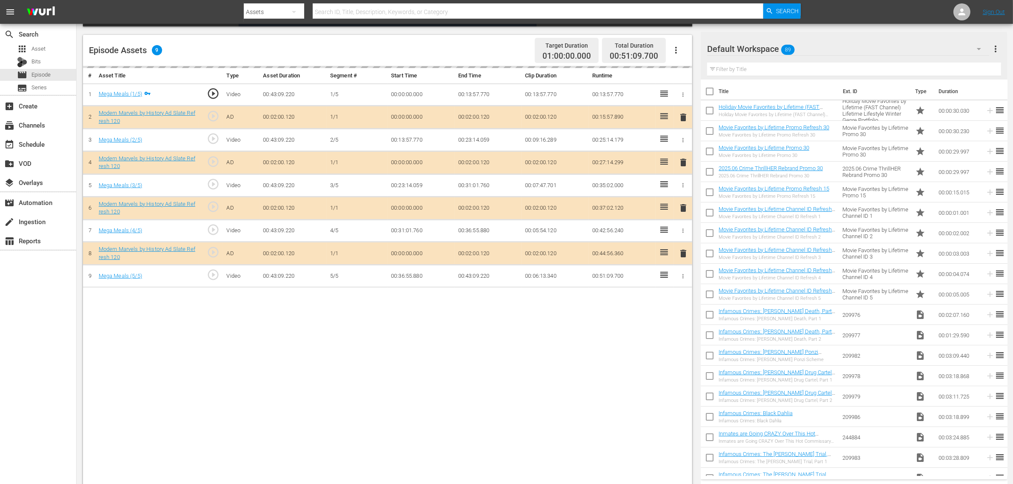
click at [816, 46] on div "Default Workspace 89" at bounding box center [848, 49] width 282 height 24
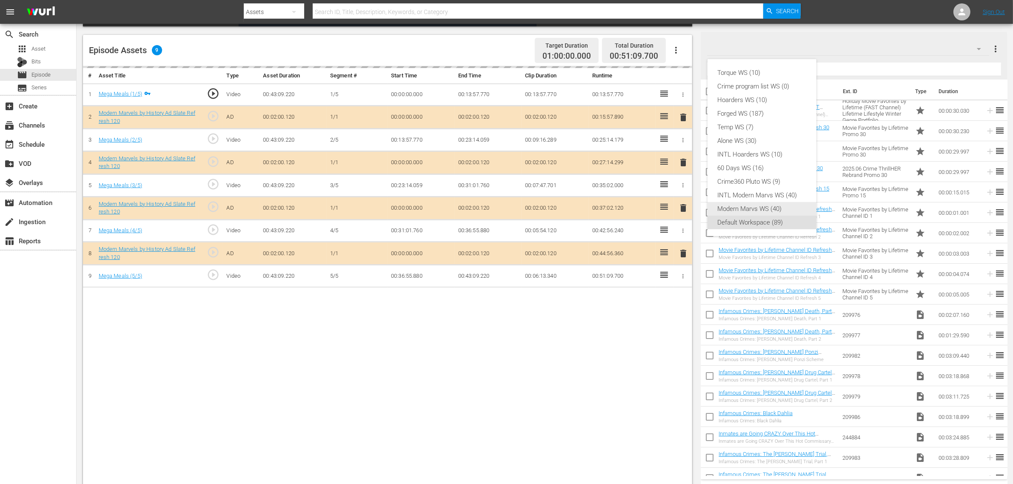
click at [781, 206] on div "Modern Marvs WS (40)" at bounding box center [762, 209] width 88 height 14
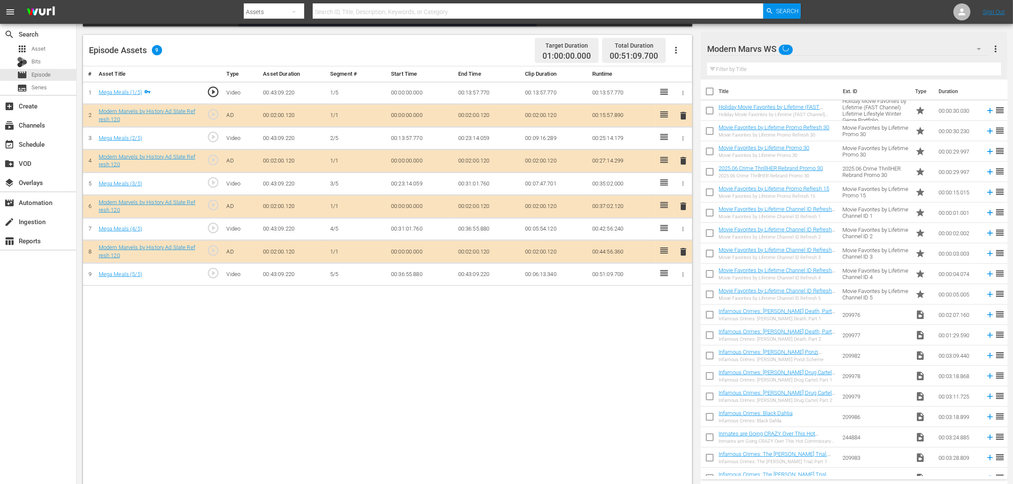
click at [572, 333] on div "Torque WS (10) Crime program list WS (0) Hoarders WS (10) Forged WS (187) Temp …" at bounding box center [506, 242] width 1013 height 484
click at [684, 208] on span "delete" at bounding box center [683, 206] width 10 height 10
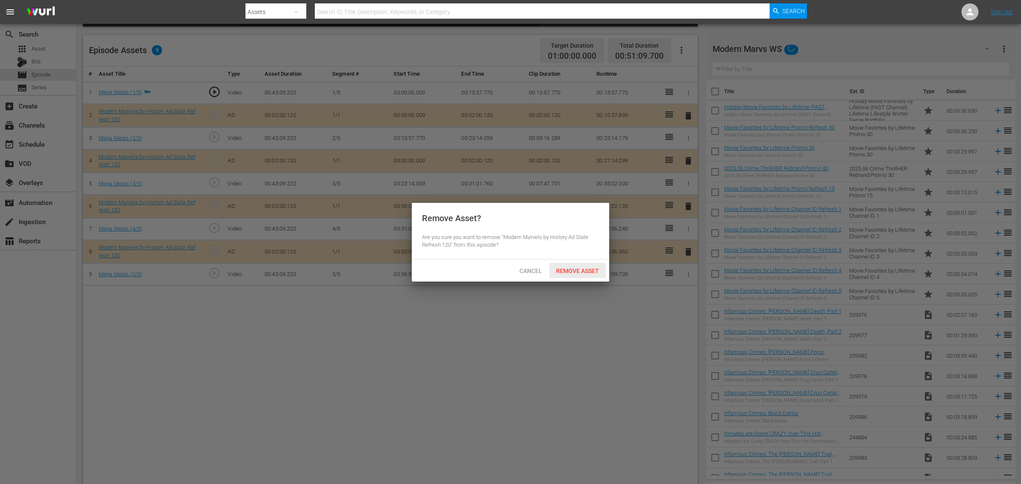
click at [587, 274] on span "Remove Asset" at bounding box center [577, 271] width 57 height 7
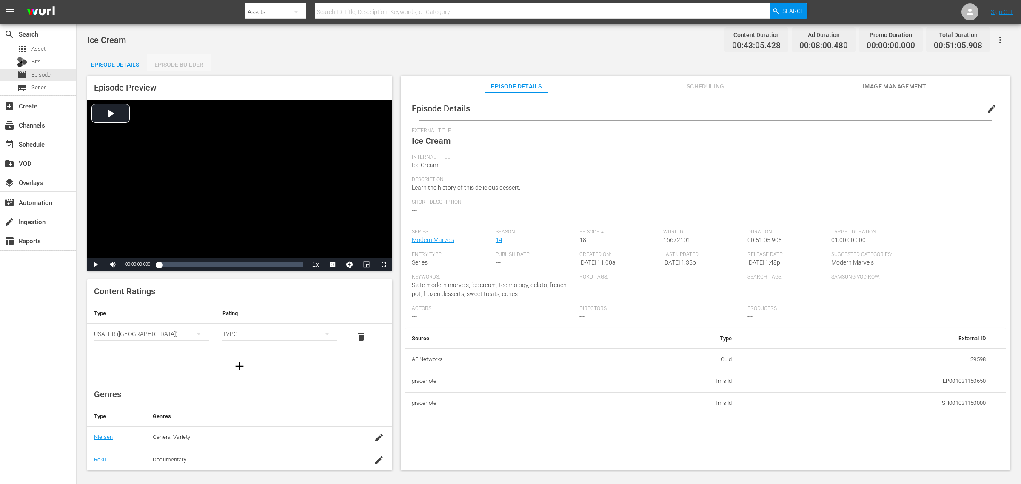
click at [180, 62] on div "Episode Builder" at bounding box center [179, 64] width 64 height 20
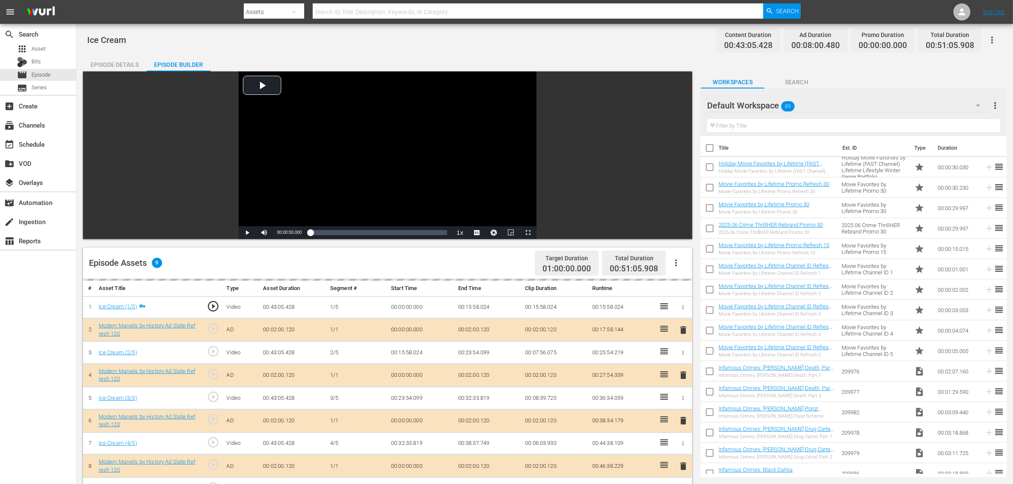
click at [682, 387] on div "delete" at bounding box center [682, 421] width 11 height 12
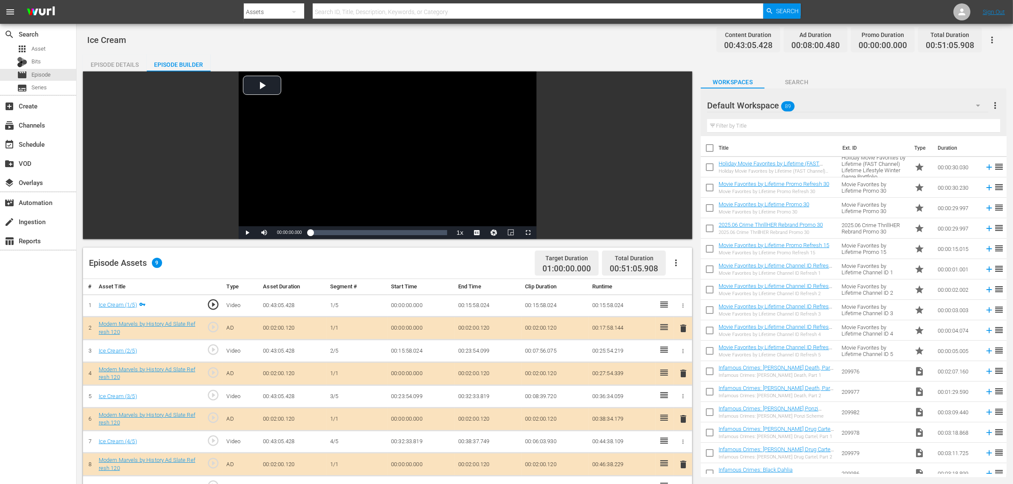
click at [816, 101] on div "Default Workspace 89" at bounding box center [847, 106] width 281 height 24
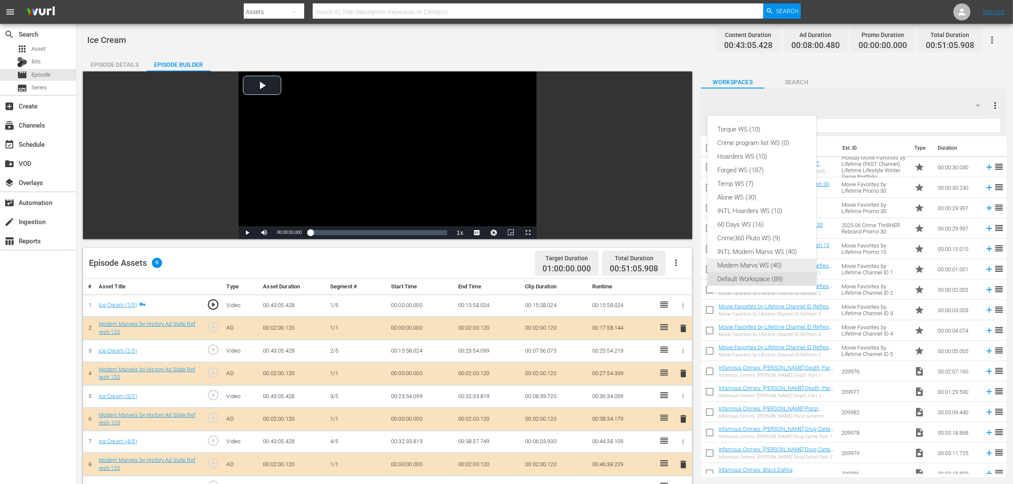
click at [747, 264] on div "Modern Marvs WS (40)" at bounding box center [762, 266] width 88 height 14
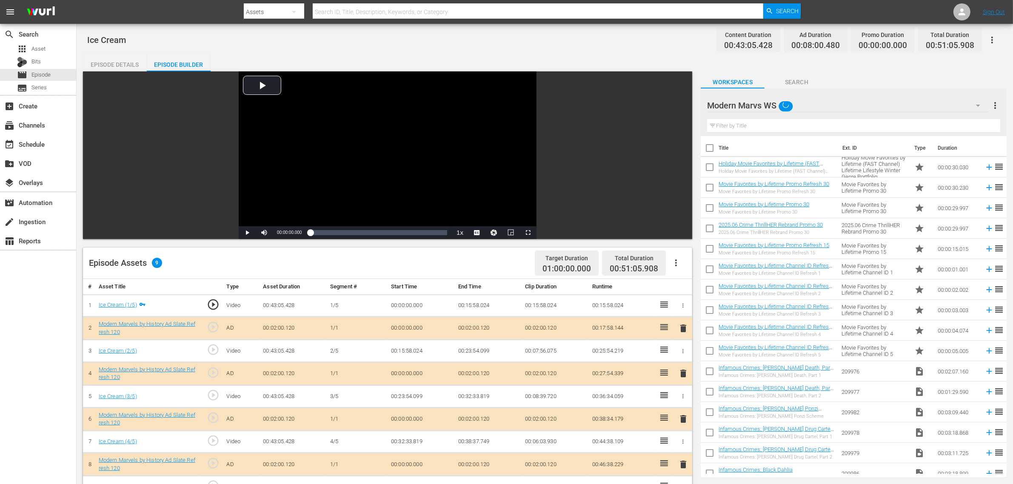
click at [494, 254] on div "Torque WS (10) Crime program list WS (0) Hoarders WS (10) Forged WS (187) Temp …" at bounding box center [506, 242] width 1013 height 484
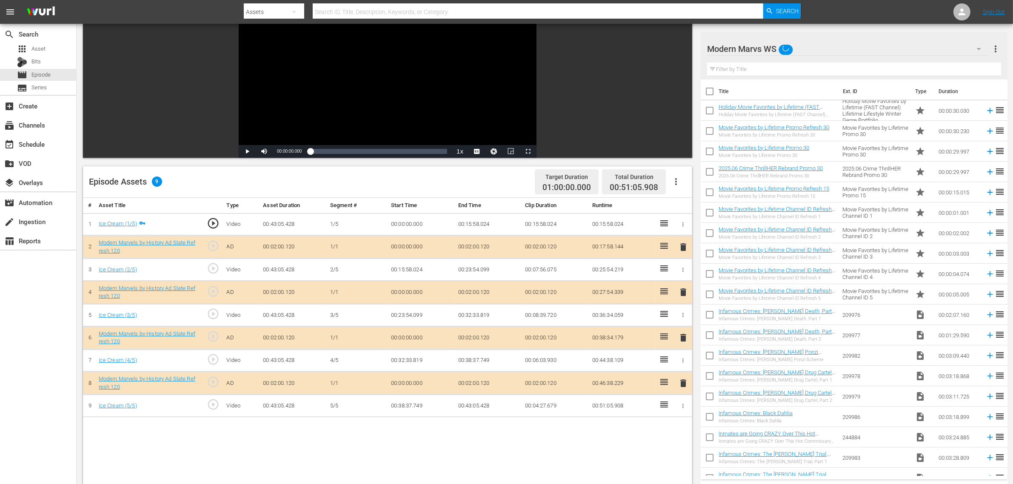
scroll to position [160, 0]
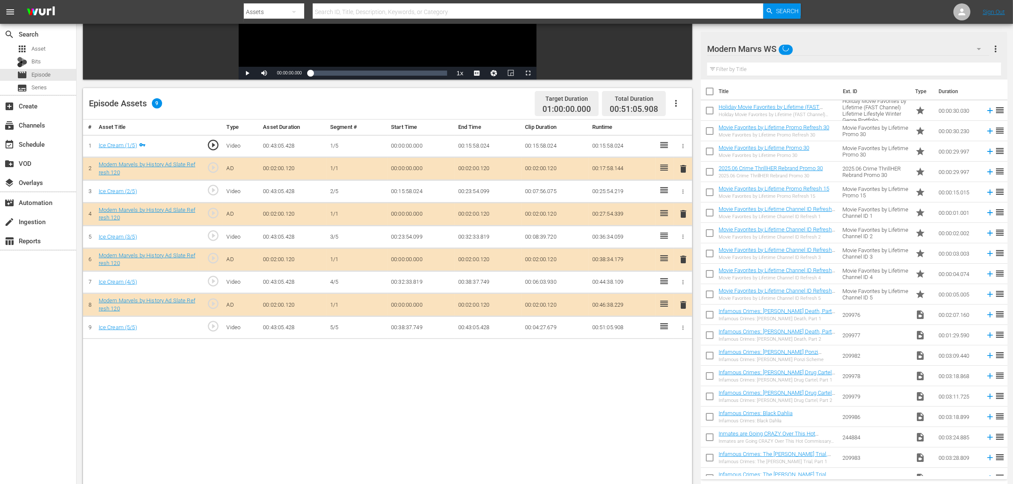
click at [683, 262] on span "delete" at bounding box center [683, 259] width 10 height 10
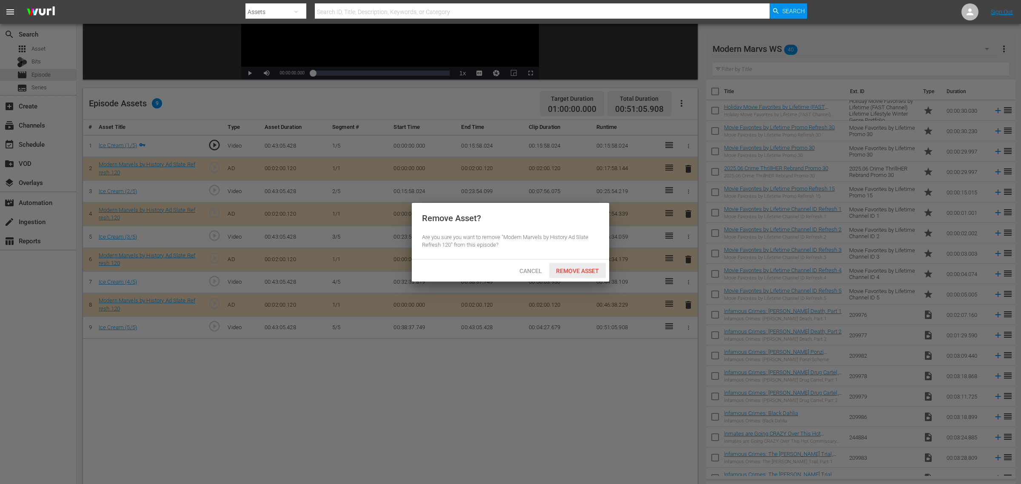
click at [568, 271] on span "Remove Asset" at bounding box center [577, 271] width 57 height 7
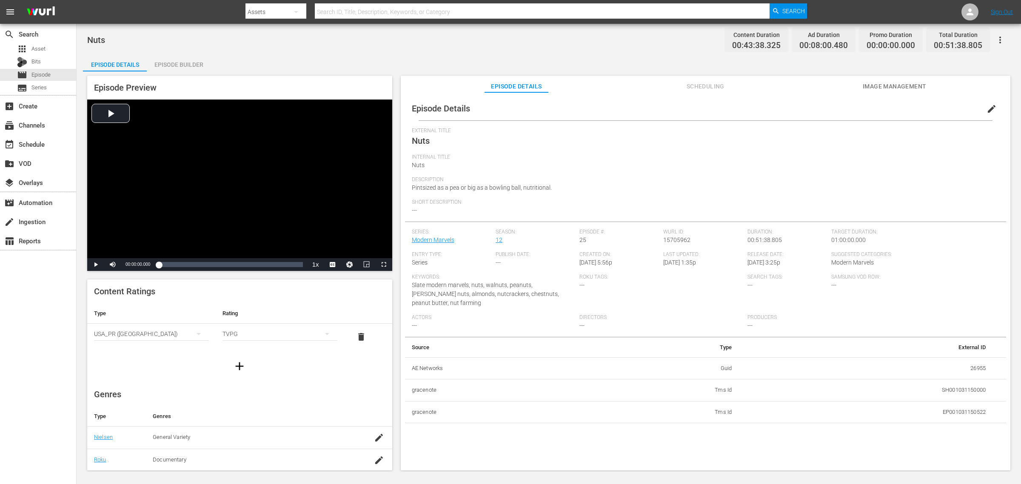
click at [177, 63] on div "Episode Builder" at bounding box center [179, 64] width 64 height 20
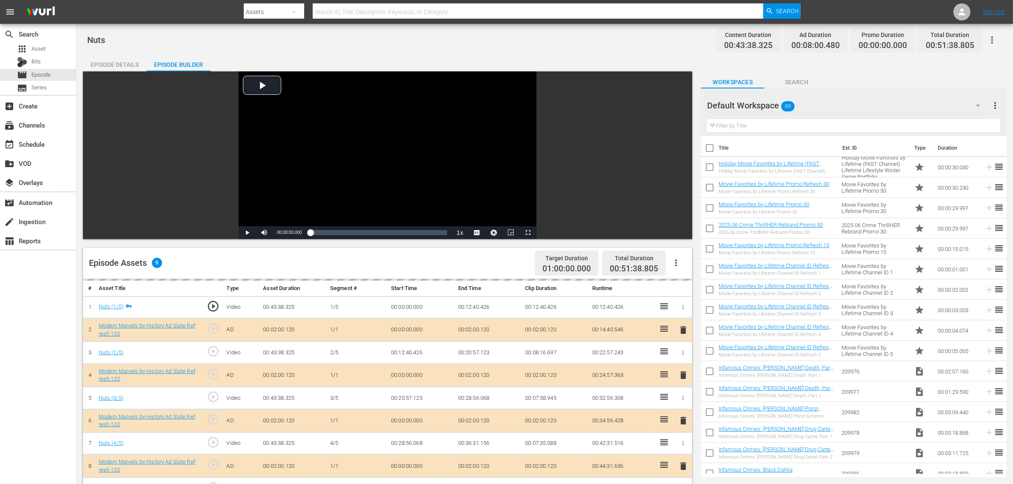
click at [816, 103] on div "Default Workspace 89" at bounding box center [847, 106] width 281 height 24
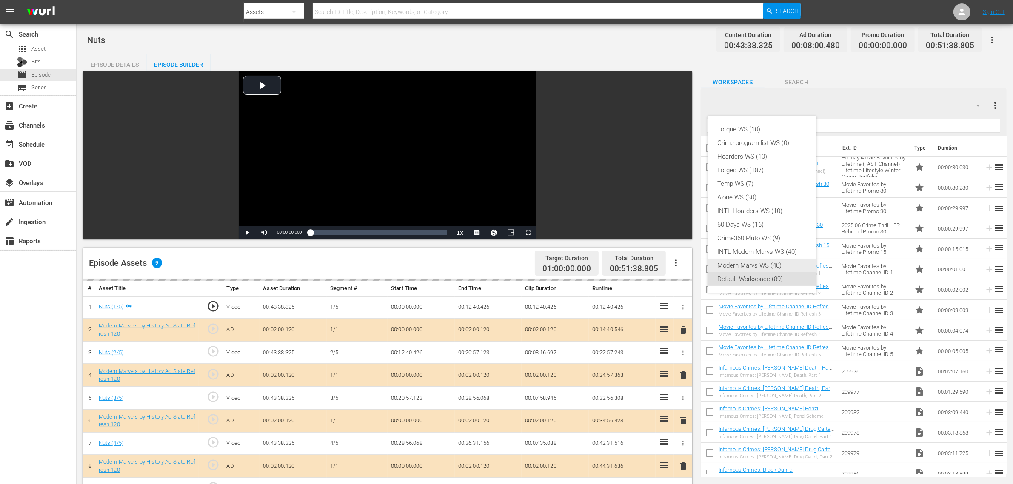
click at [764, 263] on div "Modern Marvs WS (40)" at bounding box center [762, 266] width 88 height 14
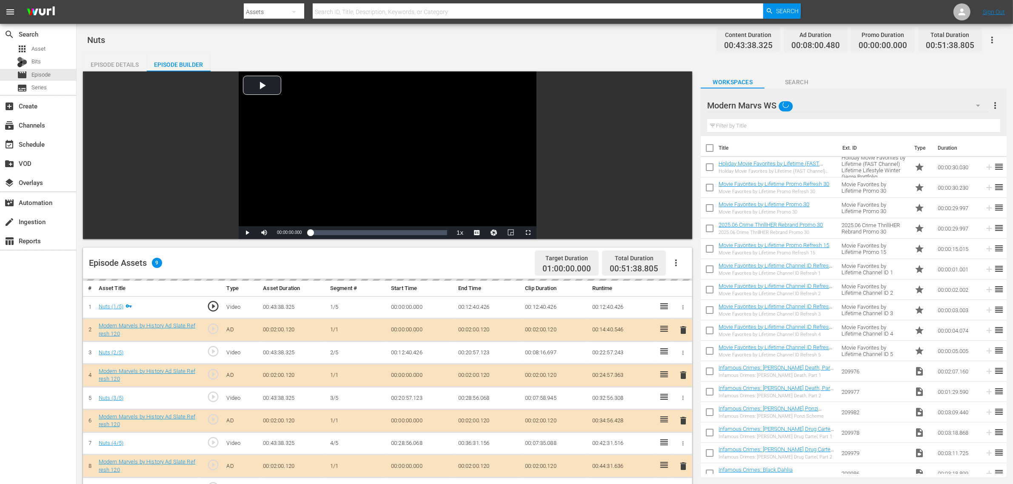
click at [461, 263] on div "Torque WS (10) Crime program list WS (0) Hoarders WS (10) Forged WS (187) Temp …" at bounding box center [506, 242] width 1013 height 484
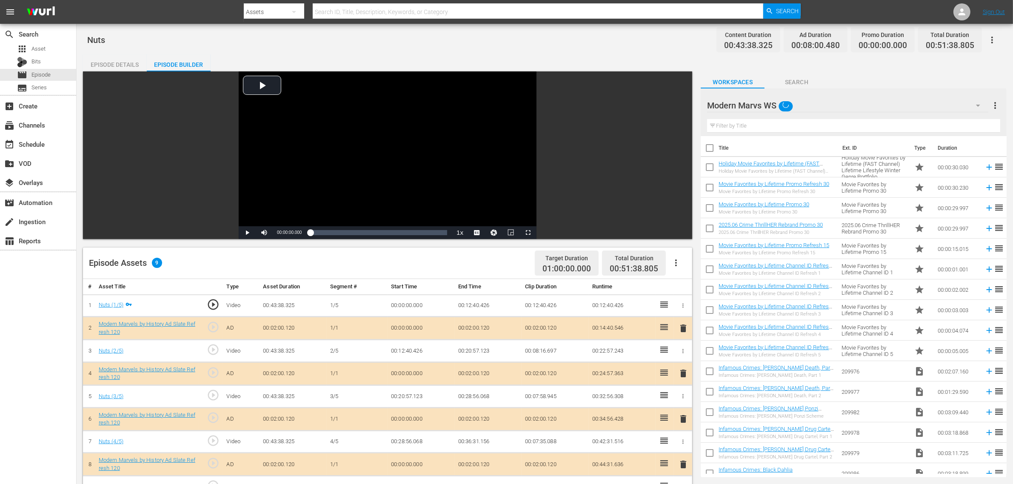
scroll to position [213, 0]
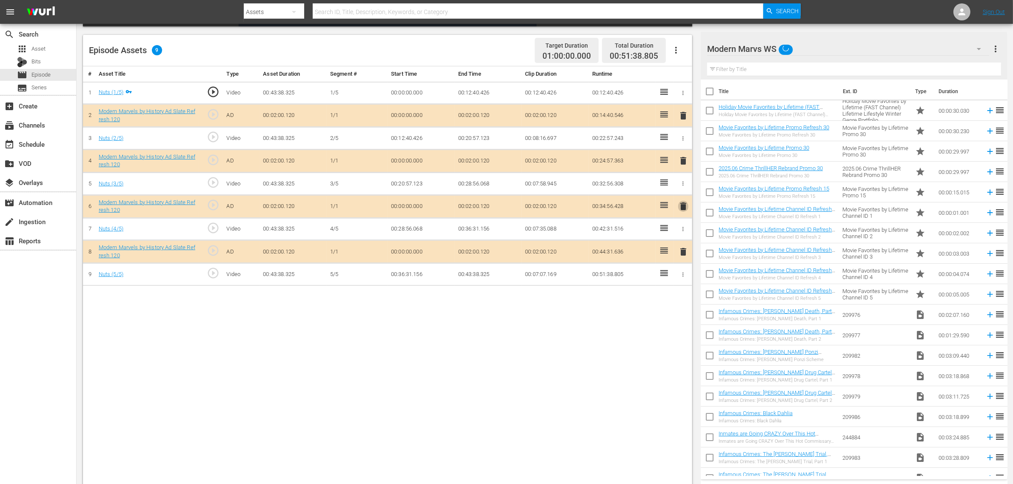
click at [686, 206] on span "delete" at bounding box center [683, 206] width 10 height 10
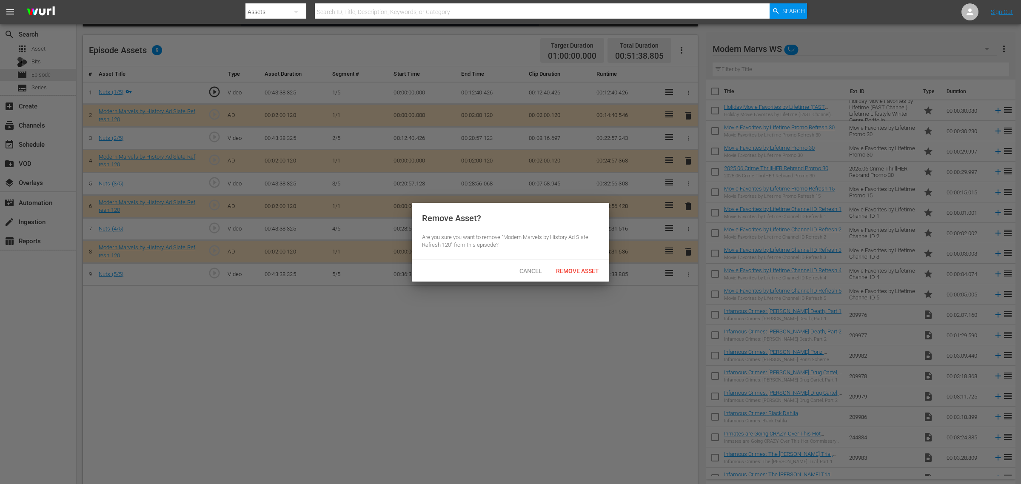
click at [581, 264] on div "Remove Asset" at bounding box center [577, 271] width 57 height 16
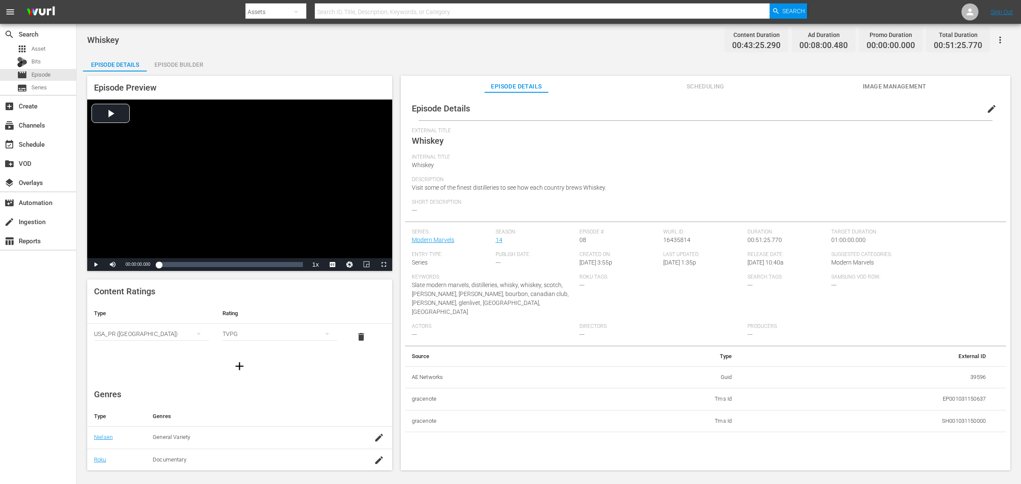
click at [166, 64] on div "Episode Builder" at bounding box center [179, 64] width 64 height 20
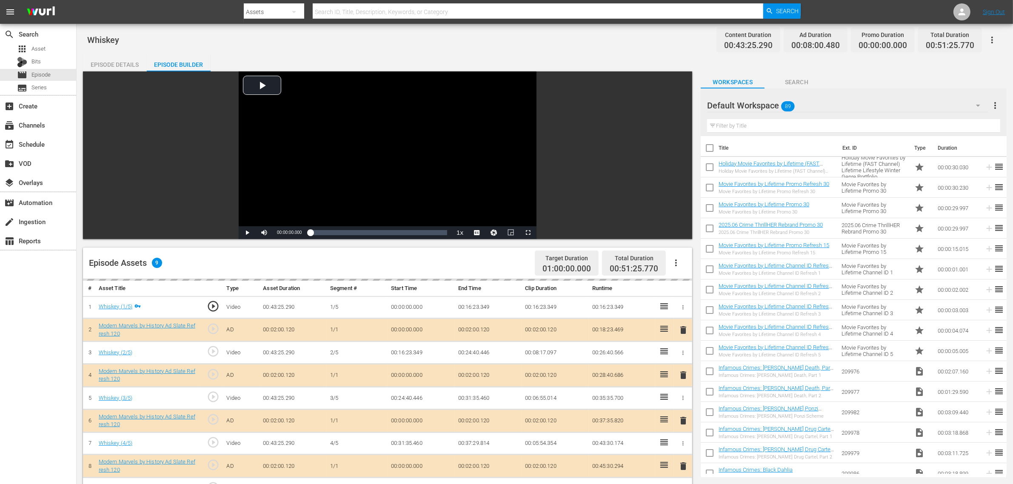
click at [816, 112] on hr at bounding box center [847, 112] width 281 height 0
click at [816, 103] on div "Default Workspace 89" at bounding box center [847, 106] width 281 height 24
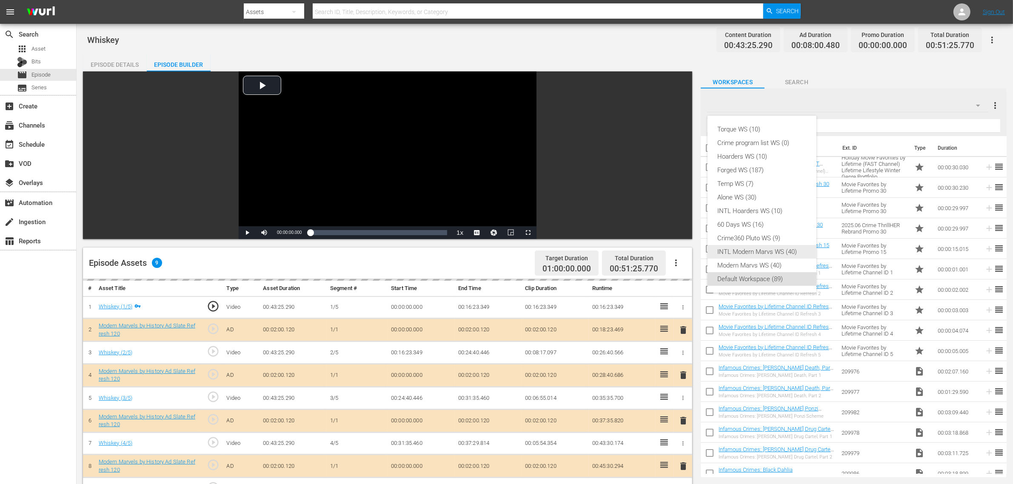
click at [753, 262] on div "Modern Marvs WS (40)" at bounding box center [762, 266] width 88 height 14
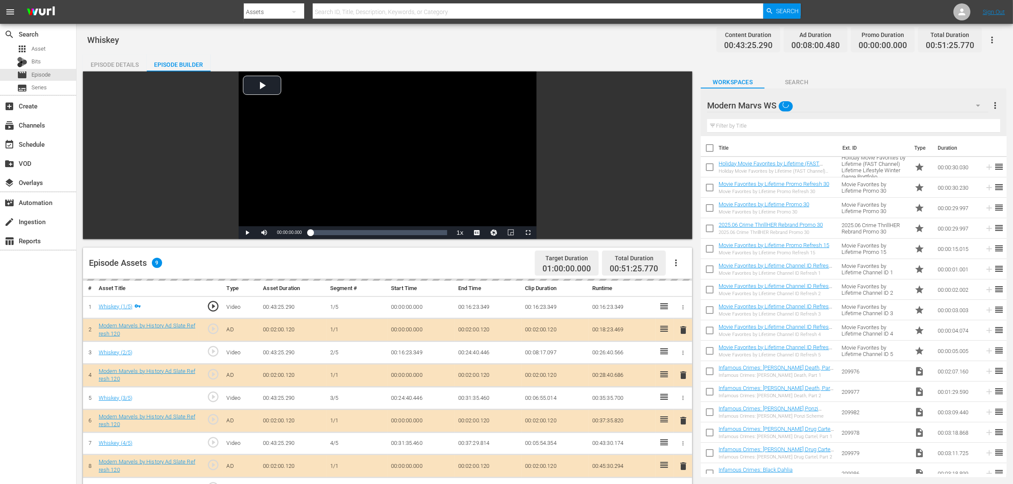
drag, startPoint x: 601, startPoint y: 57, endPoint x: 599, endPoint y: 52, distance: 4.8
click at [600, 52] on div "Torque WS (10) Crime program list WS (0) Hoarders WS (10) Forged WS (187) Temp …" at bounding box center [506, 242] width 1013 height 484
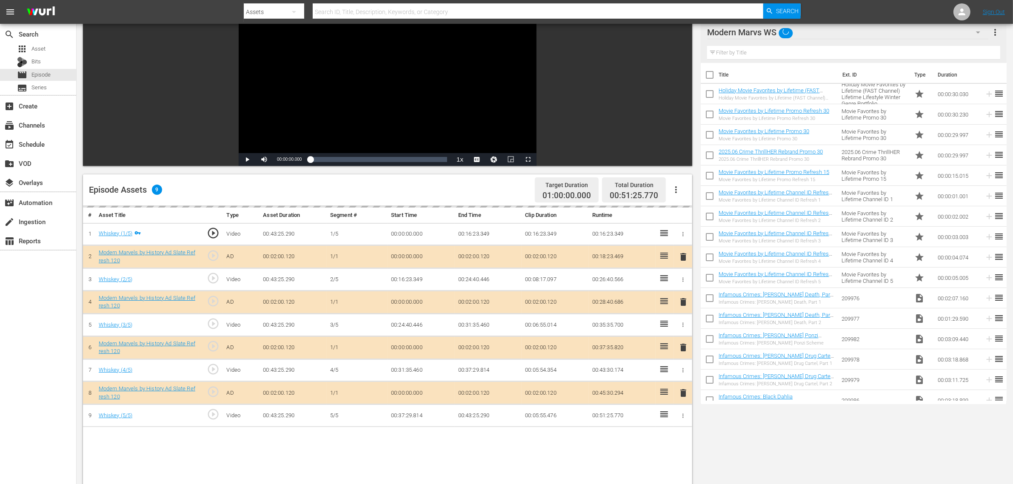
scroll to position [221, 0]
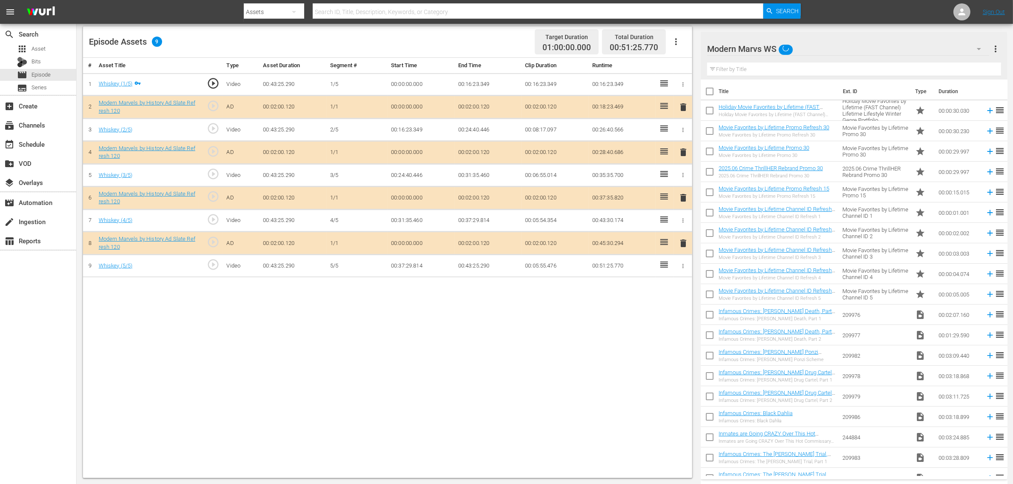
click at [684, 203] on span "delete" at bounding box center [683, 198] width 10 height 10
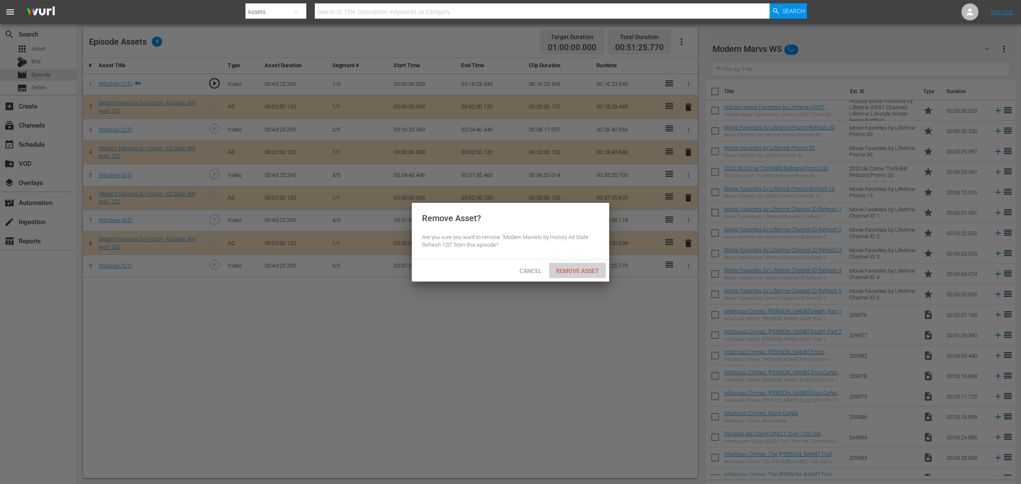
click at [579, 265] on div "Remove Asset" at bounding box center [577, 271] width 57 height 16
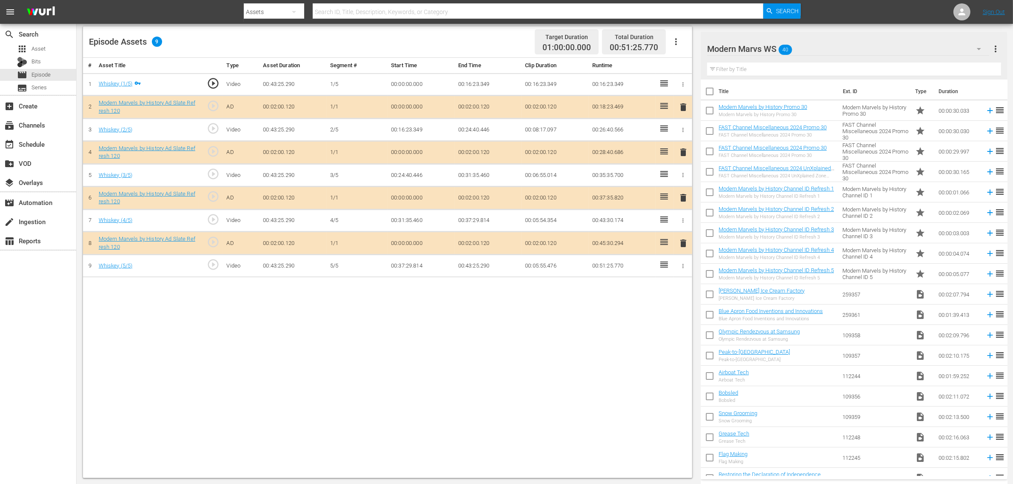
click at [330, 334] on div "# Asset Title Type Asset Duration Segment # Start Time End Time Clip Duration R…" at bounding box center [387, 268] width 609 height 420
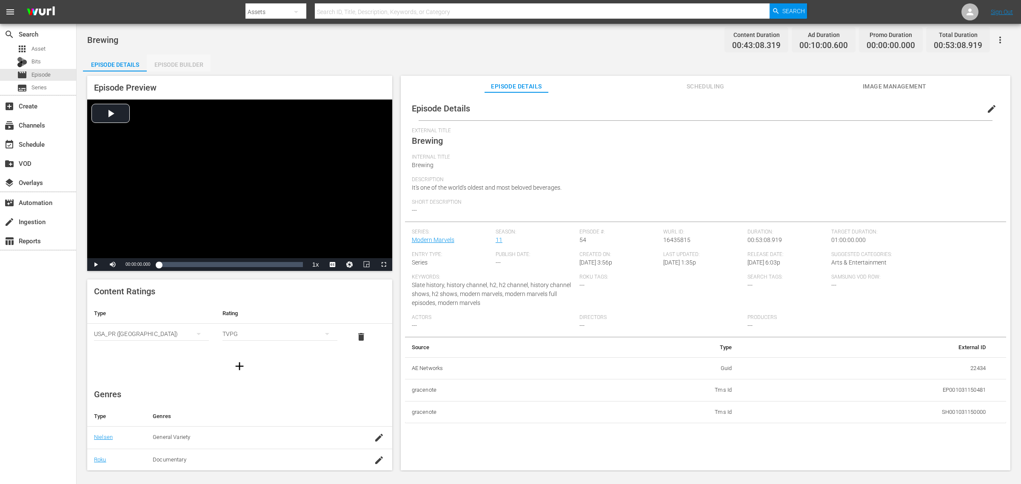
click at [175, 60] on div "Episode Builder" at bounding box center [179, 64] width 64 height 20
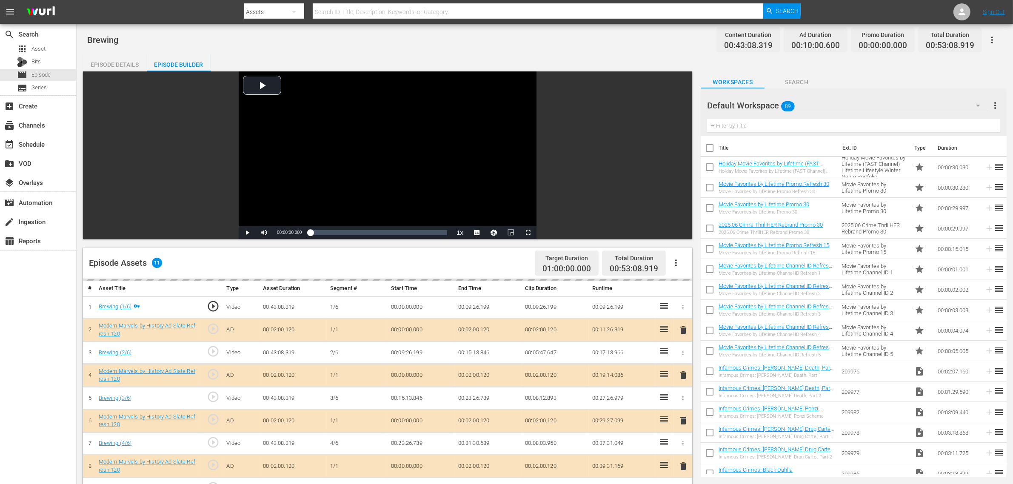
click at [816, 106] on div "Default Workspace 89" at bounding box center [847, 106] width 281 height 24
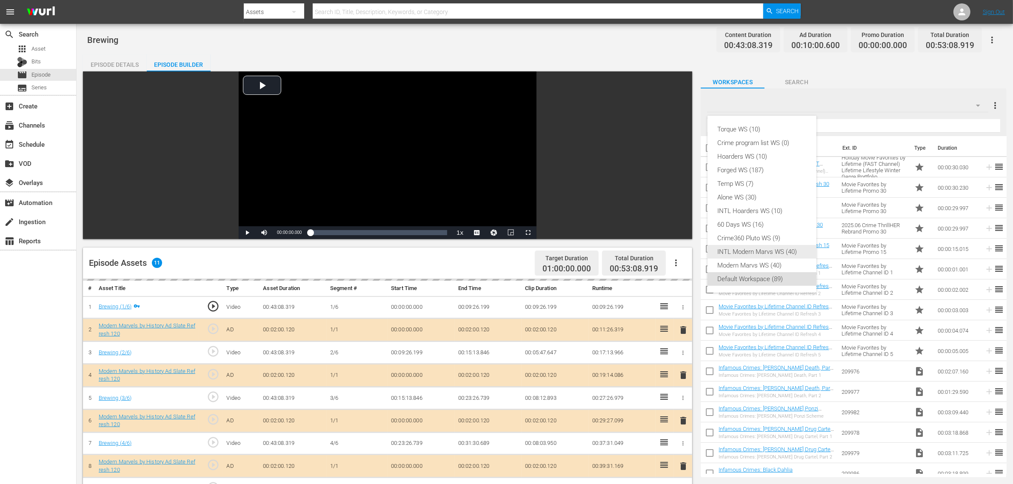
click at [762, 265] on div "Modern Marvs WS (40)" at bounding box center [762, 266] width 88 height 14
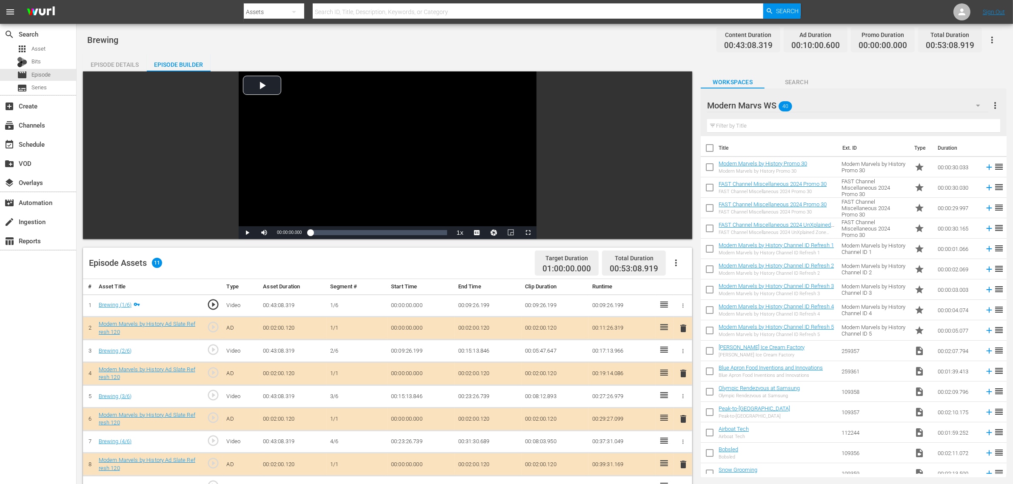
click at [662, 54] on div "Brewing Content Duration 00:43:08.319 Ad Duration 00:10:00.600 Promo Duration 0…" at bounding box center [545, 365] width 936 height 682
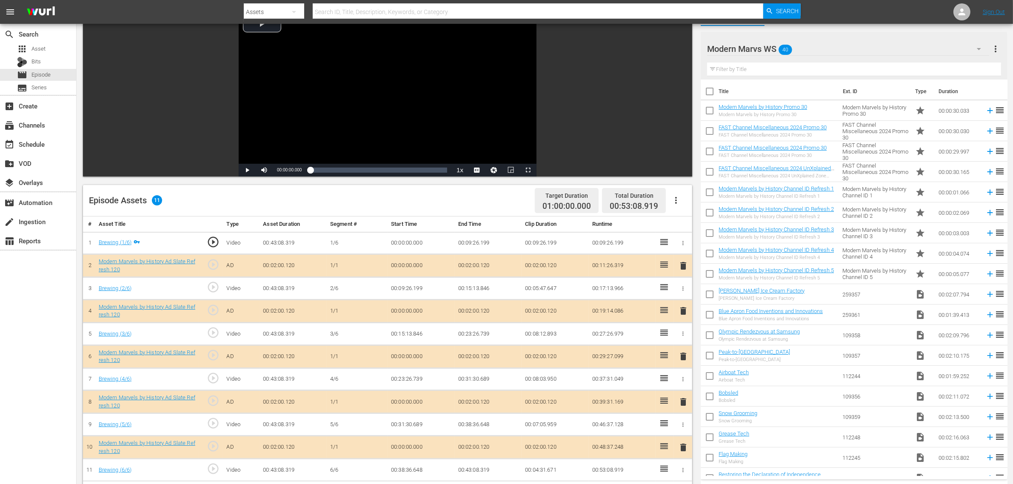
scroll to position [160, 0]
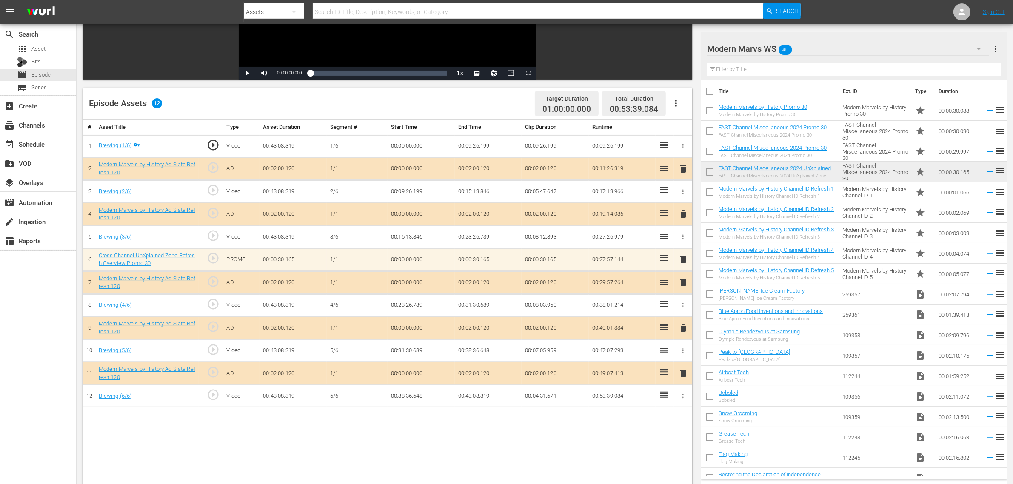
click at [683, 285] on span "delete" at bounding box center [683, 282] width 10 height 10
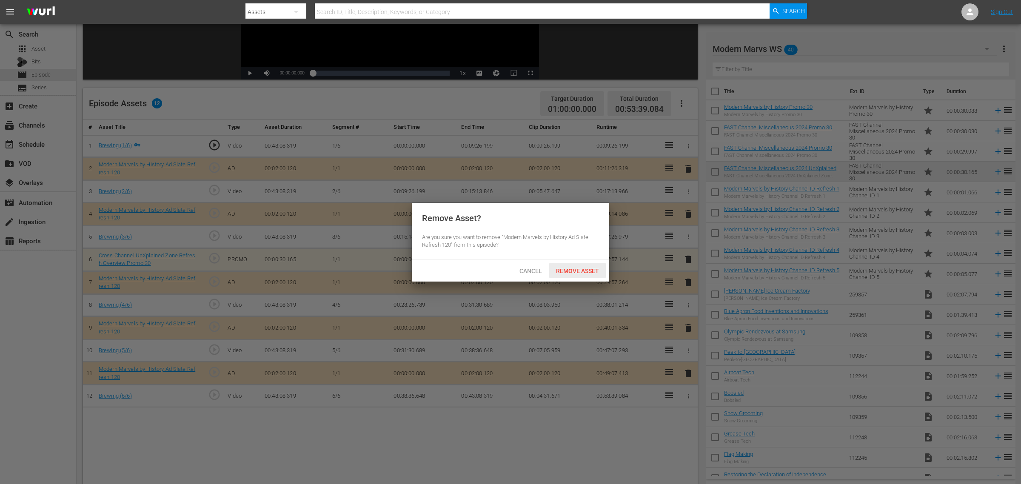
click at [567, 269] on span "Remove Asset" at bounding box center [577, 271] width 57 height 7
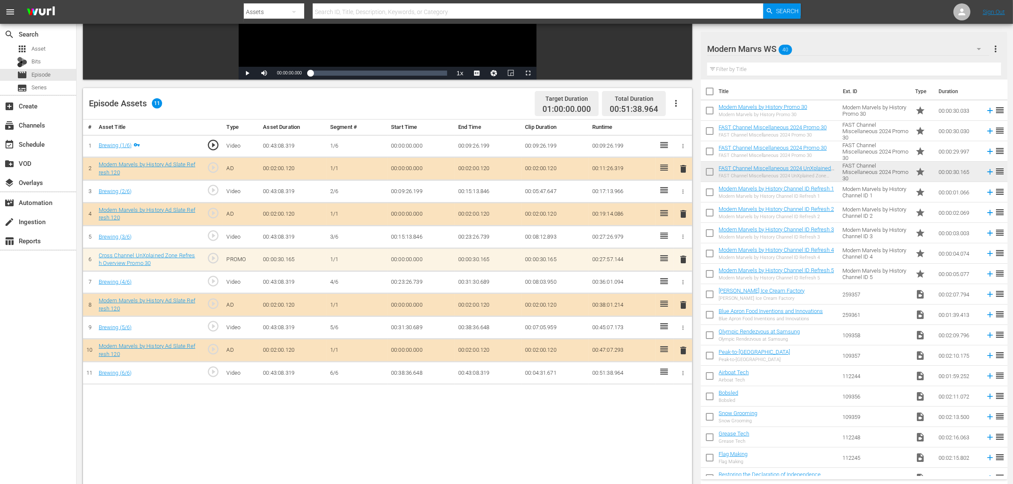
click at [477, 98] on div "Episode Assets 11 Target Duration 01:00:00.000 Total Duration 00:51:38.964" at bounding box center [387, 103] width 609 height 31
click at [485, 387] on div "# Asset Title Type Asset Duration Segment # Start Time End Time Clip Duration R…" at bounding box center [387, 330] width 609 height 420
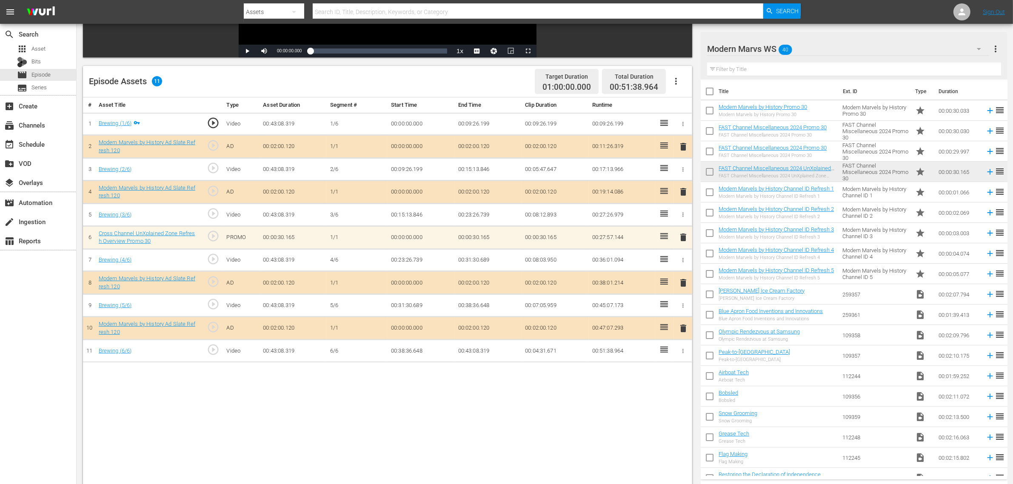
scroll to position [213, 0]
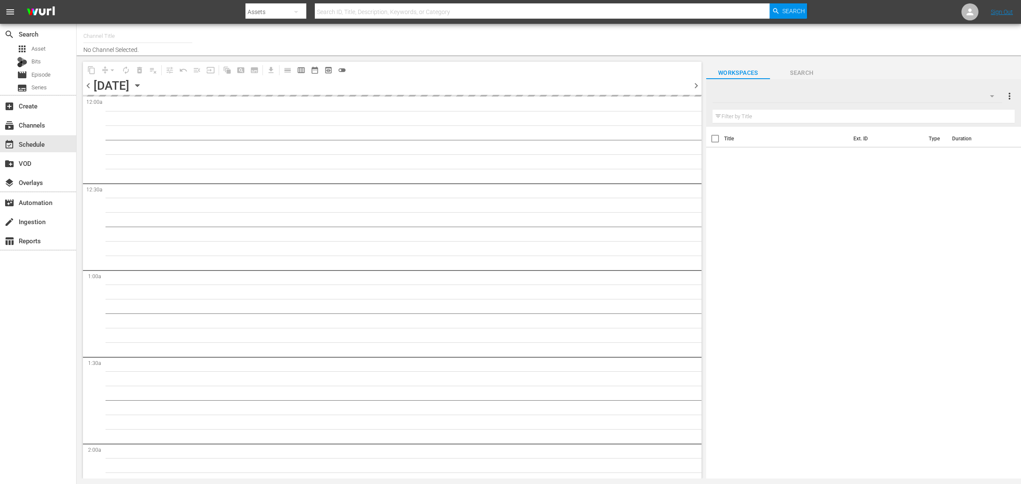
click at [161, 37] on input "text" at bounding box center [137, 36] width 109 height 20
type input "Modern Marvels Presented by History (1040)"
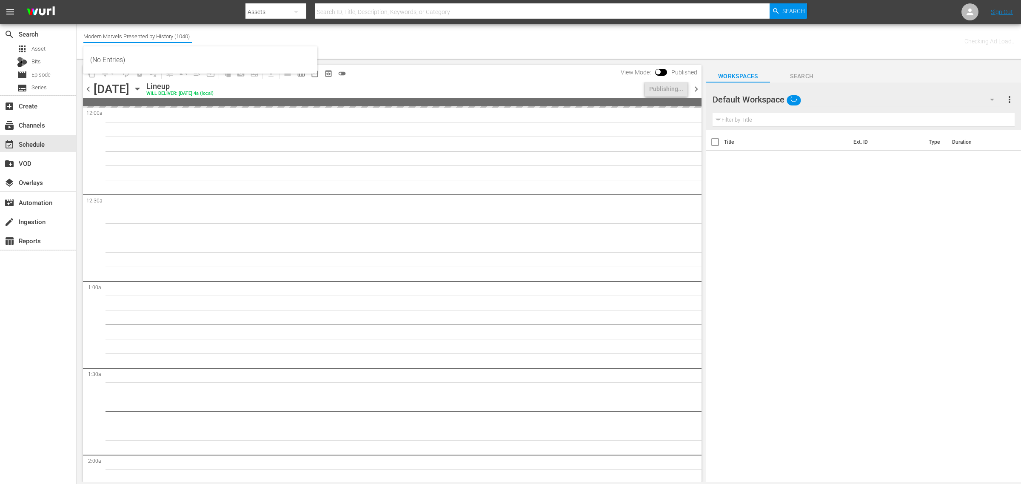
drag, startPoint x: 191, startPoint y: 34, endPoint x: -157, endPoint y: -6, distance: 350.4
click at [0, 0] on html "menu Search By Assets Search ID, Title, Description, Keywords, or Category Sear…" at bounding box center [510, 242] width 1021 height 484
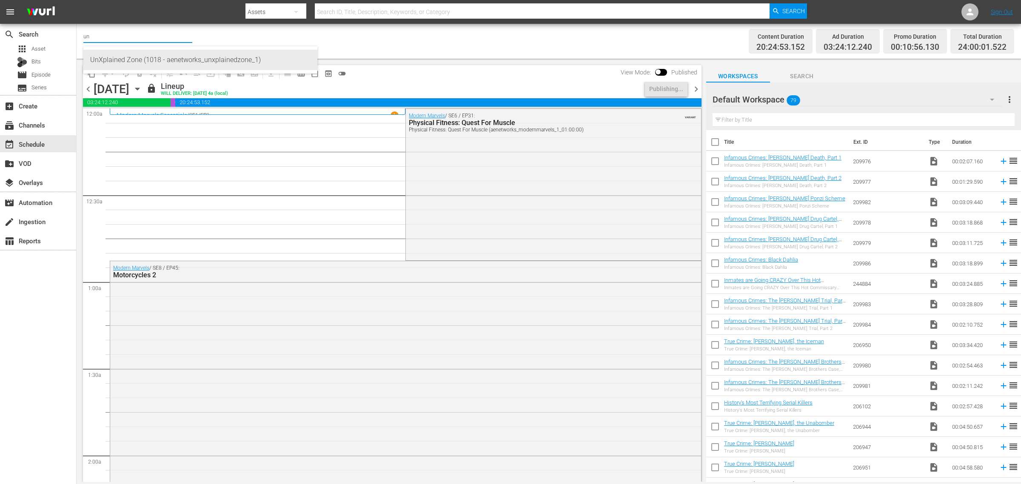
click at [139, 58] on div "UnXplained Zone (1018 - aenetworks_unxplainedzone_1)" at bounding box center [200, 60] width 220 height 20
type input "UnXplained Zone (1018 - aenetworks_unxplainedzone_1)"
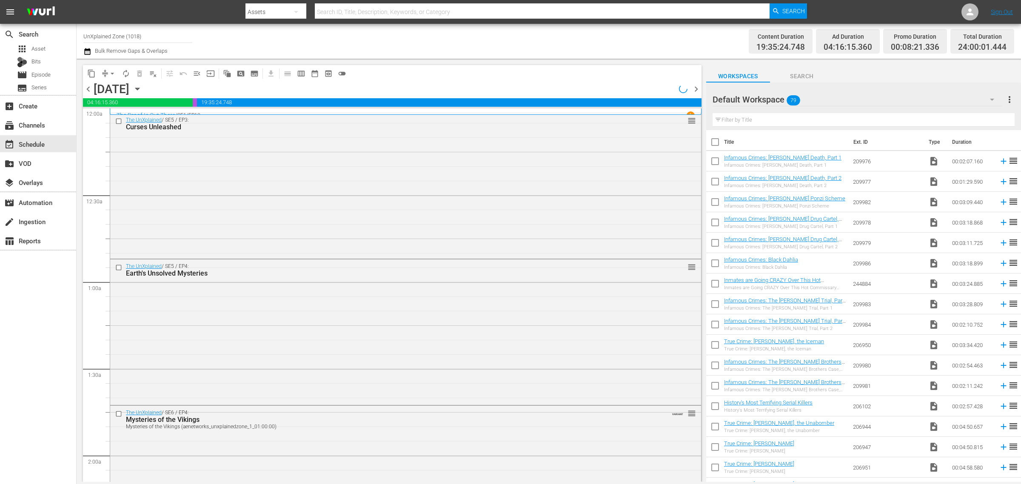
click at [495, 34] on div "Channel Title UnXplained Zone (1018) Bulk Remove Gaps & Overlaps" at bounding box center [337, 41] width 508 height 31
click at [142, 88] on icon "button" at bounding box center [137, 88] width 9 height 9
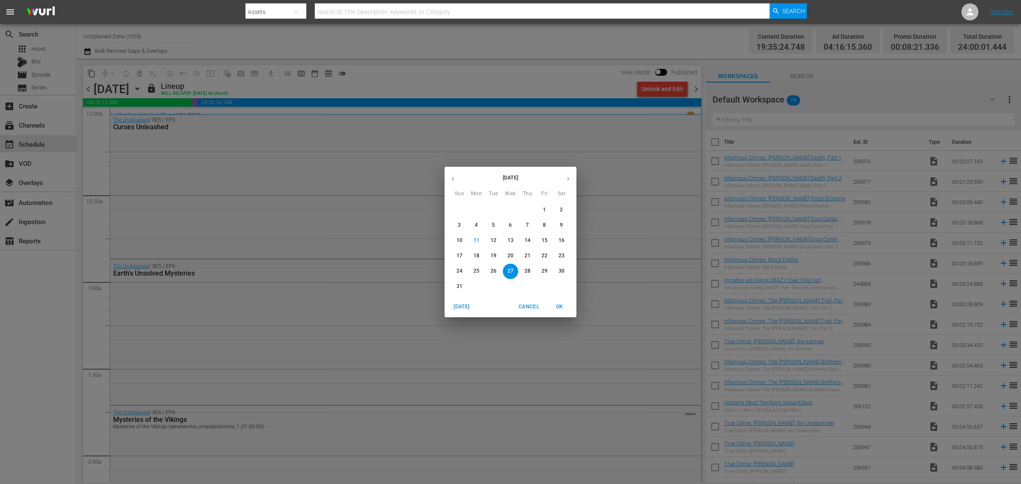
click at [548, 240] on span "15" at bounding box center [544, 240] width 15 height 7
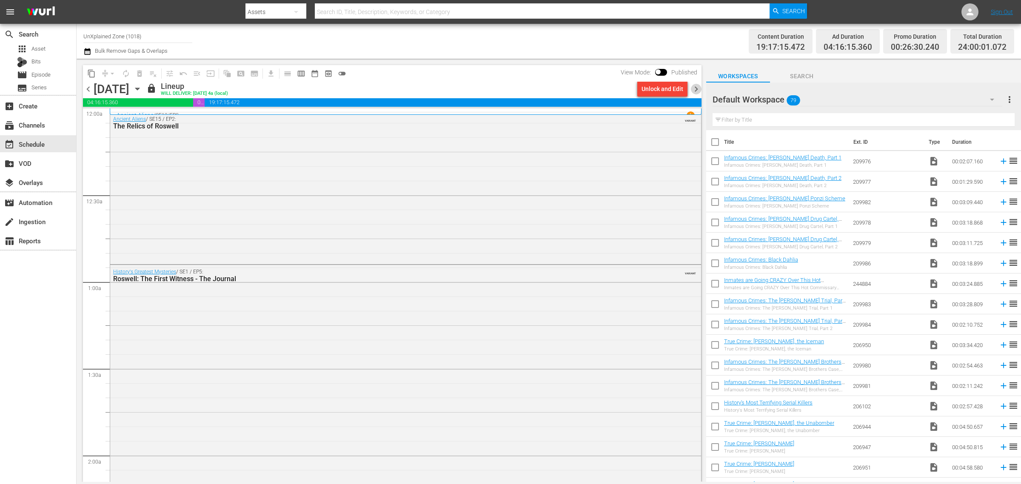
click at [696, 91] on span "chevron_right" at bounding box center [696, 89] width 11 height 11
click at [694, 87] on span "chevron_right" at bounding box center [696, 89] width 11 height 11
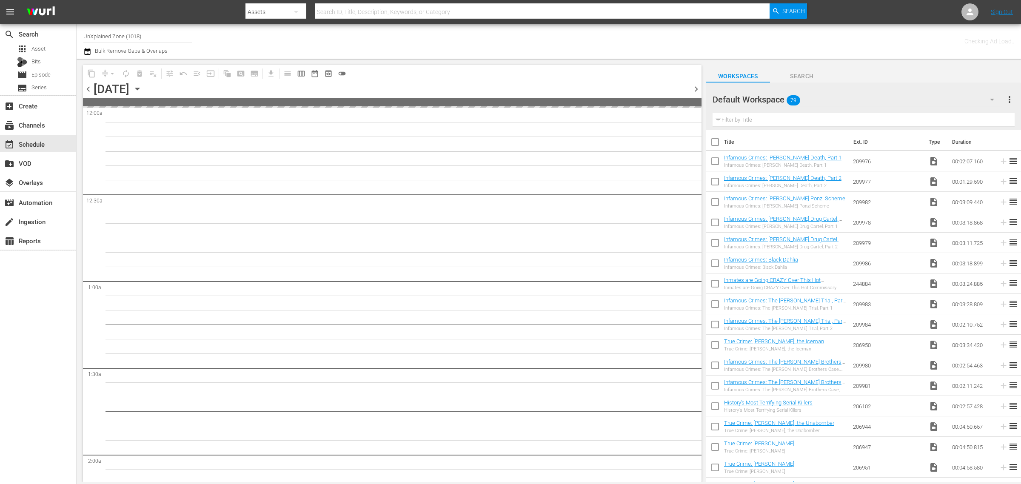
click at [503, 35] on div "Channel Title UnXplained Zone (1018) Bulk Remove Gaps & Overlaps" at bounding box center [337, 41] width 508 height 31
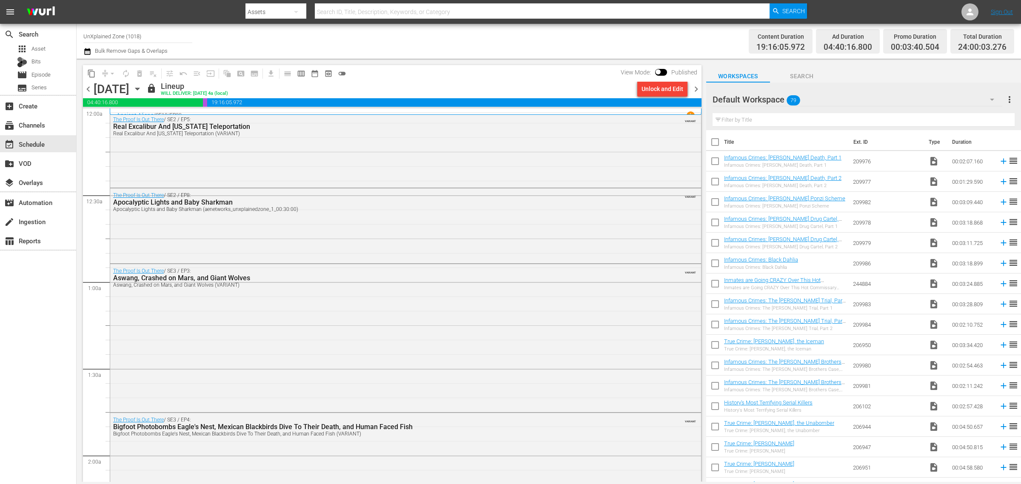
click at [139, 89] on icon "button" at bounding box center [137, 89] width 4 height 2
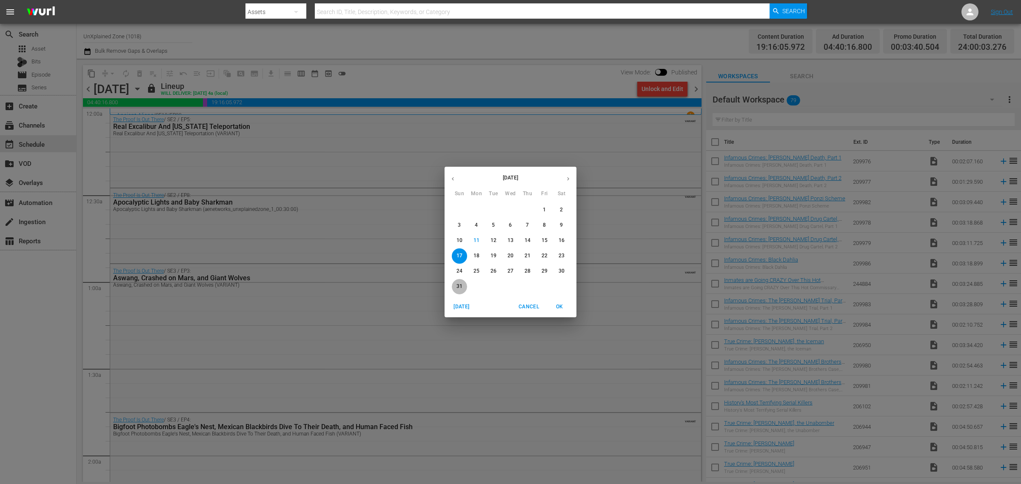
click at [460, 288] on p "31" at bounding box center [460, 286] width 6 height 7
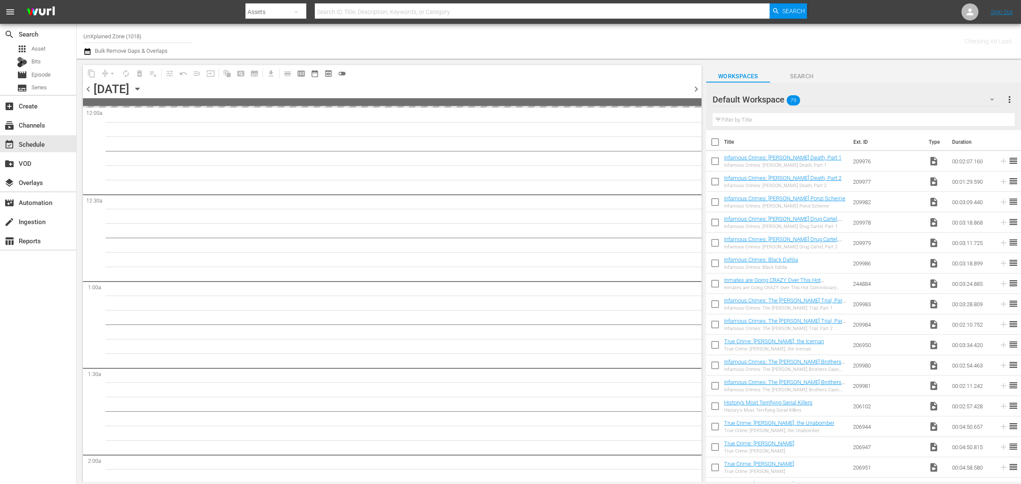
click at [555, 36] on div "Channel Title UnXplained Zone (1018) Bulk Remove Gaps & Overlaps" at bounding box center [337, 41] width 508 height 31
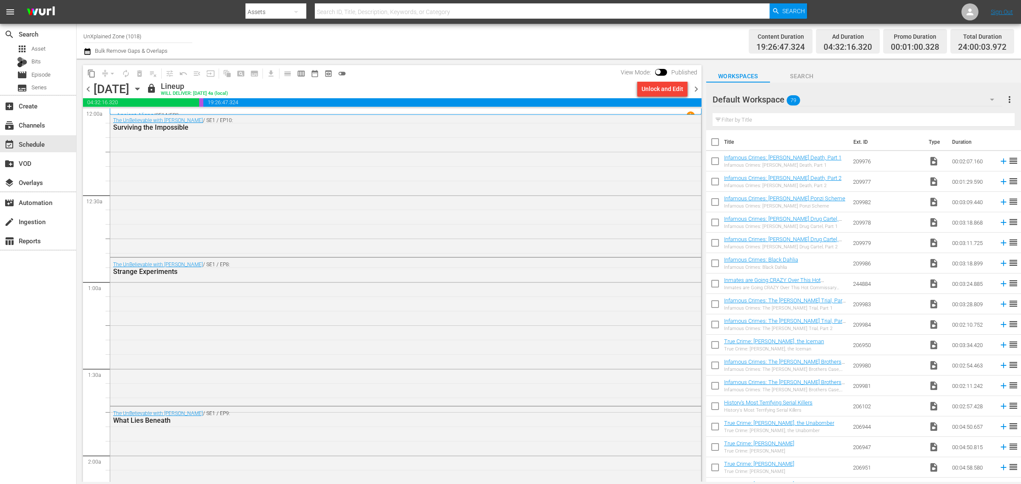
click at [527, 40] on div "Channel Title UnXplained Zone (1018) Bulk Remove Gaps & Overlaps" at bounding box center [337, 41] width 508 height 31
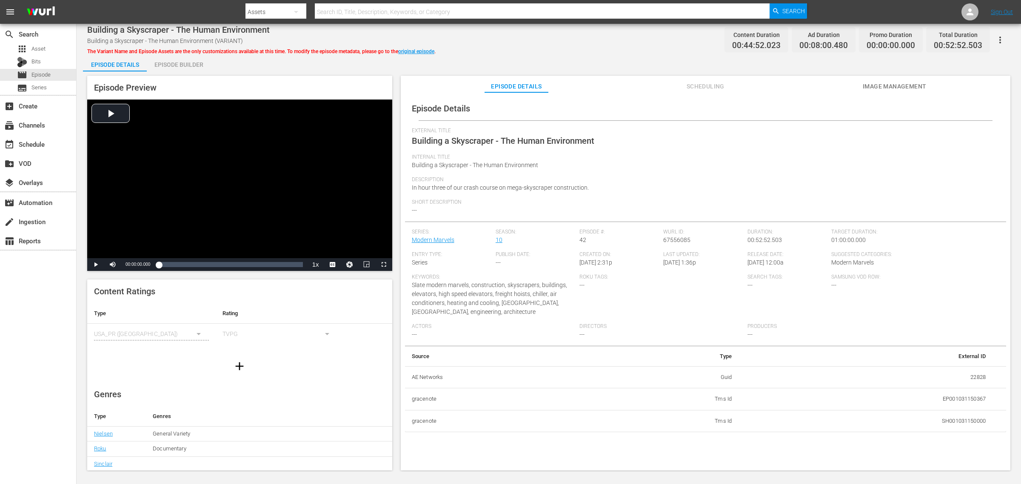
click at [182, 68] on div "Episode Builder" at bounding box center [179, 64] width 64 height 20
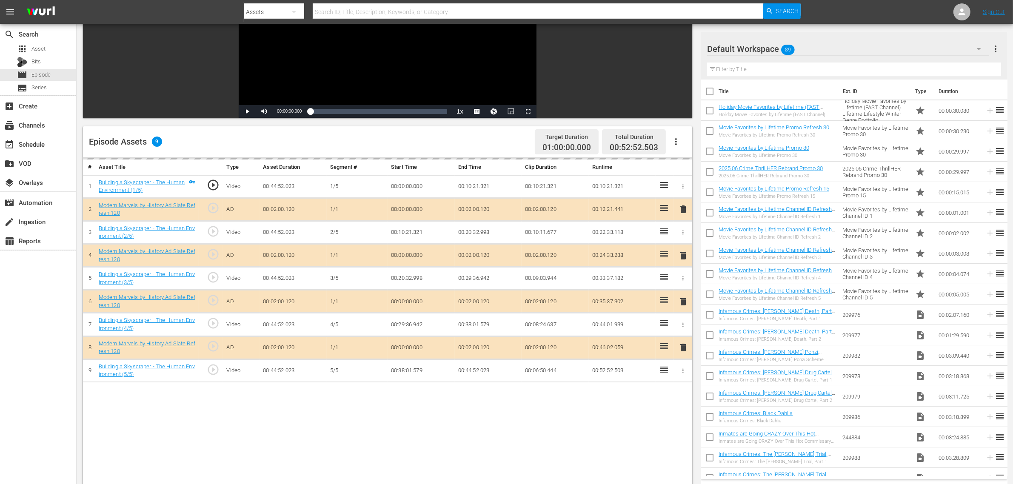
scroll to position [160, 0]
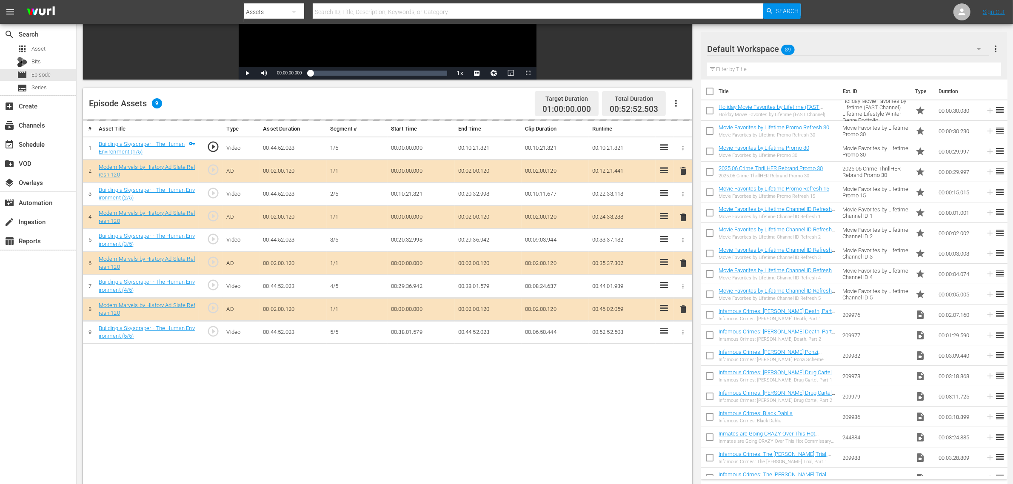
click at [816, 46] on div "Default Workspace 89" at bounding box center [848, 49] width 282 height 24
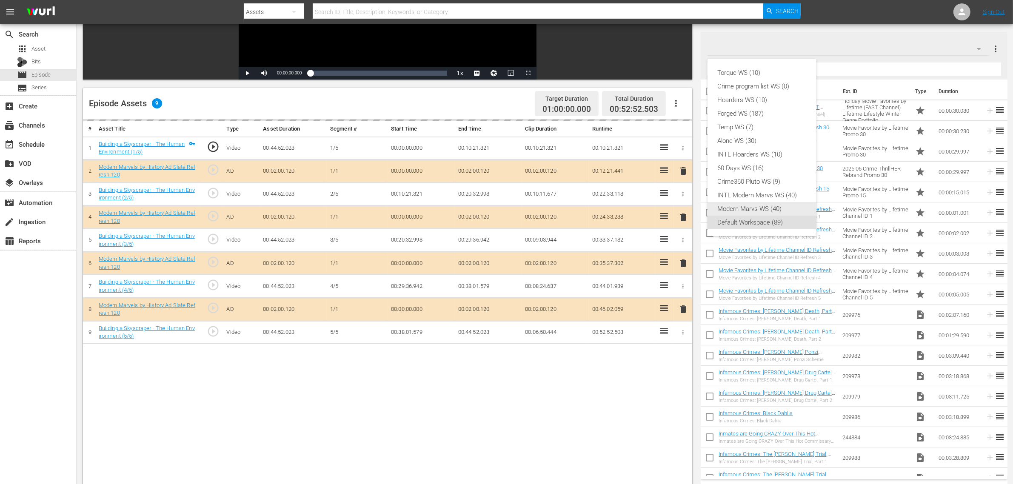
click at [760, 207] on div "Modern Marvs WS (40)" at bounding box center [762, 209] width 88 height 14
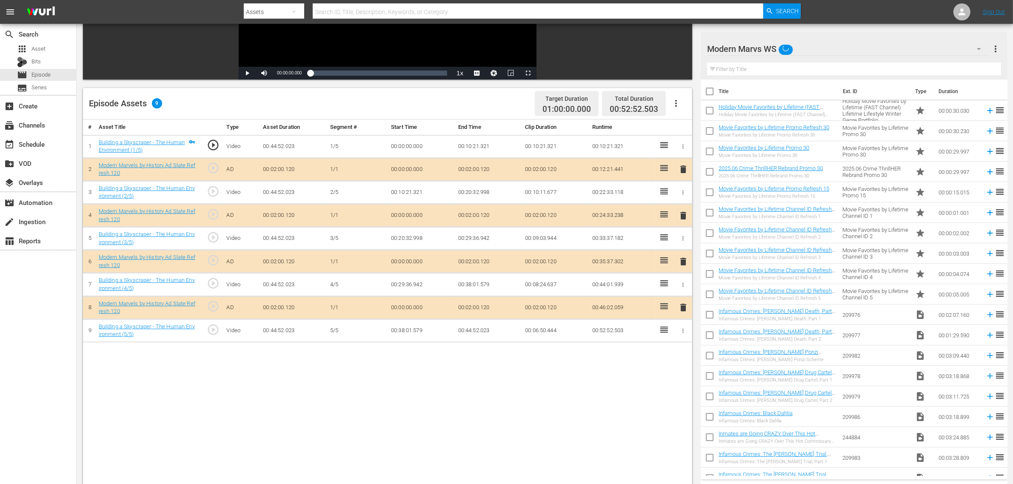
click at [683, 263] on span "delete" at bounding box center [683, 262] width 10 height 10
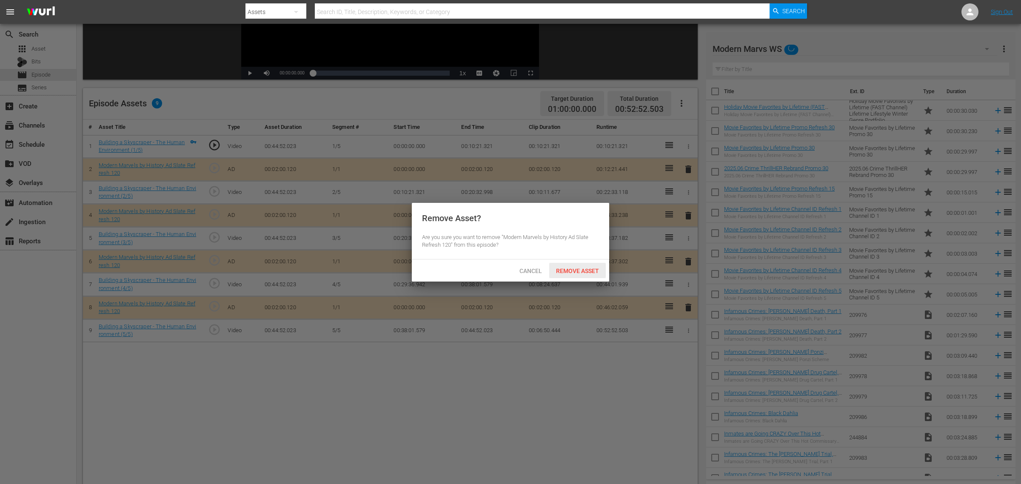
click at [566, 271] on span "Remove Asset" at bounding box center [577, 271] width 57 height 7
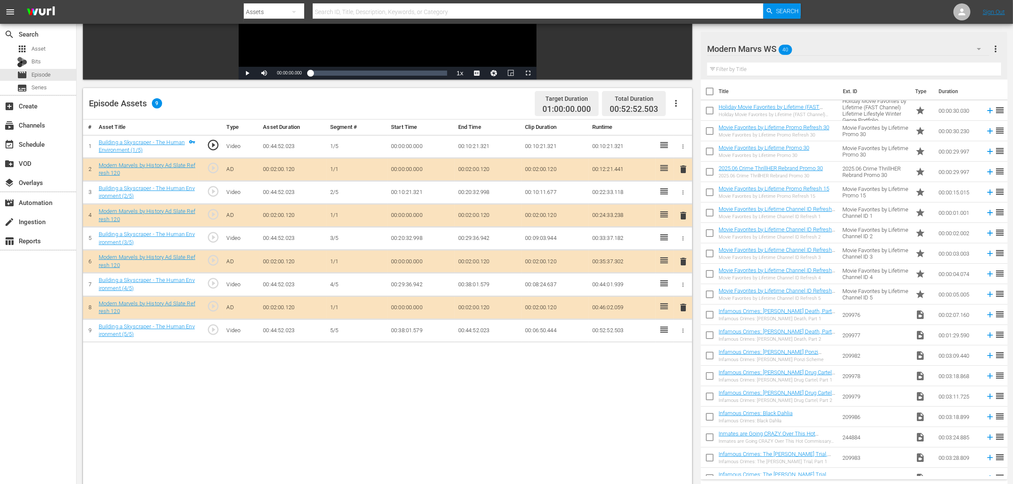
click at [414, 110] on div "Episode Assets 9 Target Duration 01:00:00.000 Total Duration 00:52:52.503" at bounding box center [387, 103] width 609 height 31
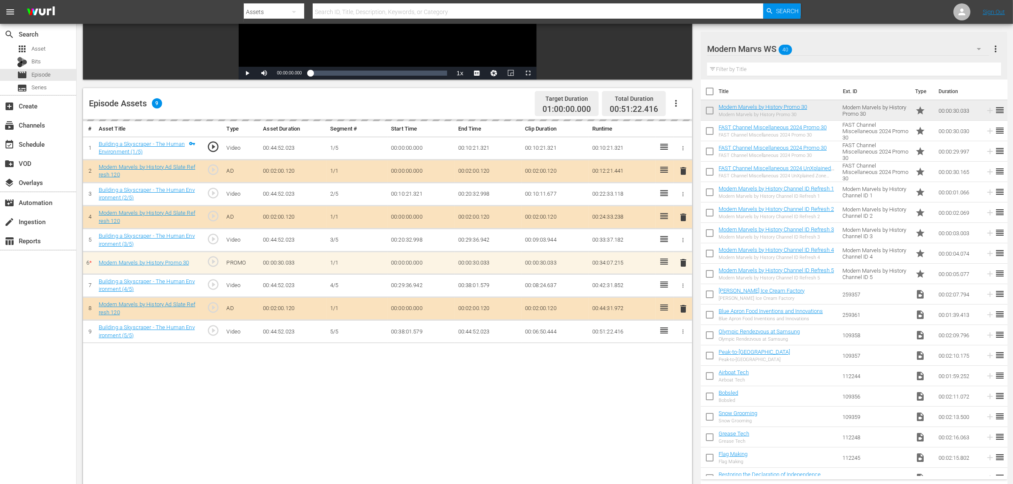
click at [383, 387] on div "# Asset Title Type Asset Duration Segment # Start Time End Time Clip Duration R…" at bounding box center [387, 330] width 609 height 420
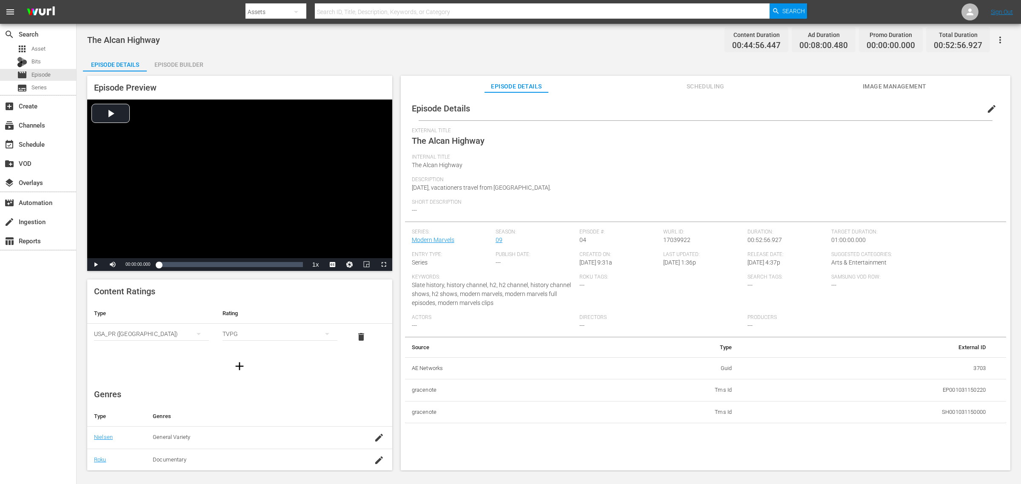
click at [204, 65] on div "Episode Builder" at bounding box center [179, 64] width 64 height 20
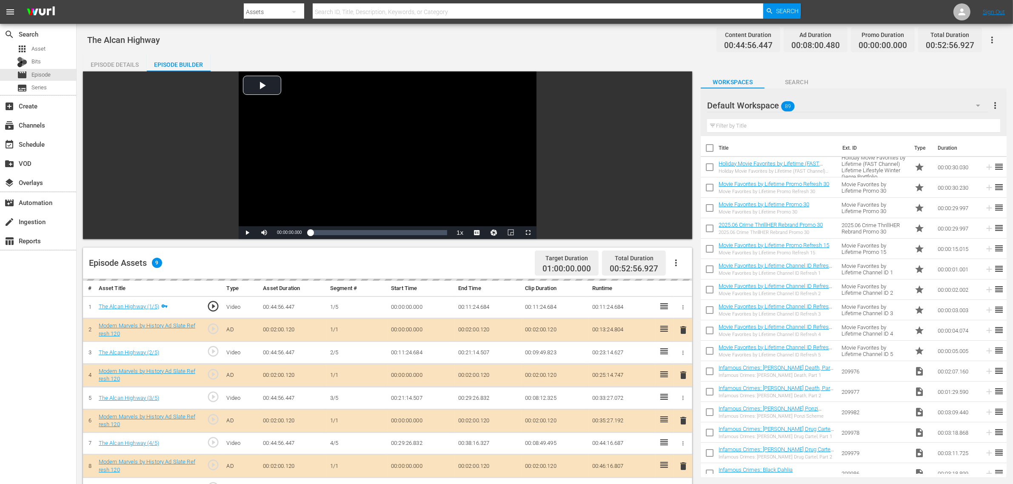
click at [816, 113] on div "Default Workspace 89" at bounding box center [847, 106] width 281 height 24
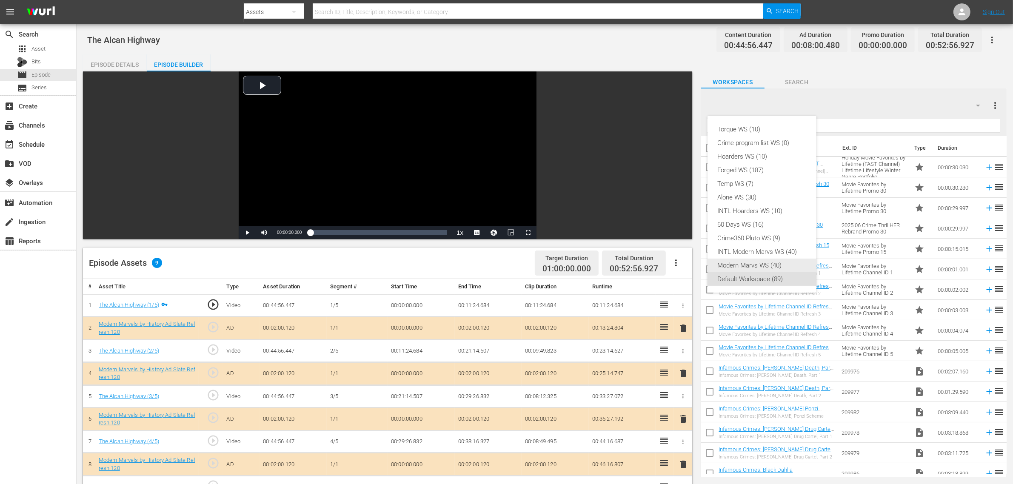
click at [765, 265] on div "Modern Marvs WS (40)" at bounding box center [762, 266] width 88 height 14
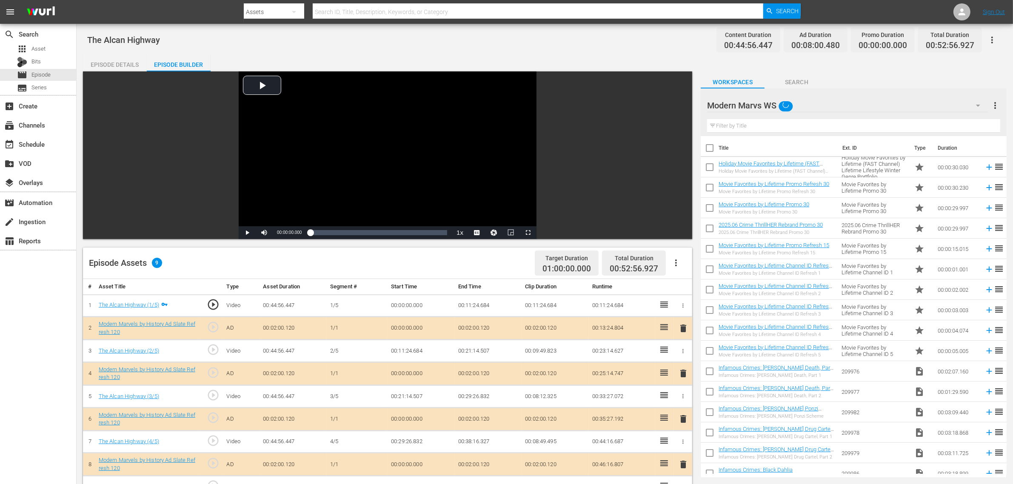
click at [586, 55] on div "Episode Details Episode Builder Episode Preview Video Player is loading. Play V…" at bounding box center [545, 376] width 924 height 645
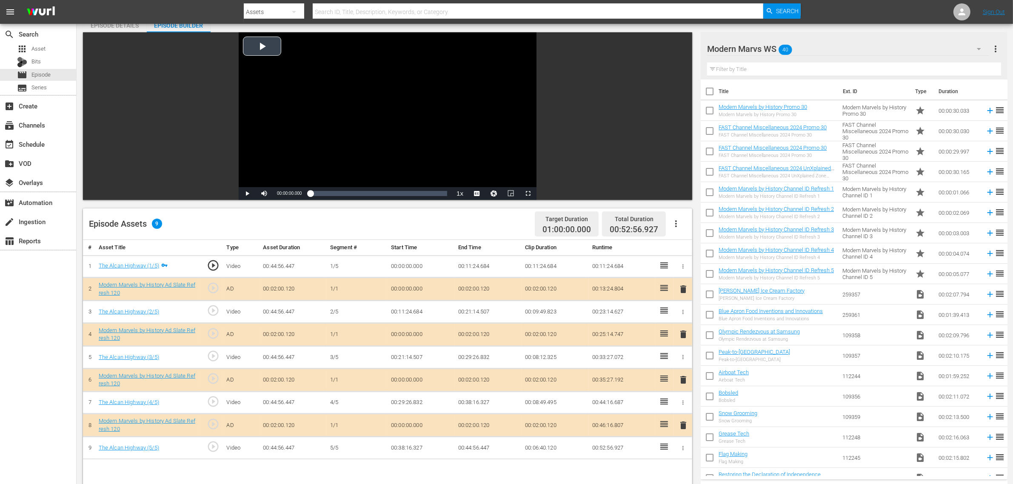
scroll to position [106, 0]
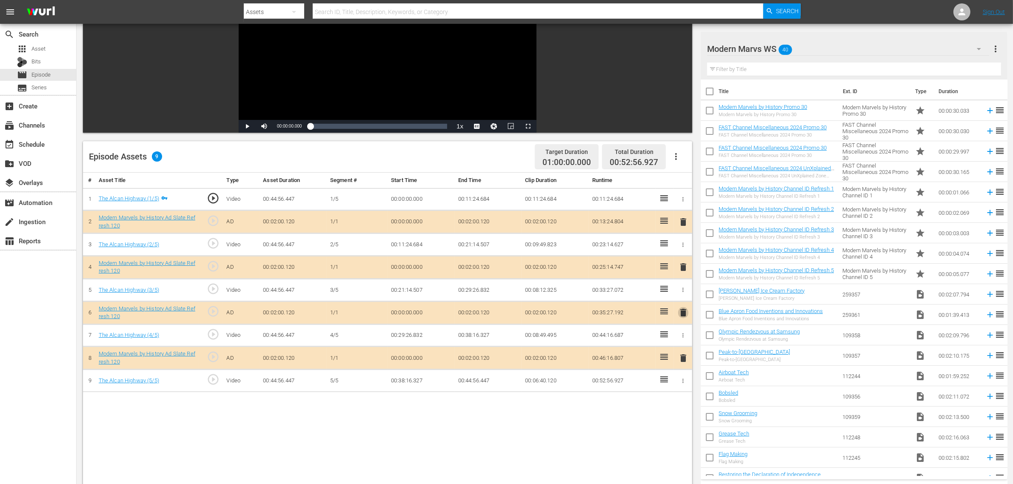
click at [682, 313] on span "delete" at bounding box center [683, 313] width 10 height 10
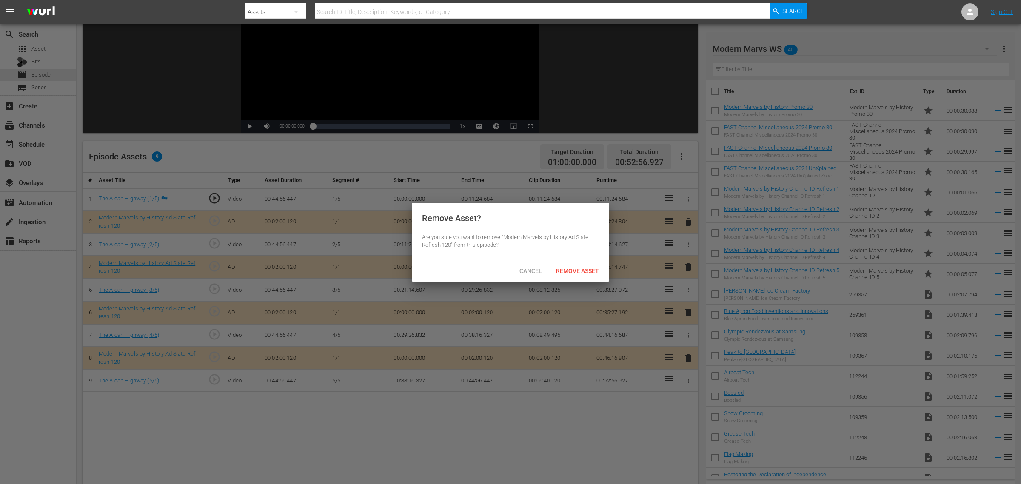
click at [585, 273] on span "Remove Asset" at bounding box center [577, 271] width 57 height 7
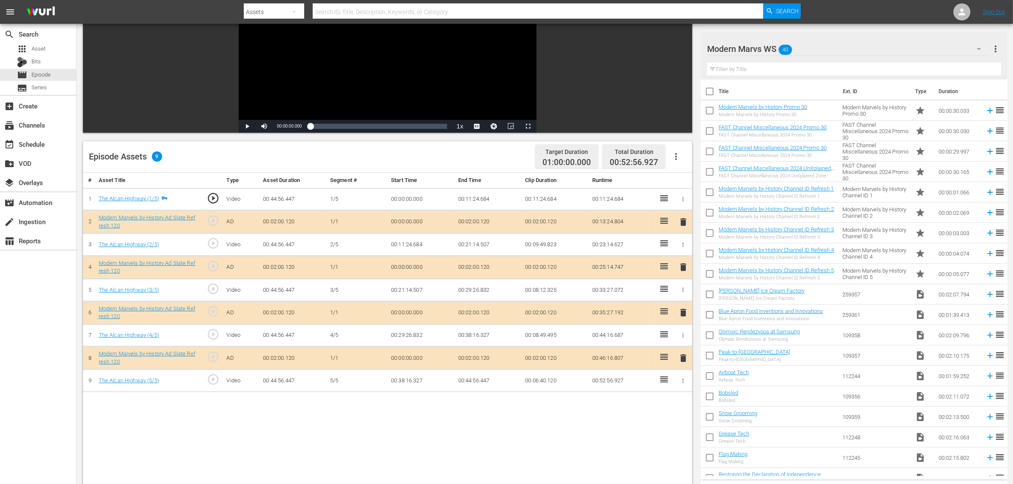
click at [466, 158] on div "Episode Assets 9 Target Duration 01:00:00.000 Total Duration 00:52:56.927" at bounding box center [387, 156] width 609 height 31
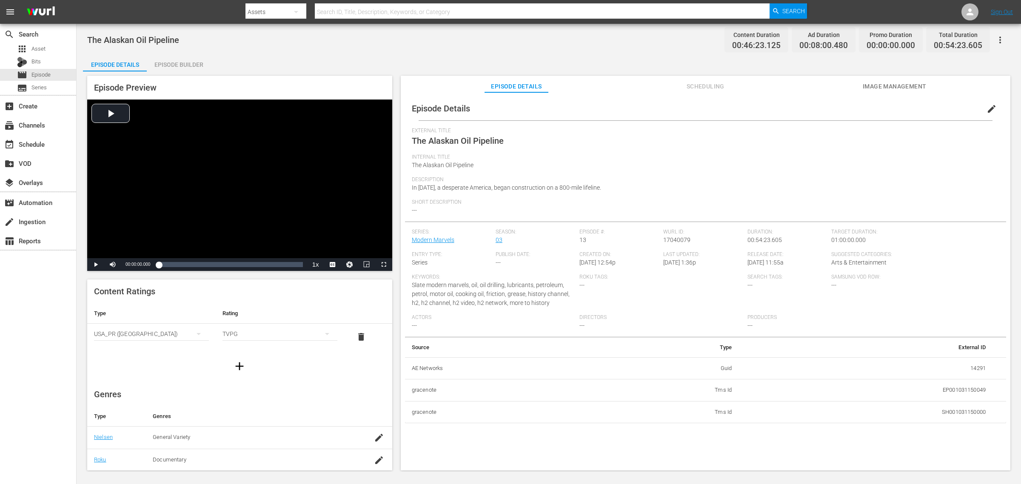
click at [181, 60] on div "Episode Builder" at bounding box center [179, 64] width 64 height 20
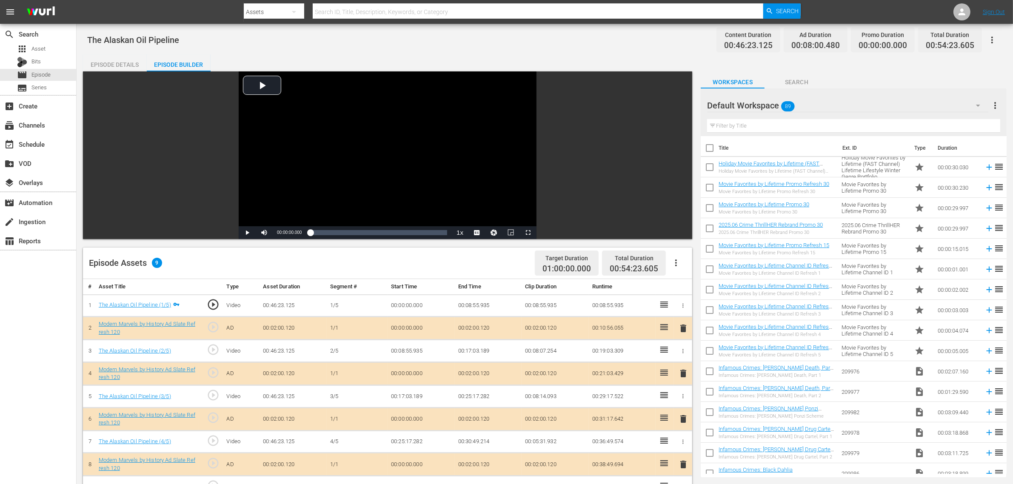
click at [684, 387] on div "delete" at bounding box center [682, 419] width 11 height 12
click at [684, 387] on span "delete" at bounding box center [683, 419] width 10 height 10
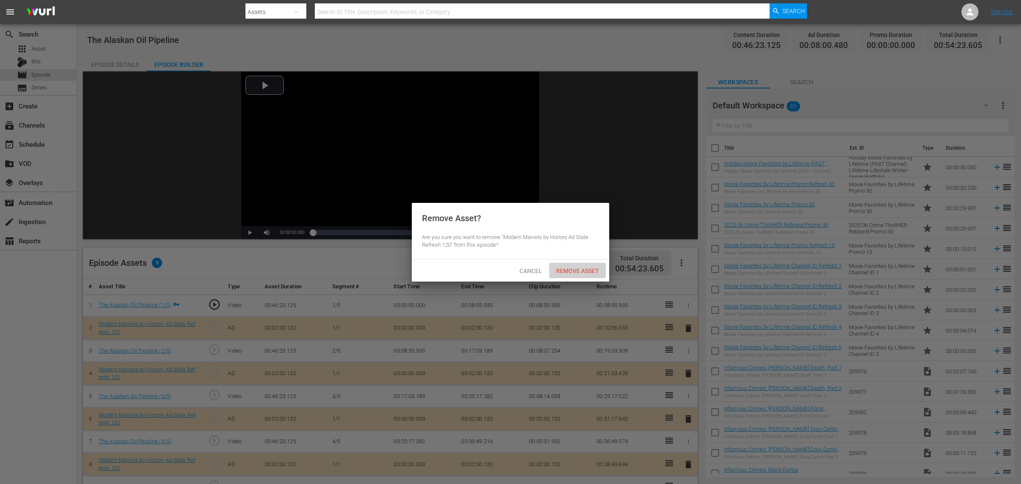
click at [580, 268] on span "Remove Asset" at bounding box center [577, 271] width 57 height 7
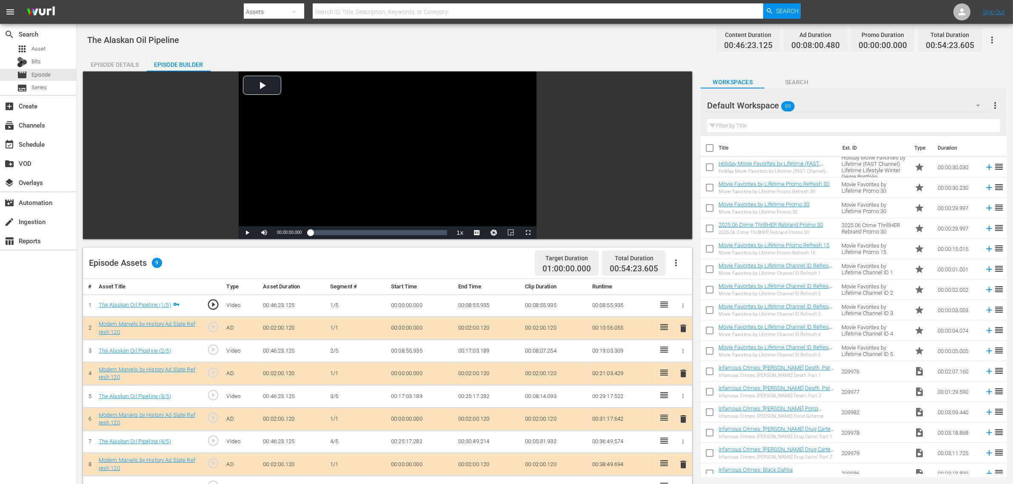
click at [816, 102] on div "Default Workspace 89" at bounding box center [847, 106] width 281 height 24
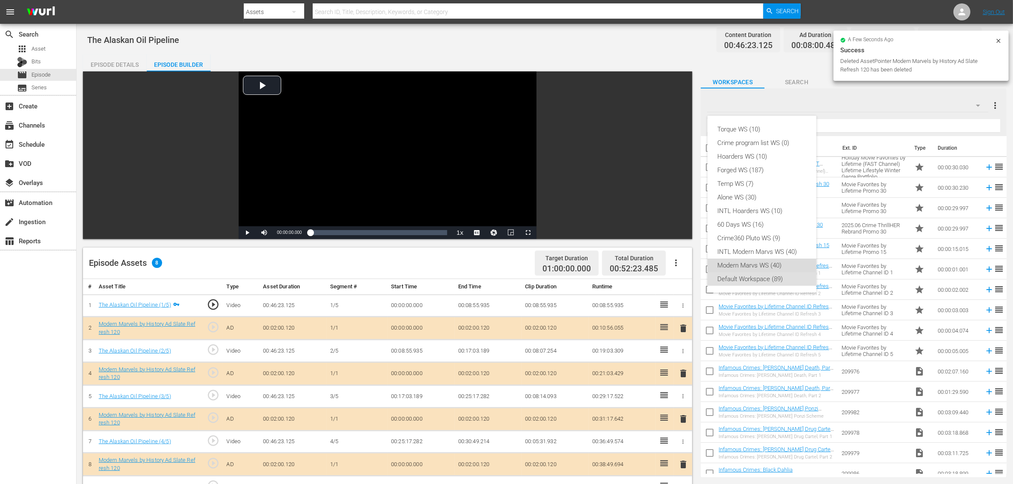
click at [782, 265] on div "Modern Marvs WS (40)" at bounding box center [762, 266] width 88 height 14
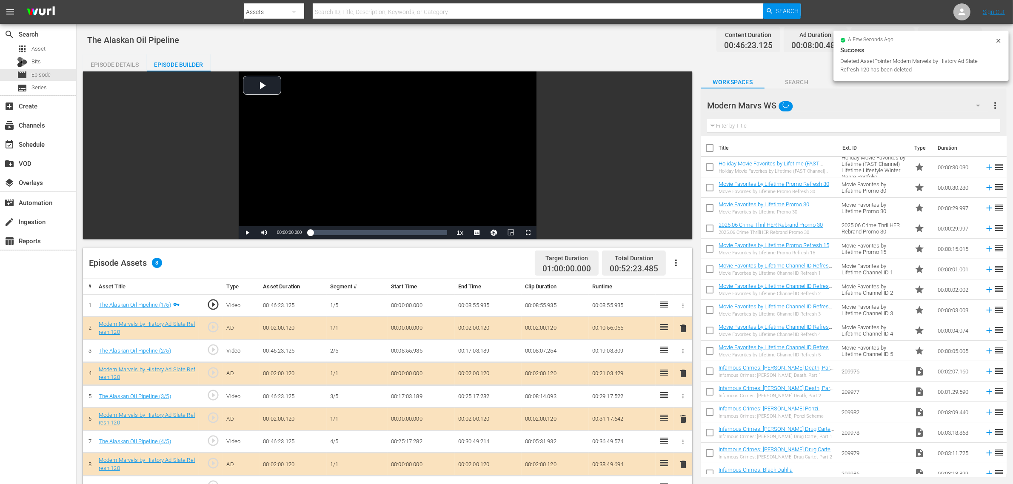
click at [620, 50] on div "The Alaskan Oil Pipeline Content Duration 00:46:23.125 Ad Duration 00:08:00.480…" at bounding box center [545, 365] width 936 height 682
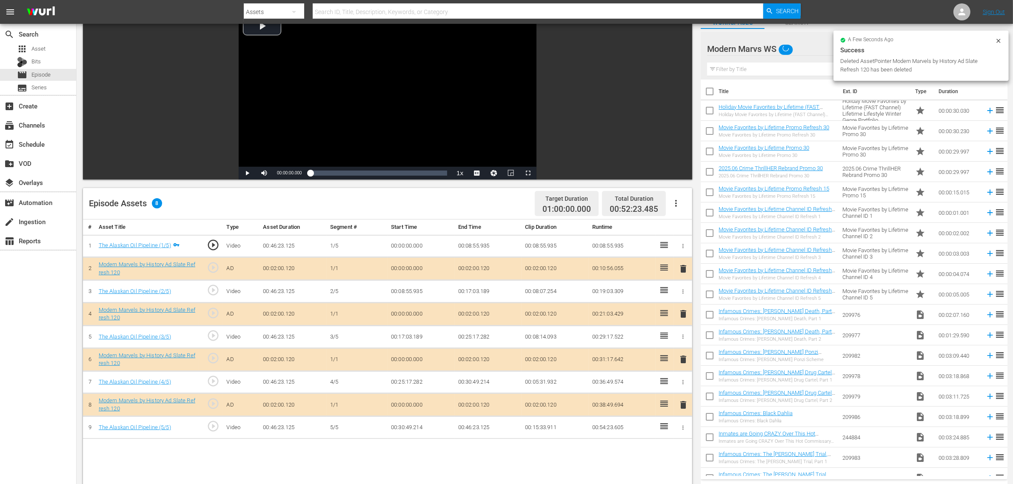
scroll to position [160, 0]
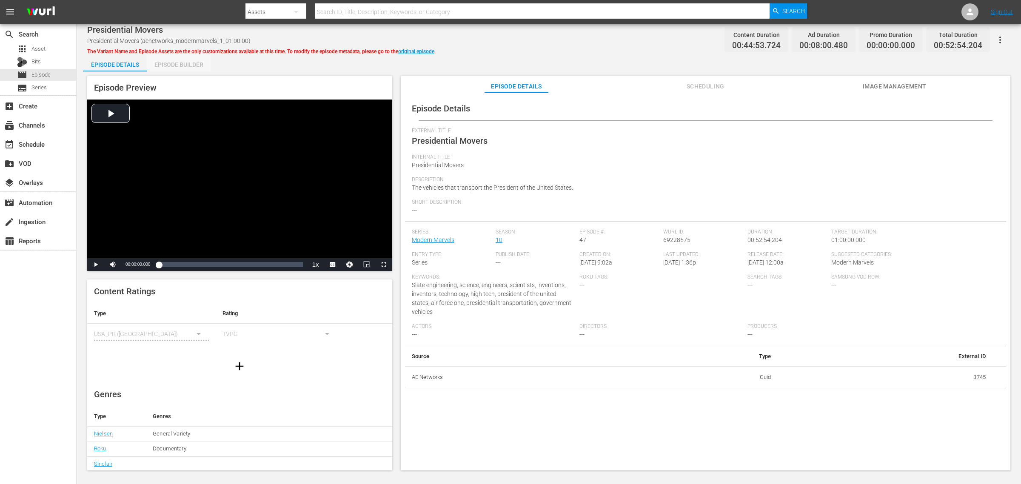
drag, startPoint x: 188, startPoint y: 69, endPoint x: 220, endPoint y: 64, distance: 31.9
click at [188, 69] on div "Episode Builder" at bounding box center [179, 64] width 64 height 20
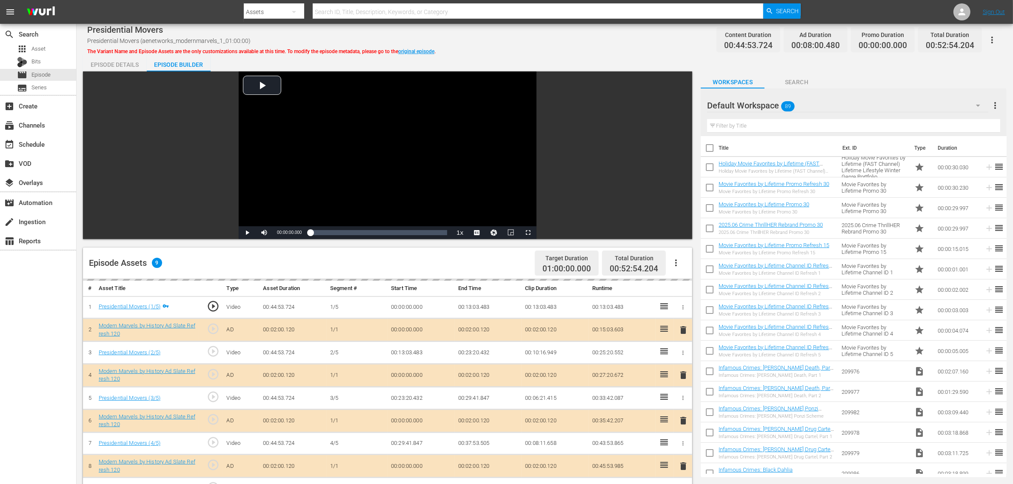
click at [582, 43] on div "Presidential Movers Presidential Movers (aenetworks_modernmarvels_1_01:00:00) T…" at bounding box center [544, 39] width 915 height 19
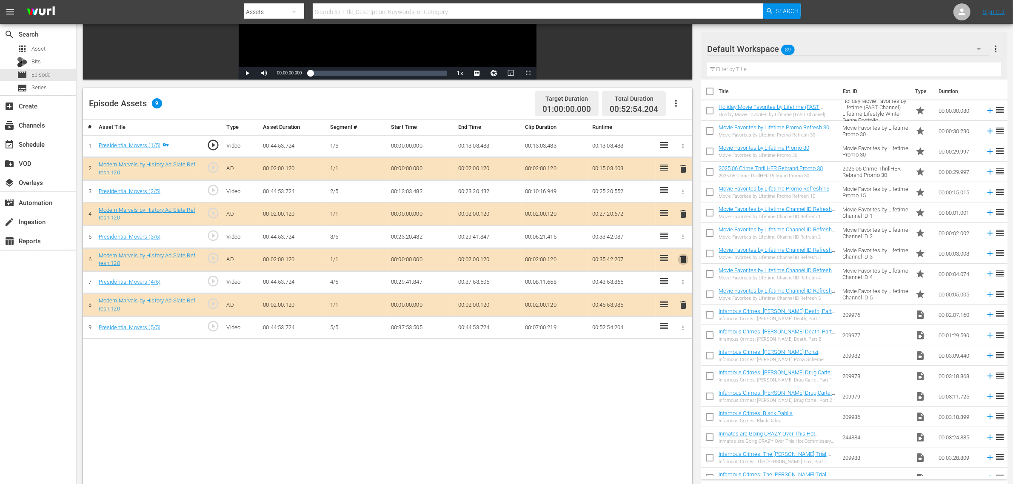
click at [682, 263] on span "delete" at bounding box center [683, 259] width 10 height 10
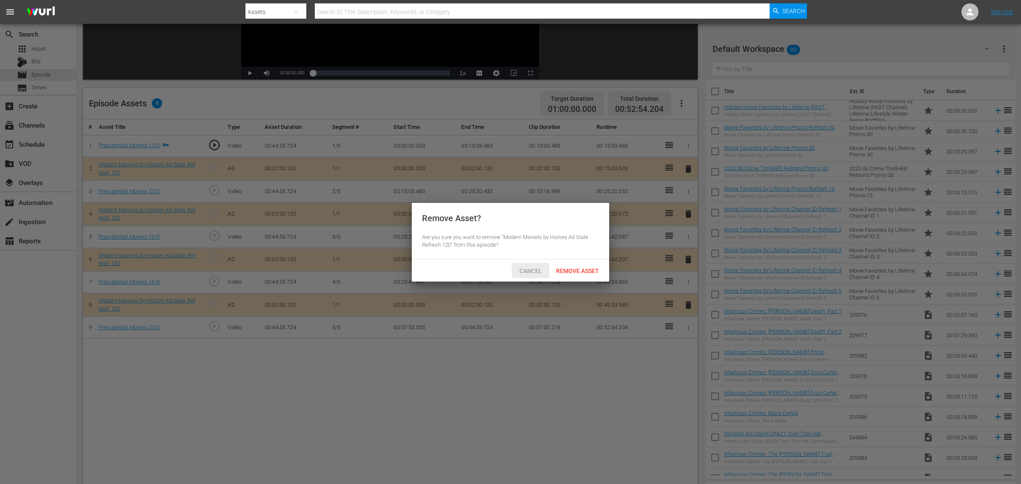
click at [570, 269] on span "Remove Asset" at bounding box center [577, 271] width 57 height 7
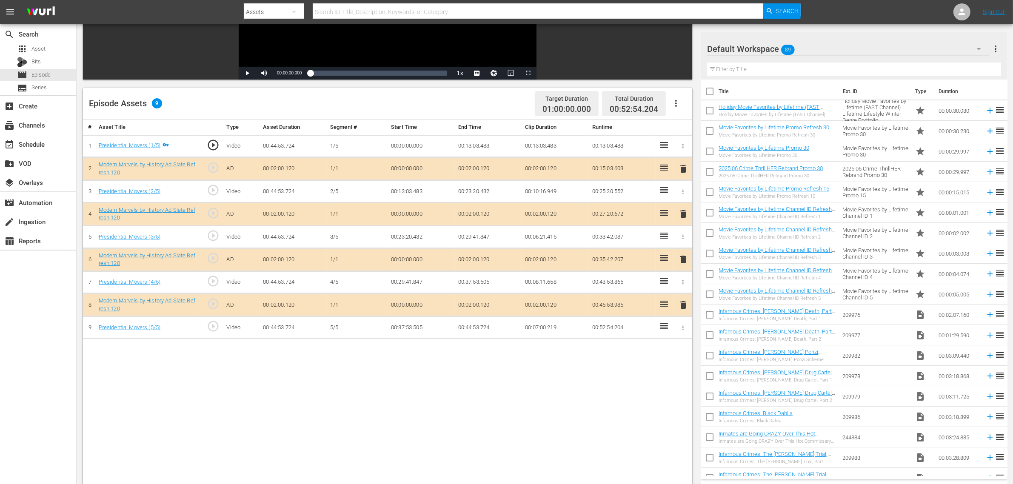
click at [816, 50] on div "Default Workspace 89" at bounding box center [848, 49] width 282 height 24
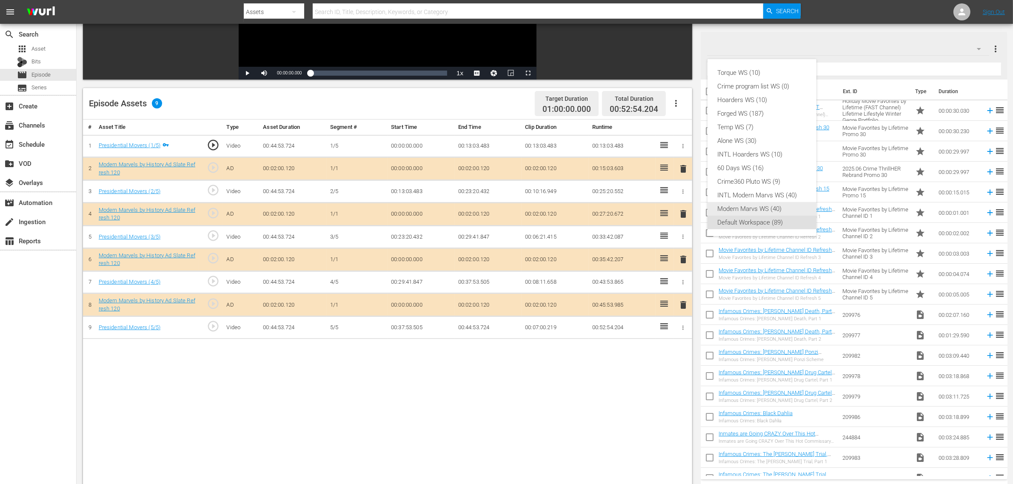
click at [759, 206] on div "Modern Marvs WS (40)" at bounding box center [762, 209] width 88 height 14
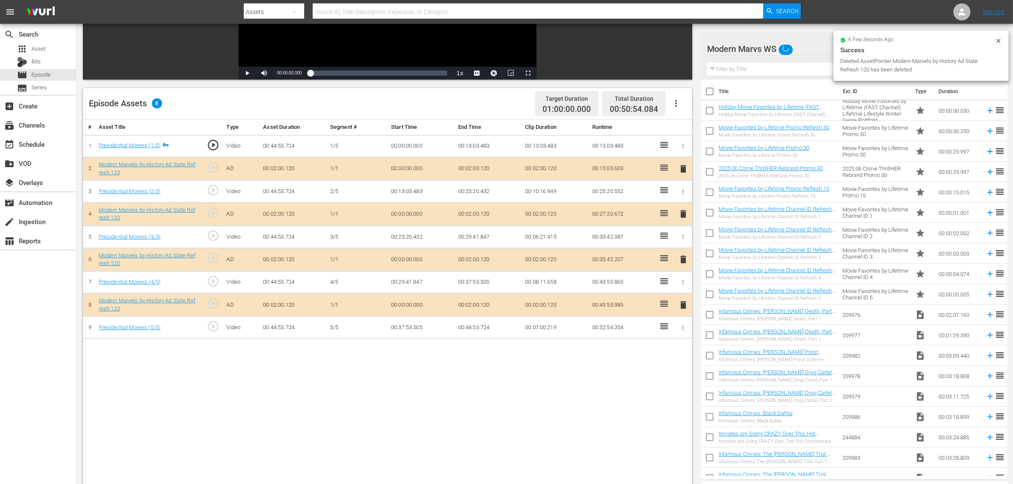
click at [594, 382] on div "Torque WS (10) Crime program list WS (0) Hoarders WS (10) Forged WS (187) Temp …" at bounding box center [506, 242] width 1013 height 484
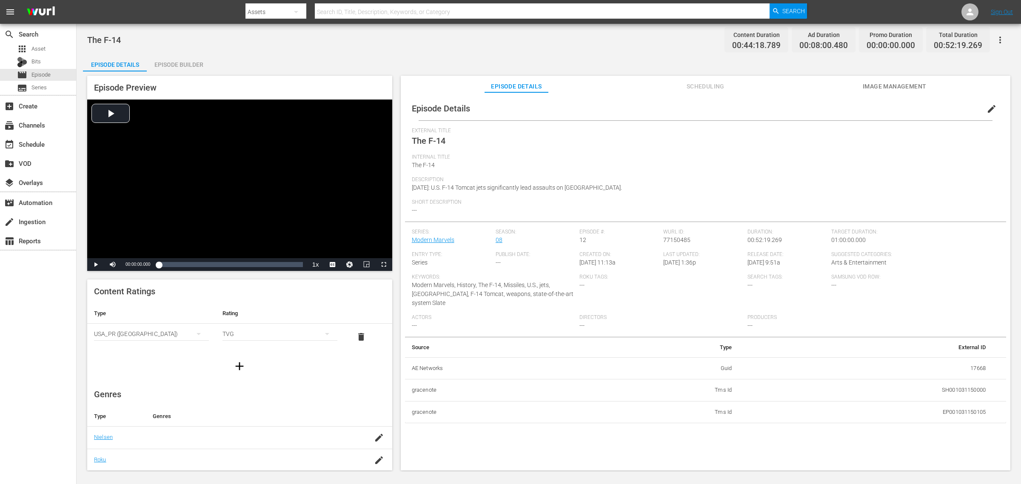
click at [190, 65] on div "Episode Builder" at bounding box center [179, 64] width 64 height 20
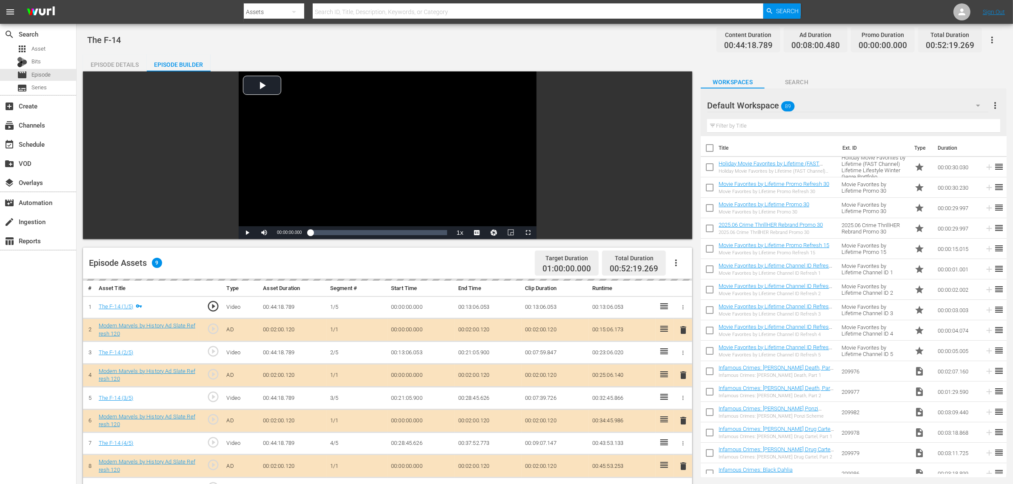
click at [816, 105] on div "Default Workspace 89" at bounding box center [847, 106] width 281 height 24
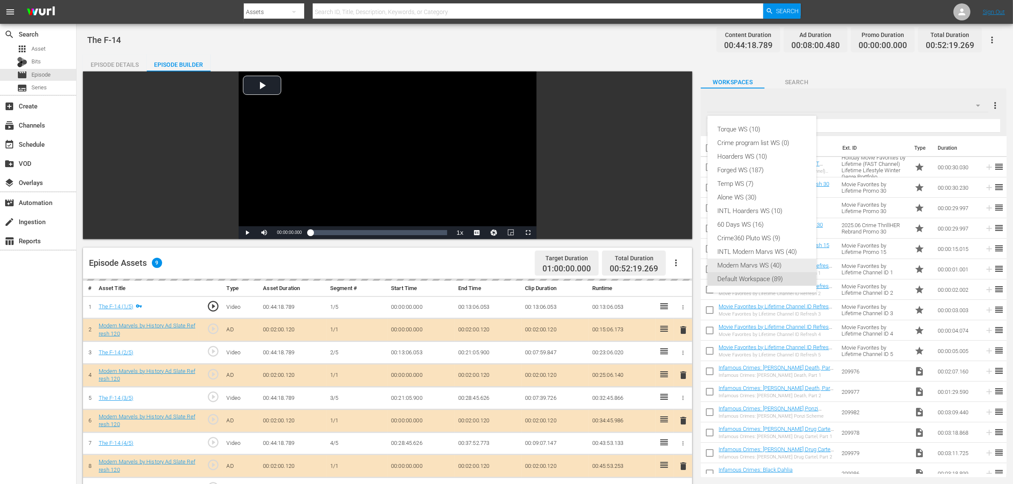
click at [758, 264] on div "Modern Marvs WS (40)" at bounding box center [762, 266] width 88 height 14
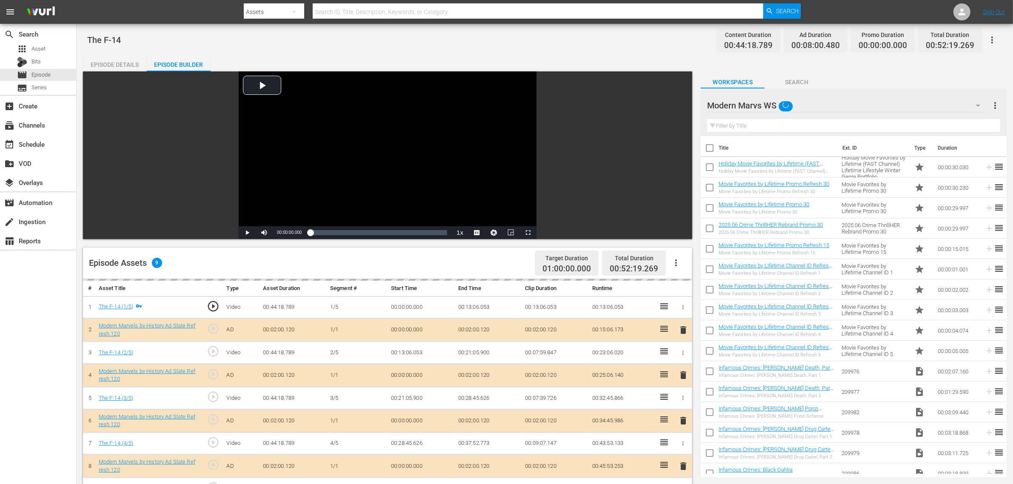
scroll to position [213, 0]
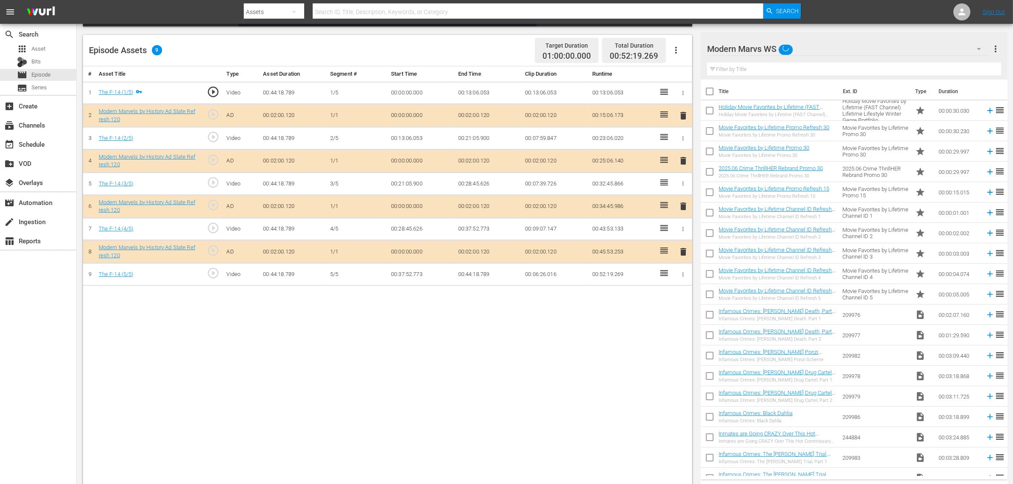
click at [682, 206] on span "delete" at bounding box center [683, 206] width 10 height 10
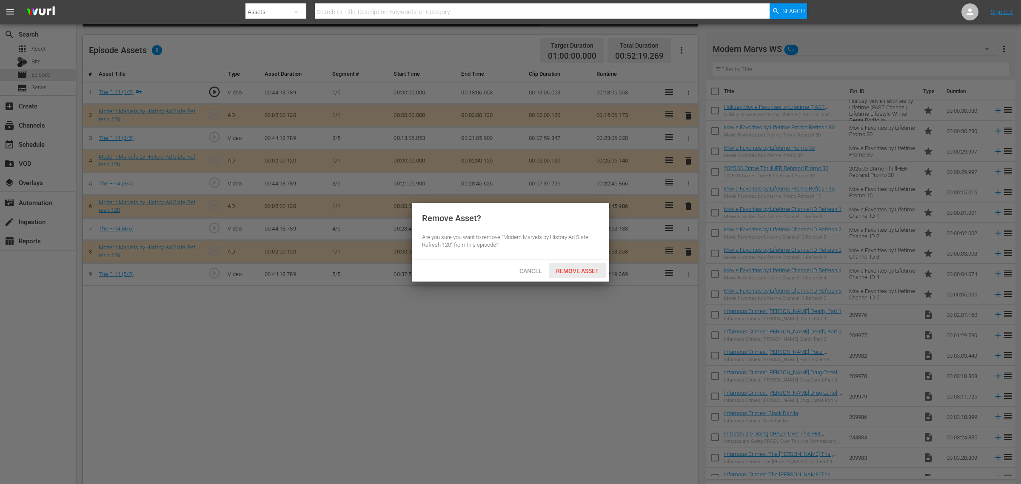
click at [590, 270] on span "Remove Asset" at bounding box center [577, 271] width 57 height 7
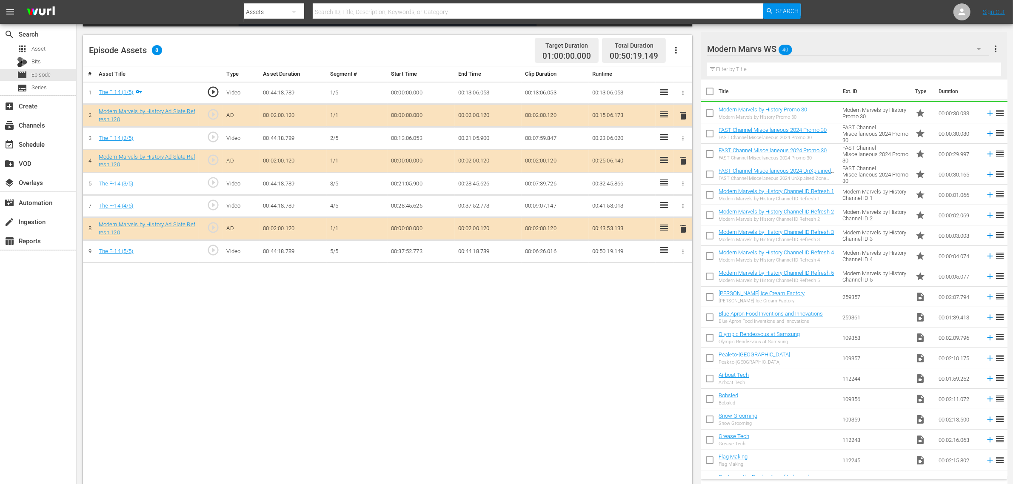
click at [502, 39] on div "Episode Assets 8 Target Duration 01:00:00.000 Total Duration 00:50:19.149" at bounding box center [387, 50] width 609 height 31
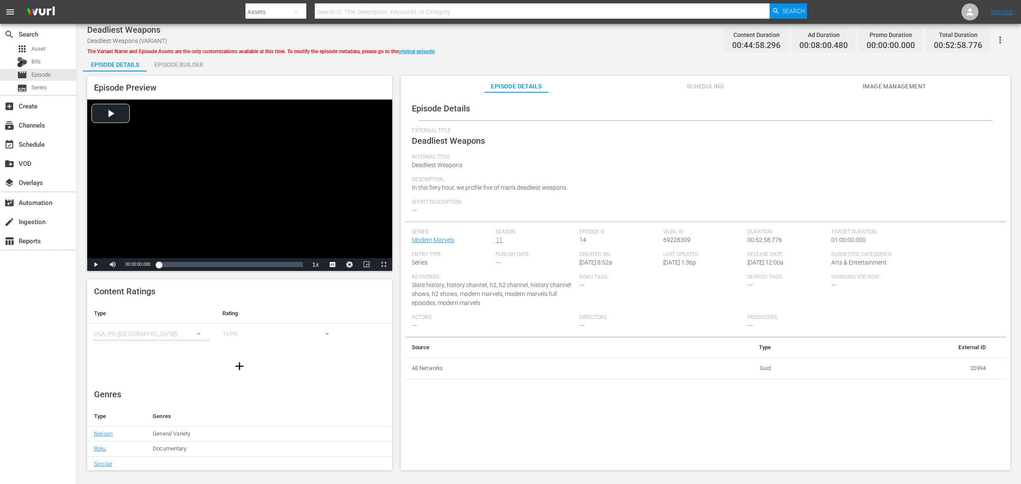
click at [186, 65] on div "Episode Builder" at bounding box center [179, 64] width 64 height 20
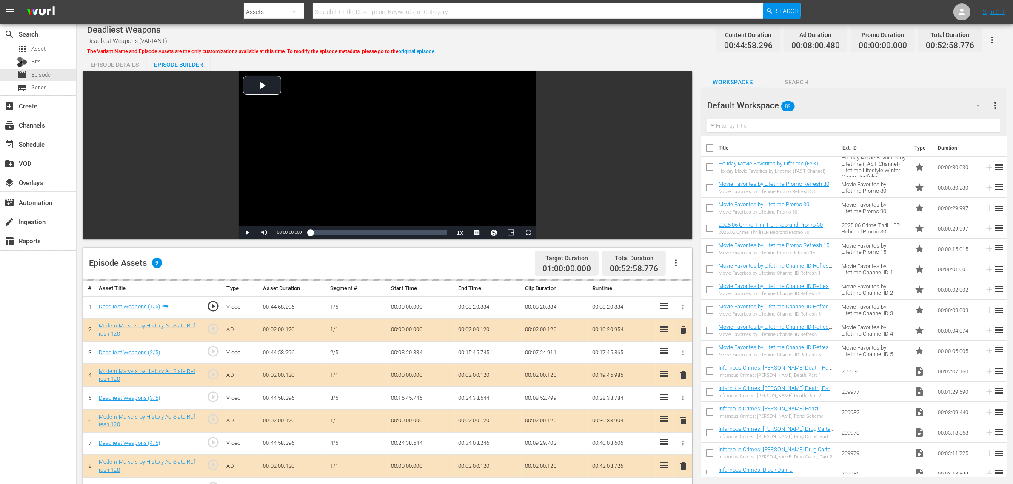
click at [590, 48] on div "Deadliest Weapons Deadliest Weapons (VARIANT) The Variant Name and Episode Asse…" at bounding box center [545, 365] width 936 height 682
click at [816, 108] on div "Default Workspace 89" at bounding box center [847, 106] width 281 height 24
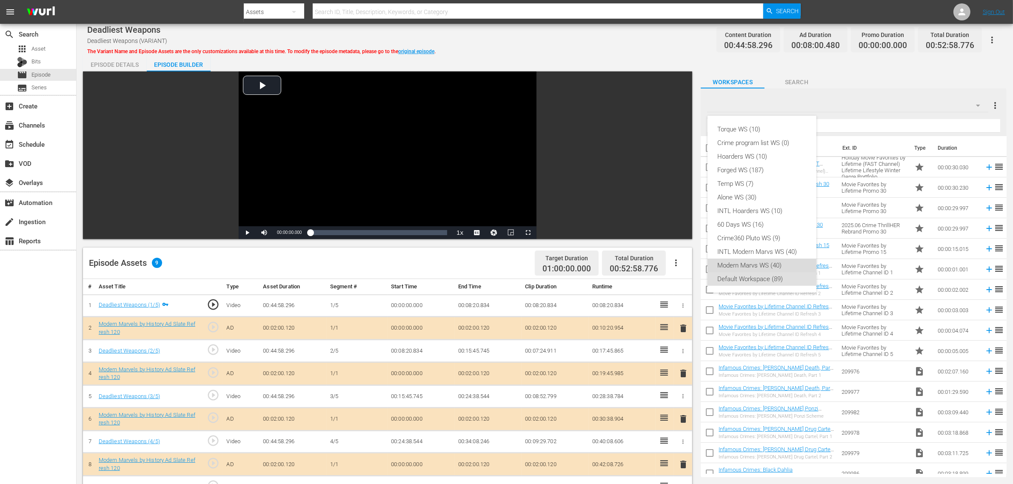
click at [783, 265] on div "Modern Marvs WS (40)" at bounding box center [762, 266] width 88 height 14
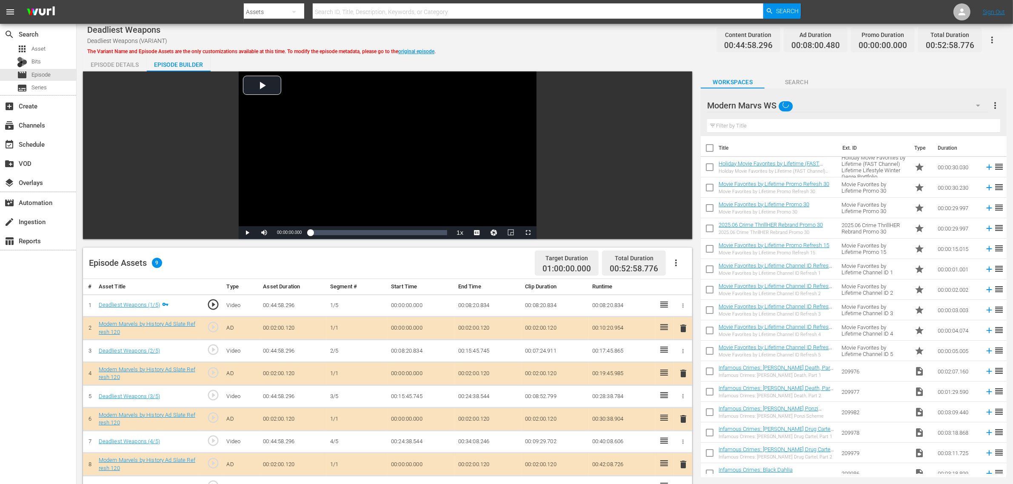
click at [605, 35] on div "Torque WS (10) Crime program list WS (0) Hoarders WS (10) Forged WS (187) Temp …" at bounding box center [506, 242] width 1013 height 484
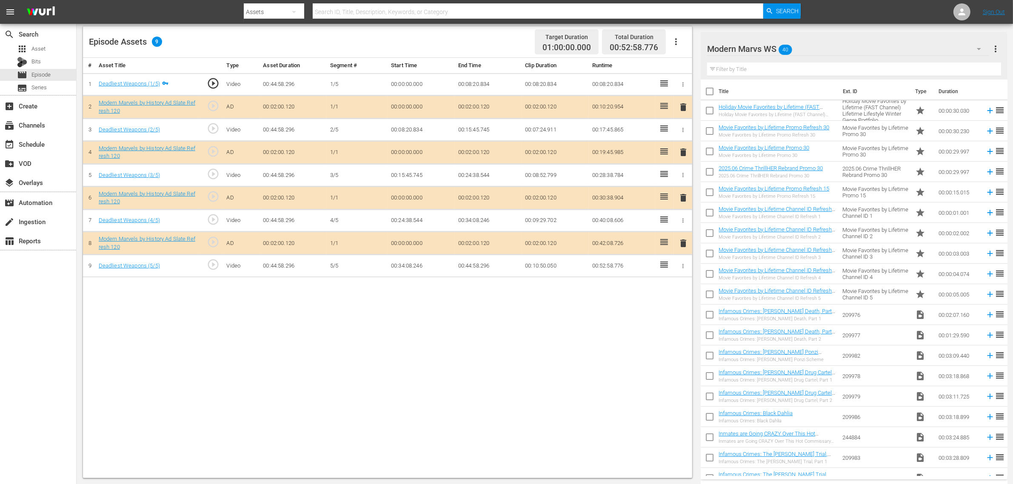
click at [683, 200] on span "delete" at bounding box center [683, 198] width 10 height 10
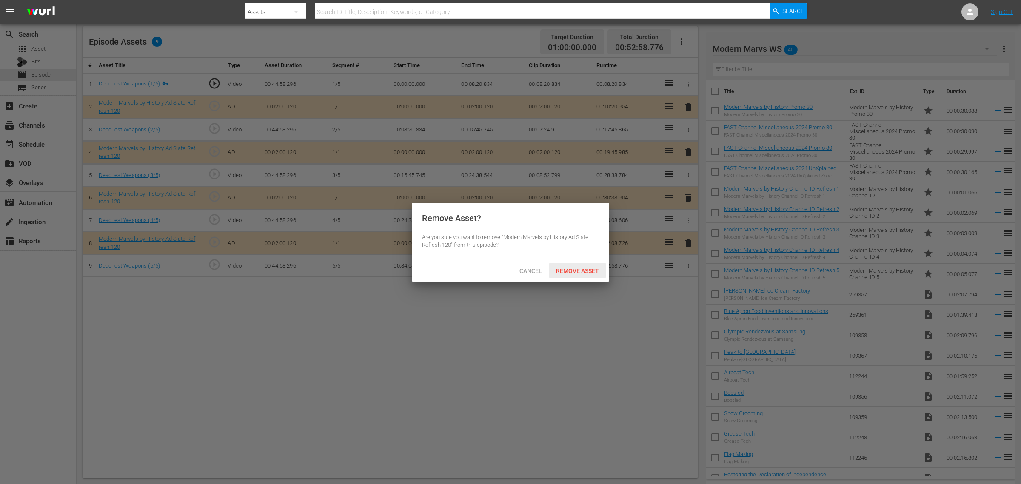
click at [576, 270] on span "Remove Asset" at bounding box center [577, 271] width 57 height 7
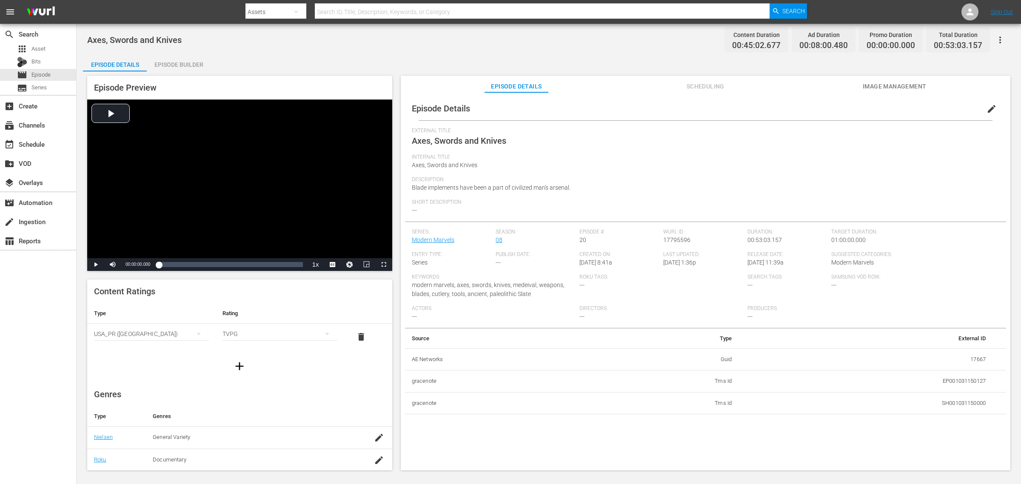
click at [171, 60] on div "Episode Builder" at bounding box center [179, 64] width 64 height 20
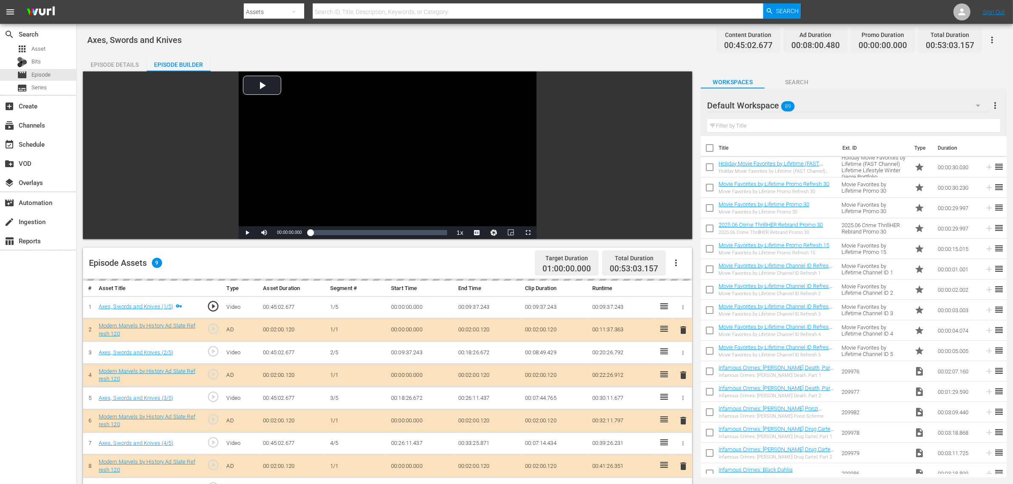
click at [816, 106] on div "Default Workspace 89" at bounding box center [847, 106] width 281 height 24
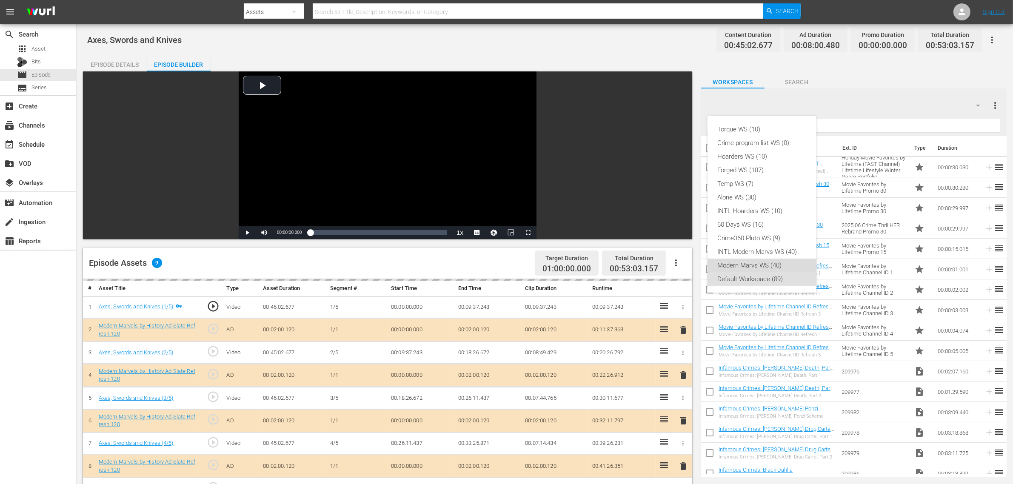
click at [757, 267] on div "Modern Marvs WS (40)" at bounding box center [762, 266] width 88 height 14
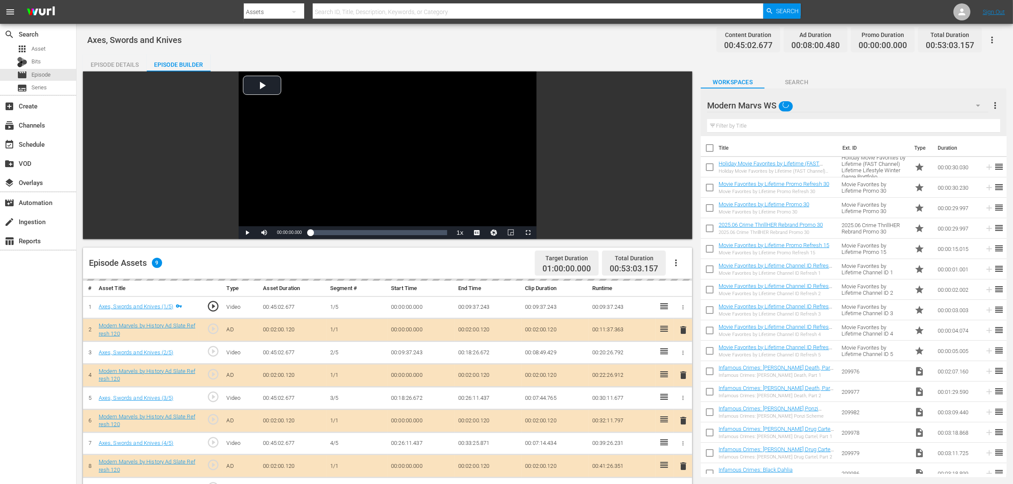
click at [594, 52] on div "Torque WS (10) Crime program list WS (0) Hoarders WS (10) Forged WS (187) Temp …" at bounding box center [506, 242] width 1013 height 484
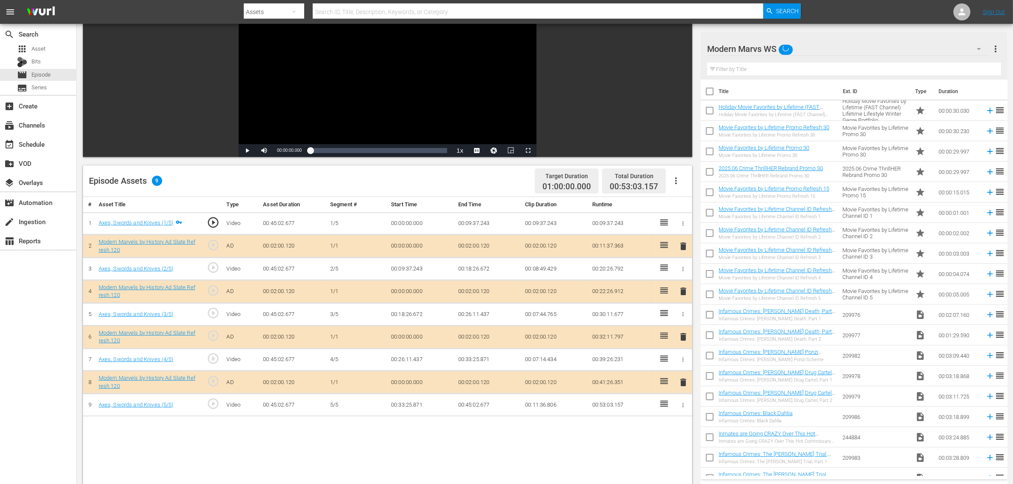
scroll to position [160, 0]
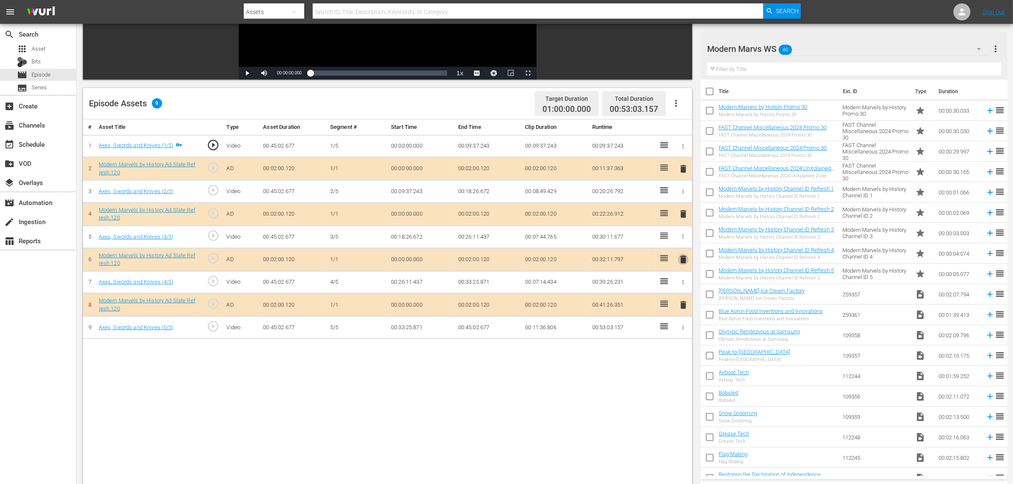
click at [683, 260] on span "delete" at bounding box center [683, 259] width 10 height 10
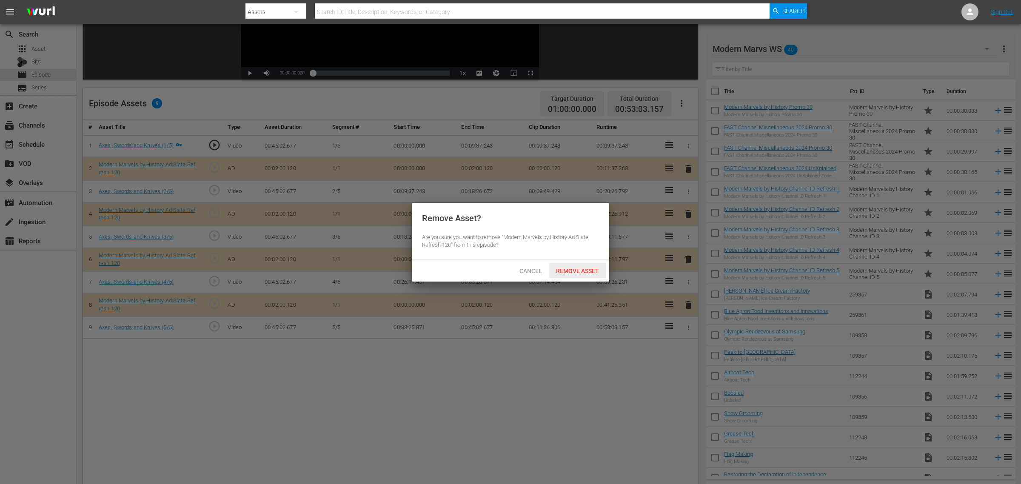
click at [581, 269] on span "Remove Asset" at bounding box center [577, 271] width 57 height 7
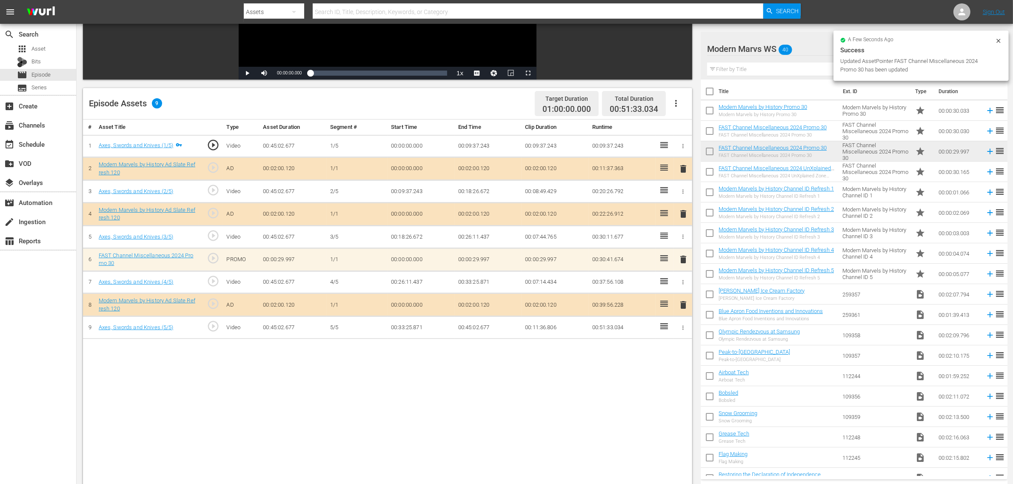
click at [494, 96] on div "Episode Assets 9 Target Duration 01:00:00.000 Total Duration 00:51:33.034" at bounding box center [387, 103] width 609 height 31
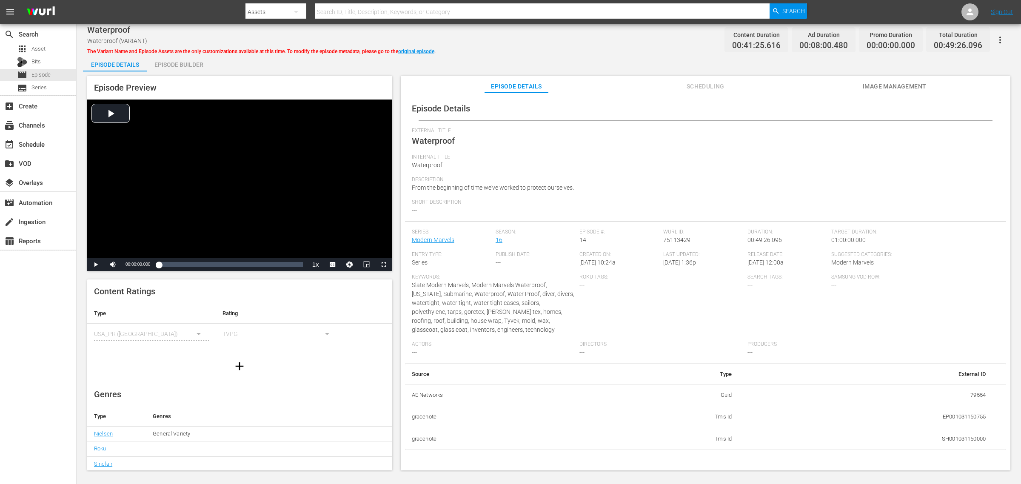
click at [171, 66] on div "Episode Builder" at bounding box center [179, 64] width 64 height 20
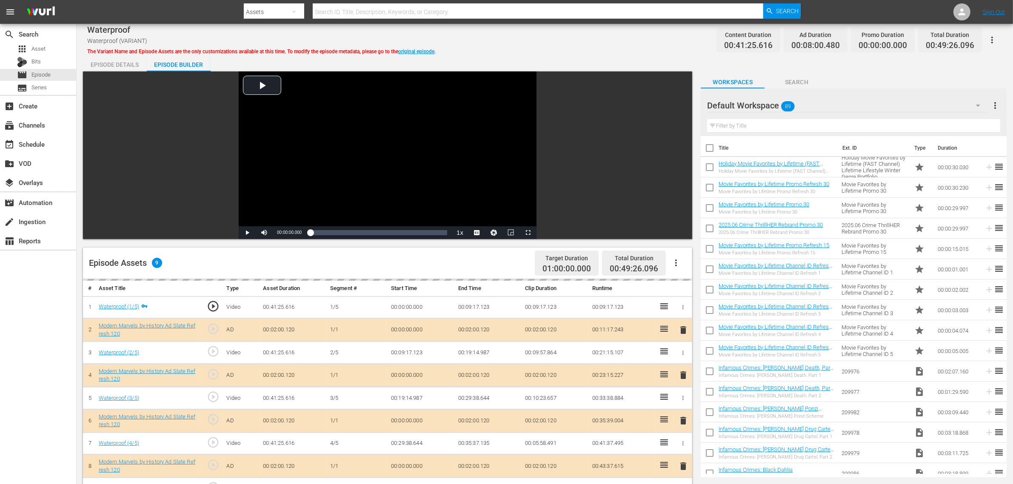
click at [585, 56] on div "Episode Details Episode Builder Episode Preview Video Player is loading. Play V…" at bounding box center [545, 376] width 924 height 645
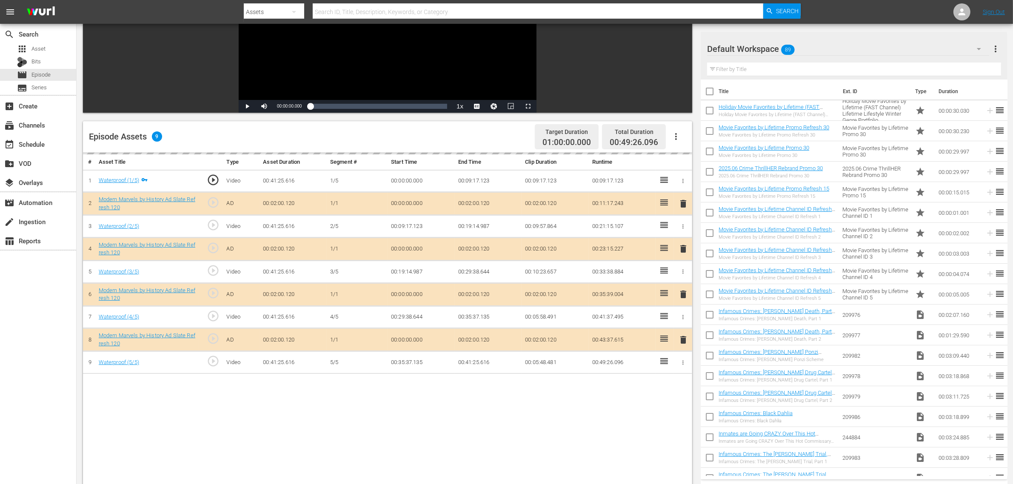
scroll to position [221, 0]
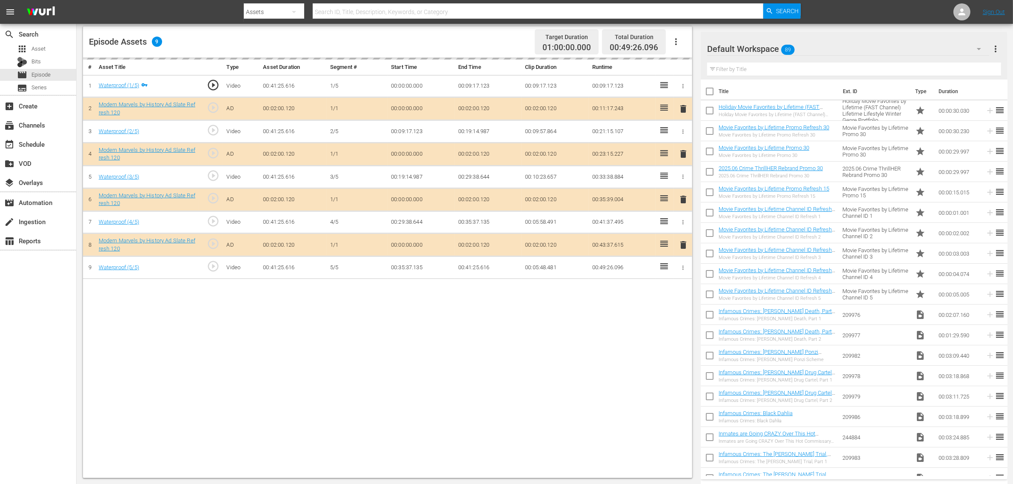
click at [685, 200] on div "delete" at bounding box center [682, 200] width 11 height 12
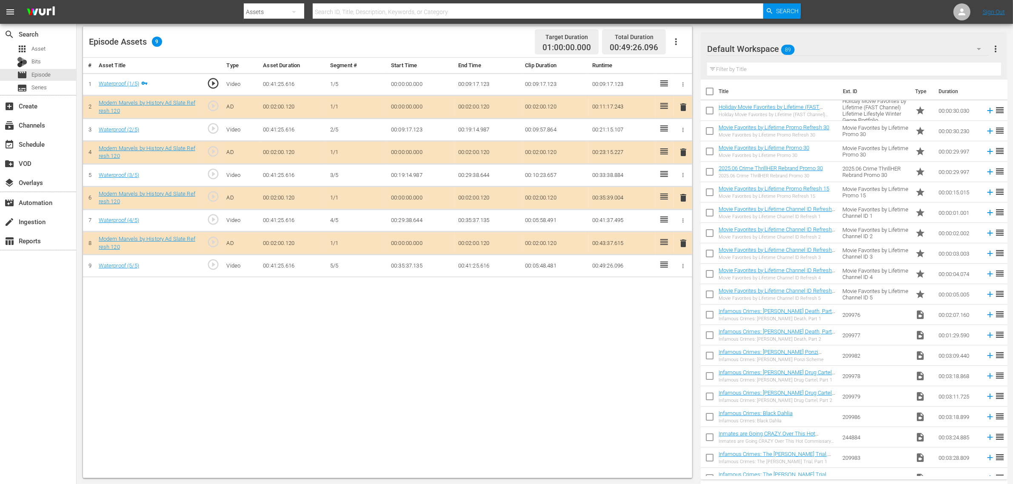
click at [683, 201] on span "delete" at bounding box center [683, 198] width 10 height 10
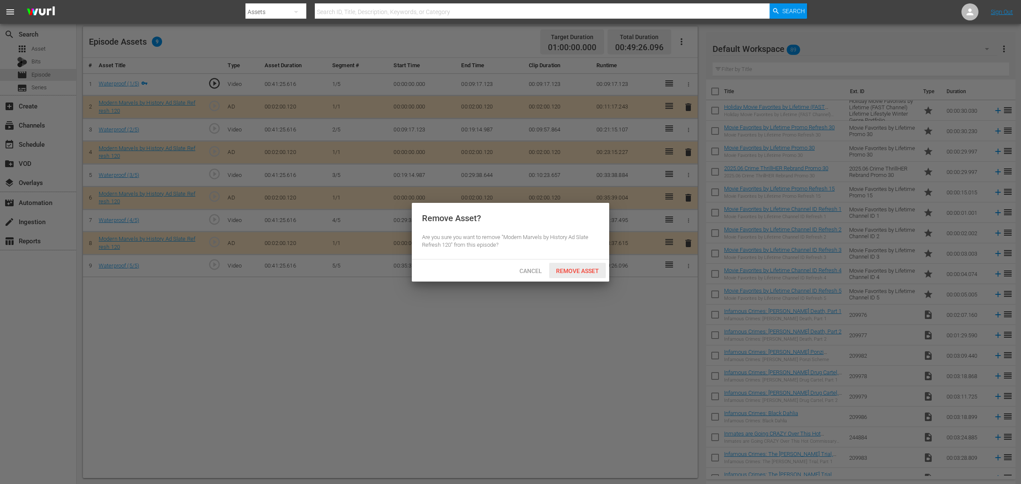
click at [575, 264] on div "Remove Asset" at bounding box center [577, 271] width 57 height 16
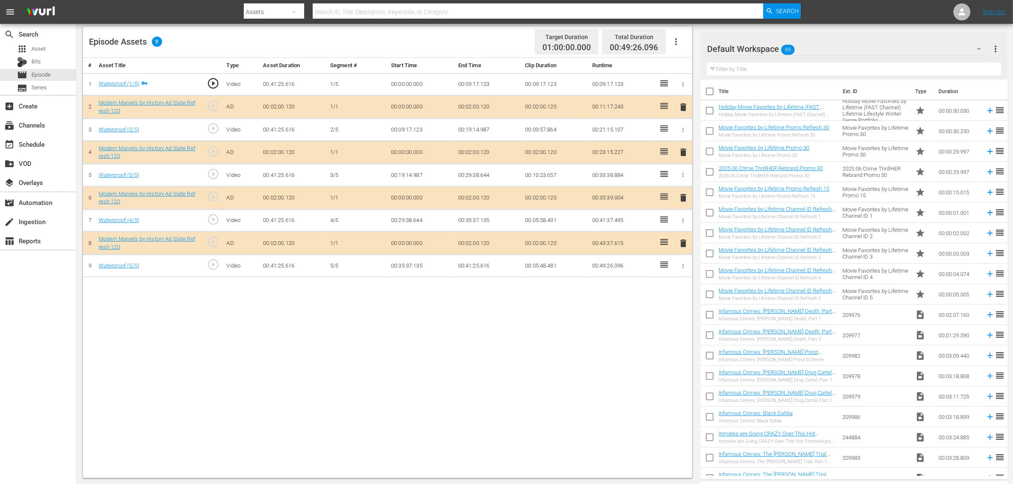
click at [816, 48] on div "Default Workspace 89" at bounding box center [848, 49] width 282 height 24
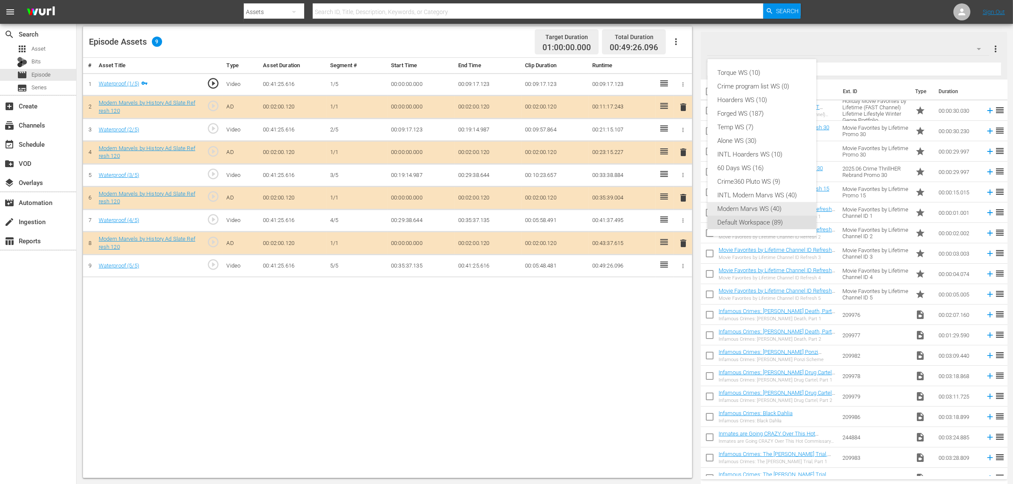
click at [751, 211] on div "Modern Marvs WS (40)" at bounding box center [762, 209] width 88 height 14
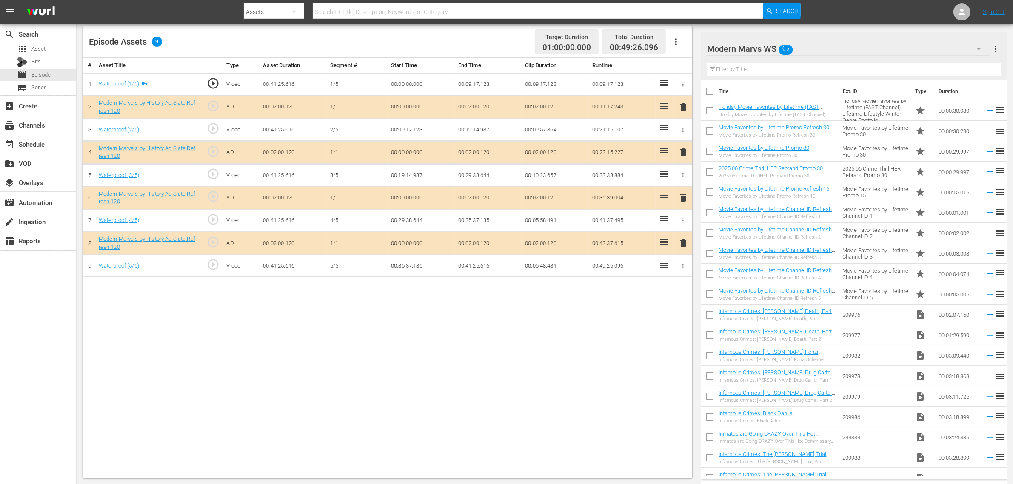
click at [447, 378] on div "Torque WS (10) Crime program list WS (0) Hoarders WS (10) Forged WS (187) Temp …" at bounding box center [506, 242] width 1013 height 484
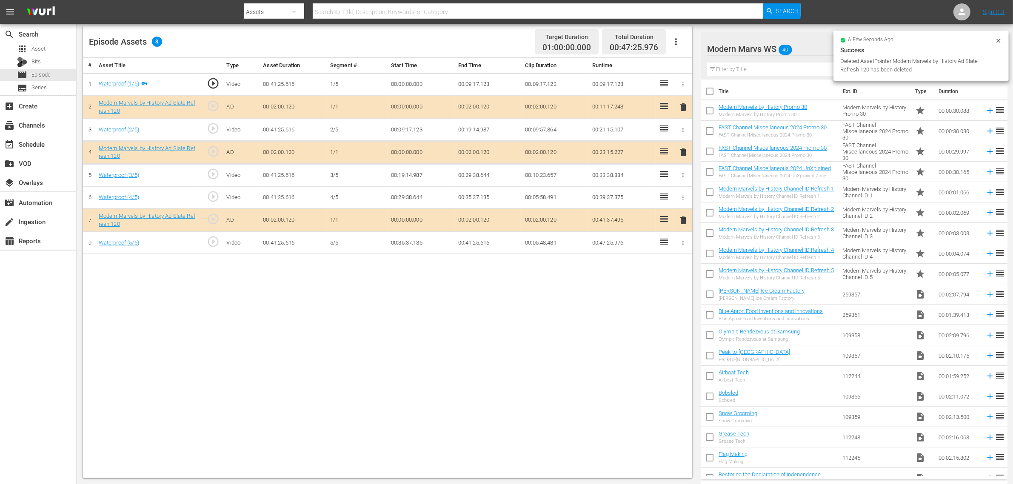
click at [456, 43] on div "Episode Assets 8 Target Duration 01:00:00.000 Total Duration 00:47:25.976" at bounding box center [387, 41] width 609 height 31
click at [576, 387] on div "# Asset Title Type Asset Duration Segment # Start Time End Time Clip Duration R…" at bounding box center [387, 268] width 609 height 420
drag, startPoint x: 616, startPoint y: 355, endPoint x: 616, endPoint y: 310, distance: 45.5
click at [616, 355] on div "# Asset Title Type Asset Duration Segment # Start Time End Time Clip Duration R…" at bounding box center [387, 268] width 609 height 420
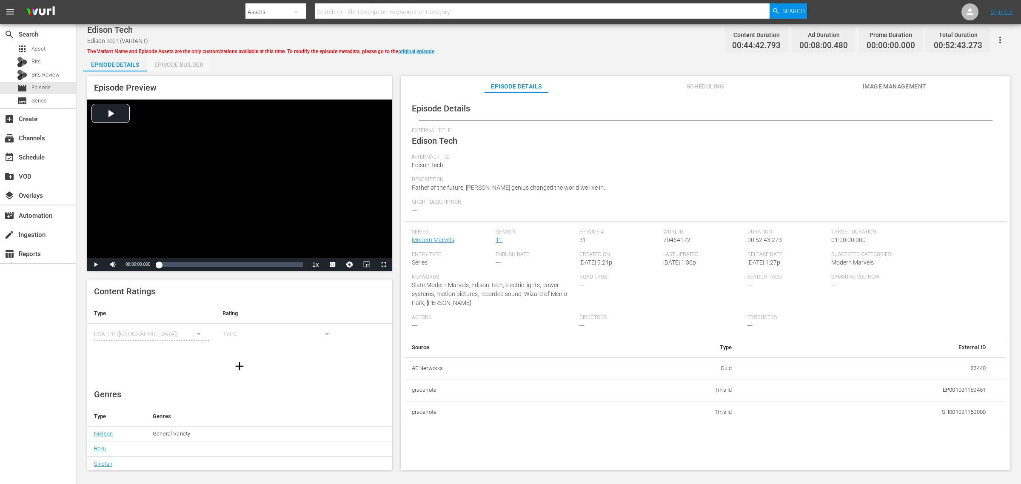
click at [177, 65] on div "Episode Builder" at bounding box center [179, 64] width 64 height 20
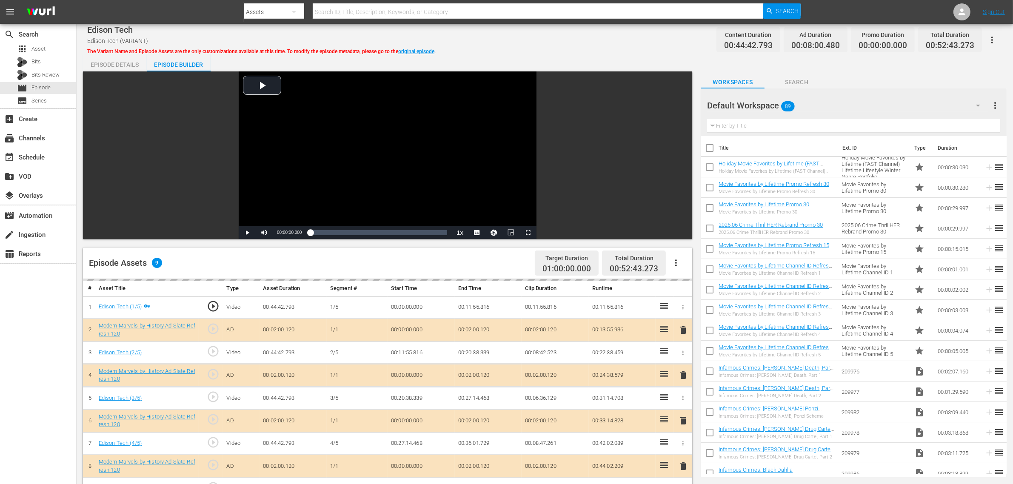
drag, startPoint x: 629, startPoint y: 37, endPoint x: 668, endPoint y: 45, distance: 39.8
click at [629, 37] on div "Edison Tech Edison Tech (VARIANT) The Variant Name and Episode Assets are the o…" at bounding box center [544, 39] width 915 height 19
click at [816, 106] on div "Default Workspace 89" at bounding box center [847, 106] width 281 height 24
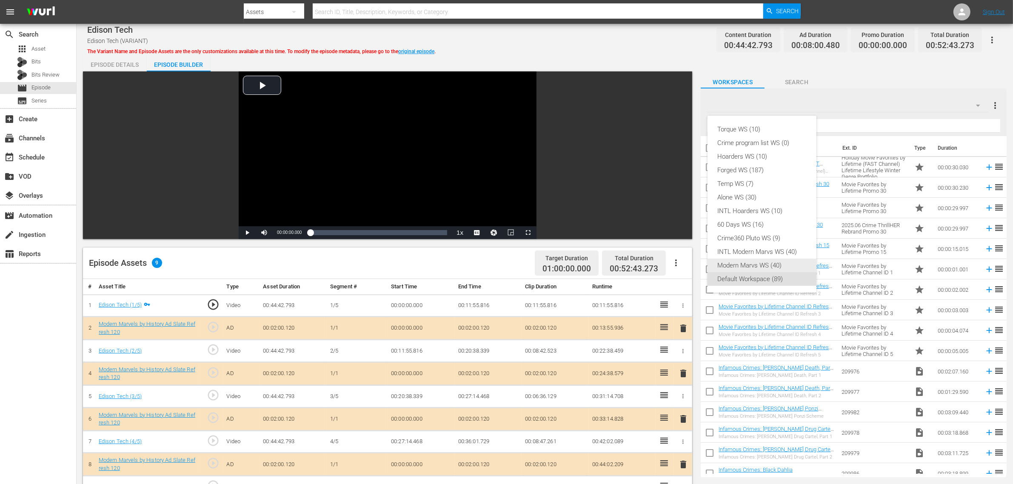
click at [763, 267] on div "Modern Marvs WS (40)" at bounding box center [762, 266] width 88 height 14
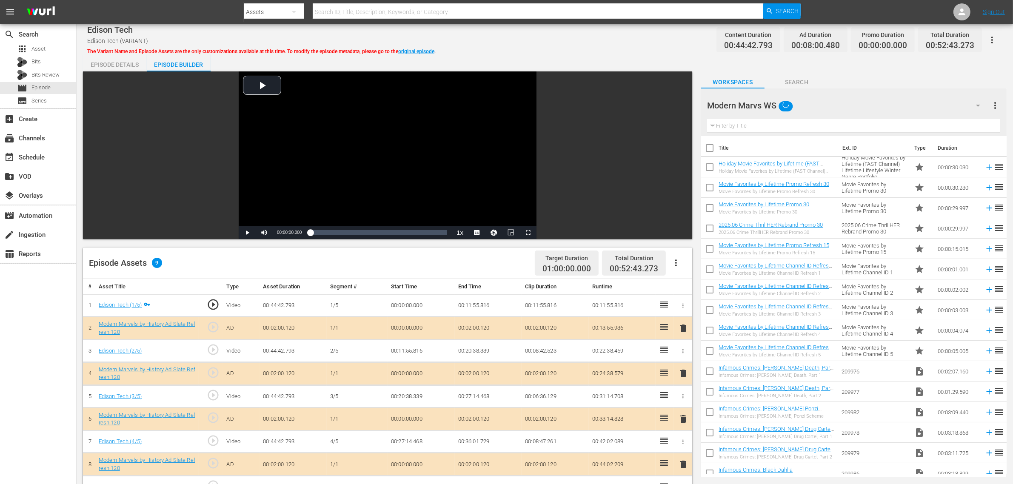
click at [620, 66] on div "Torque WS (10) Crime program list WS (0) Hoarders WS (10) Forged WS (187) Temp …" at bounding box center [506, 242] width 1013 height 484
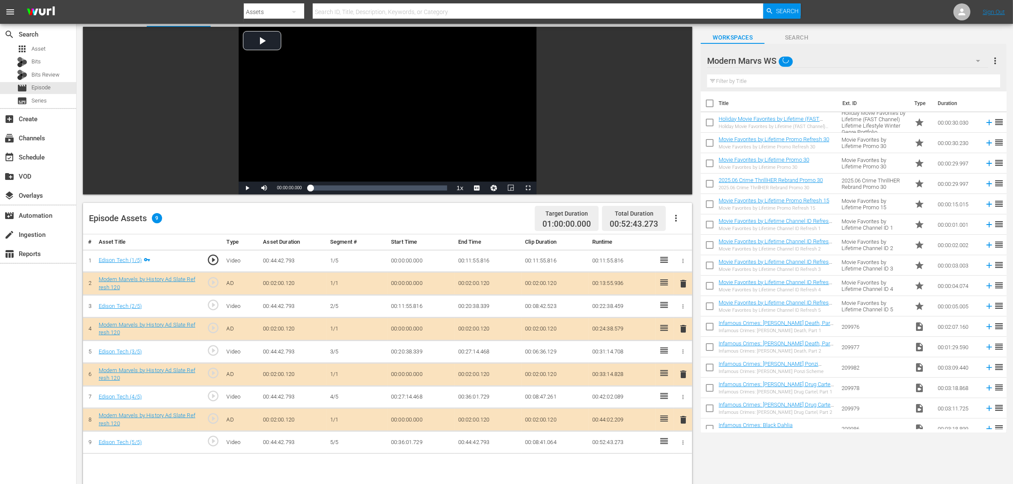
scroll to position [106, 0]
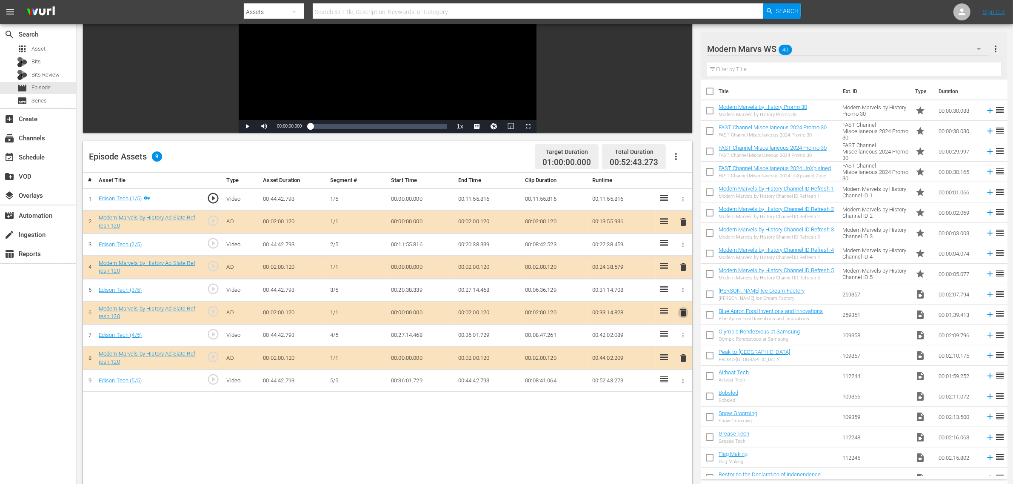
click at [679, 315] on span "delete" at bounding box center [683, 313] width 10 height 10
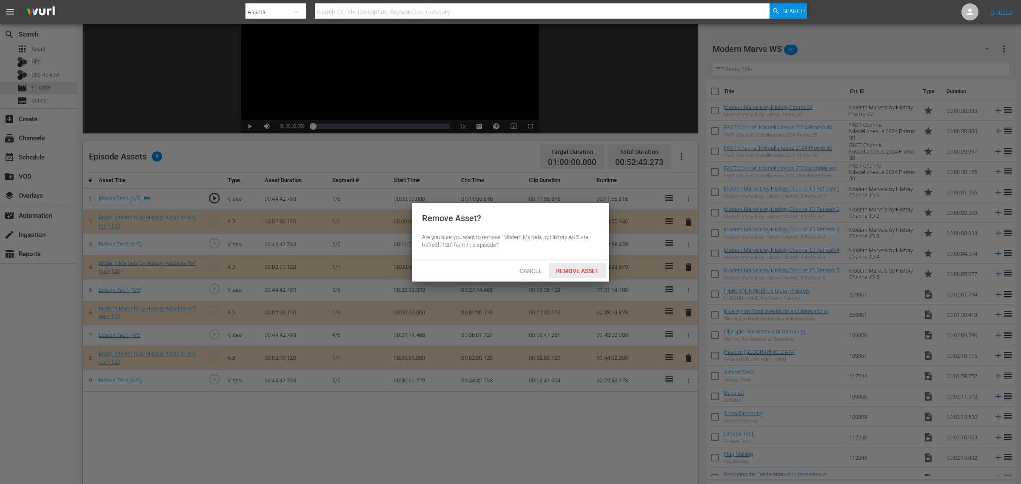
click at [581, 269] on span "Remove Asset" at bounding box center [577, 271] width 57 height 7
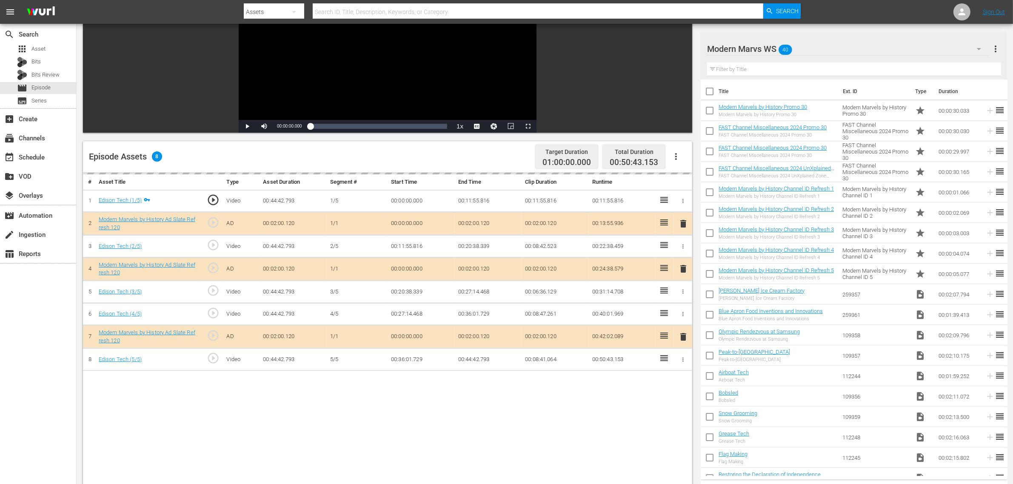
click at [465, 156] on div "Episode Assets 8 Target Duration 01:00:00.000 Total Duration 00:50:43.153" at bounding box center [387, 156] width 609 height 31
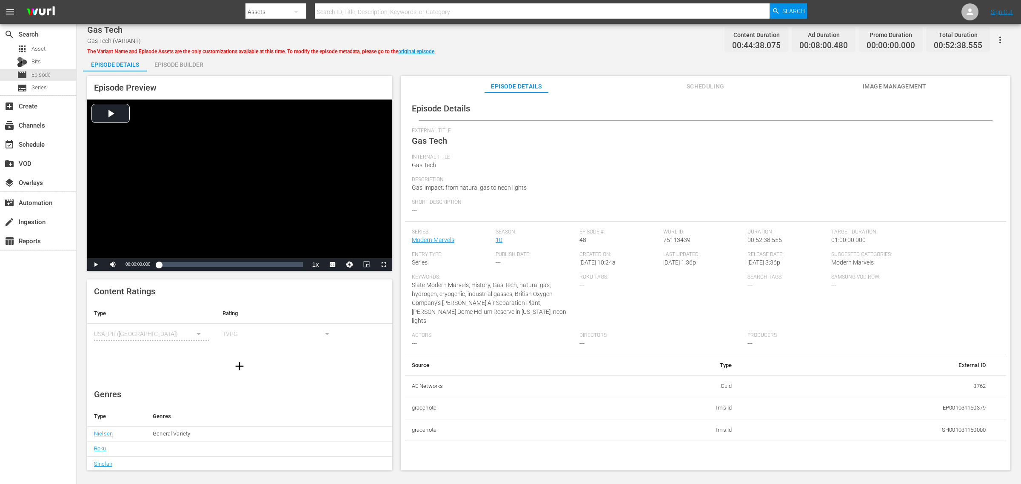
click at [173, 57] on div "Episode Builder" at bounding box center [179, 64] width 64 height 20
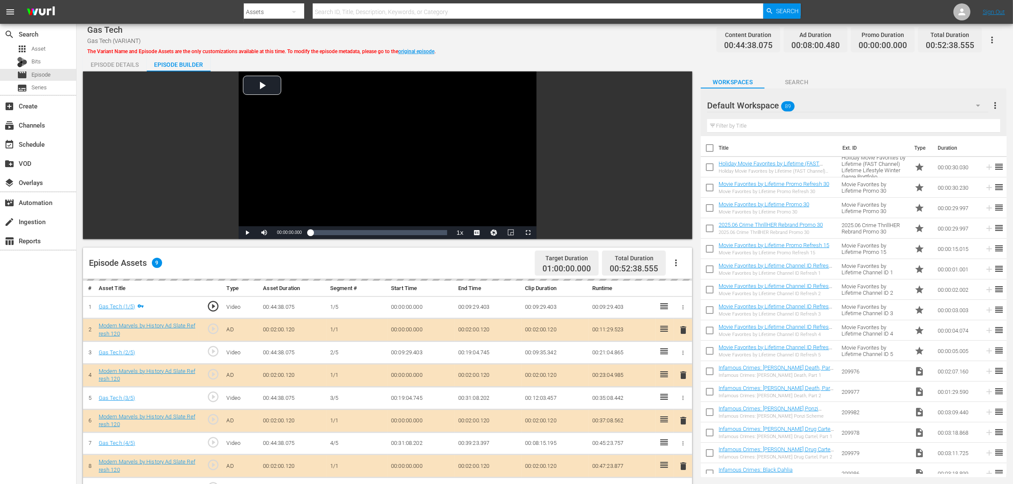
click at [551, 51] on div "Gas Tech Gas Tech (VARIANT) The Variant Name and Episode Assets are the only cu…" at bounding box center [545, 365] width 936 height 682
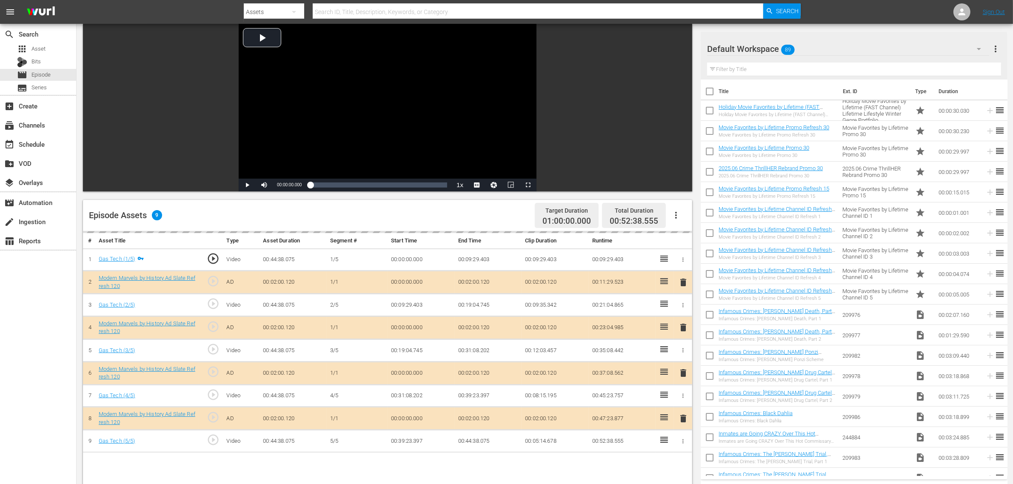
scroll to position [106, 0]
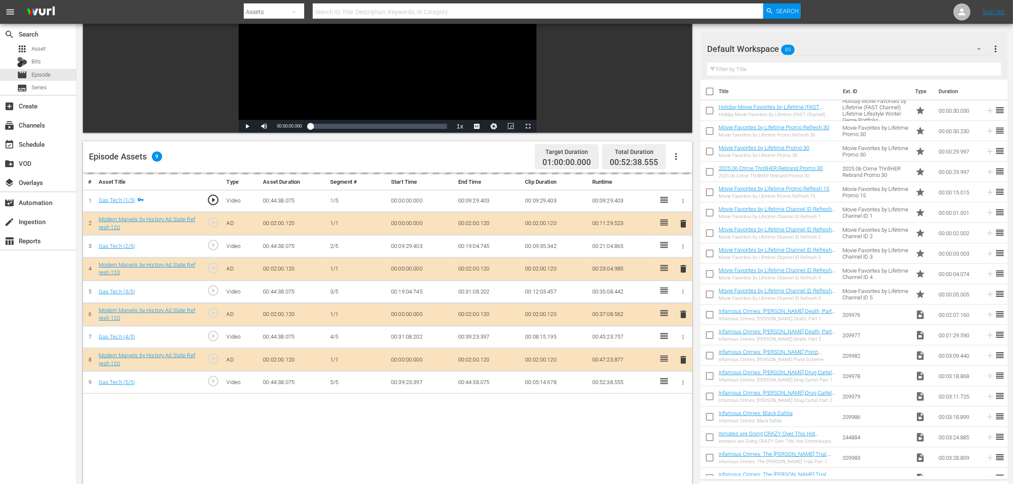
click at [816, 52] on div "Default Workspace 89" at bounding box center [848, 49] width 282 height 24
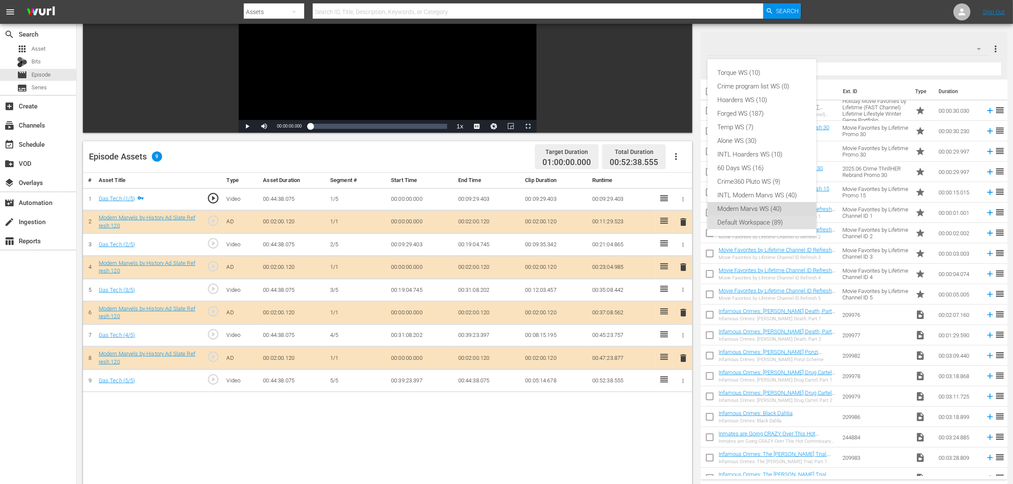
click at [779, 212] on div "Modern Marvs WS (40)" at bounding box center [762, 209] width 88 height 14
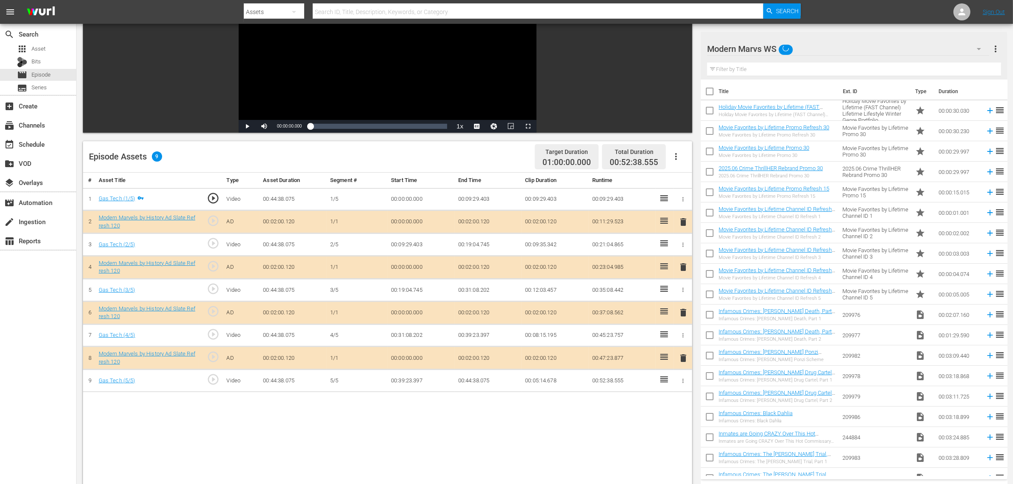
click at [477, 157] on div "Episode Assets 9 Target Duration 01:00:00.000 Total Duration 00:52:38.555" at bounding box center [387, 156] width 609 height 31
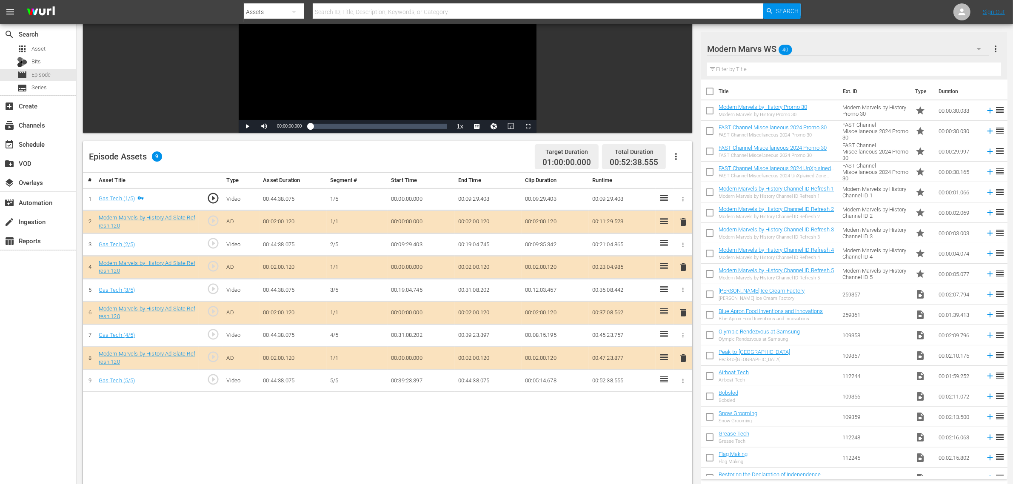
click at [684, 314] on span "delete" at bounding box center [683, 313] width 10 height 10
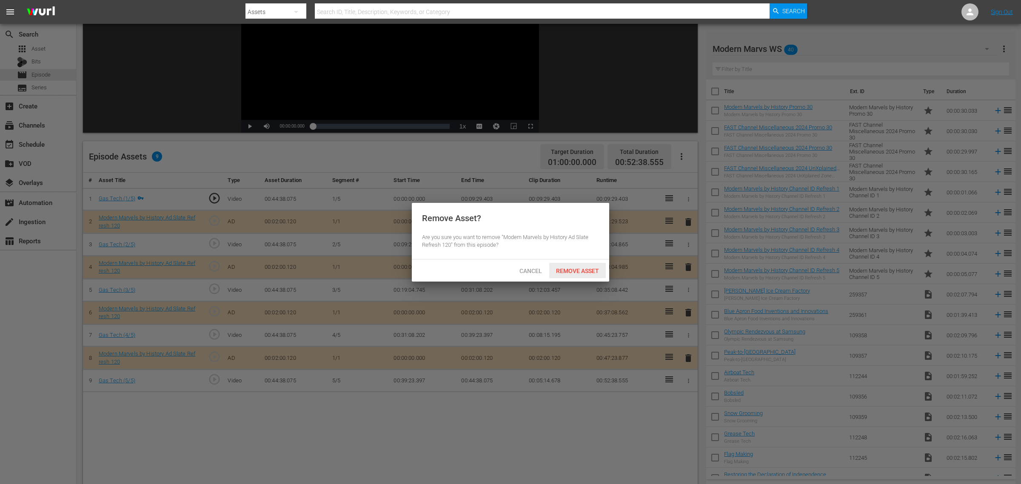
click at [564, 268] on span "Remove Asset" at bounding box center [577, 271] width 57 height 7
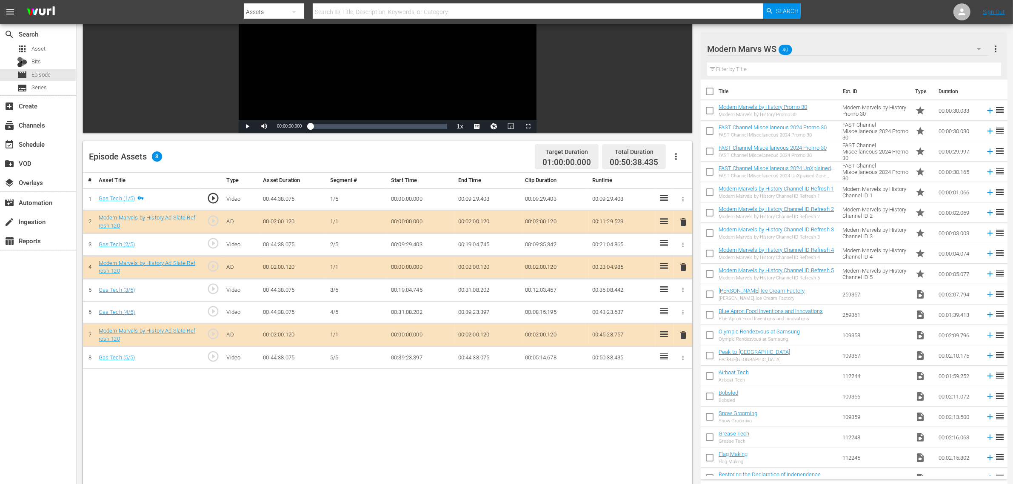
click at [460, 158] on div "Episode Assets 8 Target Duration 01:00:00.000 Total Duration 00:50:38.435" at bounding box center [387, 156] width 609 height 31
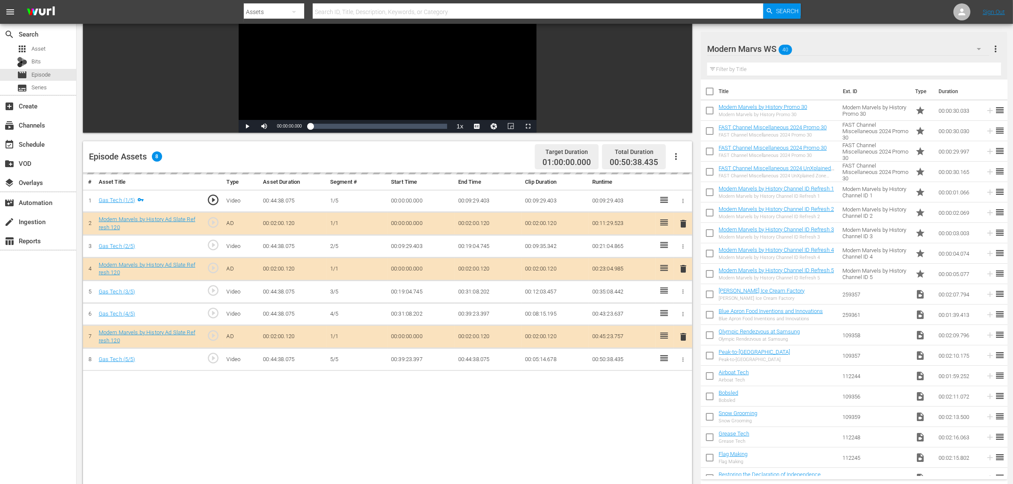
click at [354, 387] on div "# Asset Title Type Asset Duration Segment # Start Time End Time Clip Duration R…" at bounding box center [387, 383] width 609 height 420
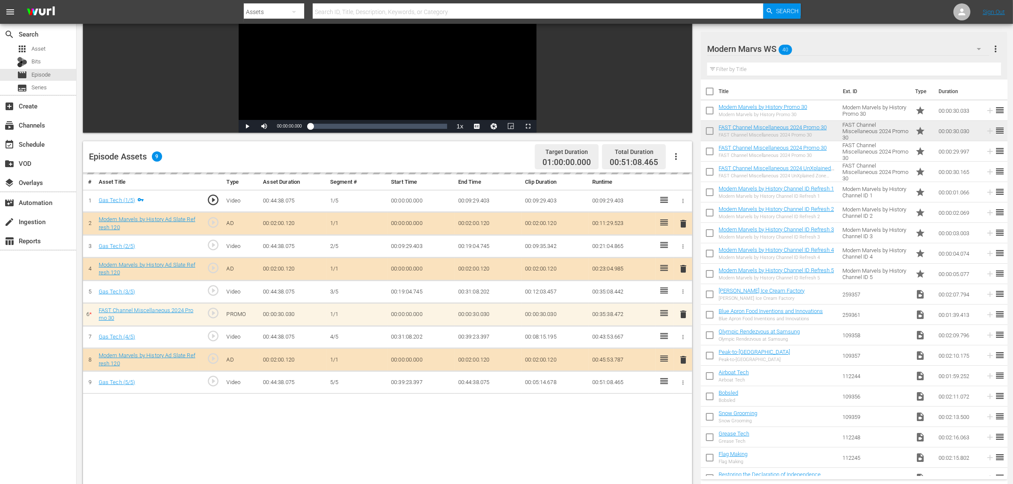
click at [591, 54] on div "Video Player is loading. Play Video Play Mute Current Time 00:00:00.000 / Durat…" at bounding box center [387, 49] width 609 height 168
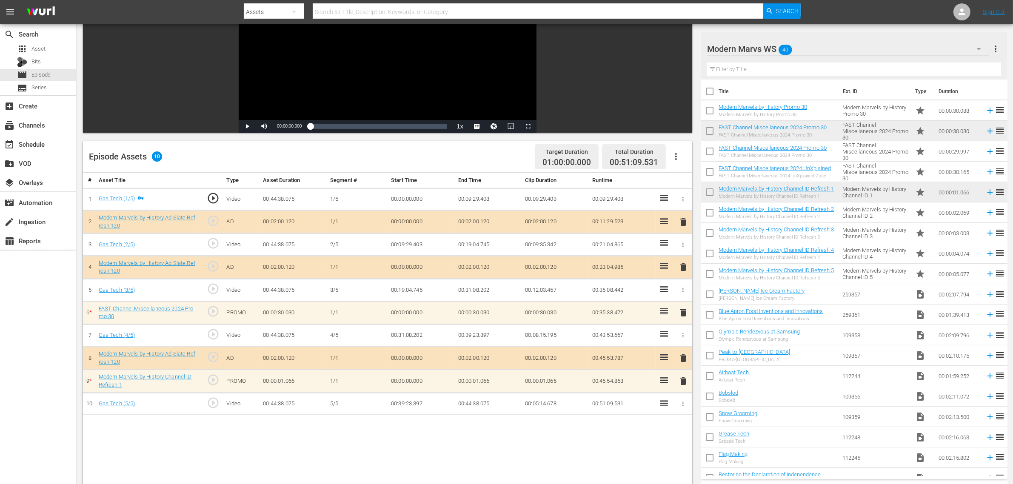
click at [681, 384] on span "delete" at bounding box center [683, 381] width 10 height 10
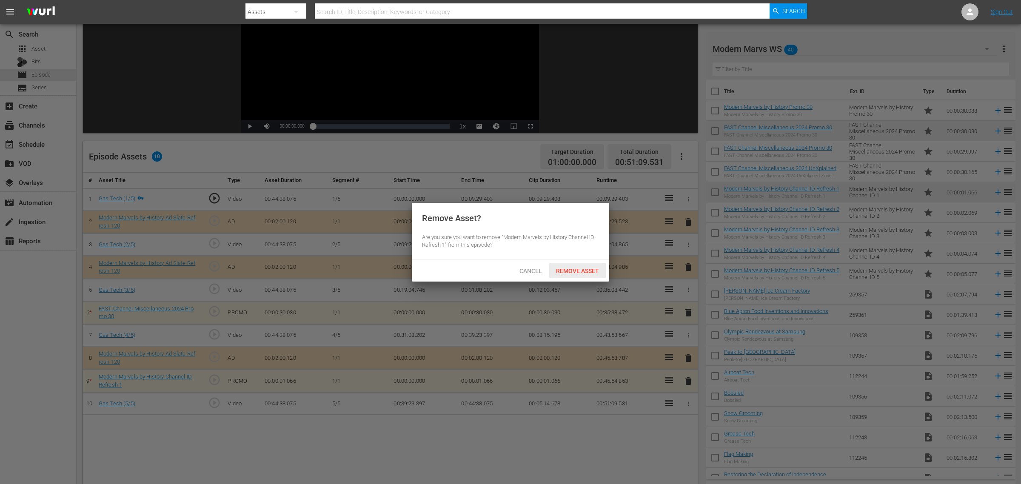
click at [559, 271] on span "Remove Asset" at bounding box center [577, 271] width 57 height 7
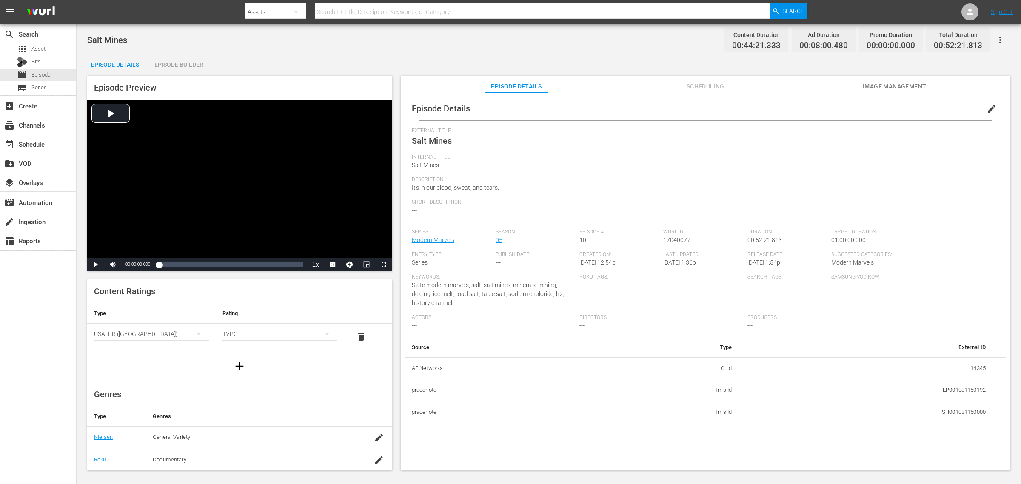
click at [184, 64] on div "Episode Builder" at bounding box center [179, 64] width 64 height 20
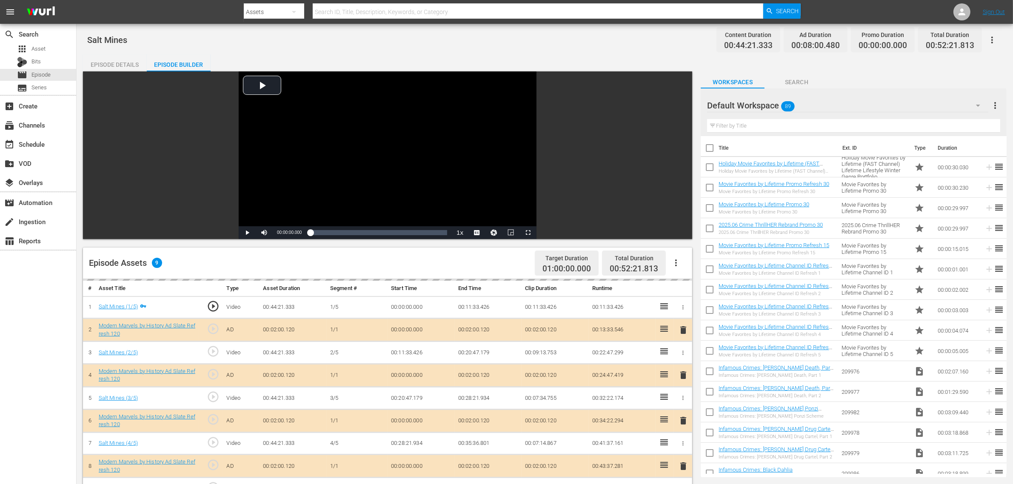
click at [653, 37] on div "Salt Mines Content Duration 00:44:21.333 Ad Duration 00:08:00.480 Promo Duratio…" at bounding box center [544, 39] width 915 height 19
click at [816, 108] on div "Default Workspace 89" at bounding box center [847, 106] width 281 height 24
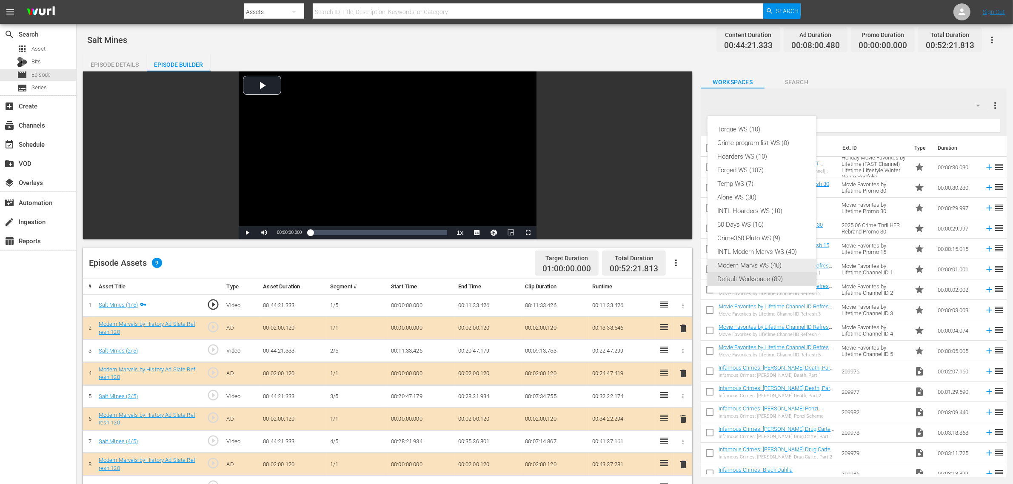
click at [766, 266] on div "Modern Marvs WS (40)" at bounding box center [762, 266] width 88 height 14
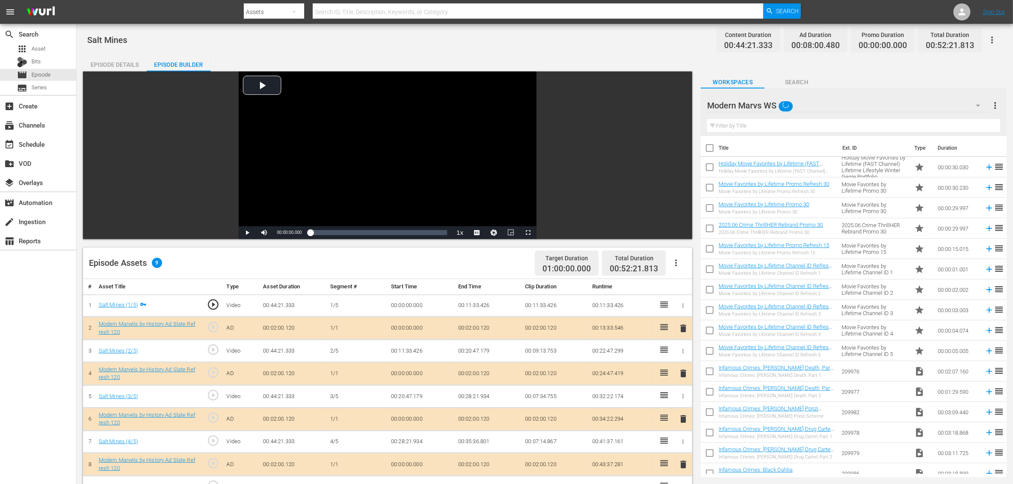
click at [590, 55] on div "Episode Details Episode Builder Episode Preview Video Player is loading. Play V…" at bounding box center [545, 376] width 924 height 645
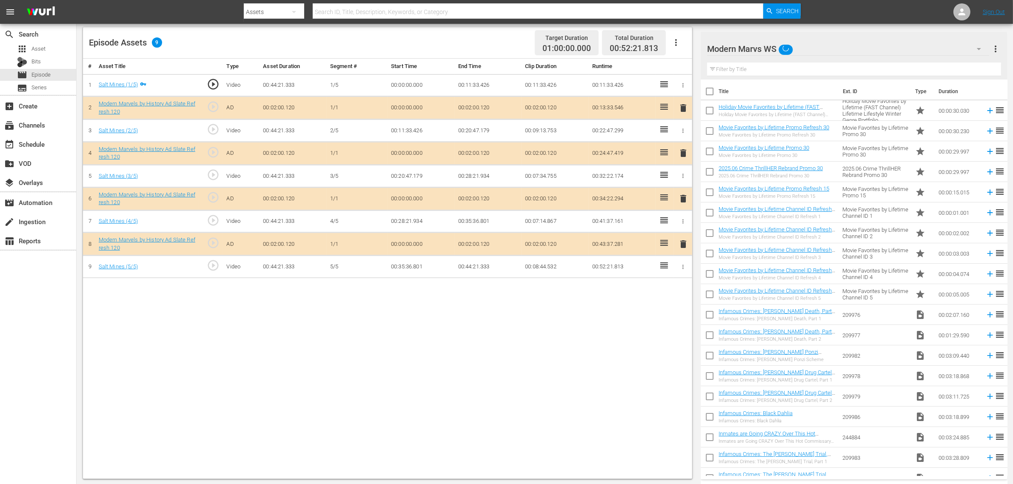
scroll to position [221, 0]
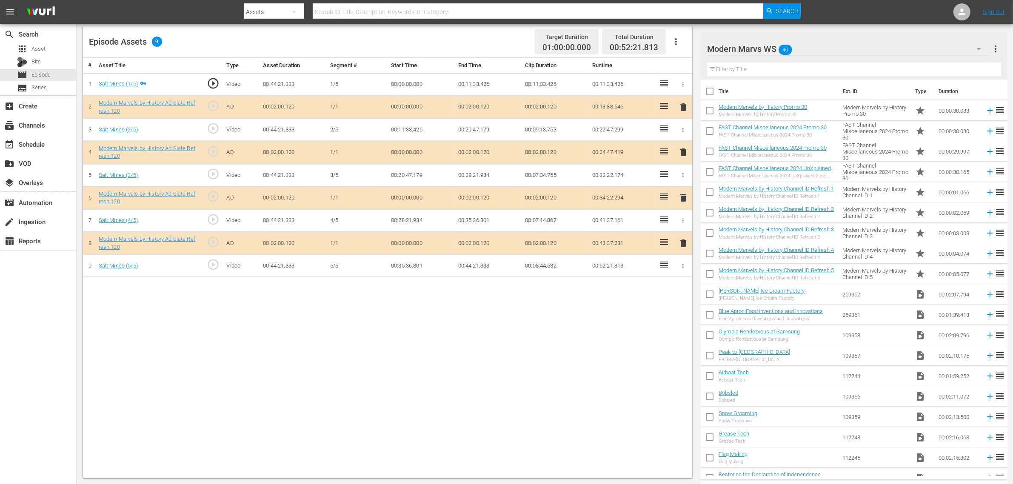
click at [684, 198] on span "delete" at bounding box center [683, 198] width 10 height 10
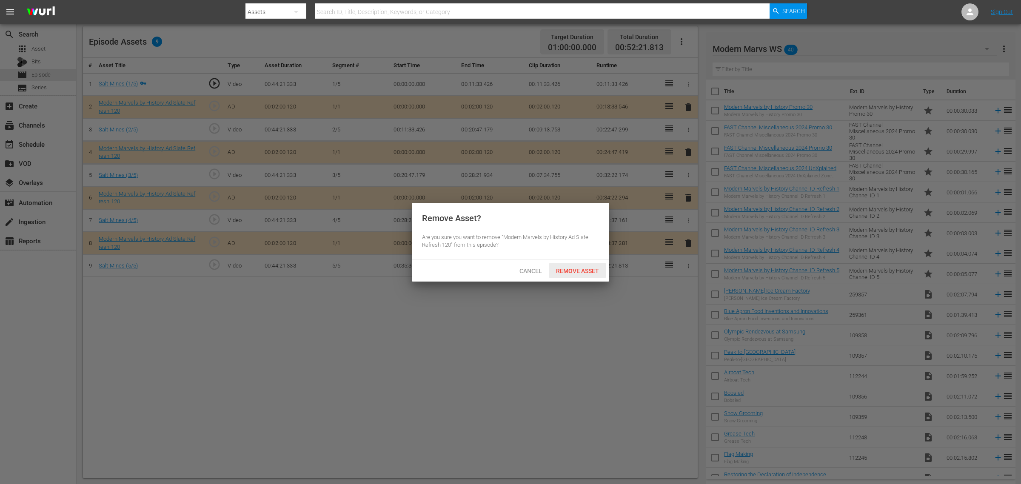
click at [573, 268] on span "Remove Asset" at bounding box center [577, 271] width 57 height 7
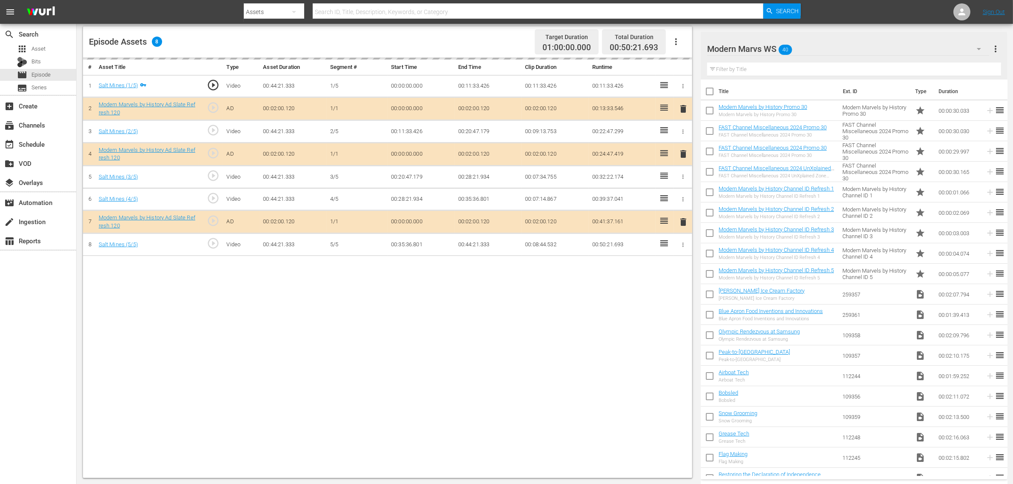
click at [816, 17] on nav "menu Search By Assets Search ID, Title, Description, Keywords, or Category Sear…" at bounding box center [506, 12] width 1013 height 24
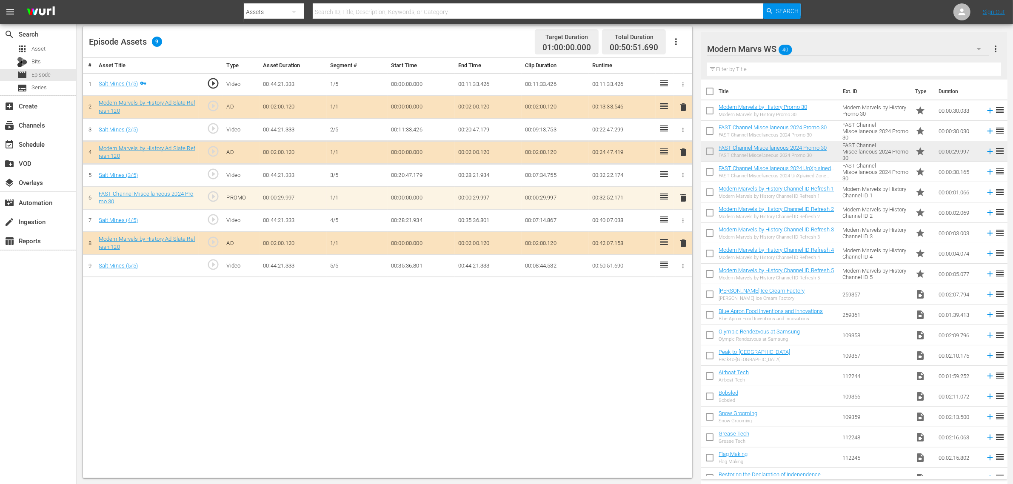
click at [681, 201] on span "delete" at bounding box center [683, 198] width 10 height 10
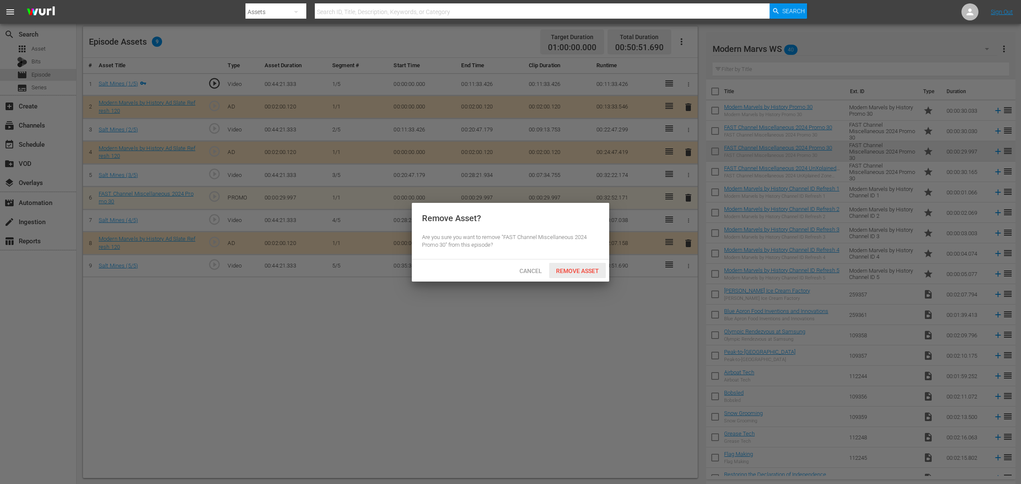
click at [577, 269] on span "Remove Asset" at bounding box center [577, 271] width 57 height 7
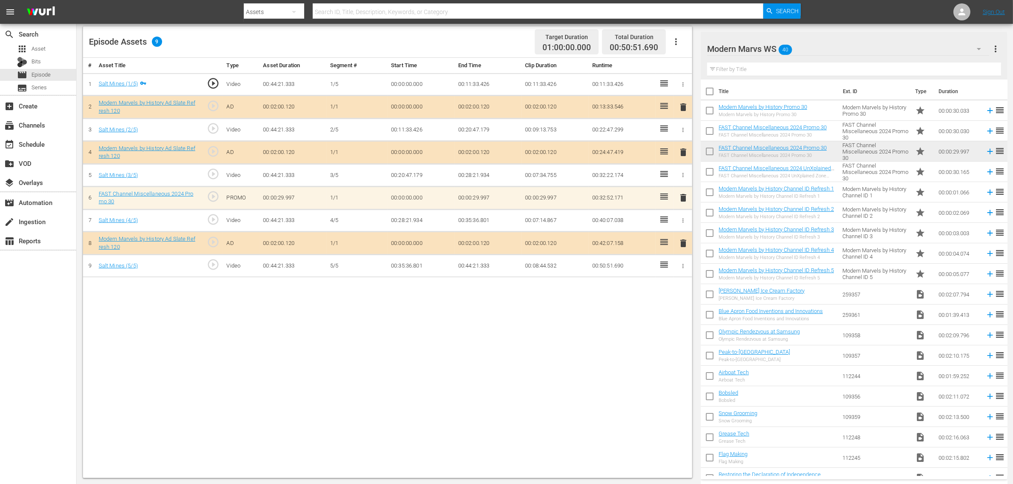
click at [542, 263] on body "menu Search By Assets Search ID, Title, Description, Keywords, or Category Sear…" at bounding box center [506, 21] width 1013 height 484
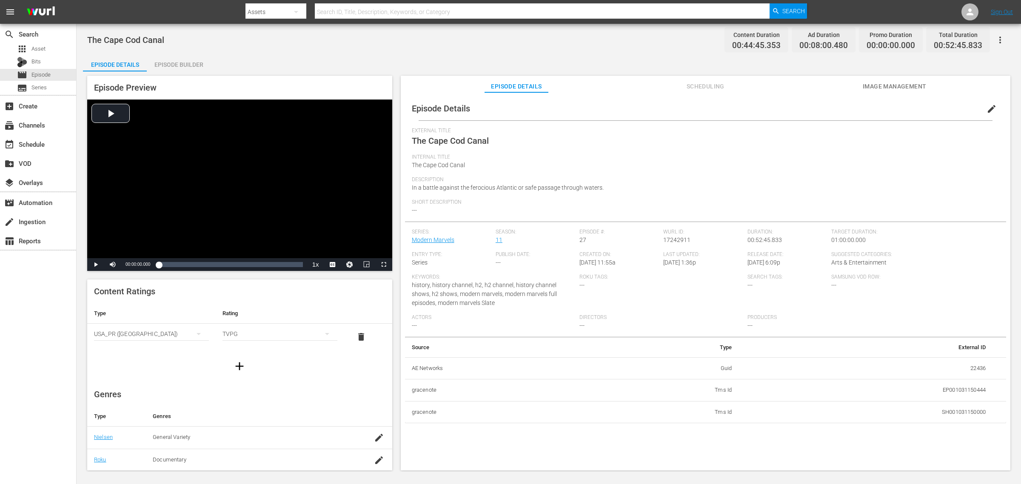
click at [181, 56] on div "Episode Builder" at bounding box center [179, 64] width 64 height 20
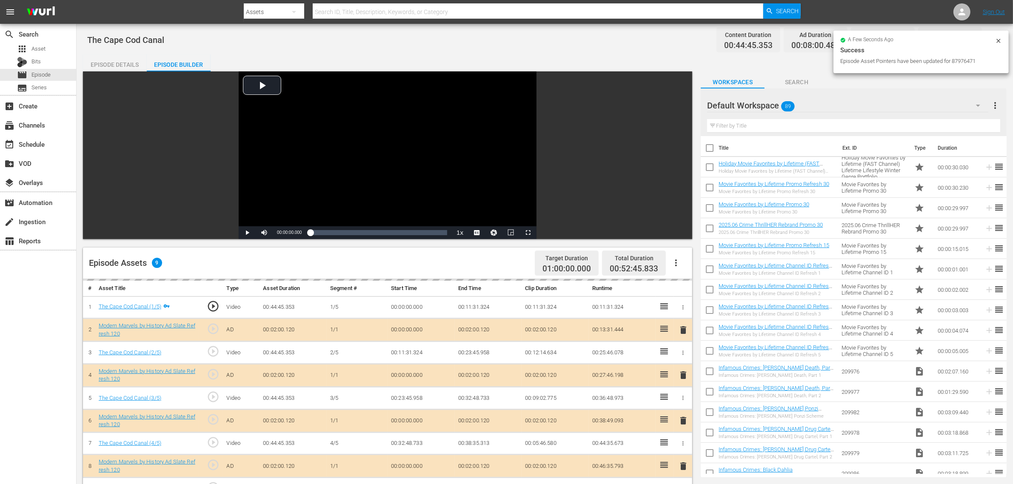
click at [810, 104] on div "Default Workspace 89" at bounding box center [847, 106] width 281 height 24
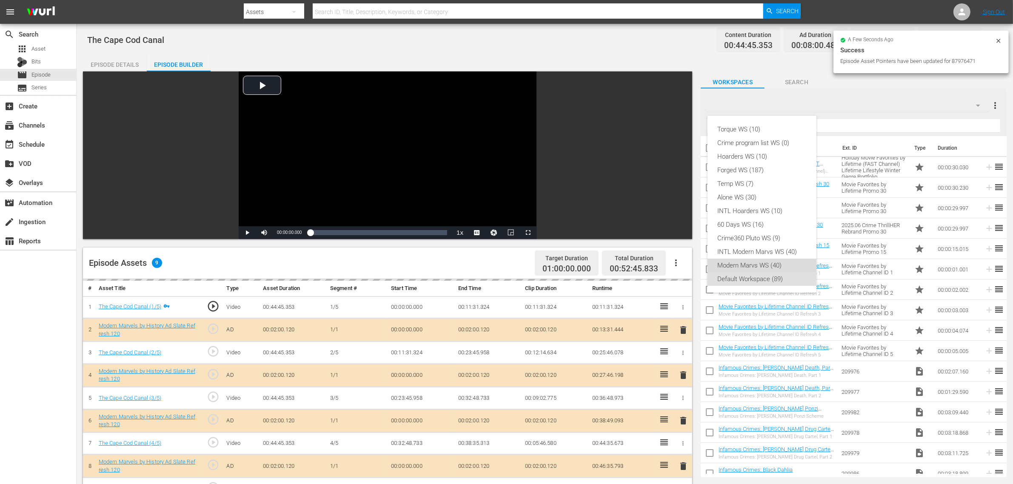
click at [750, 269] on div "Modern Marvs WS (40)" at bounding box center [762, 266] width 88 height 14
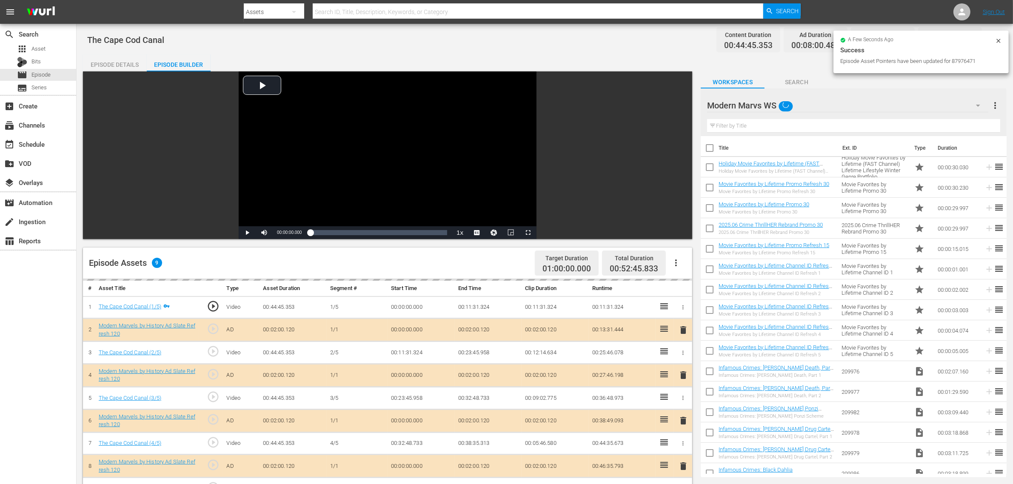
click at [509, 265] on div "Episode Assets 9 Target Duration 01:00:00.000 Total Duration 00:52:45.833" at bounding box center [387, 263] width 609 height 31
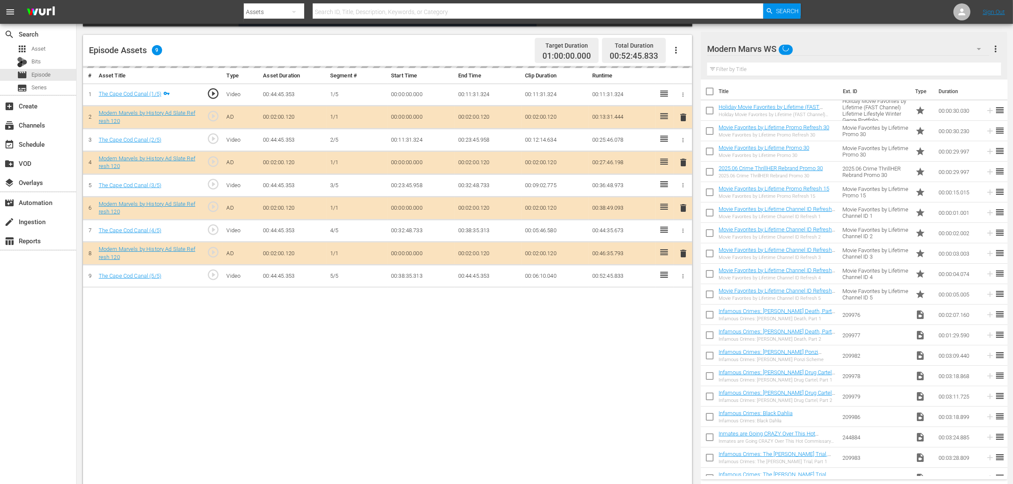
click at [682, 211] on span "delete" at bounding box center [683, 208] width 10 height 10
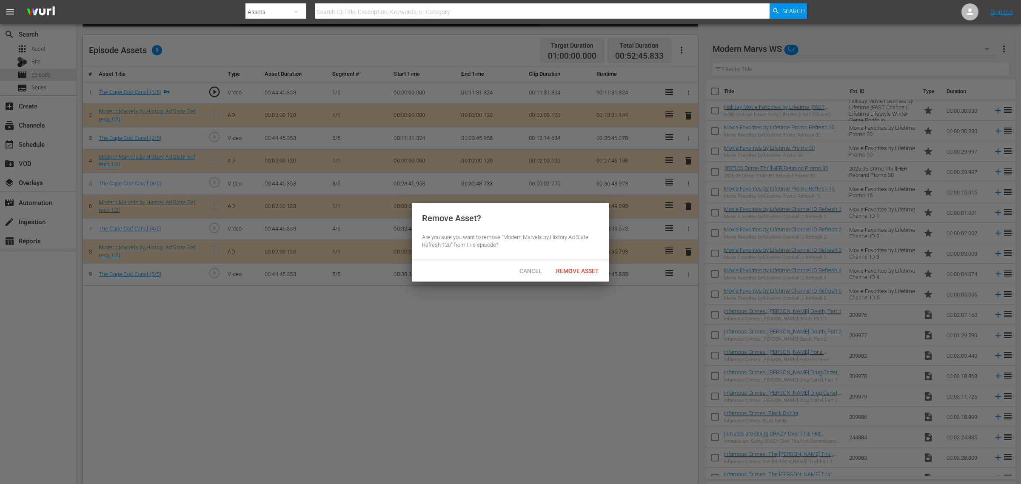
click at [588, 269] on span "Remove Asset" at bounding box center [577, 271] width 57 height 7
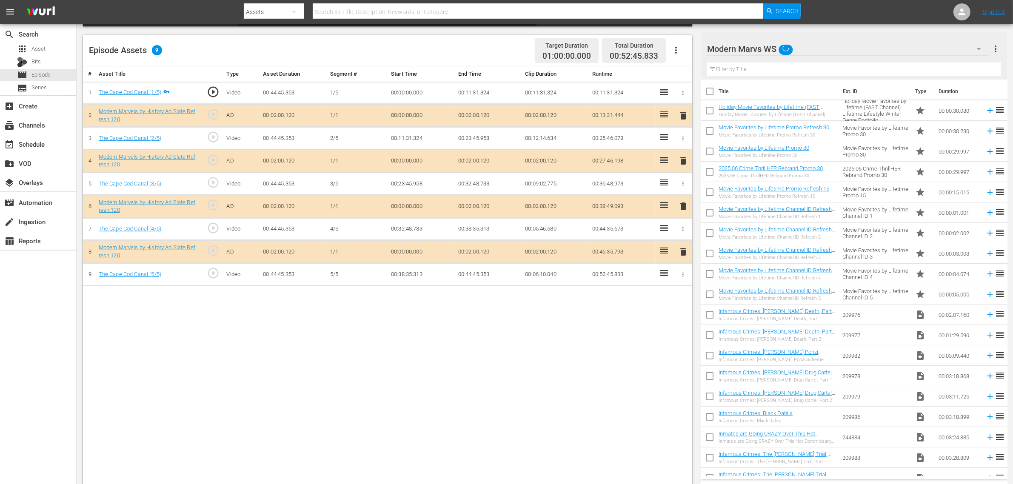
drag, startPoint x: 529, startPoint y: 337, endPoint x: 529, endPoint y: 332, distance: 4.7
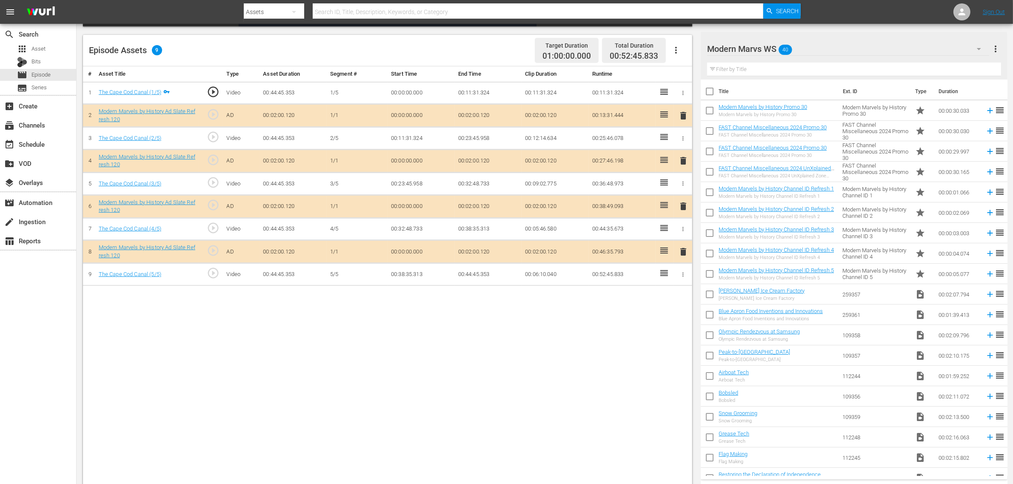
click at [491, 55] on div "Episode Assets 9 Target Duration 01:00:00.000 Total Duration 00:52:45.833" at bounding box center [387, 50] width 609 height 31
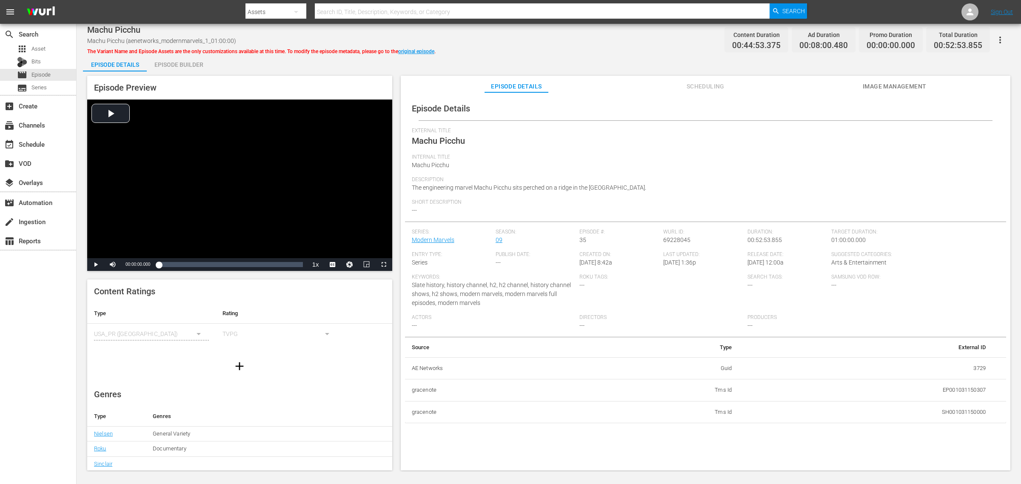
click at [184, 62] on div "Episode Builder" at bounding box center [179, 64] width 64 height 20
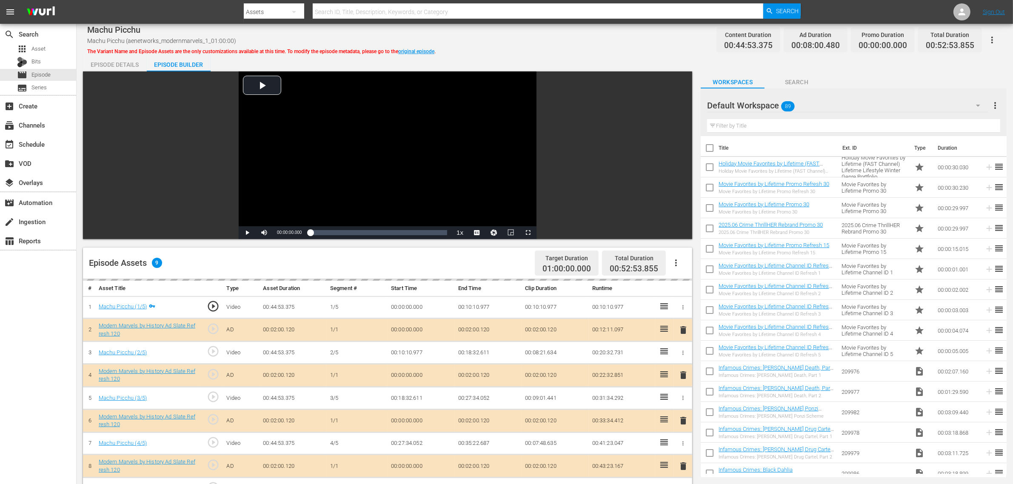
click at [619, 47] on div "Machu Picchu Machu Picchu (aenetworks_modernmarvels_1_01:00:00) The Variant Nam…" at bounding box center [544, 39] width 915 height 19
click at [816, 96] on div "Default Workspace 89" at bounding box center [847, 106] width 281 height 24
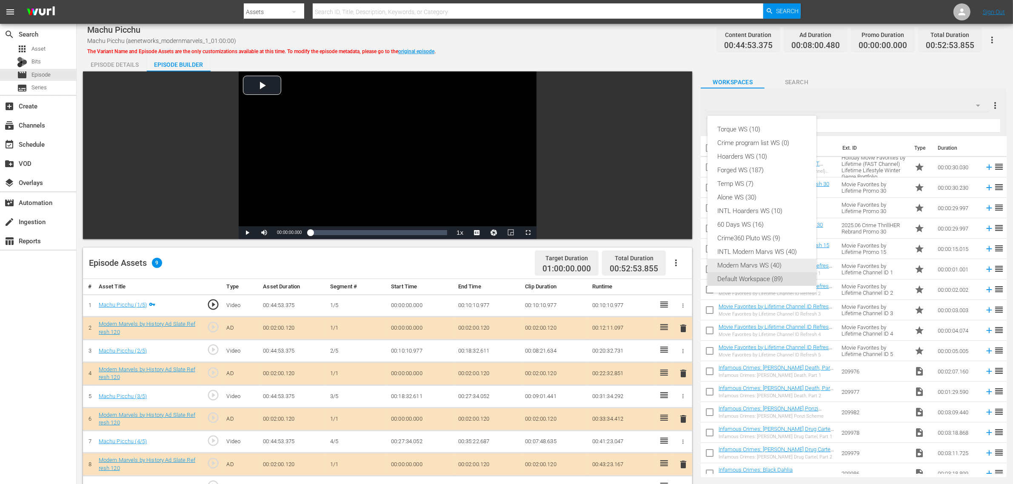
click at [760, 263] on div "Modern Marvs WS (40)" at bounding box center [762, 266] width 88 height 14
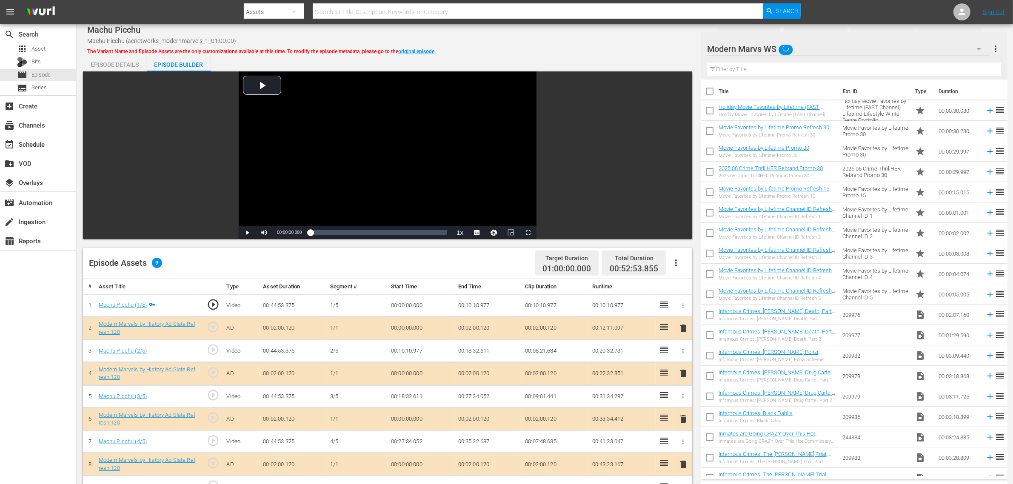
scroll to position [221, 0]
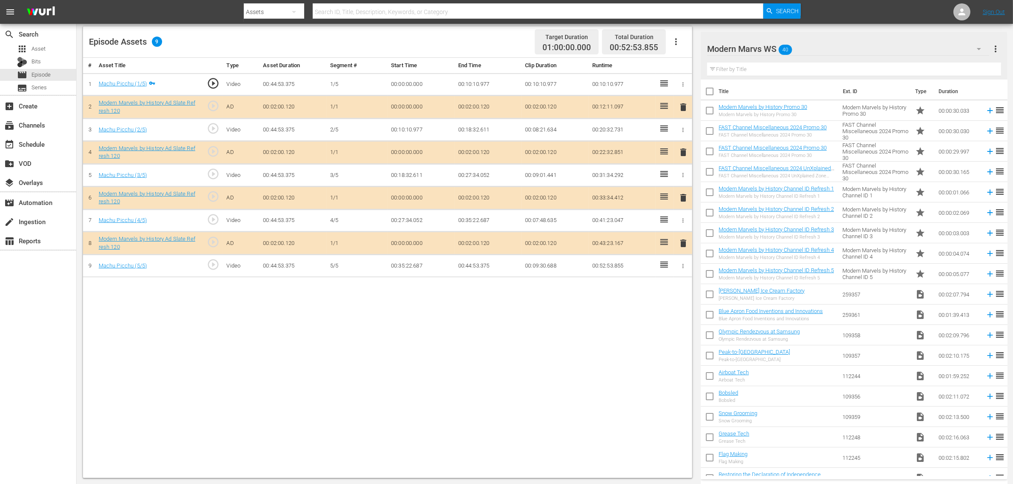
click at [683, 198] on span "delete" at bounding box center [683, 198] width 10 height 10
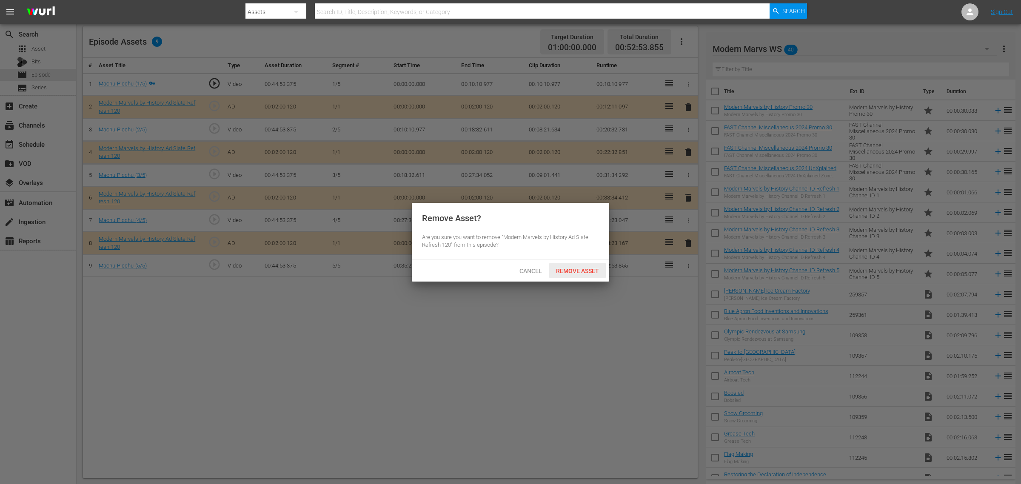
click at [580, 273] on span "Remove Asset" at bounding box center [577, 271] width 57 height 7
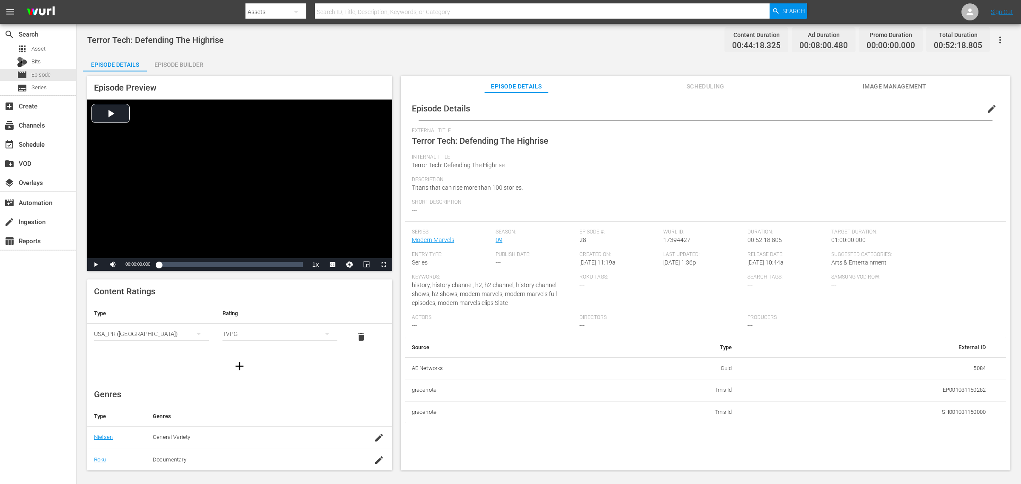
click at [175, 64] on div "Episode Builder" at bounding box center [179, 64] width 64 height 20
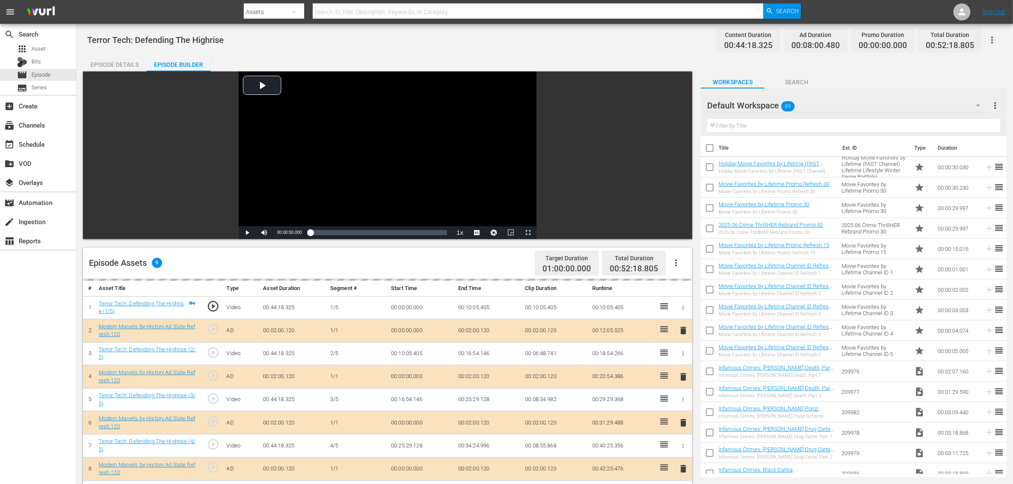
click at [815, 107] on div "Default Workspace 89" at bounding box center [847, 106] width 281 height 24
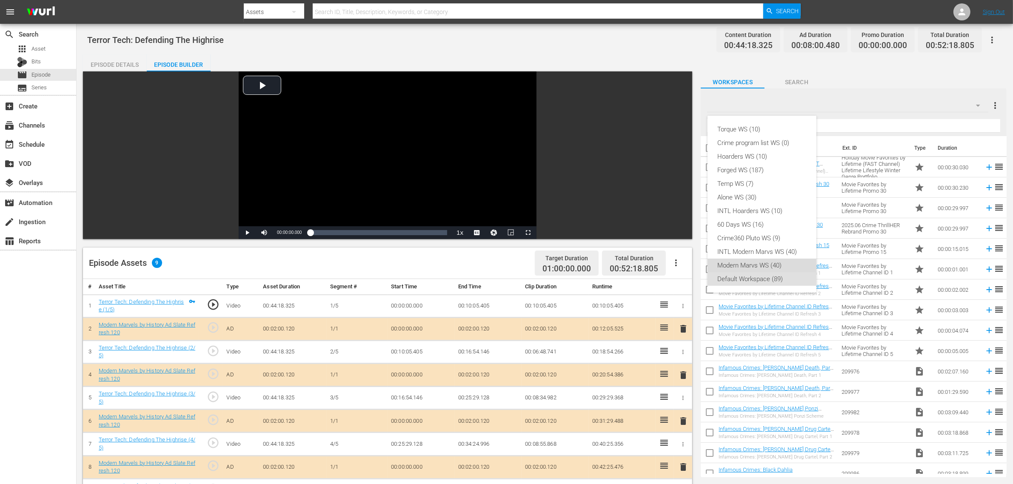
click at [772, 259] on div "Modern Marvs WS (40)" at bounding box center [762, 266] width 88 height 14
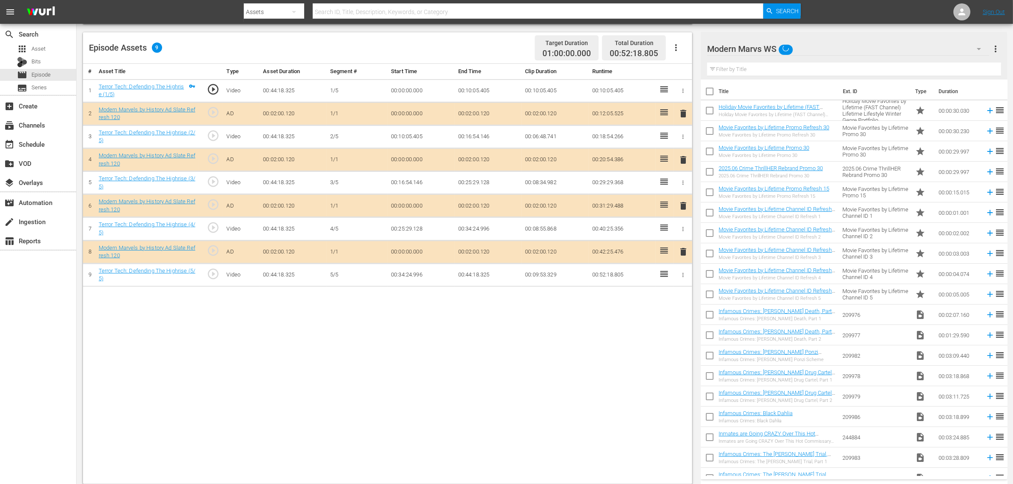
scroll to position [221, 0]
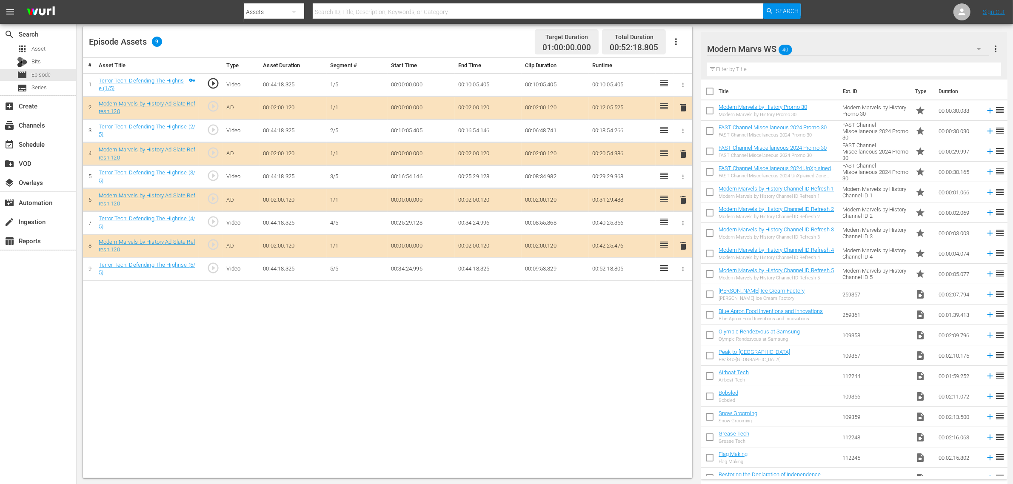
click at [681, 201] on span "delete" at bounding box center [683, 200] width 10 height 10
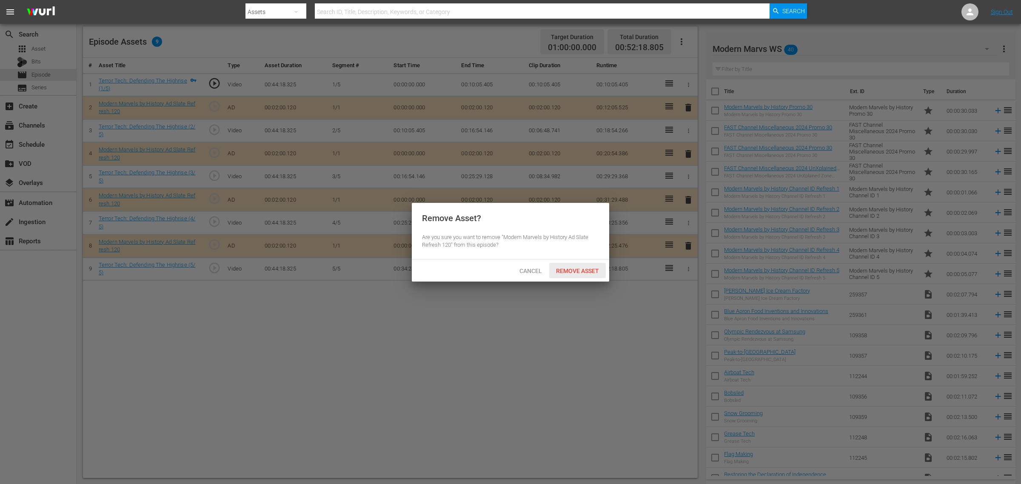
click at [573, 269] on span "Remove Asset" at bounding box center [577, 271] width 57 height 7
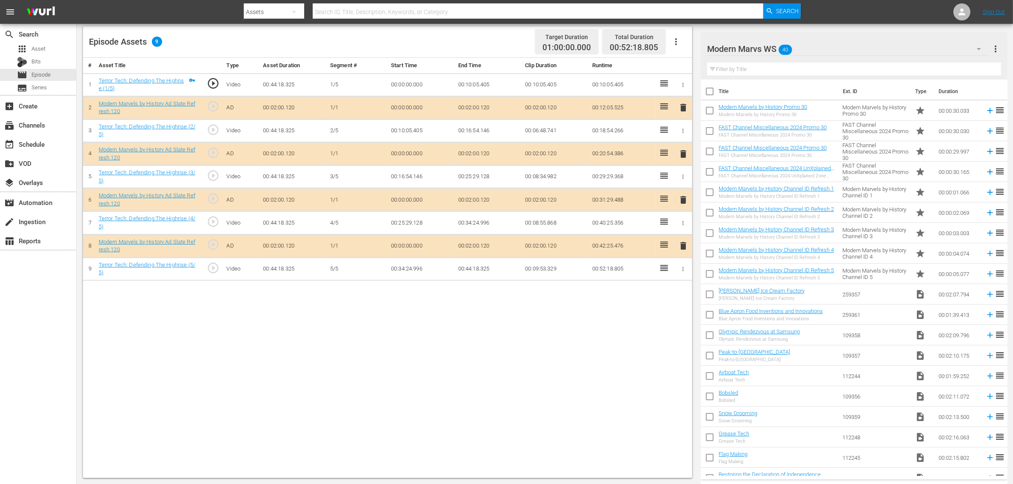
click at [35, 335] on div "search Search apps Asset Bits movie Episode subtitles Series add_box Create sub…" at bounding box center [38, 266] width 77 height 484
click at [473, 35] on div "Episode Assets 8 Target Duration 01:00:00.000 Total Duration 00:50:18.685" at bounding box center [387, 41] width 609 height 31
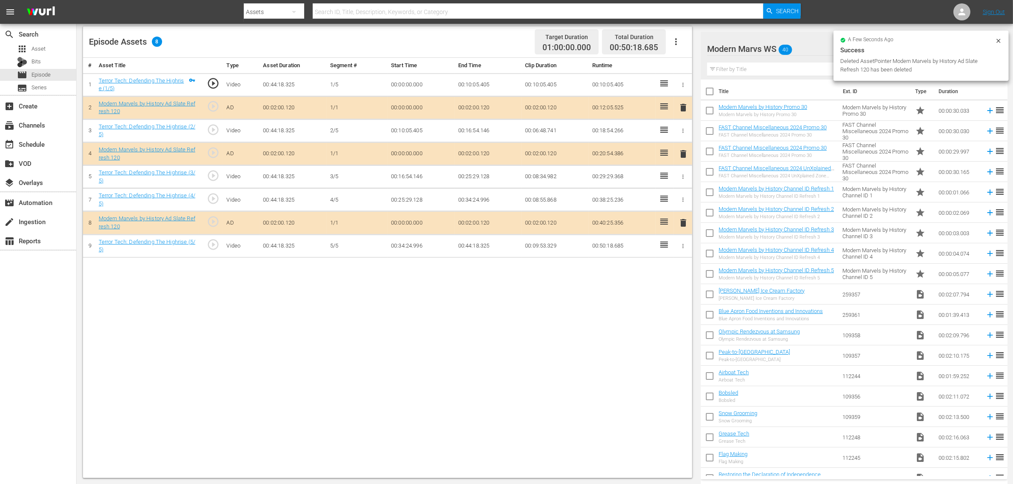
click at [616, 354] on div "# Asset Title Type Asset Duration Segment # Start Time End Time Clip Duration R…" at bounding box center [387, 268] width 609 height 420
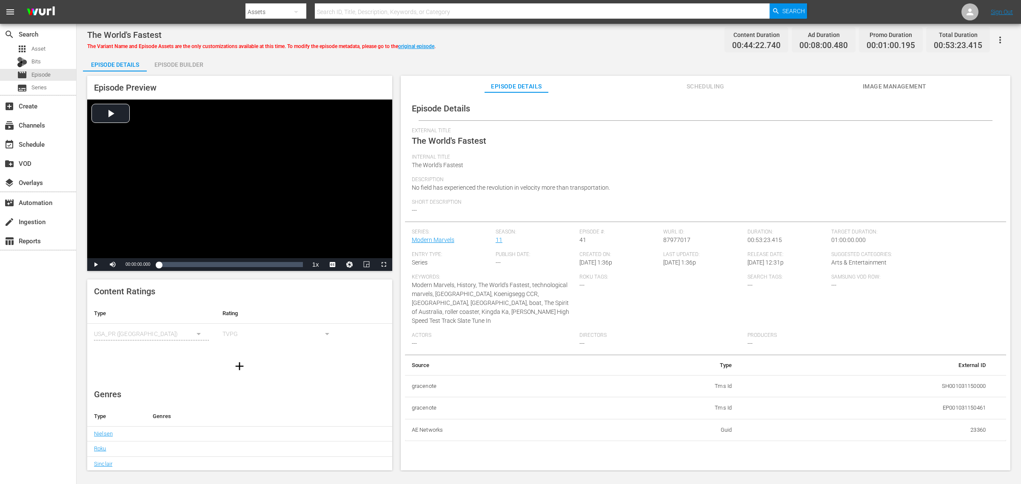
click at [198, 66] on div "Episode Builder" at bounding box center [179, 64] width 64 height 20
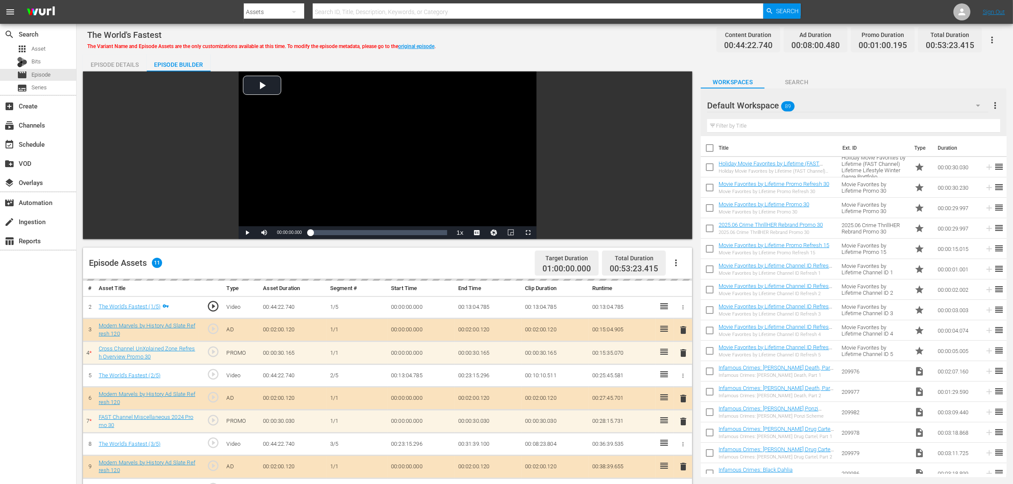
click at [814, 101] on div "Default Workspace 89" at bounding box center [847, 106] width 281 height 24
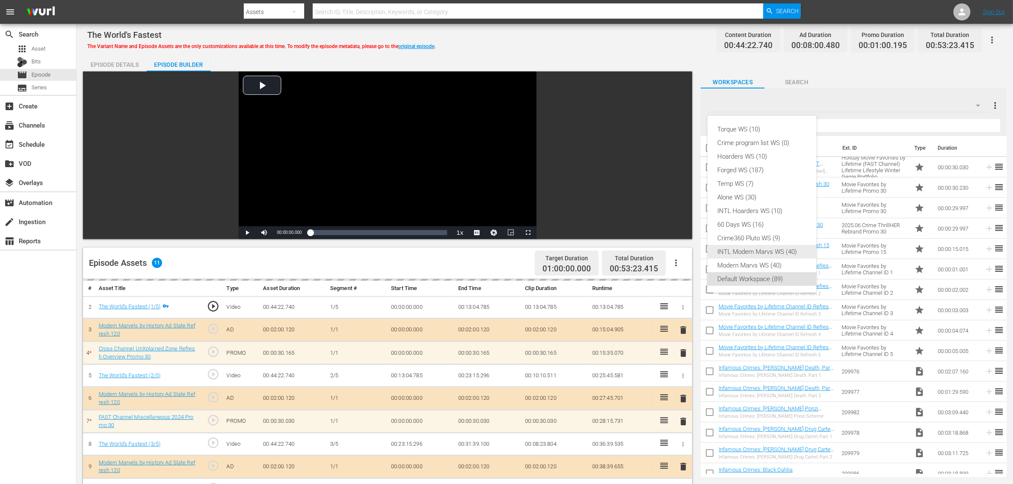
click at [749, 260] on div "Modern Marvs WS (40)" at bounding box center [762, 266] width 88 height 14
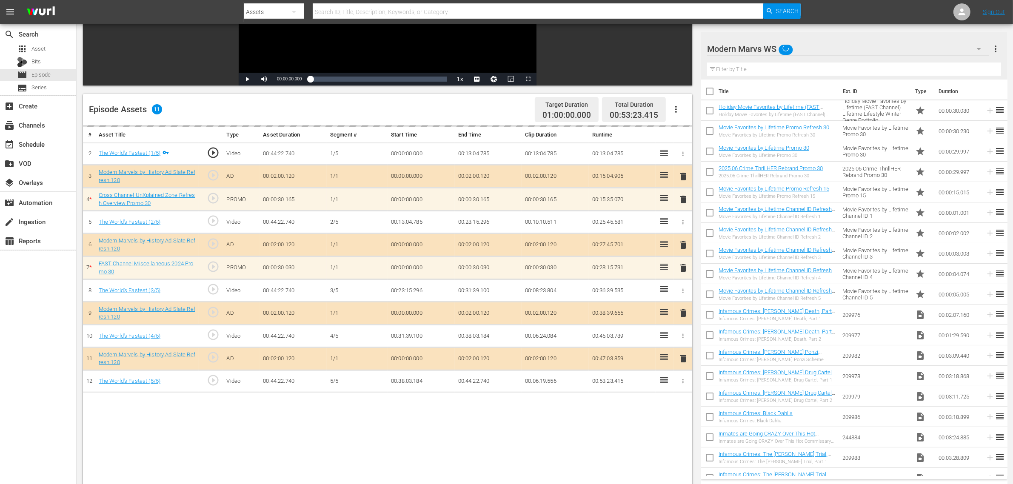
scroll to position [221, 0]
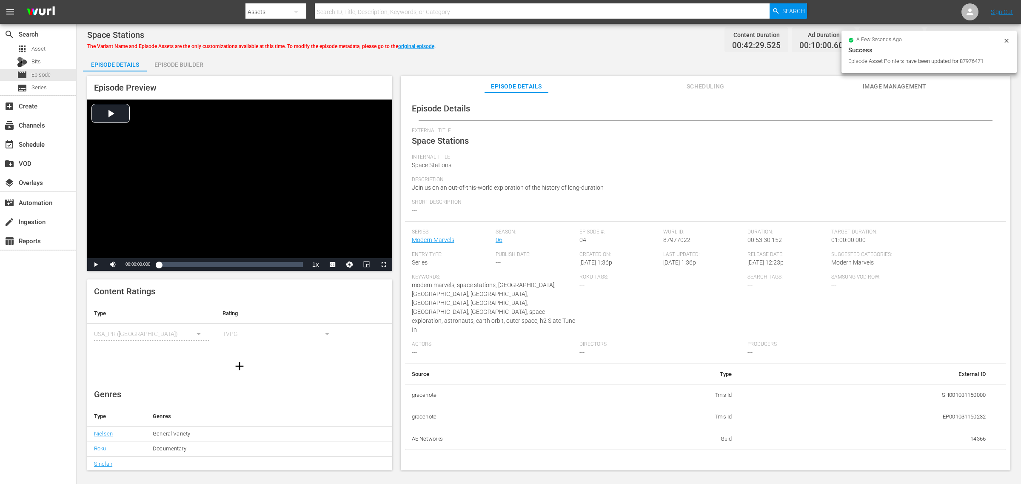
click at [183, 67] on div "Episode Builder" at bounding box center [179, 64] width 64 height 20
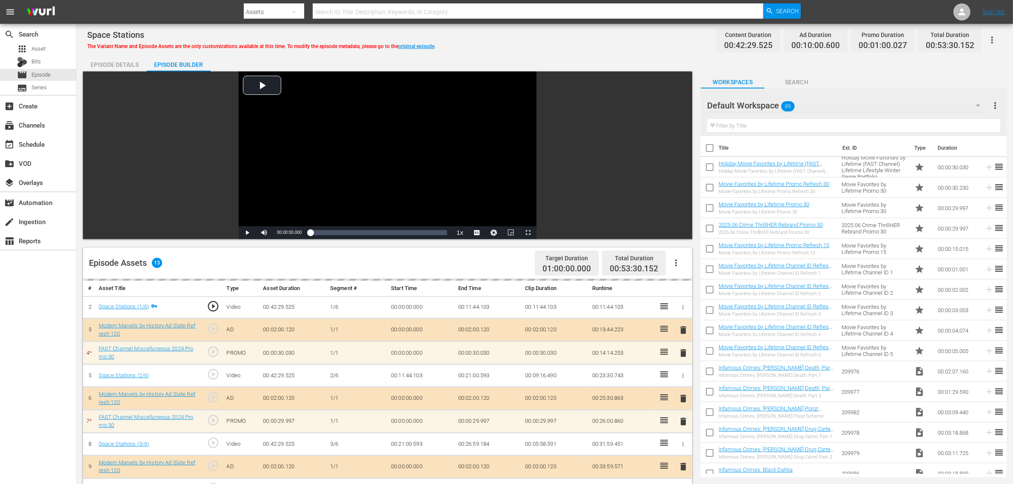
click at [808, 104] on div "Default Workspace 89" at bounding box center [847, 106] width 281 height 24
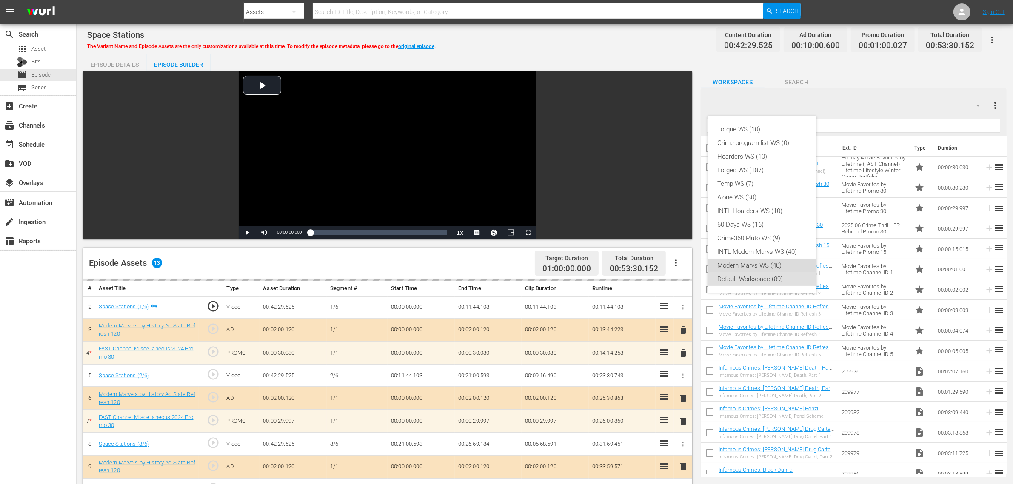
click at [758, 267] on div "Modern Marvs WS (40)" at bounding box center [762, 266] width 88 height 14
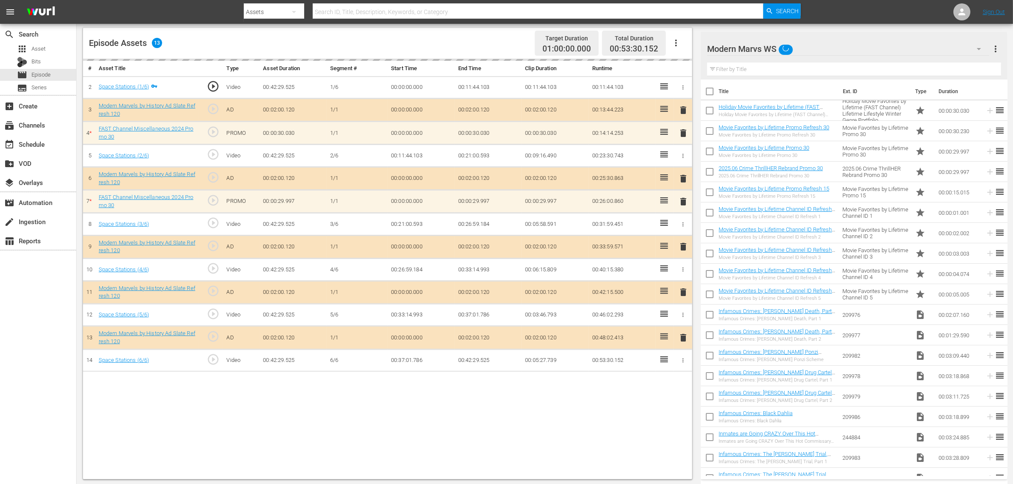
scroll to position [221, 0]
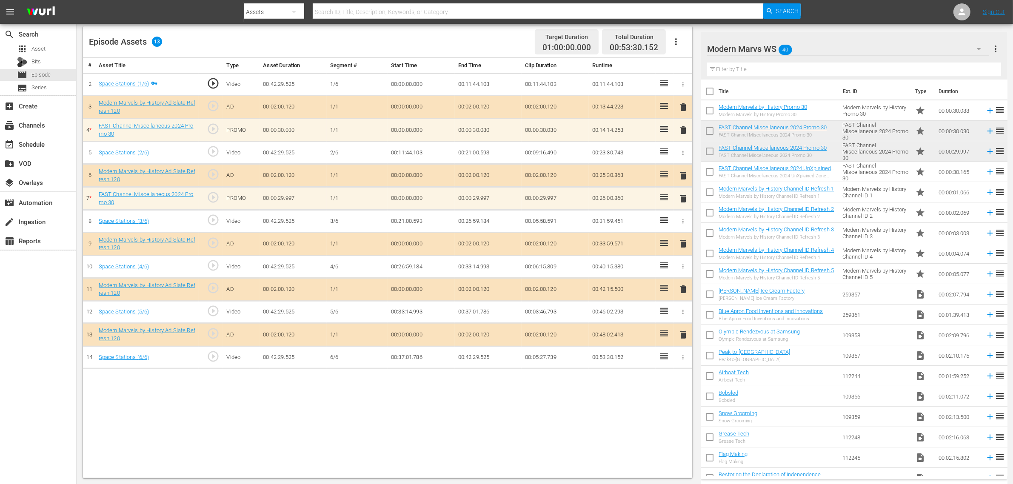
click at [461, 50] on div "Episode Assets 13 Target Duration 01:00:00.000 Total Duration 00:53:30.152" at bounding box center [387, 41] width 609 height 31
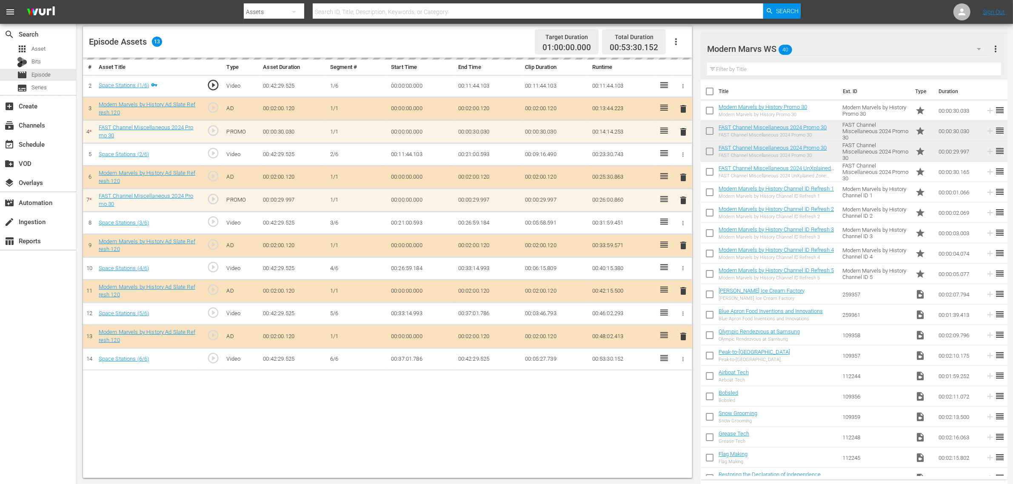
click at [508, 46] on div "Episode Assets 13 Target Duration 01:00:00.000 Total Duration 00:53:30.152" at bounding box center [387, 41] width 609 height 31
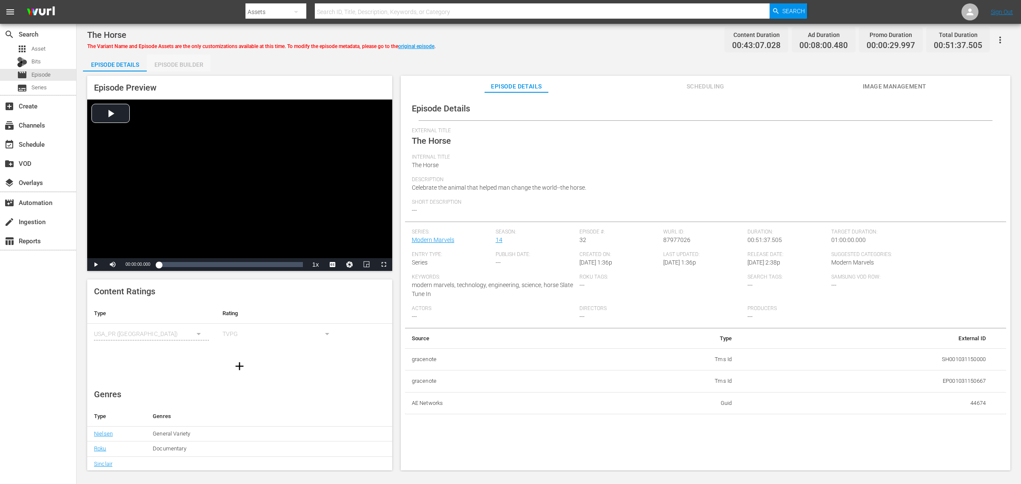
click at [178, 63] on div "Episode Builder" at bounding box center [179, 64] width 64 height 20
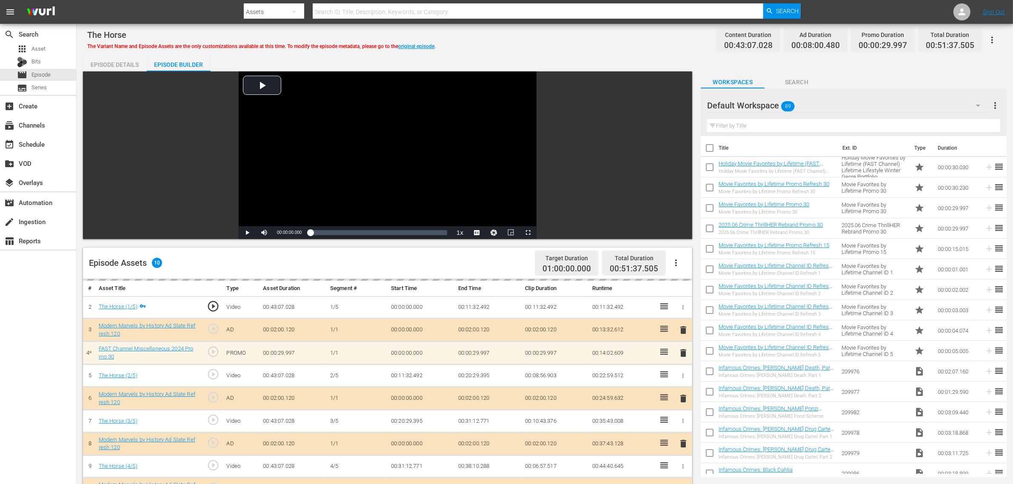
click at [623, 52] on div "The Horse The Variant Name and Episode Assets are the only customizations avail…" at bounding box center [545, 365] width 936 height 682
click at [816, 105] on div "Default Workspace 89" at bounding box center [847, 106] width 281 height 24
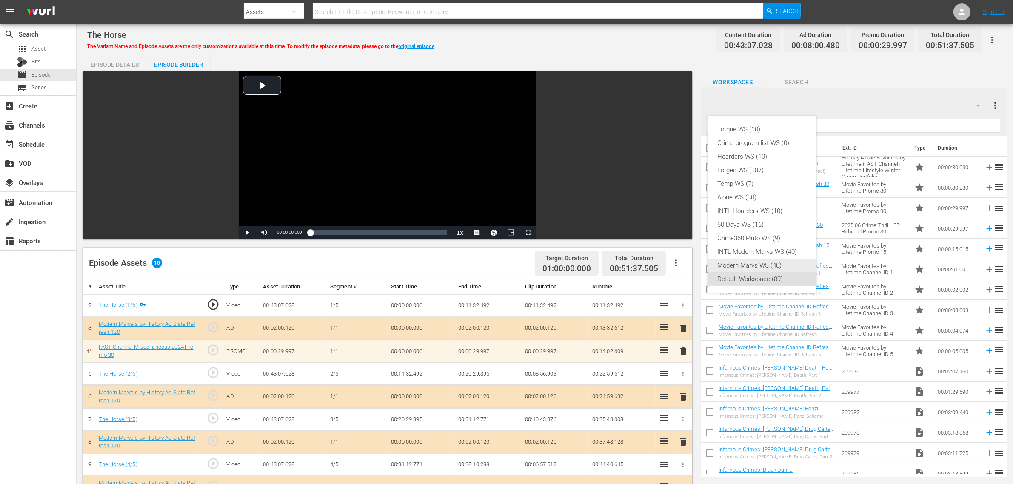
click at [790, 264] on div "Modern Marvs WS (40)" at bounding box center [762, 266] width 88 height 14
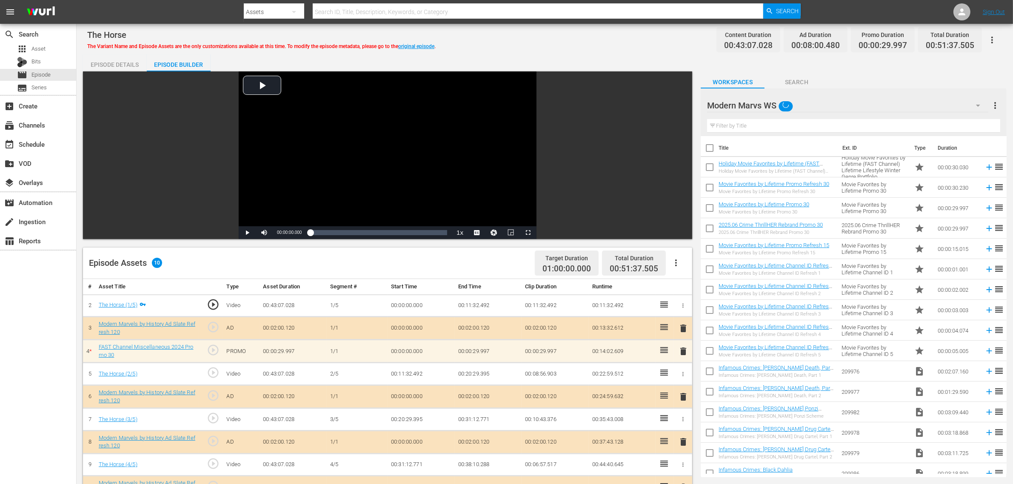
click at [603, 46] on div "The Horse The Variant Name and Episode Assets are the only customizations avail…" at bounding box center [544, 39] width 915 height 19
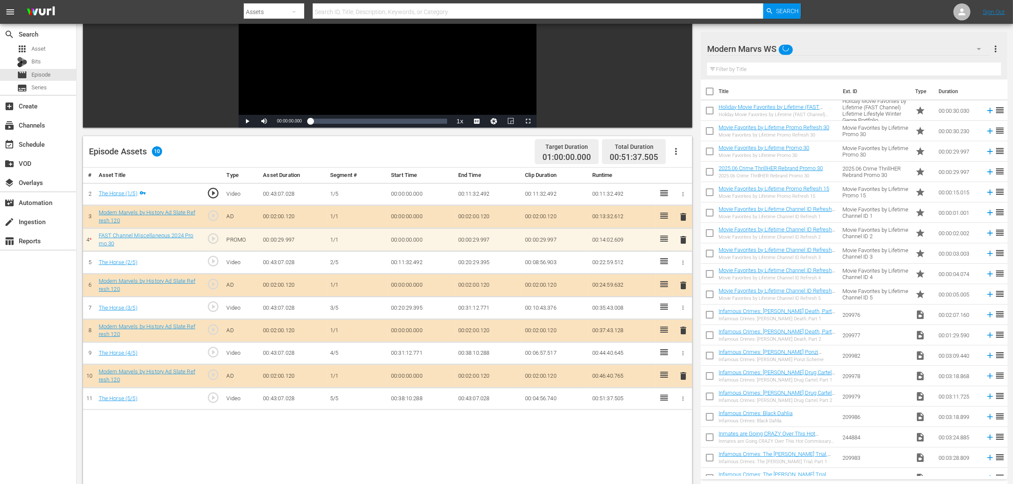
scroll to position [213, 0]
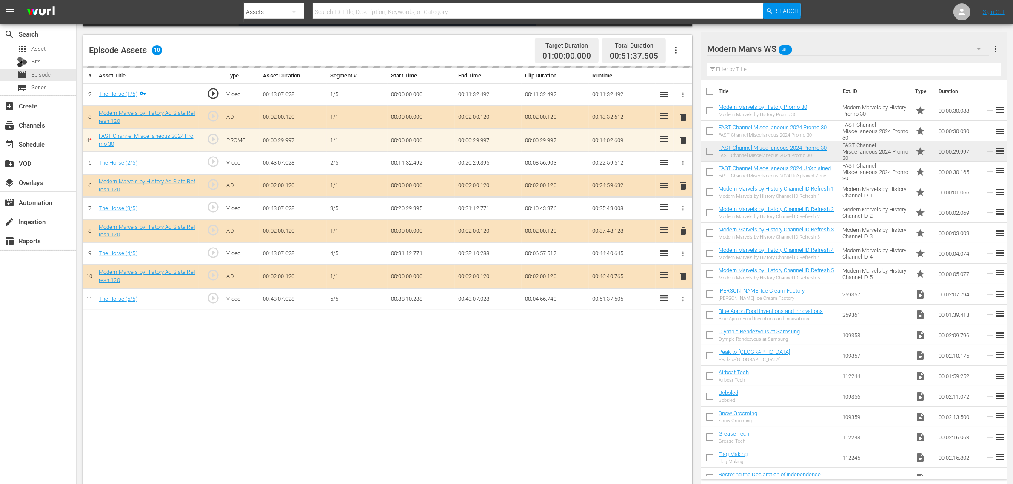
click at [417, 384] on div "# Asset Title Type Asset Duration Segment # Start Time End Time Clip Duration R…" at bounding box center [387, 276] width 609 height 420
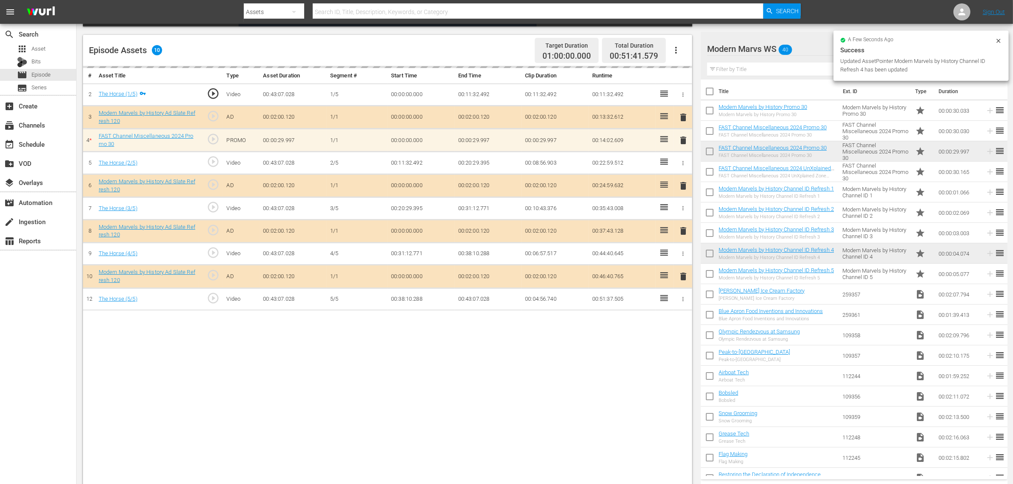
click at [454, 44] on div "Episode Assets 10 Target Duration 01:00:00.000 Total Duration 00:51:41.579" at bounding box center [387, 50] width 609 height 31
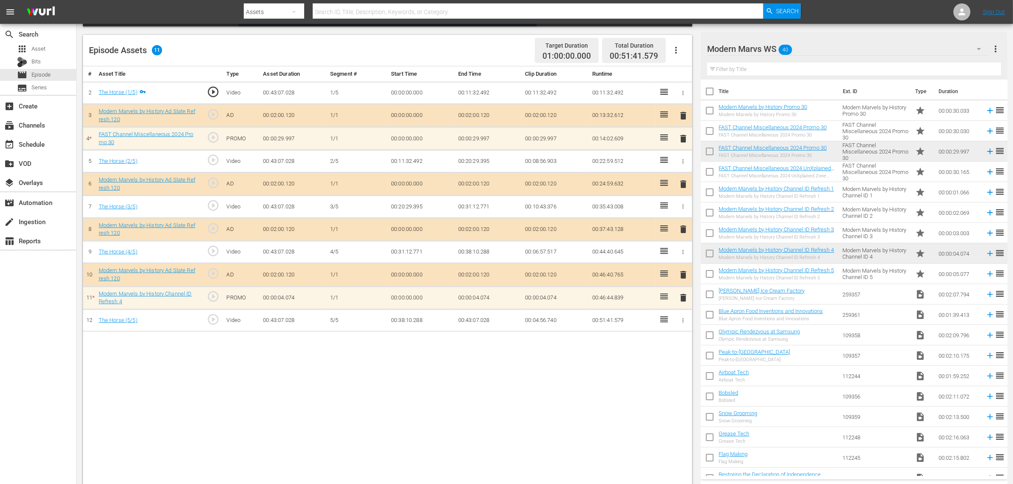
click at [346, 387] on div "# Asset Title Type Asset Duration Segment # Start Time End Time Clip Duration R…" at bounding box center [387, 276] width 609 height 420
click at [492, 43] on div "Episode Assets 11 Target Duration 01:00:00.000 Total Duration 00:51:41.579" at bounding box center [387, 50] width 609 height 31
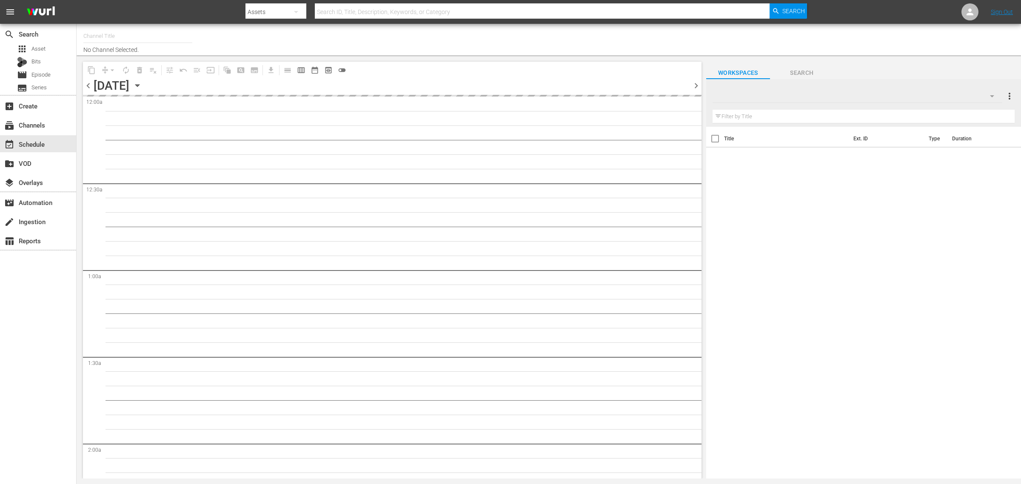
type input "Modern Marvels Presented by History (1040)"
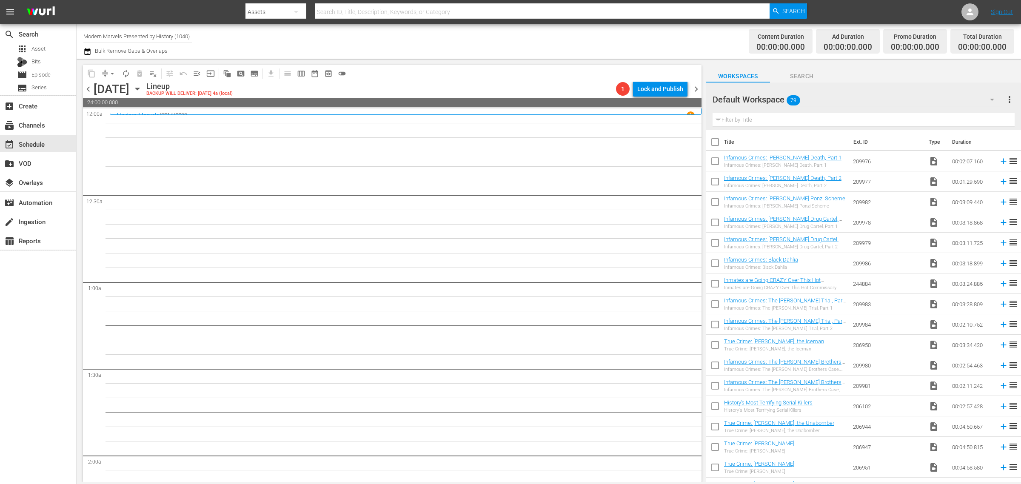
click at [528, 36] on div "Channel Title Modern Marvels Presented by History (1040) Bulk Remove Gaps & Ove…" at bounding box center [337, 41] width 508 height 31
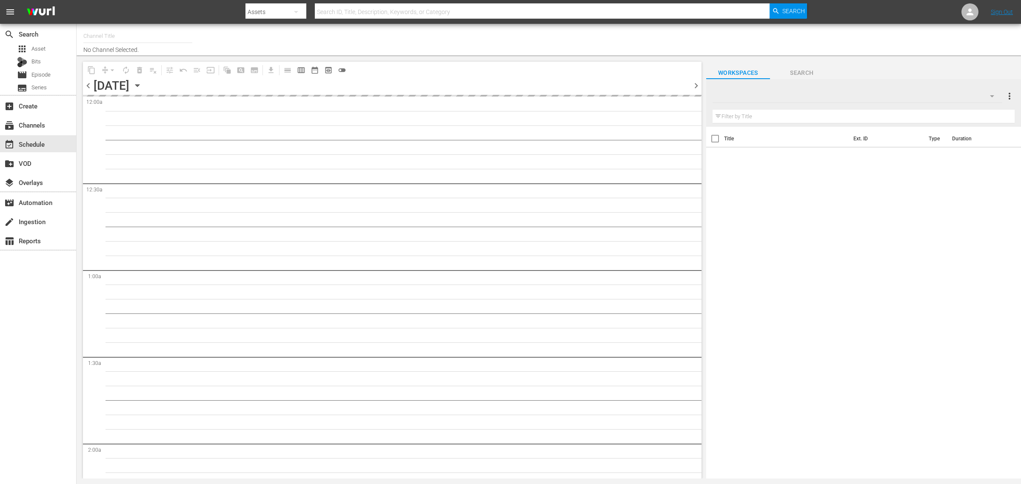
click at [441, 46] on div "Channel Title No Channel Selected." at bounding box center [337, 39] width 508 height 27
type input "Modern Marvels Presented by History (1040)"
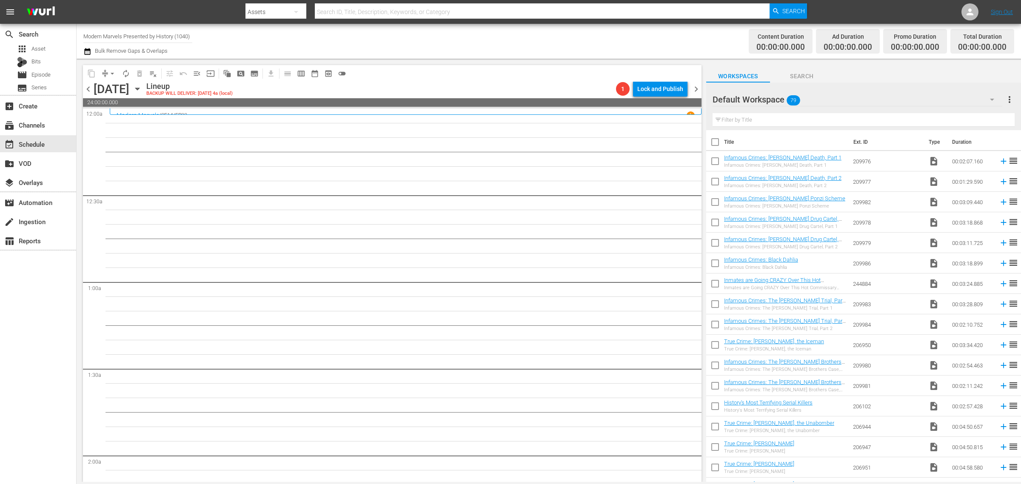
click at [545, 37] on div "Channel Title Modern Marvels Presented by History (1040) Bulk Remove Gaps & Ove…" at bounding box center [337, 41] width 508 height 31
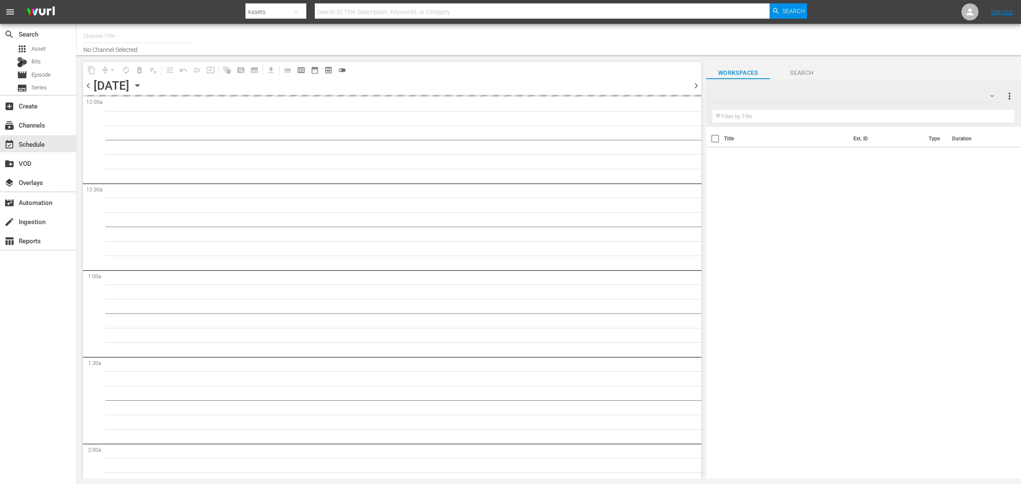
type input "Modern Marvels Presented by History (1040)"
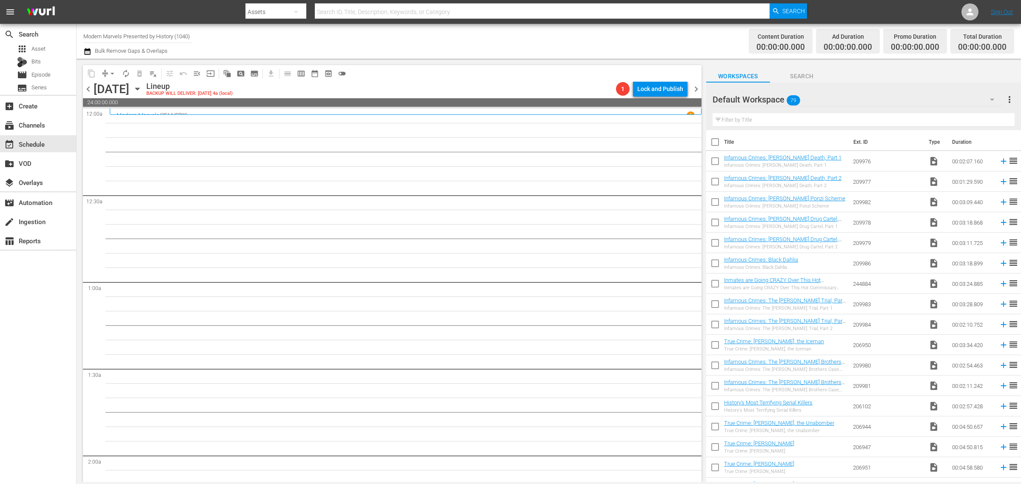
click at [480, 34] on div "Channel Title Modern Marvels Presented by History (1040) Bulk Remove Gaps & Ove…" at bounding box center [337, 41] width 508 height 31
click at [525, 40] on div "Channel Title Modern Marvels Presented by History (1040) Bulk Remove Gaps & Ove…" at bounding box center [337, 41] width 508 height 31
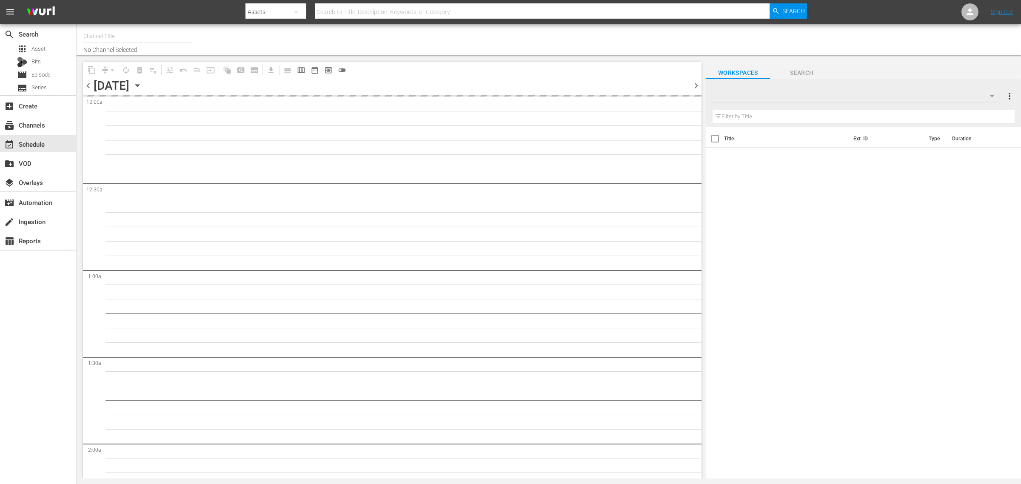
type input "Modern Marvels Presented by History (1040)"
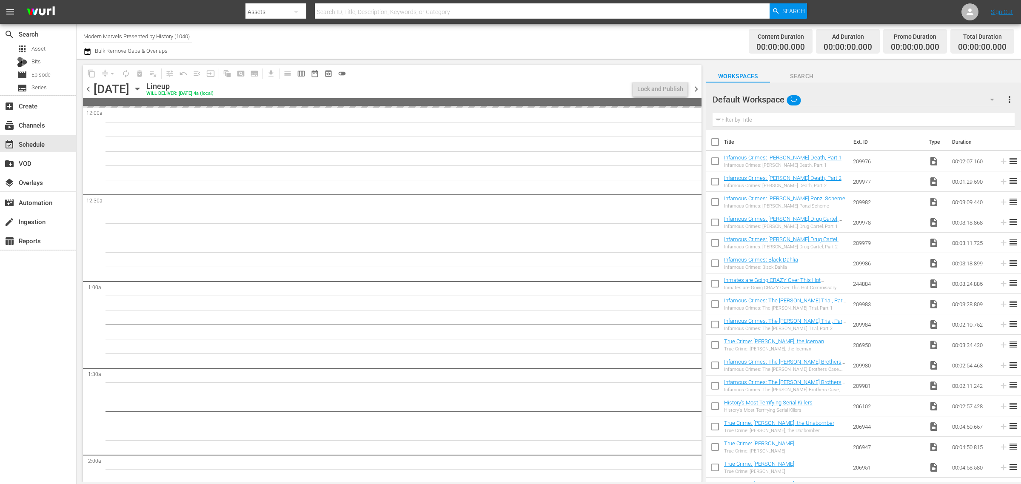
click at [534, 41] on div "Channel Title Modern Marvels Presented by History (1040) Bulk Remove Gaps & Ove…" at bounding box center [337, 41] width 508 height 31
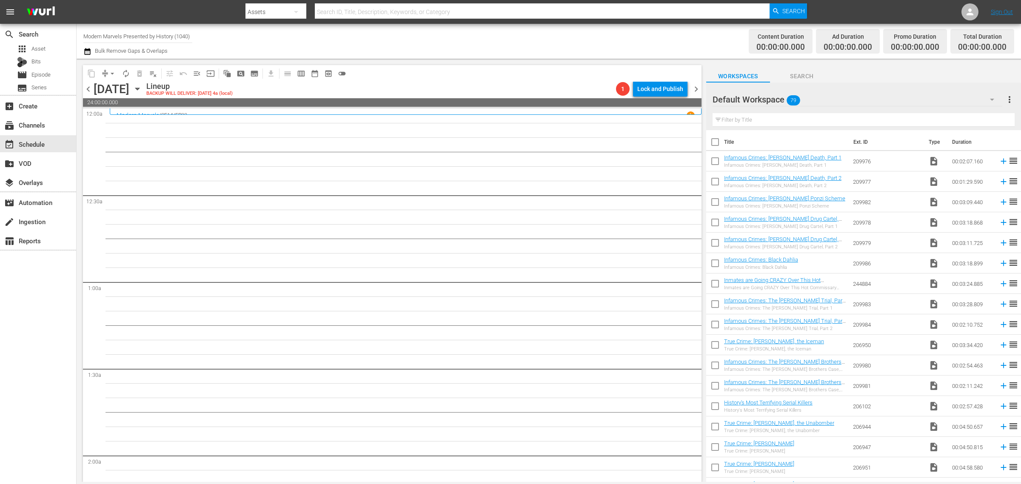
click at [516, 33] on div "Channel Title Modern Marvels Presented by History (1040) Bulk Remove Gaps & Ove…" at bounding box center [337, 41] width 508 height 31
click at [539, 34] on div "Channel Title Modern Marvels Presented by History (1040) Bulk Remove Gaps & Ove…" at bounding box center [337, 41] width 508 height 31
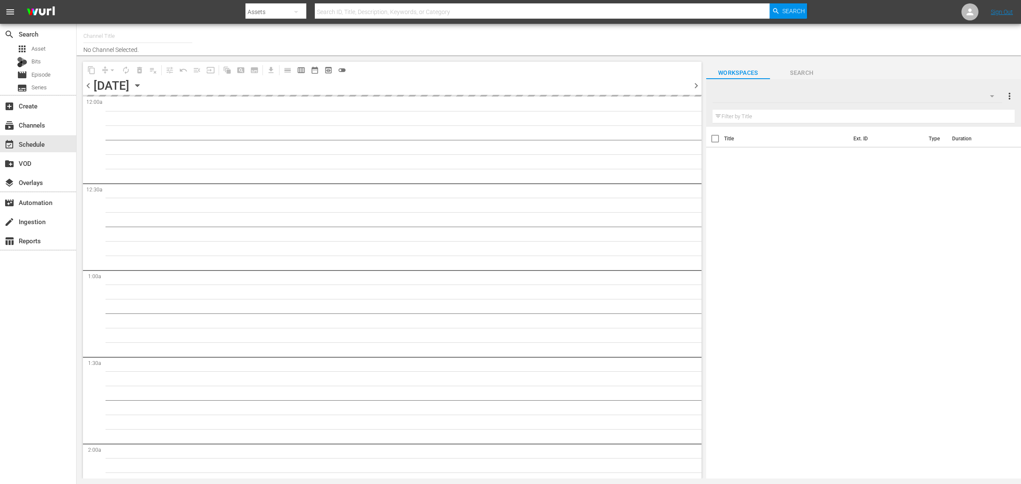
type input "Modern Marvels Presented by History (1040)"
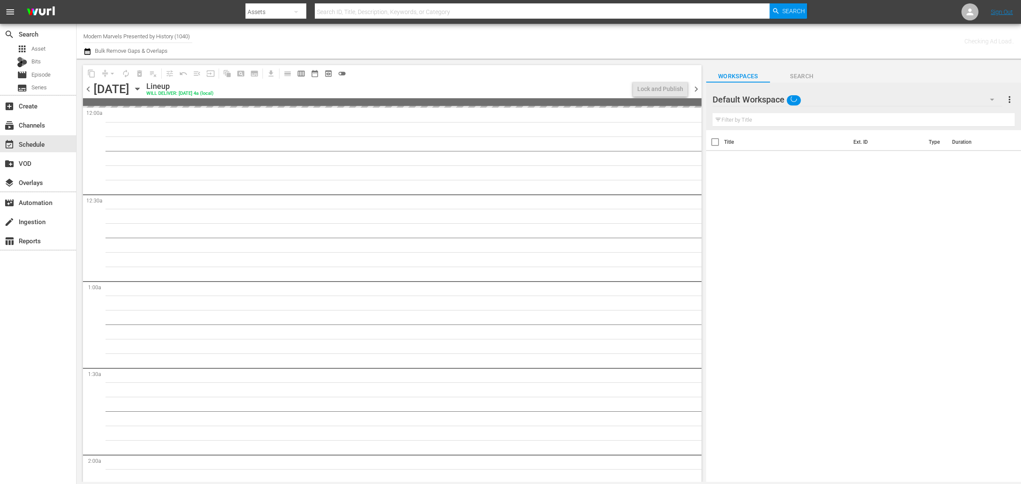
click at [507, 37] on div "Channel Title Modern Marvels Presented by History (1040) Bulk Remove Gaps & Ove…" at bounding box center [337, 41] width 508 height 31
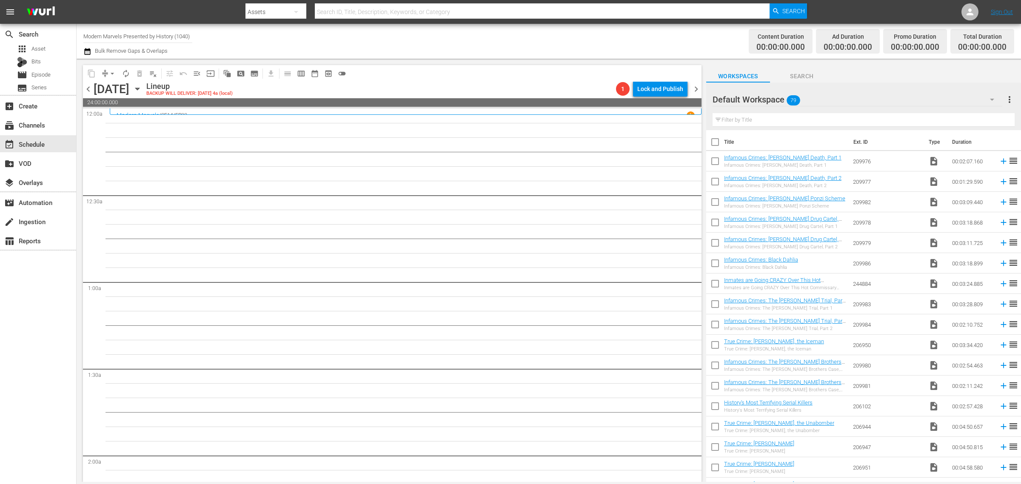
click at [542, 40] on div "Channel Title Modern Marvels Presented by History (1040) Bulk Remove Gaps & Ove…" at bounding box center [337, 41] width 508 height 31
click at [545, 43] on div "Channel Title Modern Marvels Presented by History (1040) Bulk Remove Gaps & Ove…" at bounding box center [337, 41] width 508 height 31
click at [528, 38] on div "Channel Title Modern Marvels Presented by History (1040) Bulk Remove Gaps & Ove…" at bounding box center [337, 41] width 508 height 31
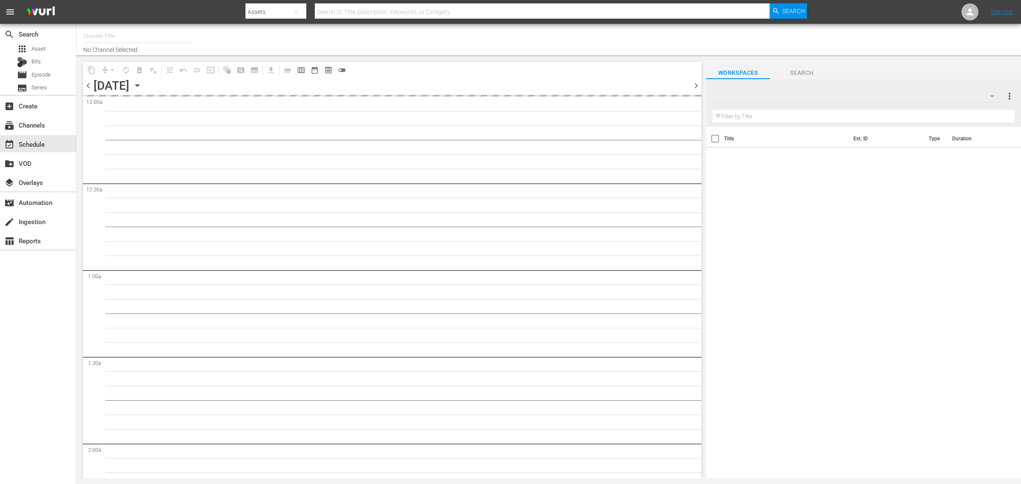
click at [540, 39] on div "Channel Title No Channel Selected." at bounding box center [337, 39] width 508 height 27
type input "Modern Marvels Presented by History (1040)"
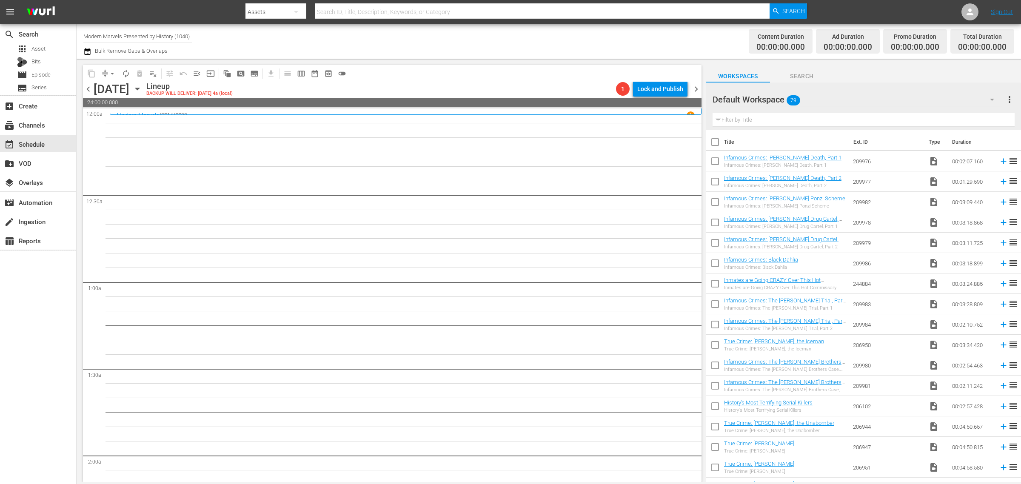
click at [540, 39] on div "Channel Title Modern Marvels Presented by History (1040) Bulk Remove Gaps & Ove…" at bounding box center [337, 41] width 508 height 31
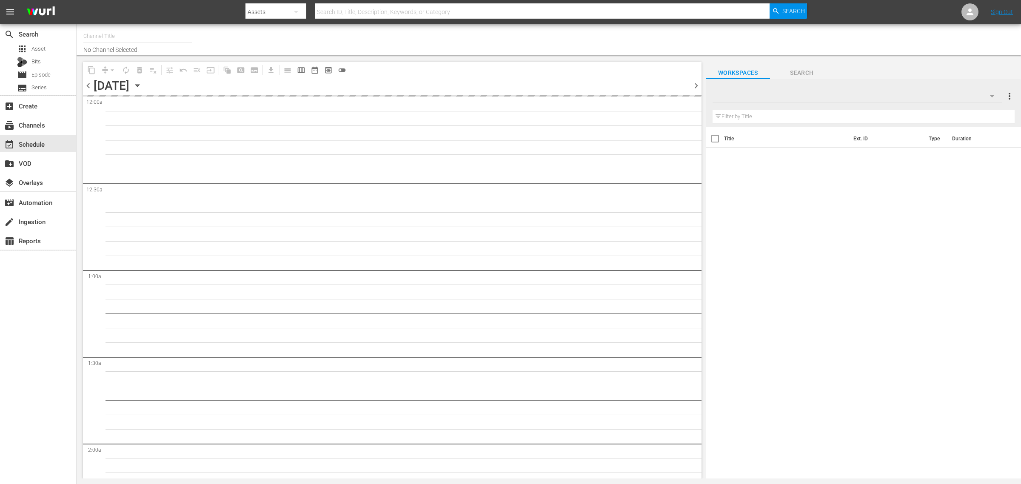
click at [450, 36] on div "Channel Title No Channel Selected." at bounding box center [337, 39] width 508 height 27
type input "Modern Marvels Presented by History (1040)"
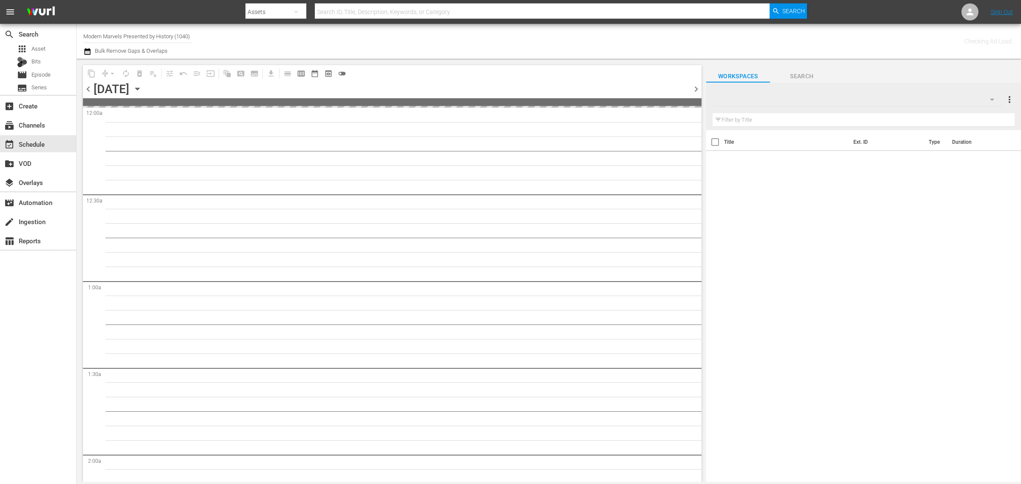
click at [482, 46] on div "Channel Title Modern Marvels Presented by History (1040) Bulk Remove Gaps & Ove…" at bounding box center [337, 41] width 508 height 31
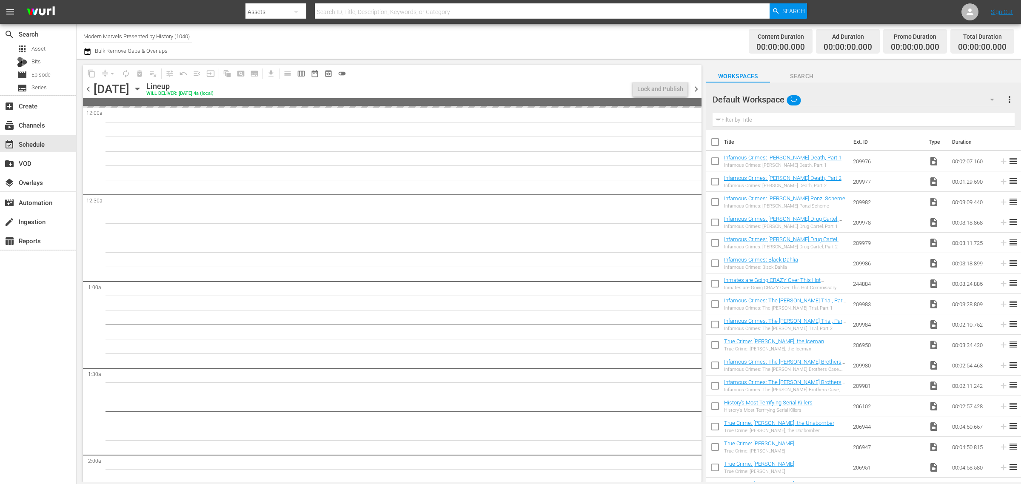
click at [486, 33] on div "Channel Title Modern Marvels Presented by History (1040) Bulk Remove Gaps & Ove…" at bounding box center [337, 41] width 508 height 31
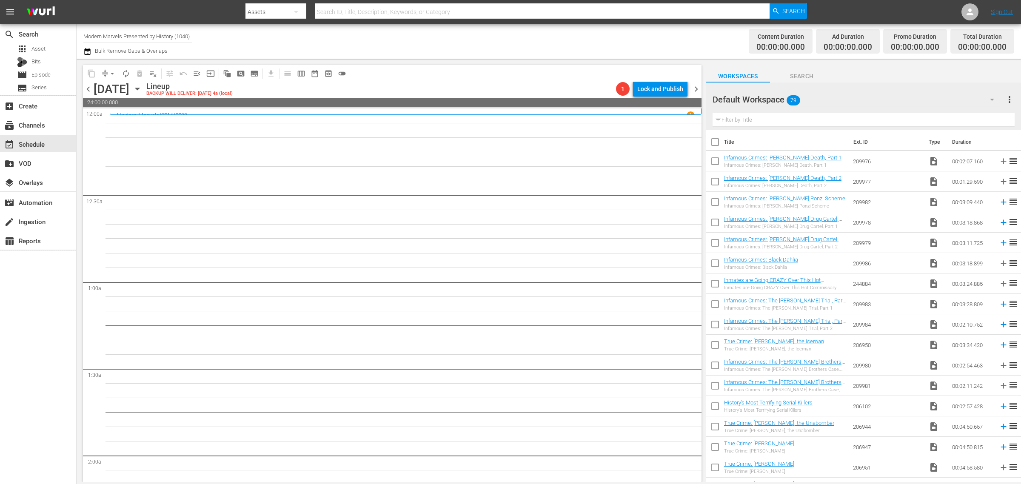
click at [486, 33] on div "Channel Title Modern Marvels Presented by History (1040) Bulk Remove Gaps & Ove…" at bounding box center [337, 41] width 508 height 31
click at [558, 43] on div "Channel Title Modern Marvels Presented by History (1040) Bulk Remove Gaps & Ove…" at bounding box center [337, 41] width 508 height 31
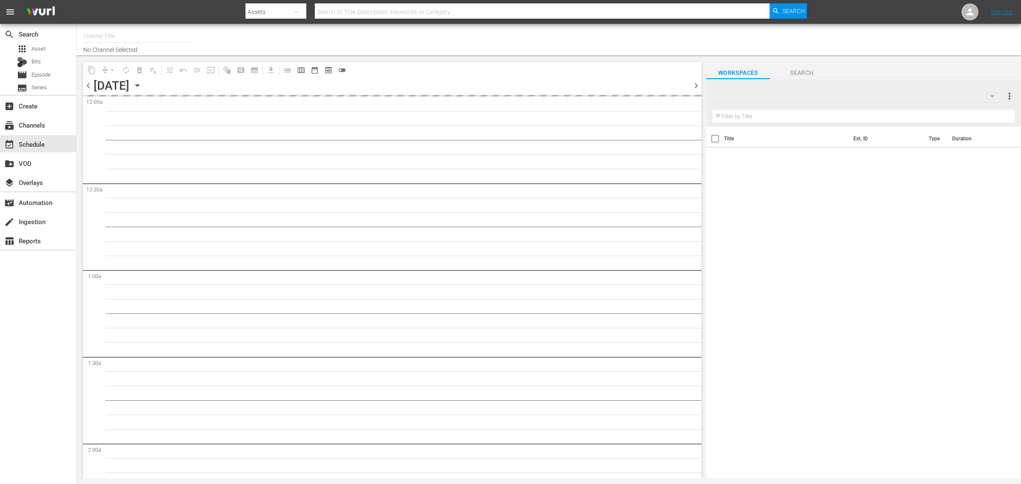
type input "Modern Marvels Presented by History (1040)"
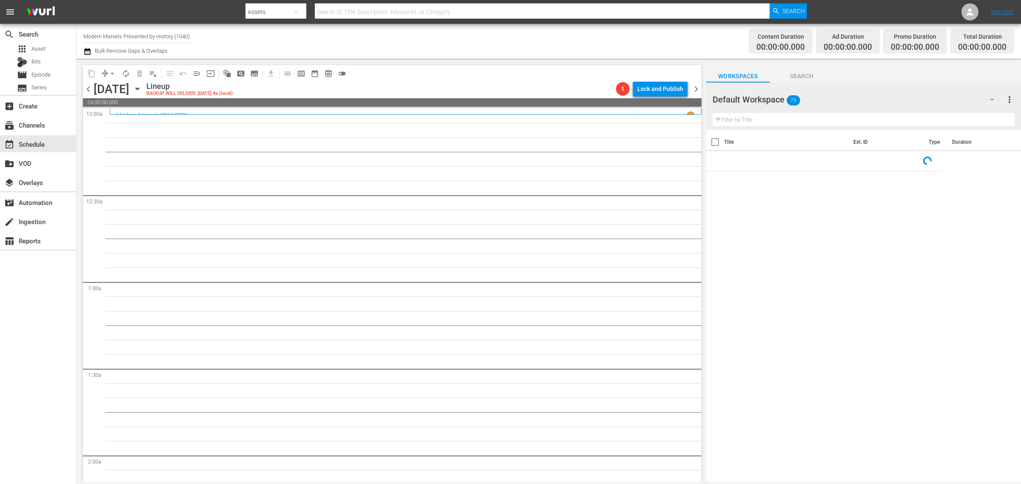
click at [478, 37] on div "Channel Title Modern Marvels Presented by History (1040) Bulk Remove Gaps & Ove…" at bounding box center [337, 41] width 508 height 31
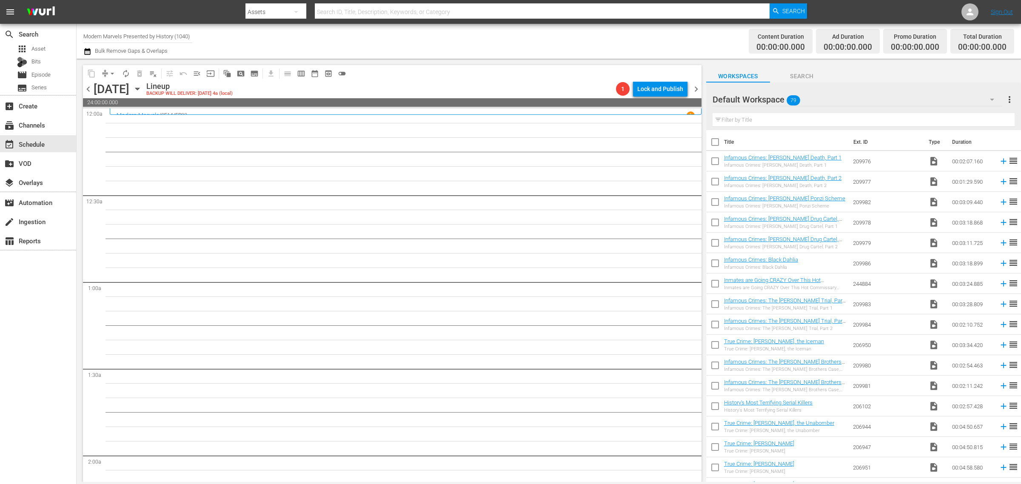
click at [450, 43] on div "Channel Title Modern Marvels Presented by History (1040) Bulk Remove Gaps & Ove…" at bounding box center [337, 41] width 508 height 31
click at [480, 37] on div "Channel Title Modern Marvels Presented by History (1040) Bulk Remove Gaps & Ove…" at bounding box center [337, 41] width 508 height 31
click at [448, 44] on div "Channel Title Modern Marvels Presented by History (1040) Bulk Remove Gaps & Ove…" at bounding box center [337, 41] width 508 height 31
click at [492, 37] on div "Channel Title Modern Marvels Presented by History (1040) Bulk Remove Gaps & Ove…" at bounding box center [337, 41] width 508 height 31
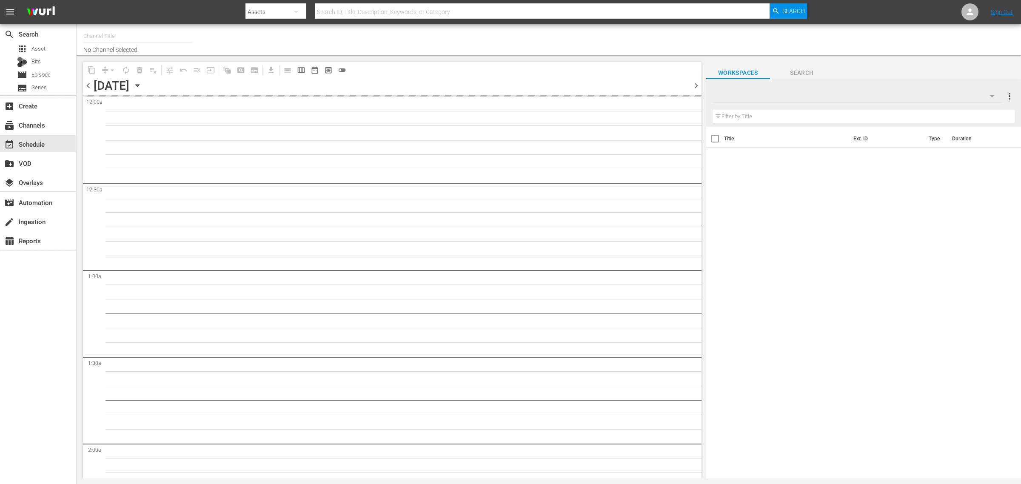
type input "Modern Marvels Presented by History (1040)"
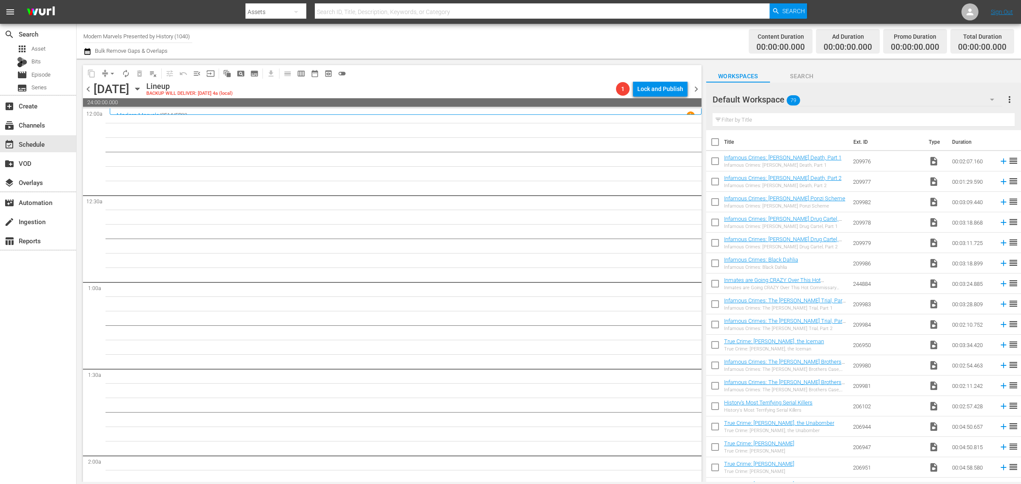
click at [448, 41] on div "Channel Title Modern Marvels Presented by History (1040) Bulk Remove Gaps & Ove…" at bounding box center [337, 41] width 508 height 31
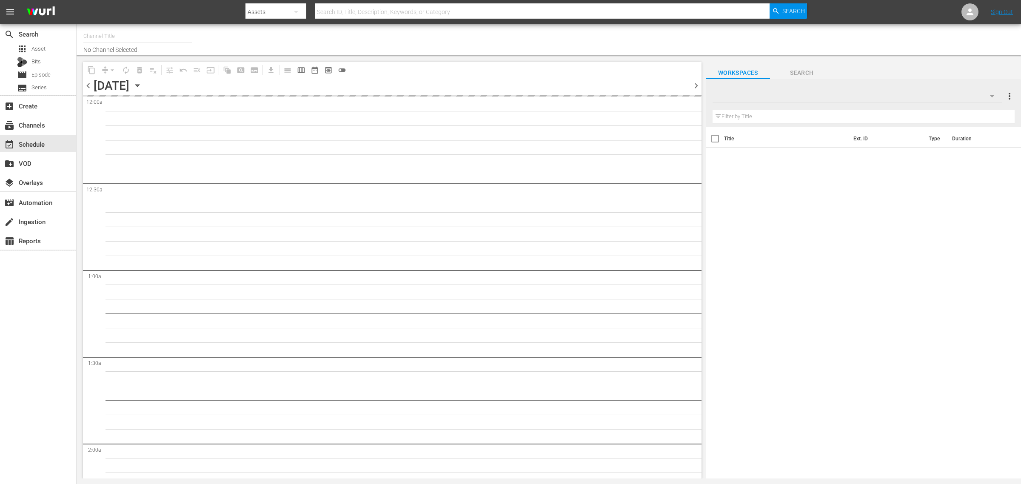
type input "Modern Marvels Presented by History (1040)"
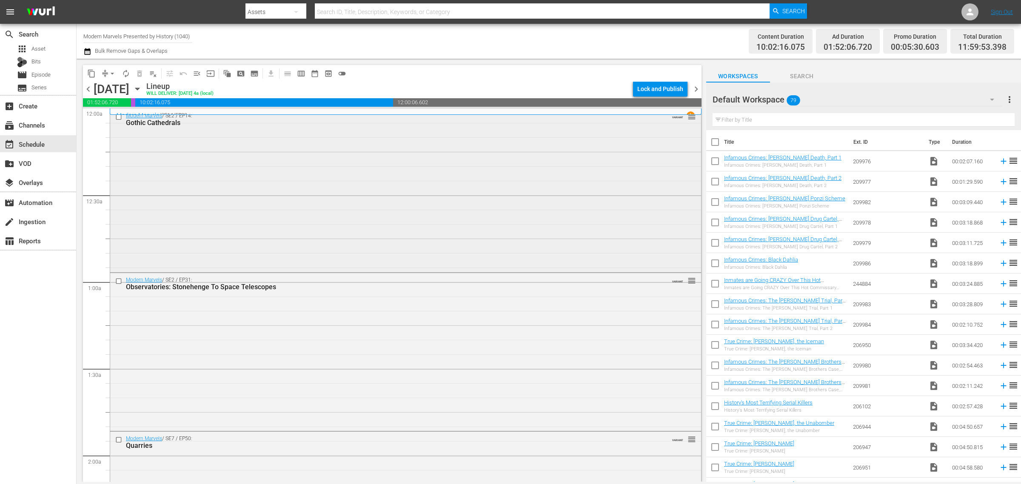
click at [331, 186] on div "Modern Marvels / SE2 / EP14: Gothic Cathedrals VARIANT reorder" at bounding box center [405, 190] width 591 height 162
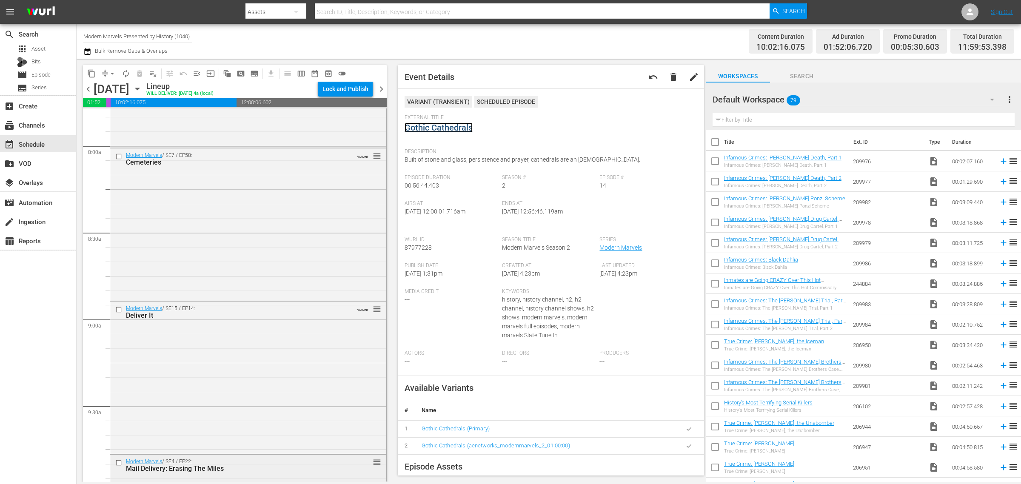
scroll to position [1649, 0]
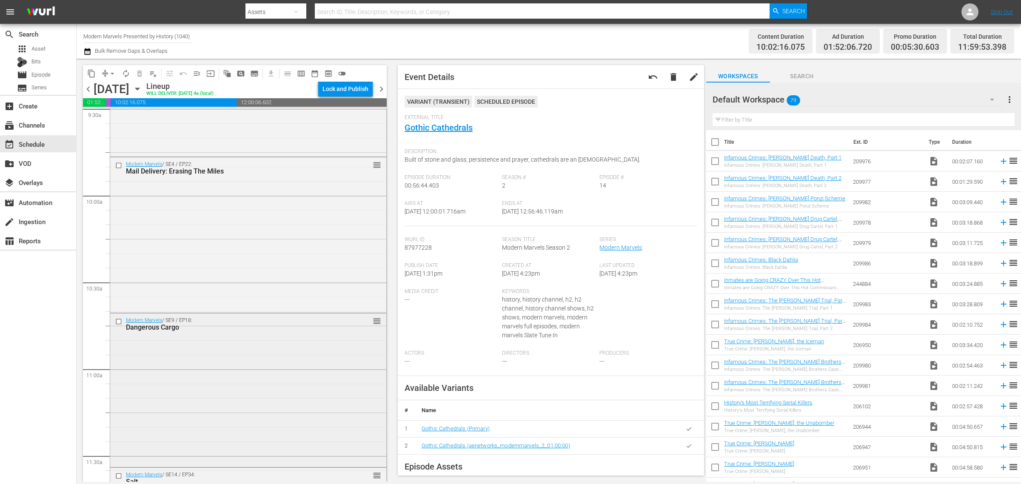
click at [228, 364] on div "Modern Marvels / SE9 / EP18: Dangerous Cargo reorder" at bounding box center [248, 390] width 276 height 152
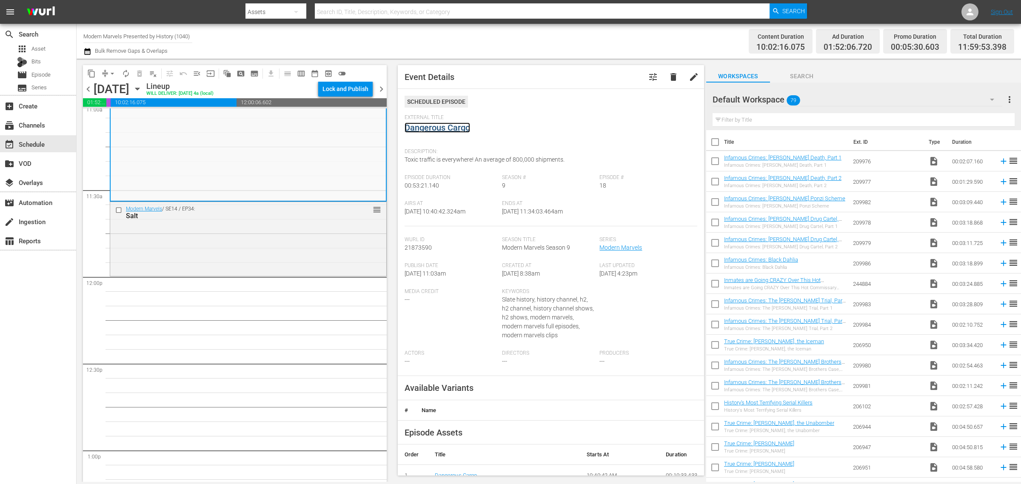
scroll to position [1968, 0]
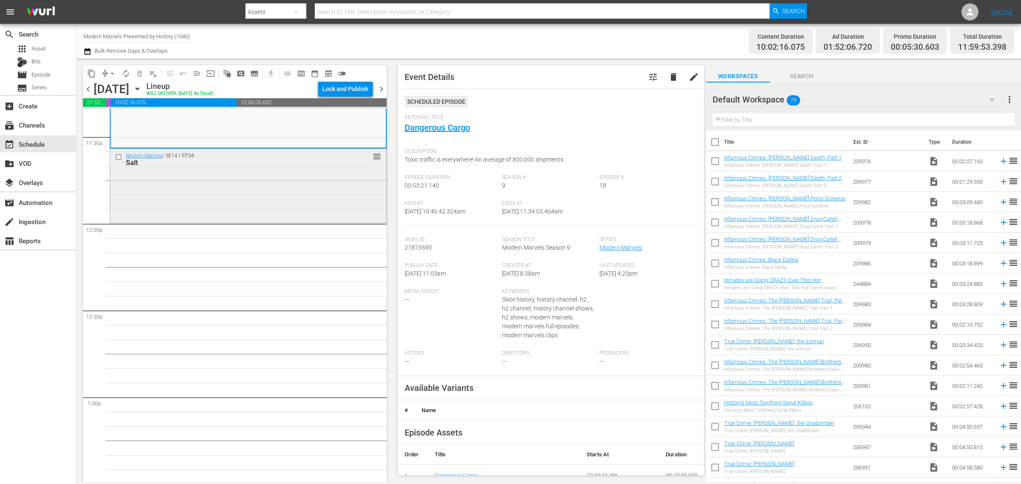
click at [185, 203] on div "Modern Marvels / SE14 / EP34: Salt reorder" at bounding box center [248, 185] width 276 height 72
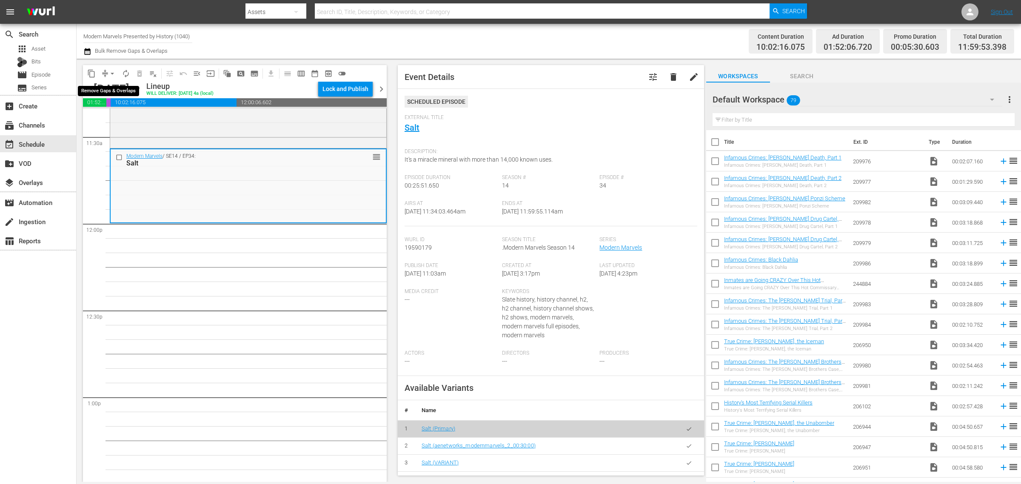
click at [111, 73] on span "arrow_drop_down" at bounding box center [112, 73] width 9 height 9
click at [111, 88] on li "Align to Midnight" at bounding box center [112, 90] width 89 height 14
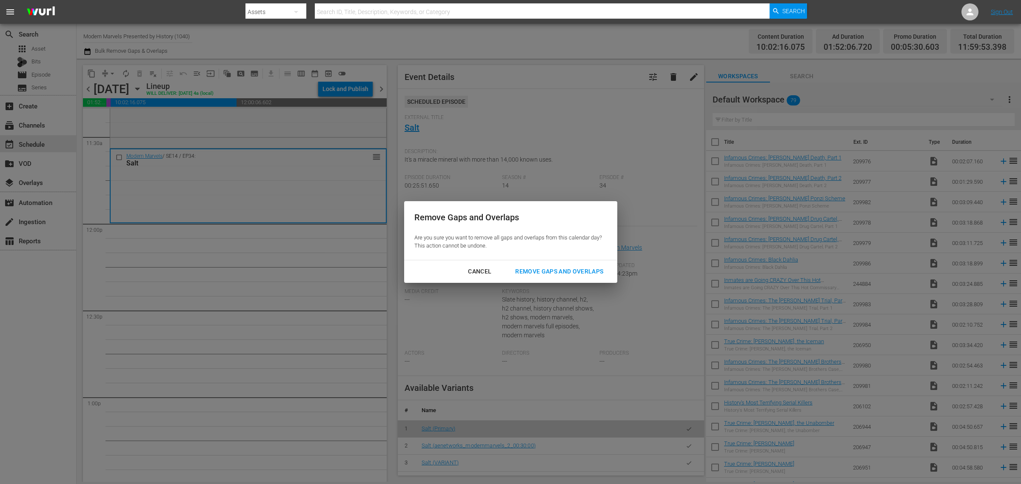
click at [558, 271] on div "Remove Gaps and Overlaps" at bounding box center [559, 271] width 102 height 11
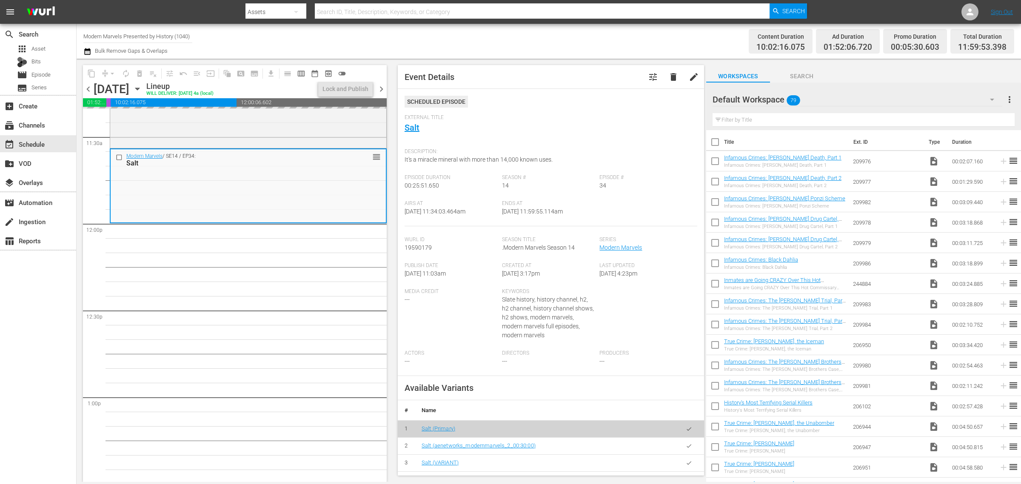
click at [556, 47] on div "Channel Title Modern Marvels Presented by History (1040) Bulk Remove Gaps & Ove…" at bounding box center [337, 41] width 508 height 31
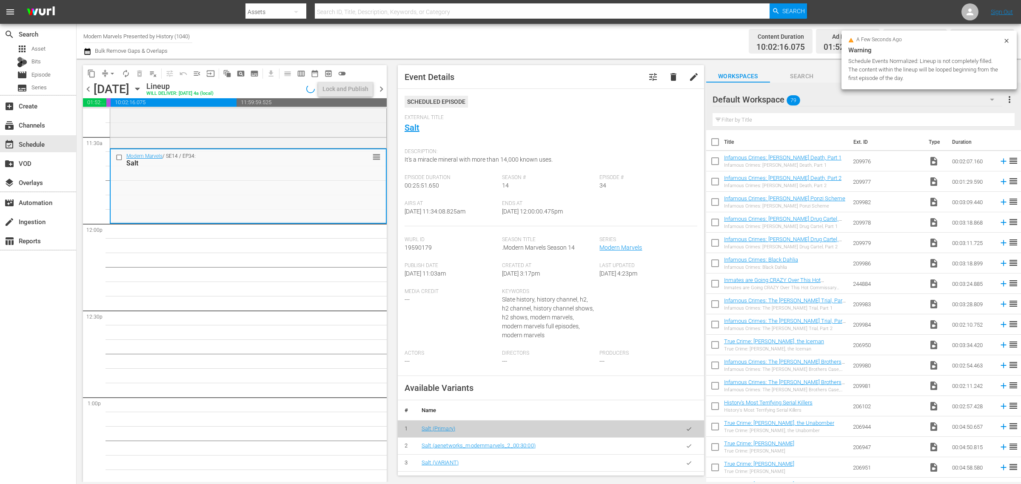
scroll to position [1968, 0]
click at [598, 35] on div "Content Duration 10:02:16.075 Ad Duration 01:52:06.720 Promo Duration 00:05:37.…" at bounding box center [802, 41] width 423 height 31
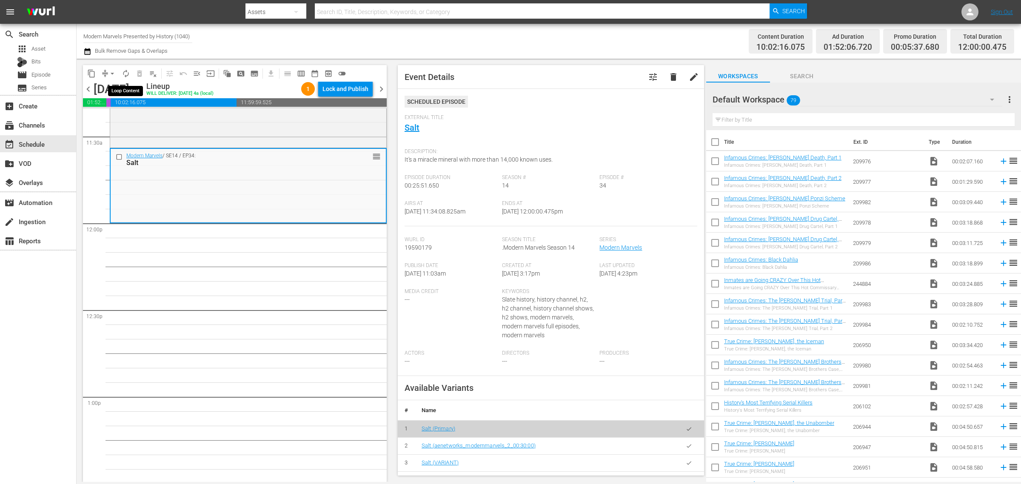
click at [124, 72] on span "autorenew_outlined" at bounding box center [126, 73] width 9 height 9
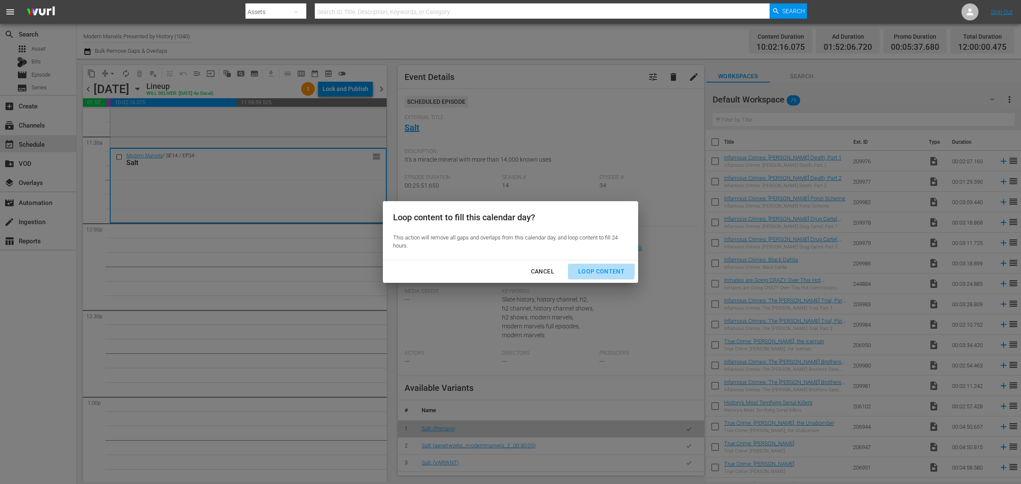
click at [586, 266] on button "Loop Content" at bounding box center [601, 272] width 67 height 16
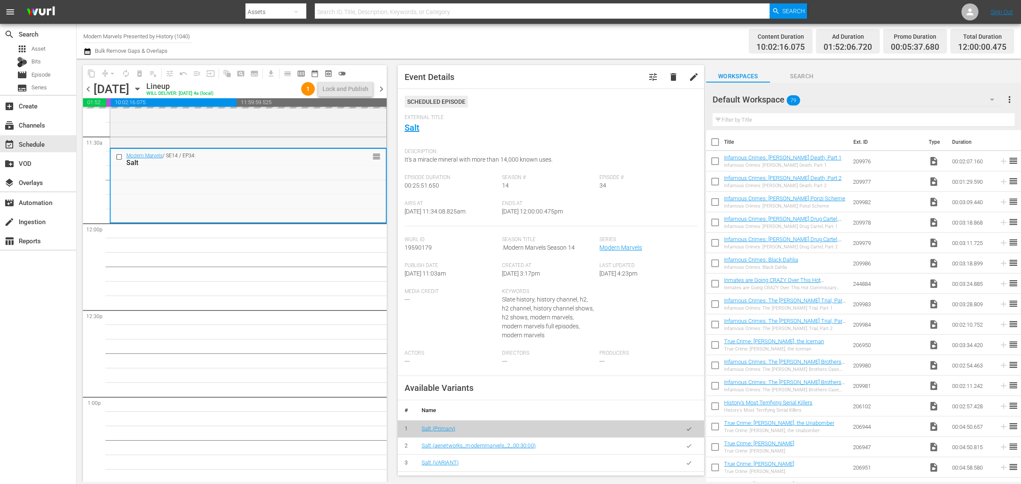
click at [565, 31] on div "Channel Title Modern Marvels Presented by History (1040) Bulk Remove Gaps & Ove…" at bounding box center [337, 41] width 508 height 31
click at [574, 40] on div "Channel Title Modern Marvels Presented by History (1040) Bulk Remove Gaps & Ove…" at bounding box center [337, 41] width 508 height 31
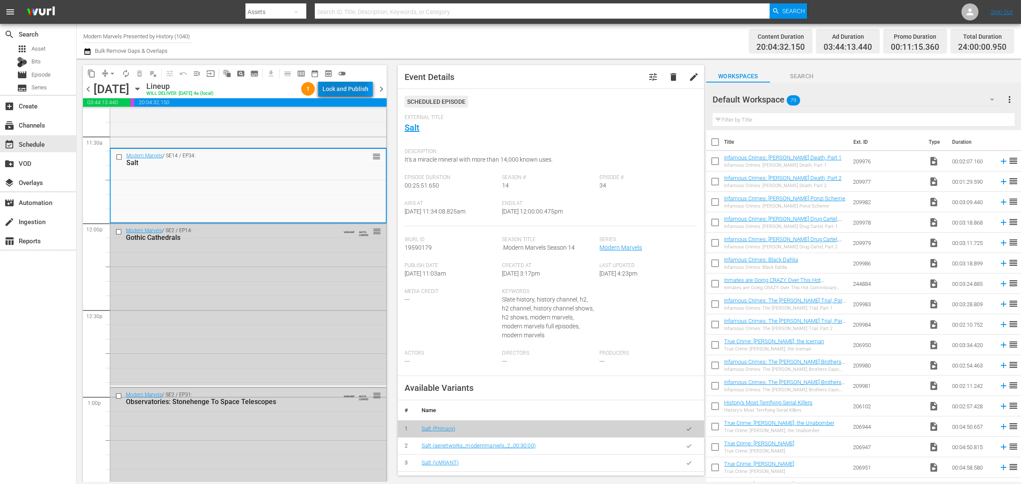
click at [339, 83] on div "Lock and Publish" at bounding box center [346, 88] width 46 height 15
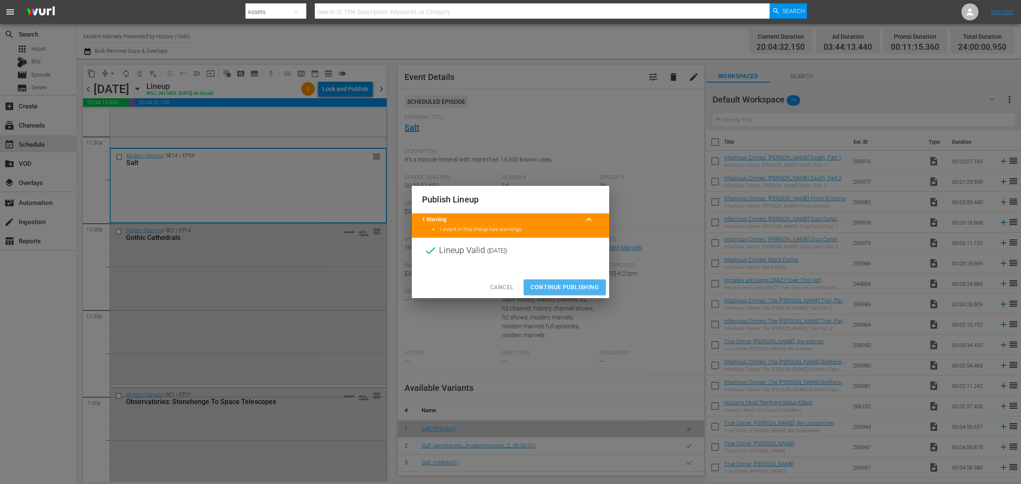
click at [564, 288] on span "Continue Publishing" at bounding box center [565, 287] width 69 height 11
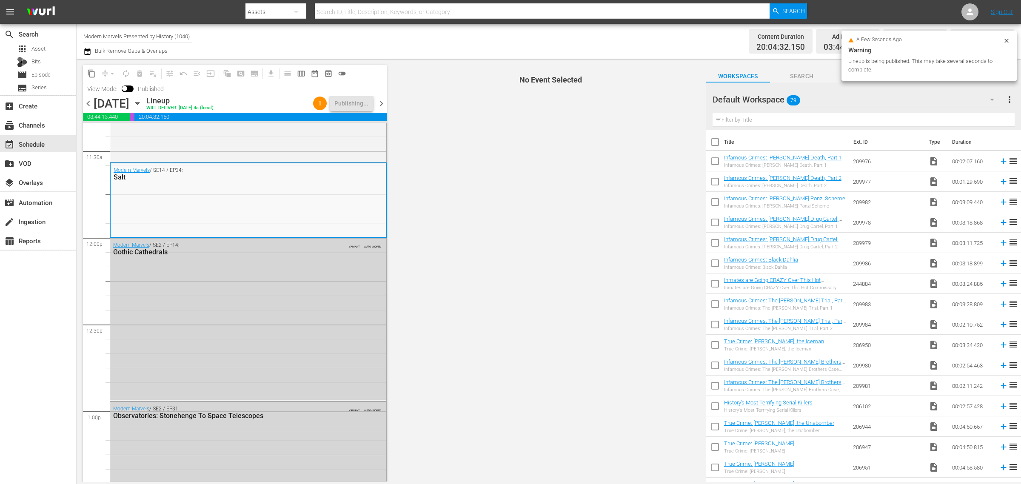
click at [483, 37] on div "Channel Title Modern Marvels Presented by History (1040) Bulk Remove Gaps & Ove…" at bounding box center [337, 41] width 508 height 31
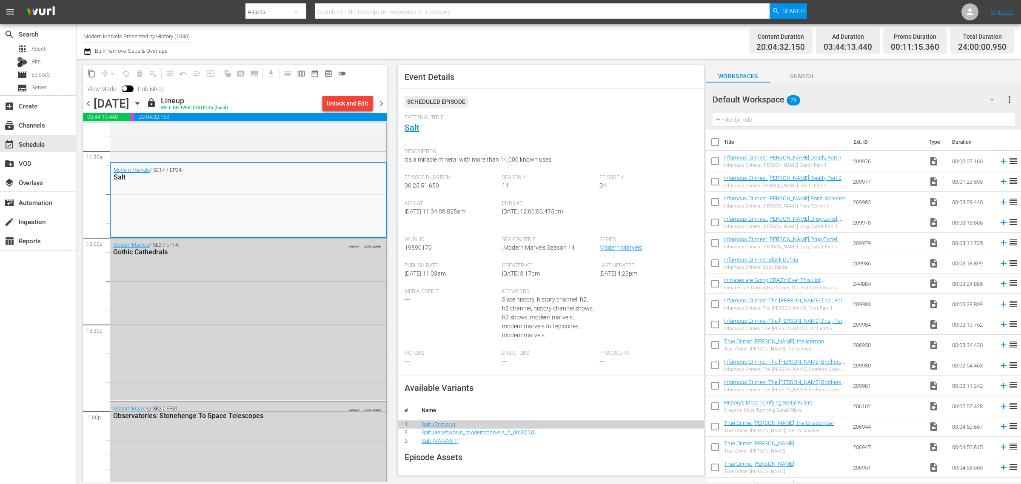
click at [615, 28] on div "Content Duration 20:04:32.150 Ad Duration 03:44:13.440 Promo Duration 00:11:15.…" at bounding box center [802, 41] width 423 height 31
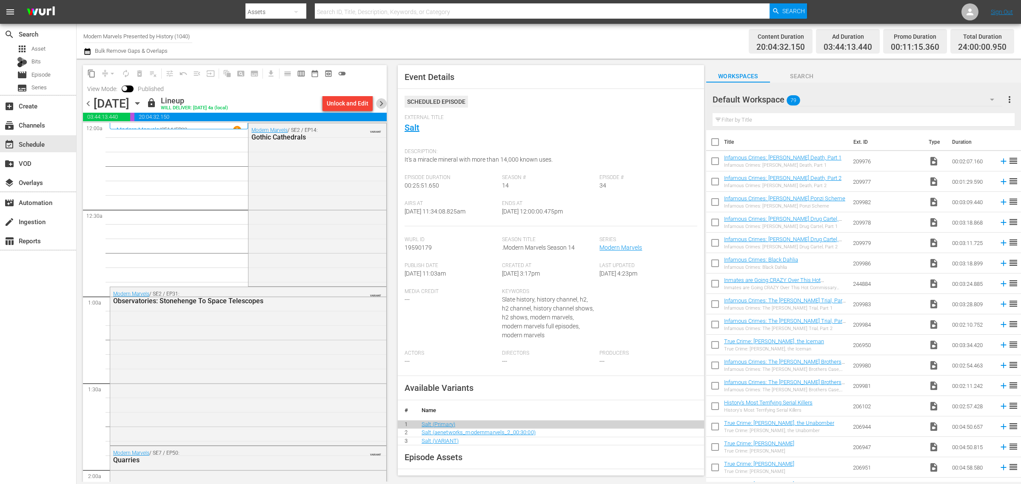
click at [383, 104] on span "chevron_right" at bounding box center [381, 103] width 11 height 11
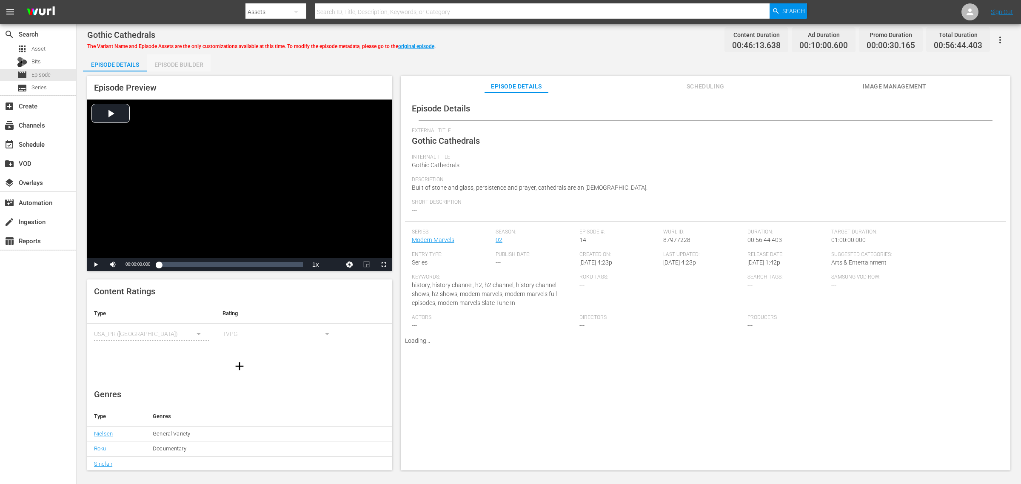
click at [177, 62] on div "Episode Builder" at bounding box center [179, 64] width 64 height 20
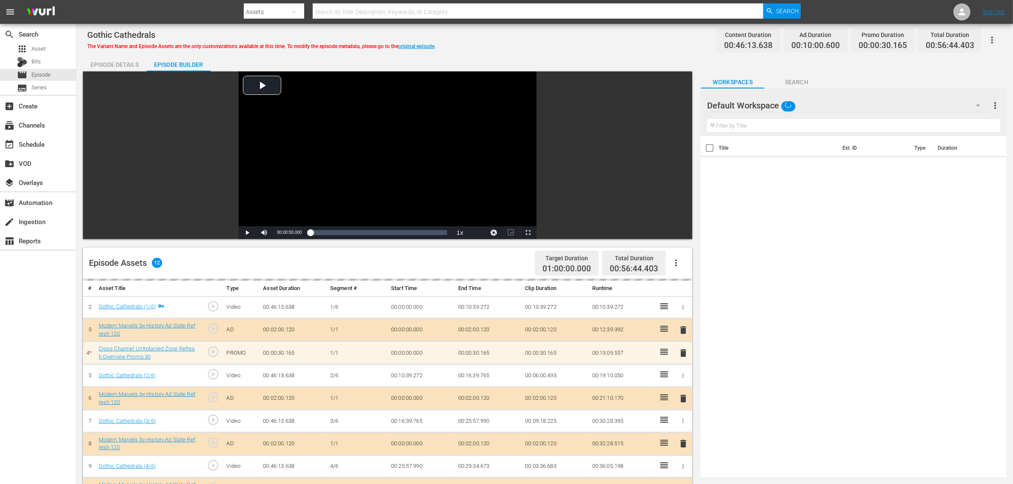
click at [622, 39] on div "Gothic Cathedrals The Variant Name and Episode Assets are the only customizatio…" at bounding box center [544, 39] width 915 height 19
click at [816, 99] on div "Default Workspace" at bounding box center [847, 106] width 281 height 24
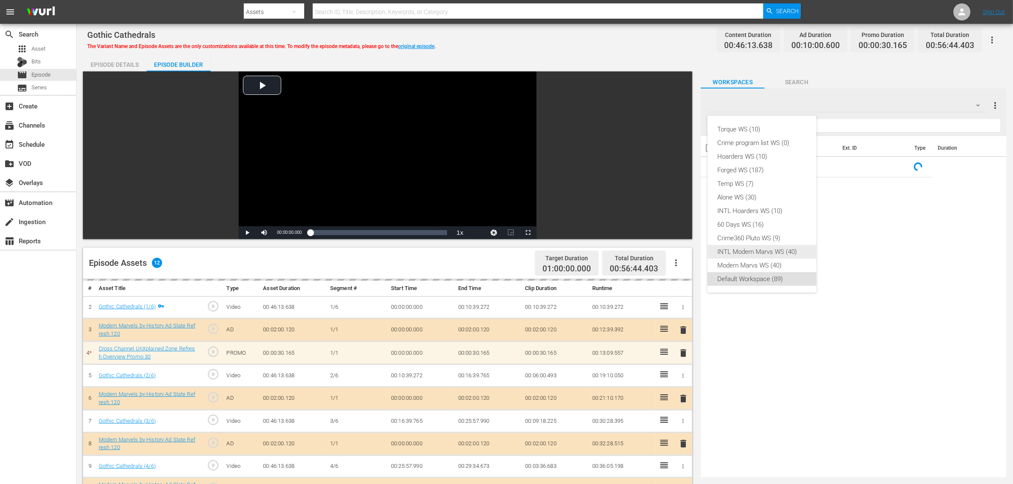
click at [765, 262] on div "Modern Marvs WS (40)" at bounding box center [762, 266] width 88 height 14
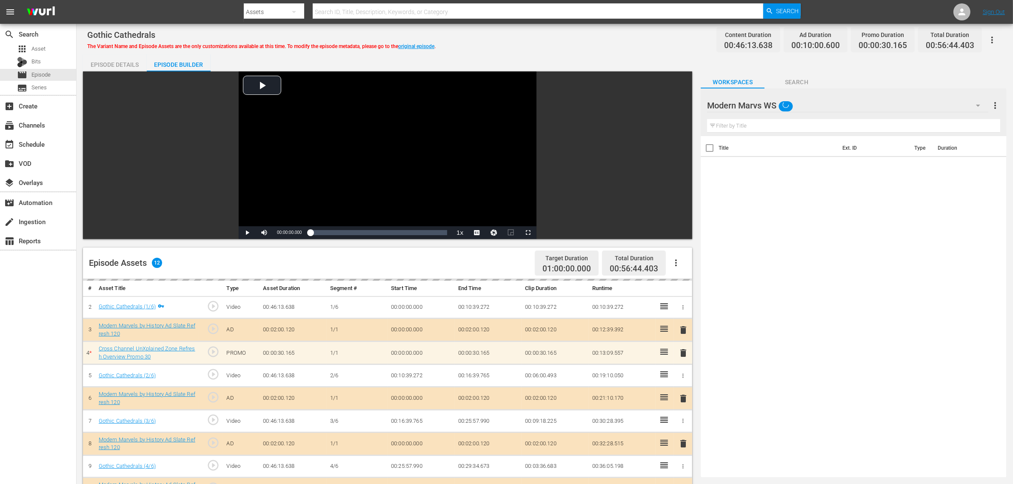
click at [528, 38] on div "Gothic Cathedrals The Variant Name and Episode Assets are the only customizatio…" at bounding box center [544, 39] width 915 height 19
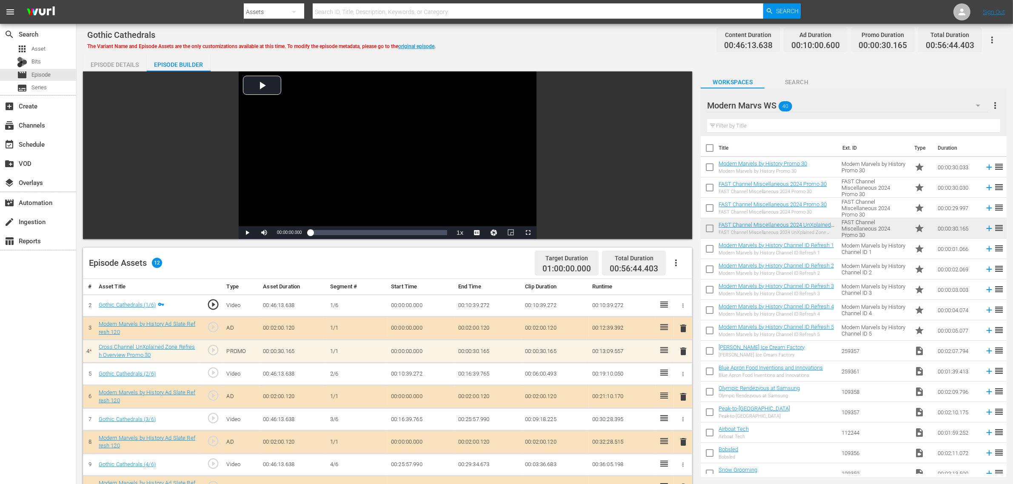
click at [596, 48] on div "Gothic Cathedrals The Variant Name and Episode Assets are the only customizatio…" at bounding box center [544, 39] width 915 height 19
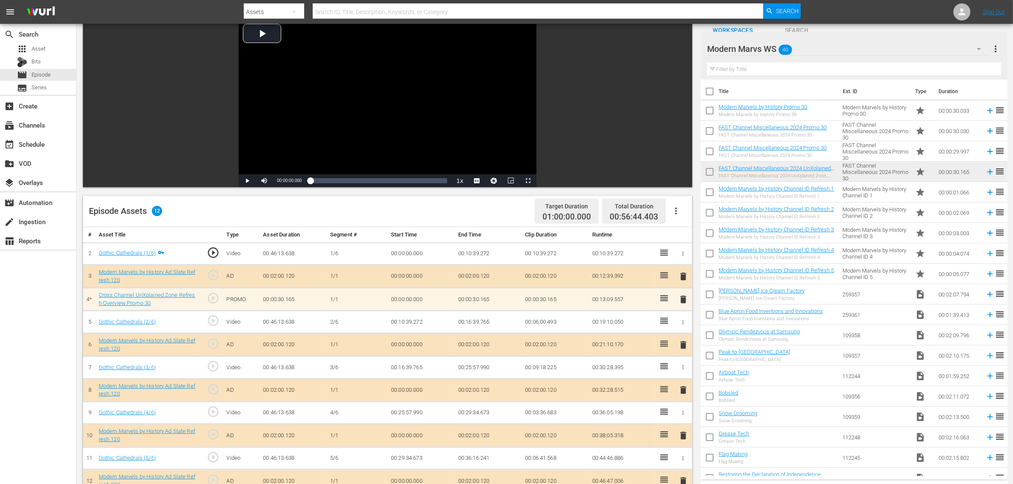
scroll to position [160, 0]
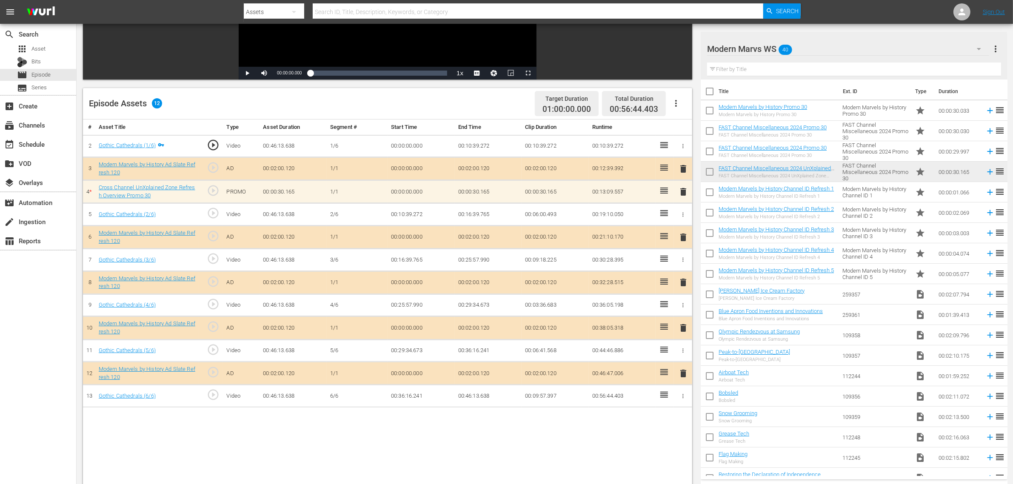
click at [582, 387] on div "# Asset Title Type Asset Duration Segment # Start Time End Time Clip Duration R…" at bounding box center [387, 330] width 609 height 420
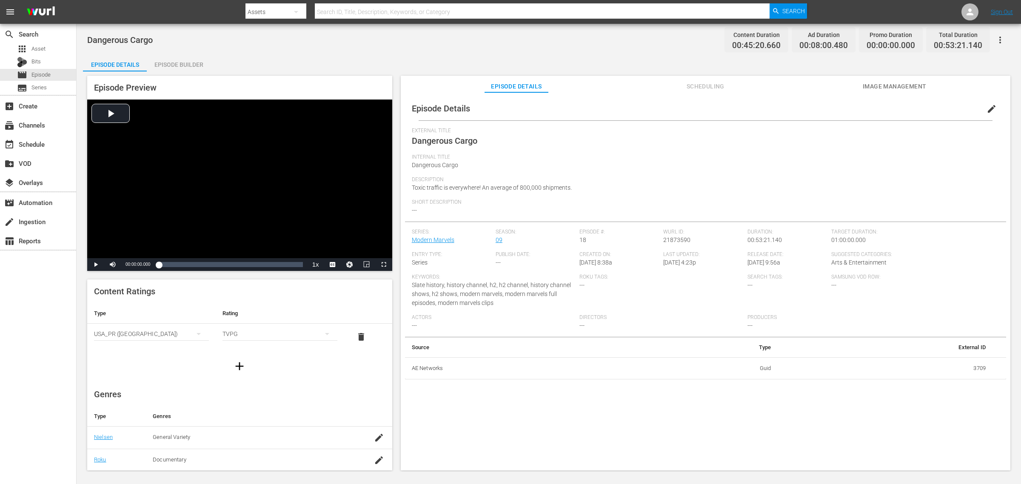
click at [191, 64] on div "Episode Builder" at bounding box center [179, 64] width 64 height 20
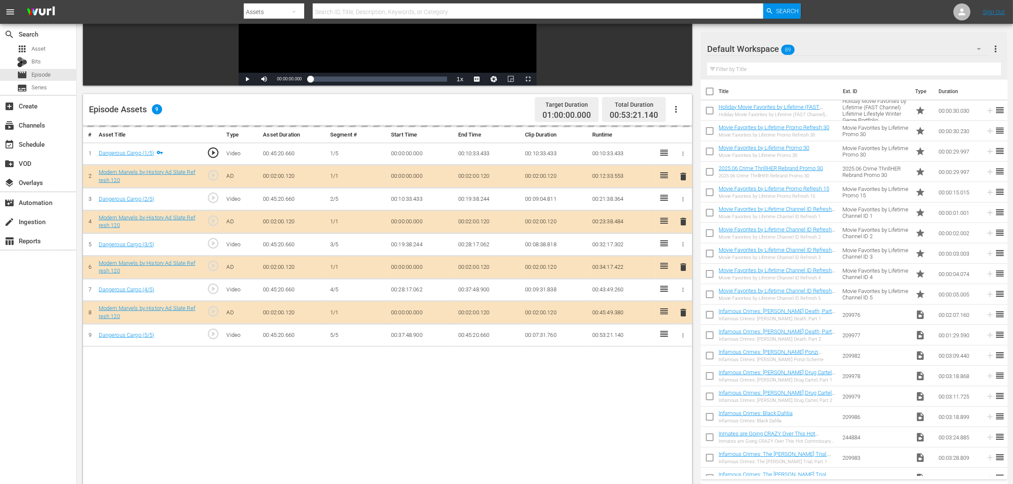
scroll to position [160, 0]
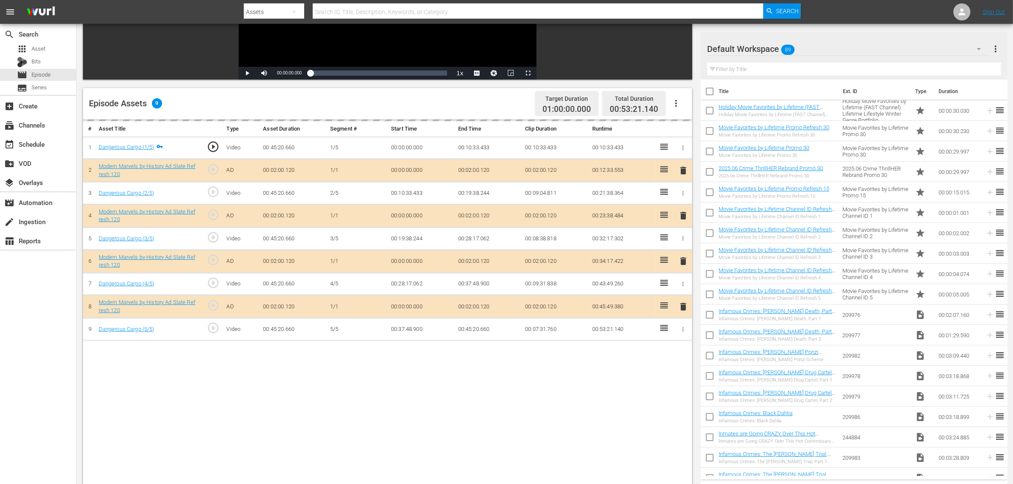
click at [800, 49] on div "Default Workspace 89" at bounding box center [848, 49] width 282 height 24
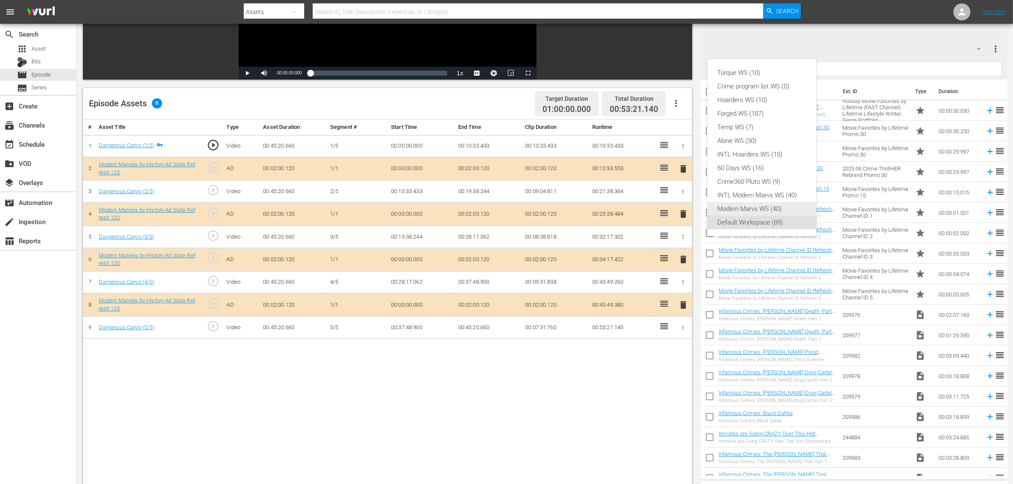
click at [768, 205] on div "Modern Marvs WS (40)" at bounding box center [762, 209] width 88 height 14
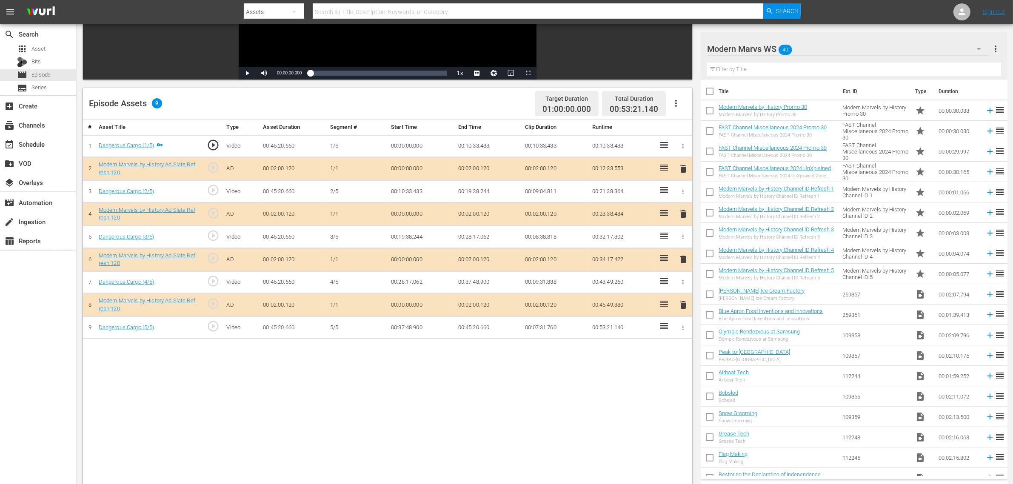
click at [494, 107] on div "Episode Assets 9 Target Duration 01:00:00.000 Total Duration 00:53:21.140" at bounding box center [387, 103] width 609 height 31
click at [537, 387] on div "# Asset Title Type Asset Duration Segment # Start Time End Time Clip Duration R…" at bounding box center [387, 330] width 609 height 420
click at [467, 105] on div "Episode Assets 9 Target Duration 01:00:00.000 Total Duration 00:53:21.140" at bounding box center [387, 103] width 609 height 31
click at [437, 101] on div "Episode Assets 9 Target Duration 01:00:00.000 Total Duration 00:53:21.140" at bounding box center [387, 103] width 609 height 31
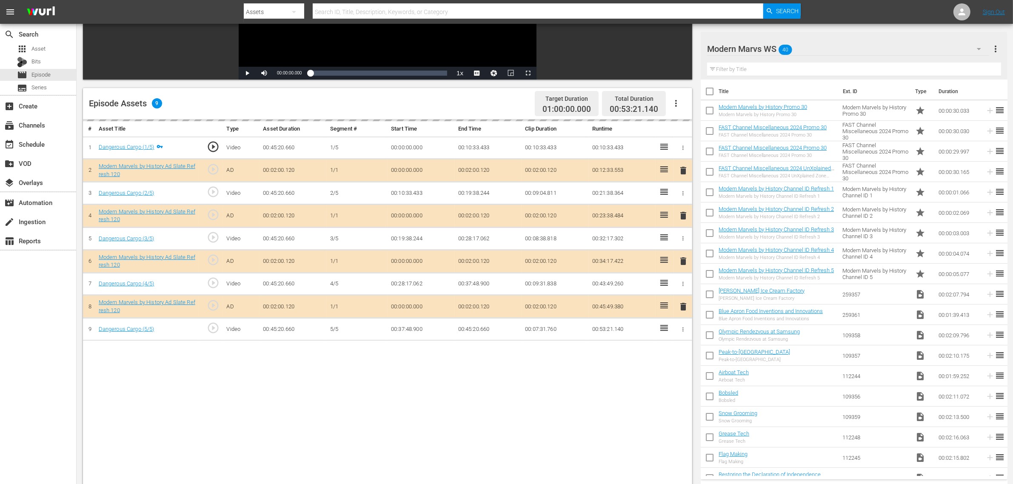
click at [360, 387] on div "# Asset Title Type Asset Duration Segment # Start Time End Time Clip Duration R…" at bounding box center [387, 330] width 609 height 420
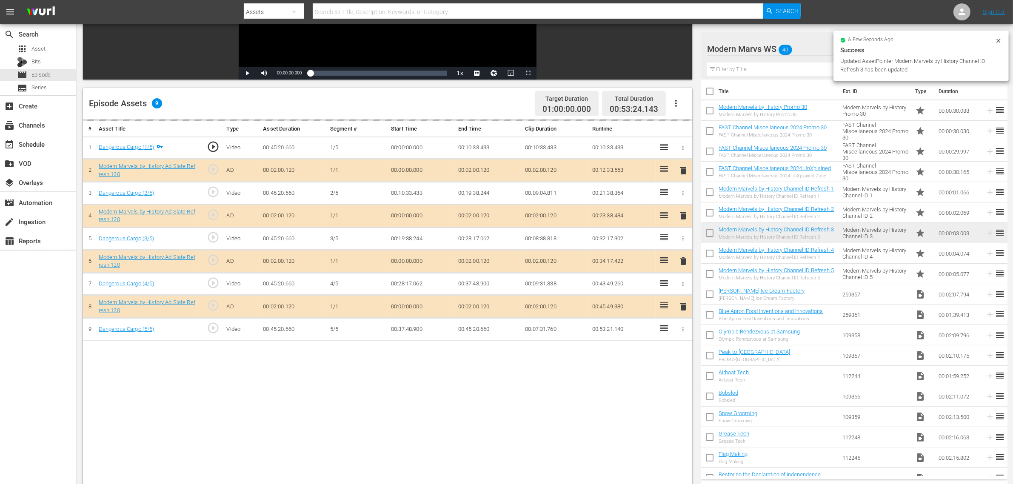
click at [363, 103] on div "Episode Assets 9 Target Duration 01:00:00.000 Total Duration 00:53:24.143" at bounding box center [387, 103] width 609 height 31
click at [510, 101] on div "Episode Assets 9 Target Duration 01:00:00.000 Total Duration 00:53:24.143" at bounding box center [387, 103] width 609 height 31
